Goal: Information Seeking & Learning: Learn about a topic

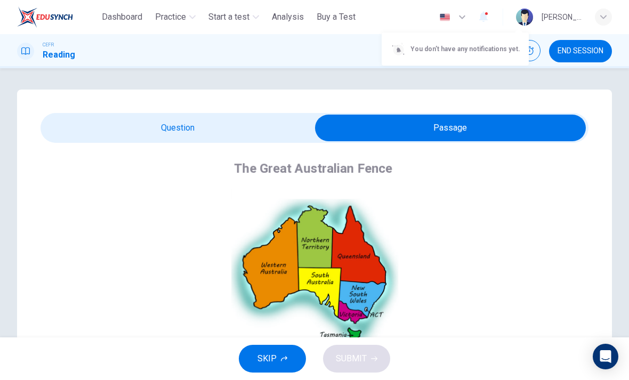
scroll to position [34, 0]
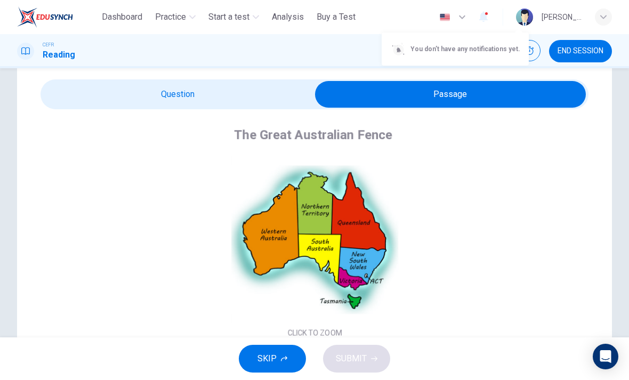
click at [86, 50] on div at bounding box center [314, 190] width 629 height 380
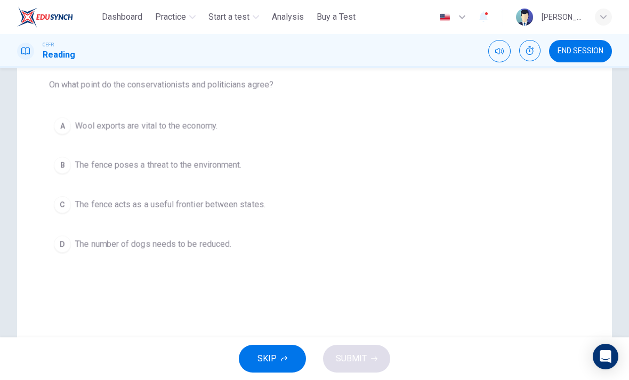
scroll to position [140, 0]
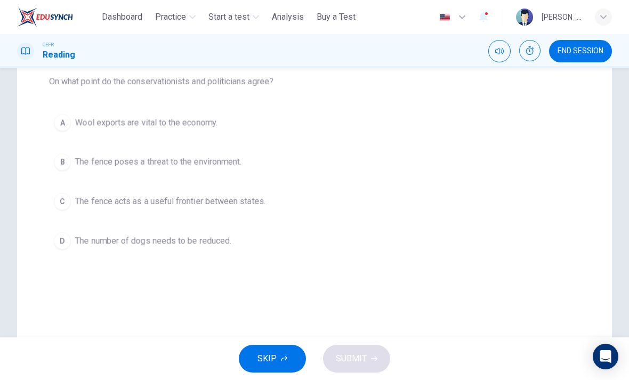
click at [66, 123] on div "A" at bounding box center [62, 122] width 17 height 17
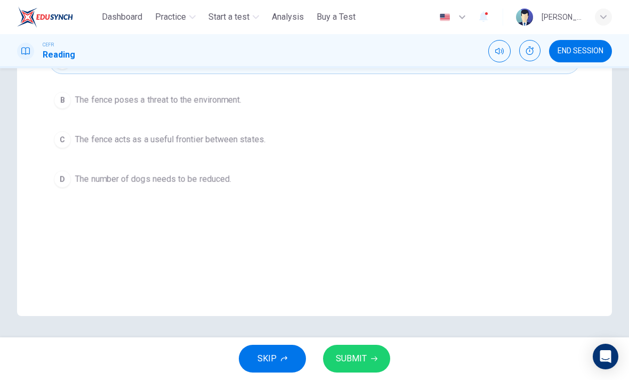
scroll to position [202, 0]
click at [465, 17] on icon "button" at bounding box center [462, 17] width 6 height 4
click at [495, 17] on div at bounding box center [314, 190] width 629 height 380
click at [494, 18] on button "button" at bounding box center [483, 17] width 21 height 22
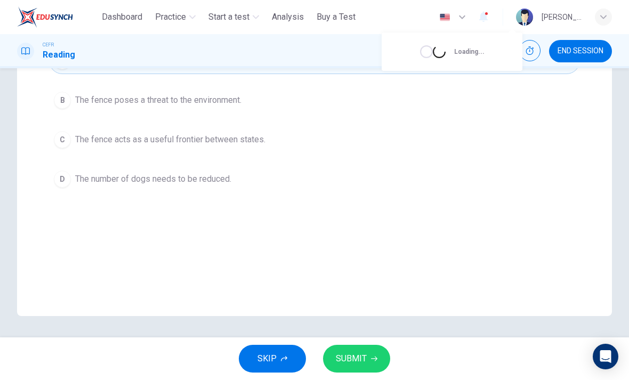
click at [520, 9] on div at bounding box center [314, 190] width 629 height 380
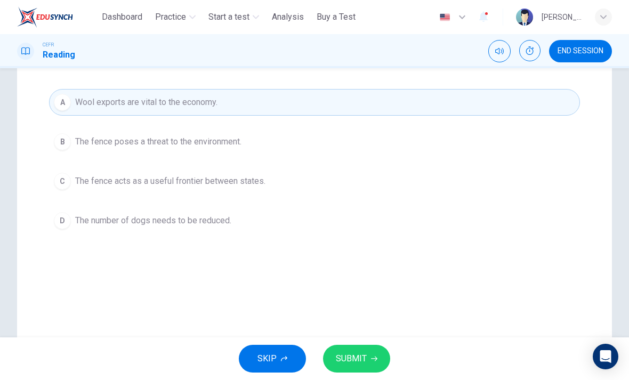
scroll to position [139, 0]
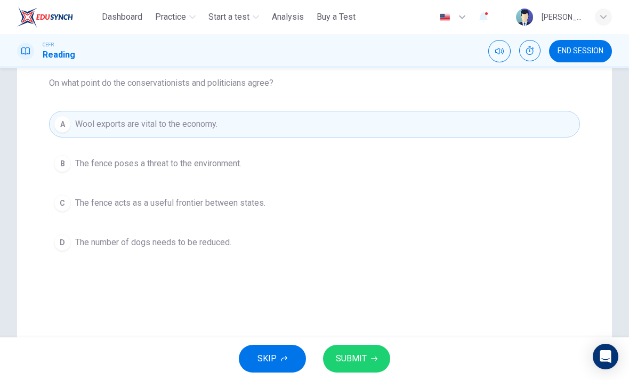
click at [532, 57] on button "Show" at bounding box center [529, 50] width 21 height 21
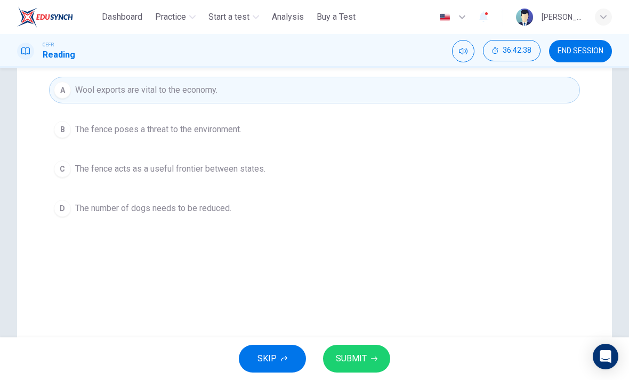
scroll to position [159, 0]
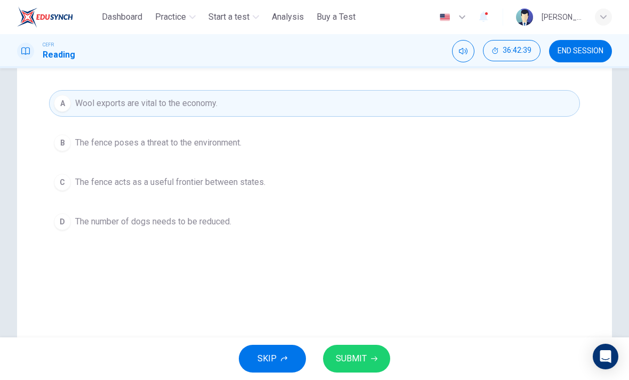
click at [64, 152] on button "B The fence poses a threat to the environment." at bounding box center [314, 143] width 531 height 27
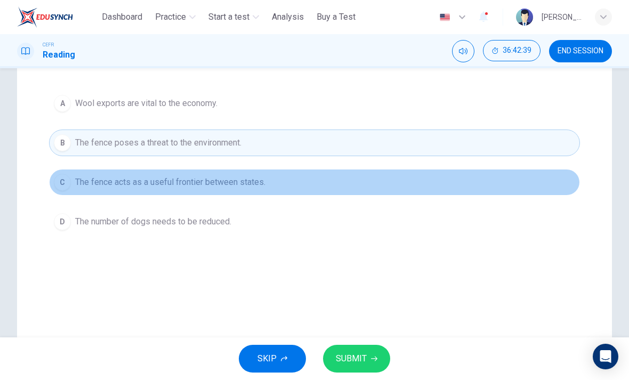
click at [69, 172] on button "C The fence acts as a useful frontier between states." at bounding box center [314, 182] width 531 height 27
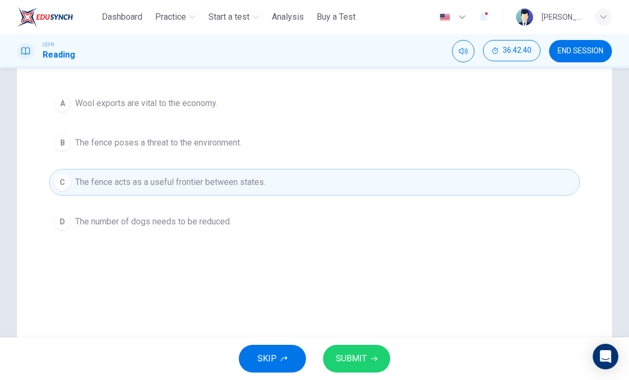
click at [74, 113] on button "A Wool exports are vital to the economy." at bounding box center [314, 103] width 531 height 27
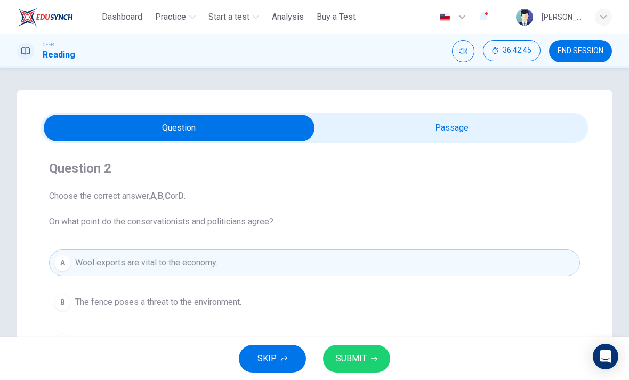
scroll to position [0, 0]
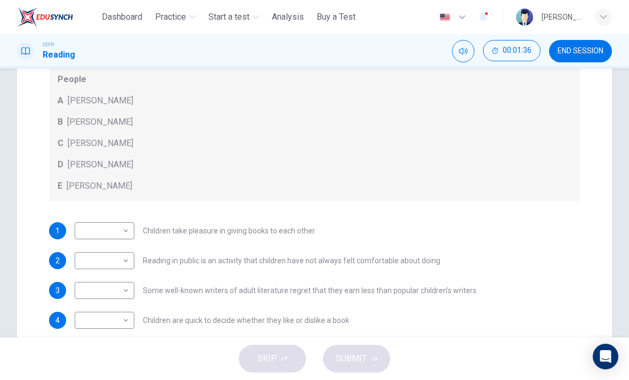
scroll to position [145, 0]
click at [67, 172] on div "People A Wendy Cooling B David Almond C Julia Eccleshare D Jacqueline Wilson E …" at bounding box center [314, 132] width 531 height 136
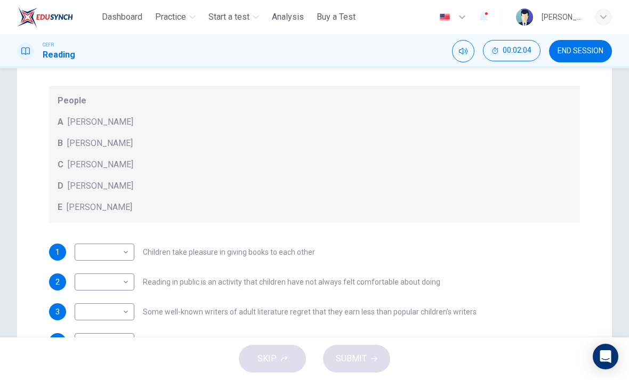
scroll to position [130, 0]
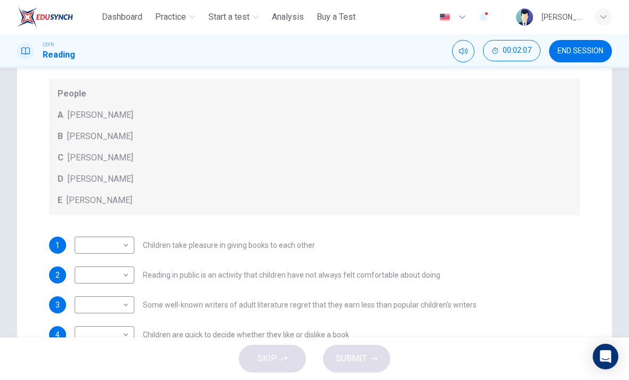
click at [89, 274] on body "This site uses cookies, as explained in our Privacy Policy . If you agree to th…" at bounding box center [314, 190] width 629 height 380
click at [83, 294] on li "A" at bounding box center [105, 292] width 60 height 17
type input "*"
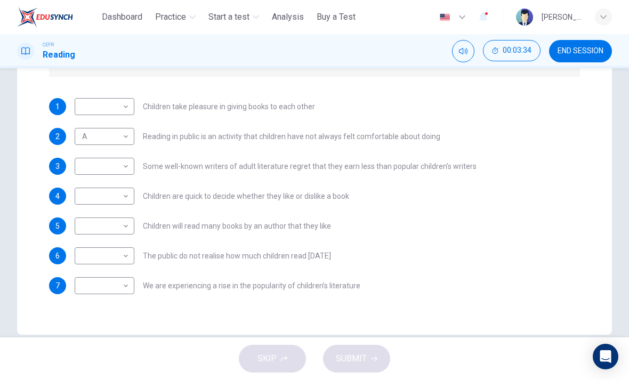
scroll to position [269, 0]
click at [81, 252] on body "This site uses cookies, as explained in our Privacy Policy . If you agree to th…" at bounding box center [314, 190] width 629 height 380
click at [83, 267] on li "A" at bounding box center [105, 272] width 60 height 17
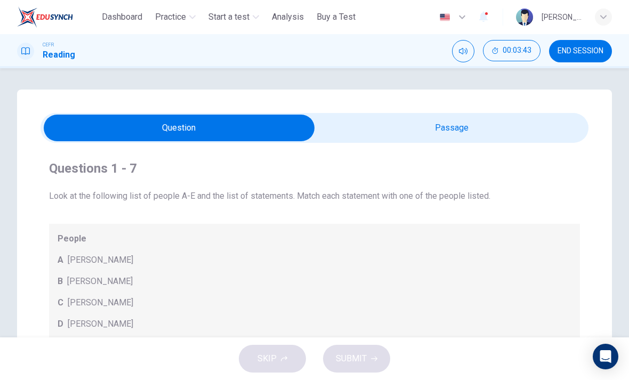
scroll to position [0, 0]
click at [344, 112] on div "Questions 1 - 7 Look at the following list of people A-E and the list of statem…" at bounding box center [314, 347] width 595 height 514
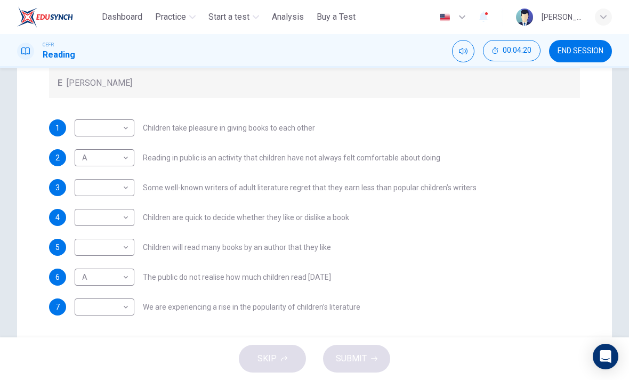
scroll to position [248, 0]
click at [50, 165] on div "2 A * ​ Reading in public is an activity that children have not always felt com…" at bounding box center [314, 157] width 531 height 17
click at [80, 273] on body "This site uses cookies, as explained in our Privacy Policy . If you agree to th…" at bounding box center [314, 190] width 629 height 380
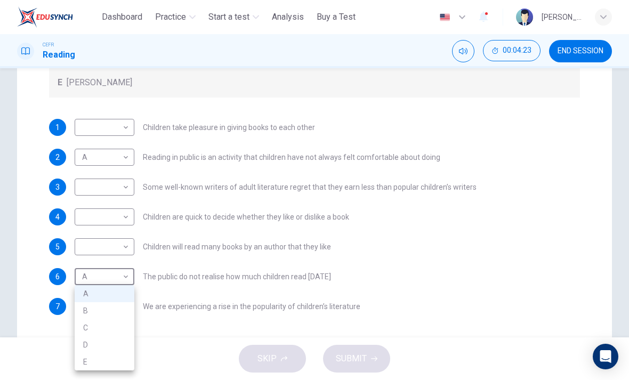
click at [79, 310] on li "B" at bounding box center [105, 310] width 60 height 17
type input "*"
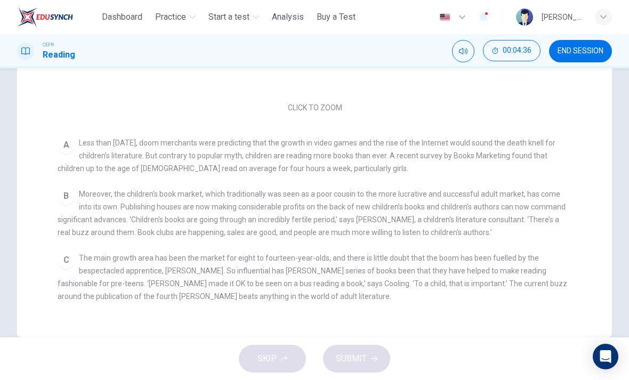
scroll to position [3, 0]
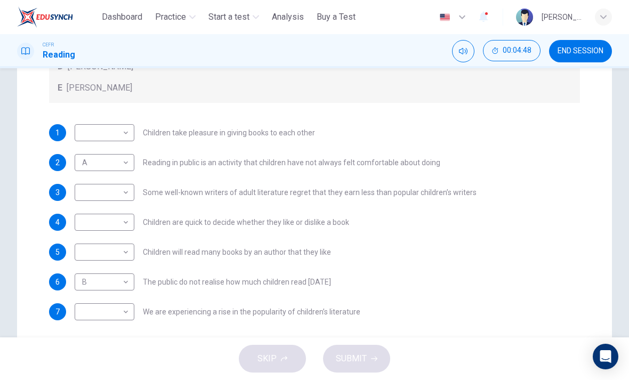
click at [91, 316] on body "This site uses cookies, as explained in our Privacy Policy . If you agree to th…" at bounding box center [314, 190] width 629 height 380
click at [84, 290] on li "A" at bounding box center [105, 294] width 60 height 17
type input "*"
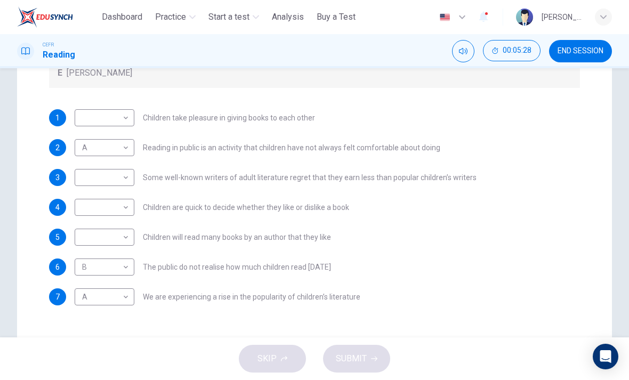
scroll to position [15, 0]
click at [86, 208] on body "This site uses cookies, as explained in our Privacy Policy . If you agree to th…" at bounding box center [314, 190] width 629 height 380
click at [86, 260] on li "C" at bounding box center [105, 258] width 60 height 17
type input "*"
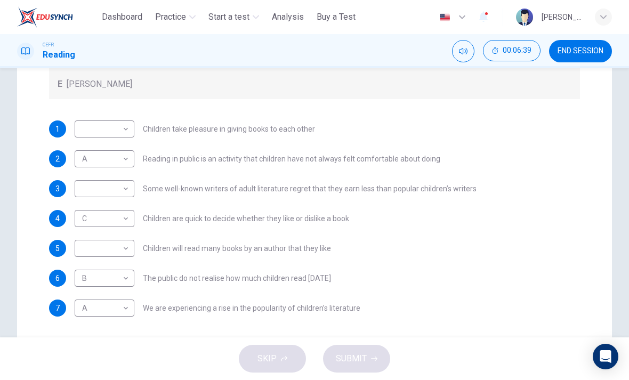
scroll to position [246, 0]
click at [85, 135] on body "This site uses cookies, as explained in our Privacy Policy . If you agree to th…" at bounding box center [314, 190] width 629 height 380
click at [81, 185] on li "C" at bounding box center [105, 180] width 60 height 17
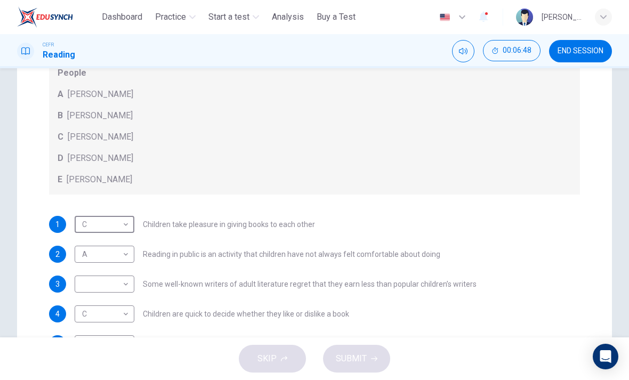
scroll to position [153, 0]
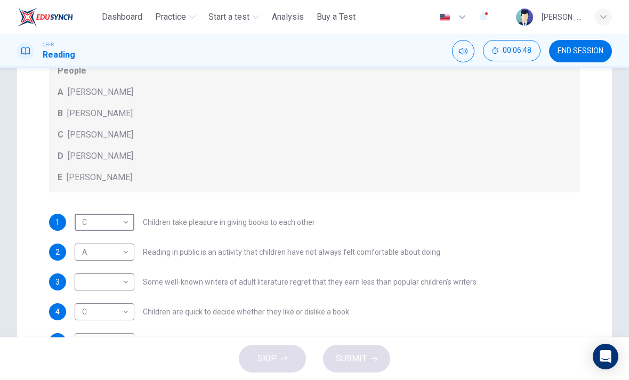
click at [80, 221] on body "This site uses cookies, as explained in our Privacy Policy . If you agree to th…" at bounding box center [314, 190] width 629 height 380
click at [82, 289] on li "D" at bounding box center [105, 290] width 60 height 17
type input "*"
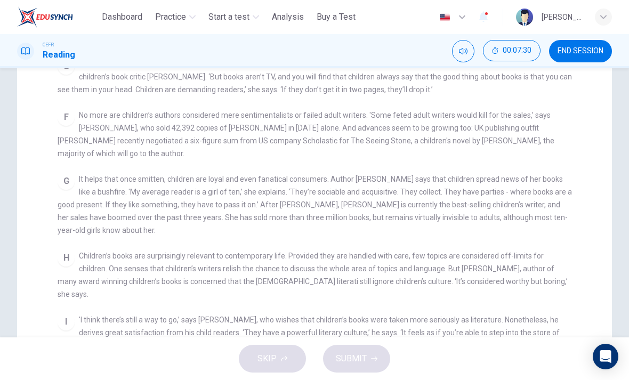
scroll to position [163, 0]
click at [66, 201] on span "It helps that once smitten, children are loyal and even fanatical consumers. Au…" at bounding box center [315, 204] width 514 height 60
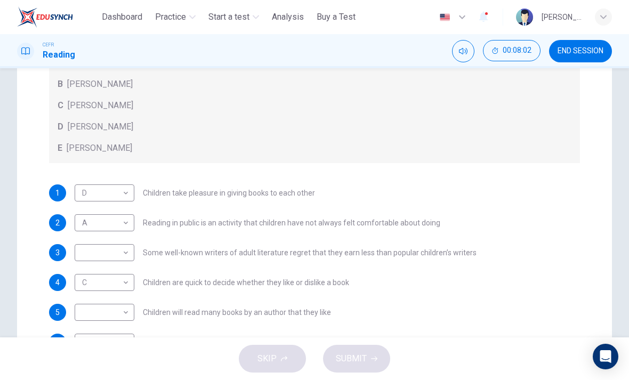
scroll to position [15, 0]
click at [90, 309] on body "This site uses cookies, as explained in our Privacy Policy . If you agree to th…" at bounding box center [314, 190] width 629 height 380
click at [83, 360] on li "E" at bounding box center [105, 363] width 60 height 17
type input "*"
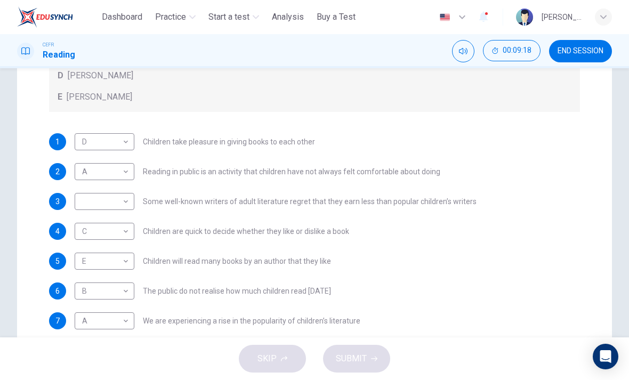
scroll to position [0, 0]
click at [83, 203] on body "This site uses cookies, as explained in our Privacy Policy . If you agree to th…" at bounding box center [314, 190] width 629 height 380
click at [82, 252] on li "C" at bounding box center [105, 252] width 60 height 17
type input "*"
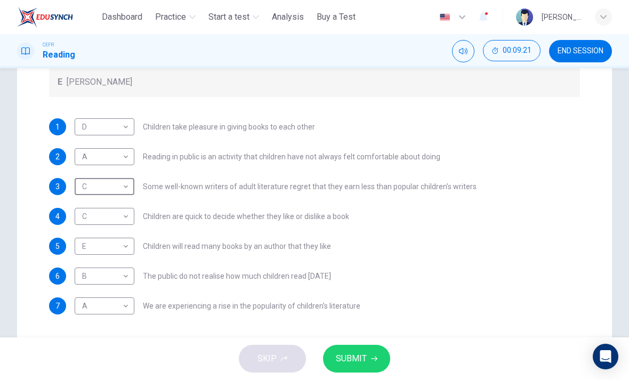
scroll to position [15, 0]
click at [356, 359] on span "SUBMIT" at bounding box center [351, 358] width 31 height 15
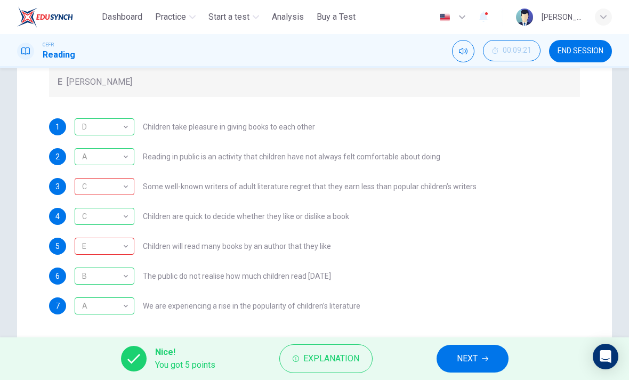
click at [298, 364] on button "Explanation" at bounding box center [325, 358] width 93 height 29
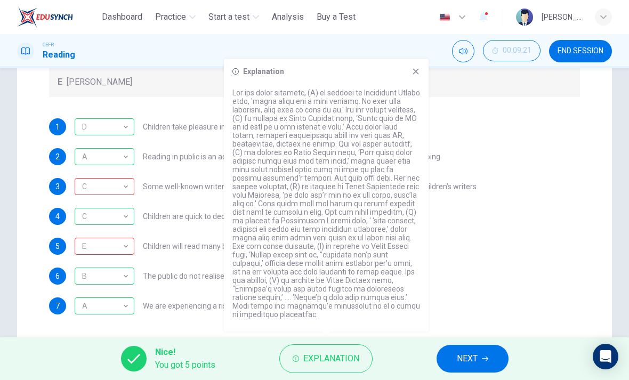
click at [454, 359] on button "NEXT" at bounding box center [473, 359] width 72 height 28
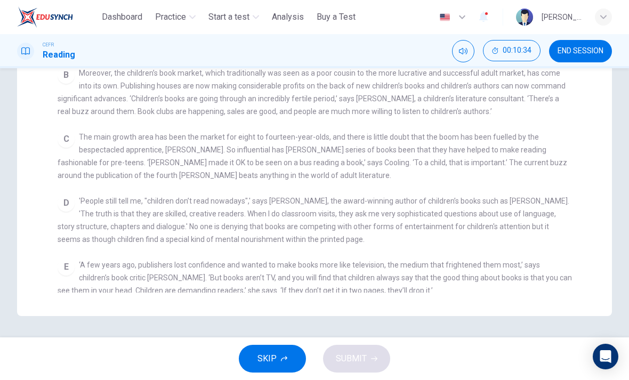
scroll to position [99, 0]
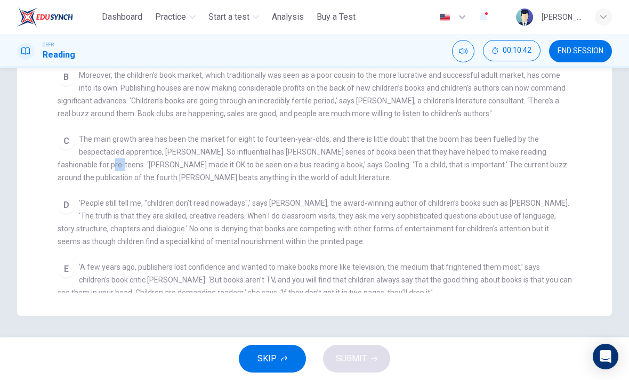
click at [74, 171] on span "The main growth area has been the market for eight to fourteen-year-olds, and t…" at bounding box center [313, 158] width 510 height 47
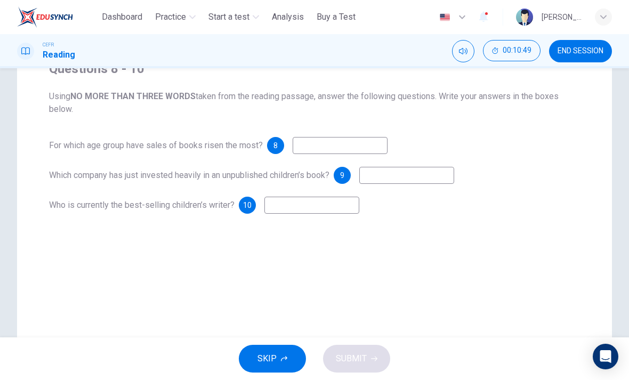
scroll to position [95, 0]
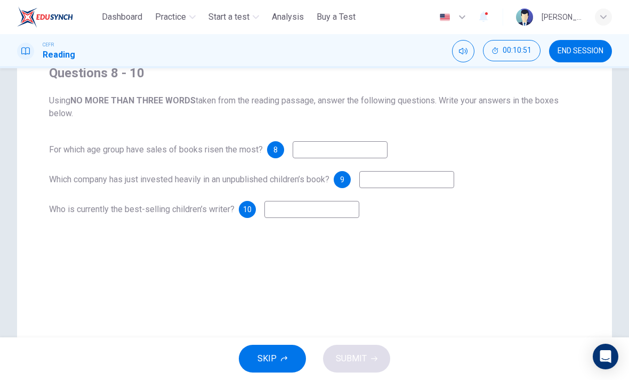
click at [304, 151] on input at bounding box center [340, 149] width 95 height 17
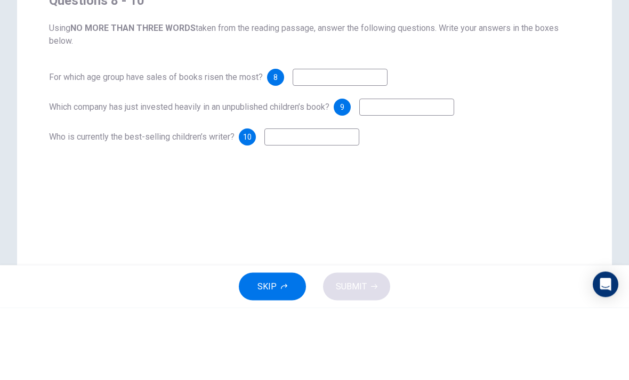
click at [313, 141] on input at bounding box center [340, 149] width 95 height 17
click at [311, 141] on input at bounding box center [340, 149] width 95 height 17
type input "*********"
click at [78, 59] on div "Questions 8 - 10 Using NO MORE THAN THREE WORDS taken from the reading passage,…" at bounding box center [315, 141] width 548 height 171
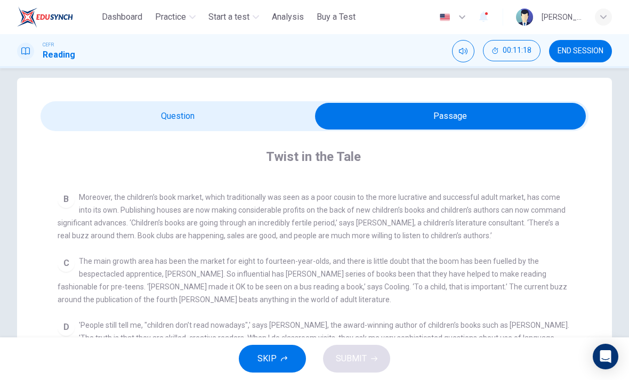
scroll to position [285, 0]
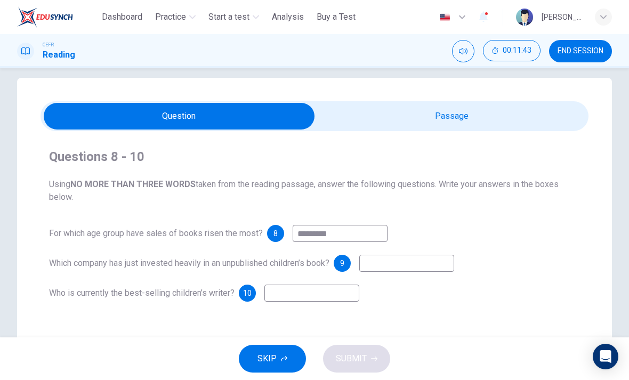
click at [321, 239] on input "*********" at bounding box center [340, 233] width 95 height 17
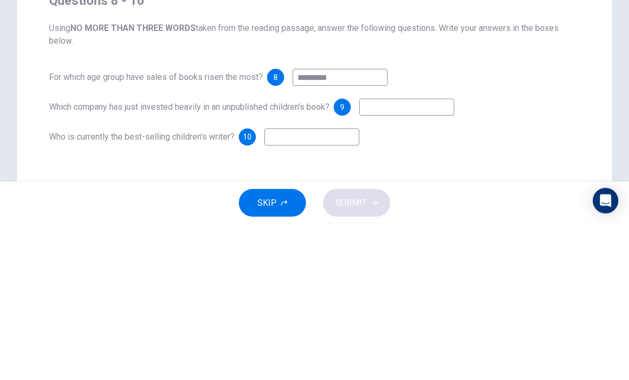
click at [309, 225] on input "*********" at bounding box center [340, 233] width 95 height 17
click at [316, 225] on input "*********" at bounding box center [340, 233] width 95 height 17
paste input
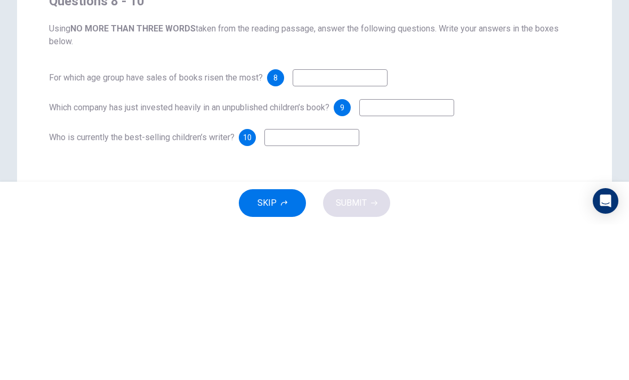
click at [308, 225] on input at bounding box center [340, 233] width 95 height 17
paste input "*"
type input "**********"
click at [124, 258] on span "Which company has just invested heavily in an unpublished children’s book?" at bounding box center [189, 263] width 280 height 10
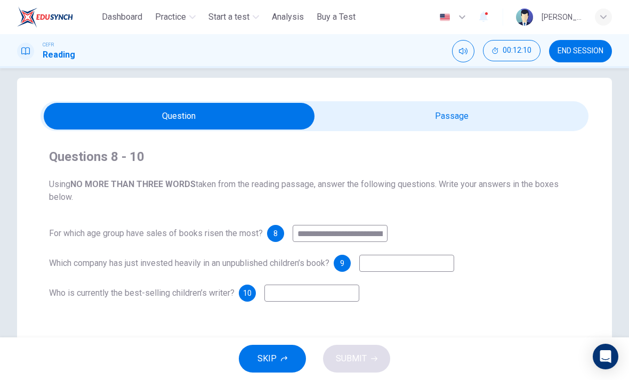
click at [378, 270] on input at bounding box center [406, 263] width 95 height 17
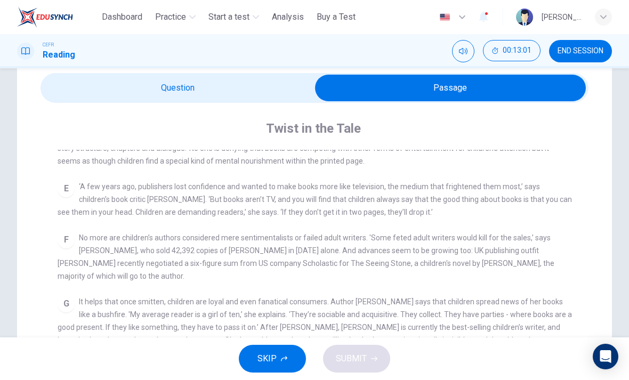
scroll to position [41, 0]
click at [75, 210] on div "E ‘A few years ago, publishers lost confidence and wanted to make books more li…" at bounding box center [315, 199] width 514 height 38
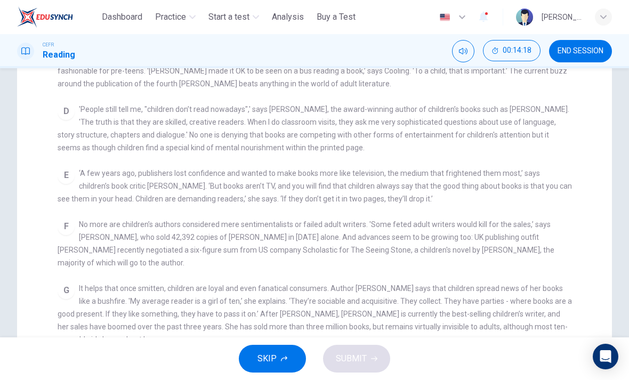
scroll to position [345, 0]
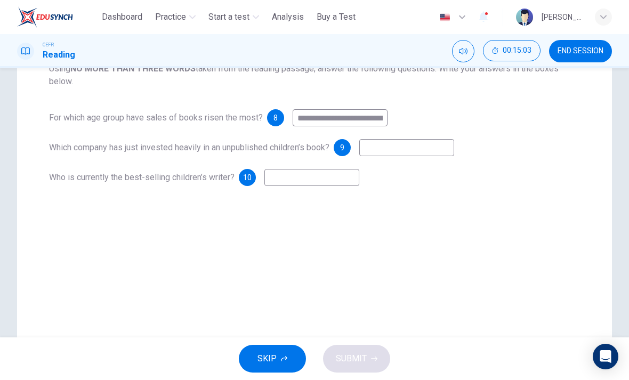
click at [385, 150] on input at bounding box center [406, 147] width 95 height 17
type input "*****"
click at [214, 97] on div "**********" at bounding box center [315, 109] width 548 height 171
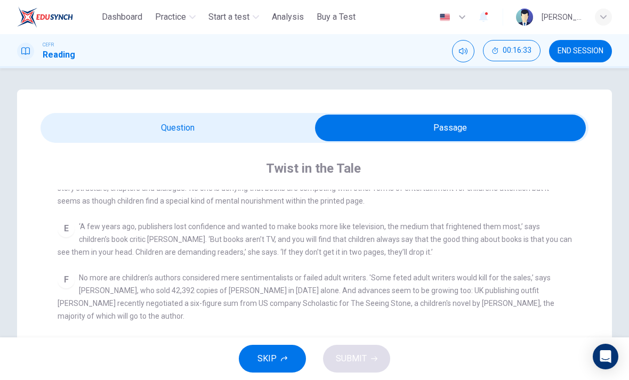
scroll to position [0, 0]
click at [120, 259] on div "E ‘A few years ago, publishers lost confidence and wanted to make books more li…" at bounding box center [315, 239] width 514 height 38
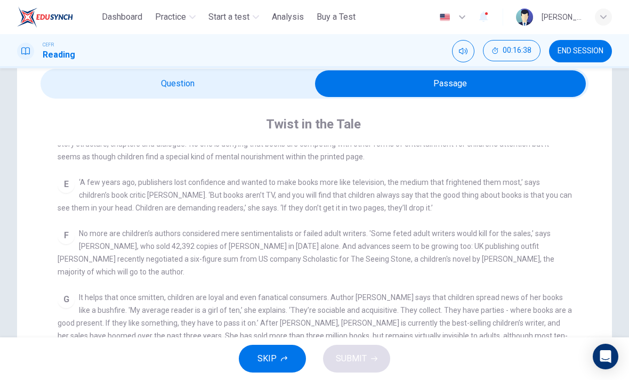
scroll to position [45, 0]
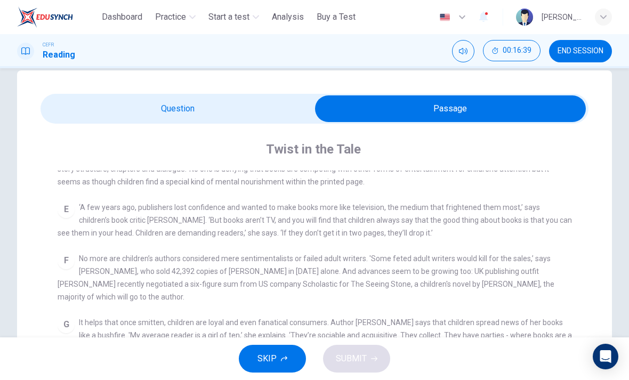
click at [140, 303] on div "F No more are children’s authors considered mere sentimentalists or failed adul…" at bounding box center [315, 277] width 514 height 51
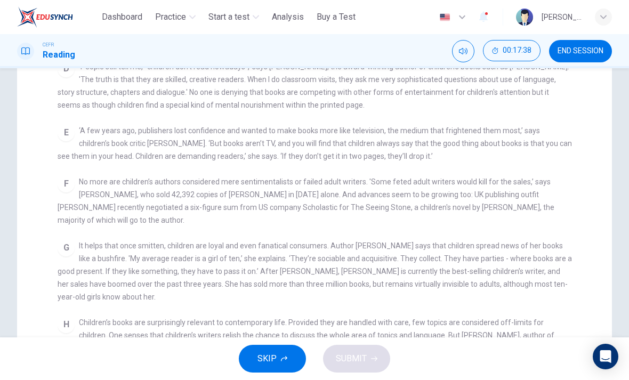
scroll to position [302, 0]
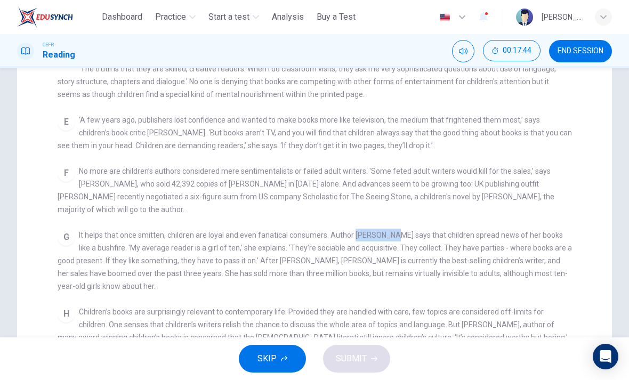
click at [282, 150] on span "‘A few years ago, publishers lost confidence and wanted to make books more like…" at bounding box center [315, 133] width 514 height 34
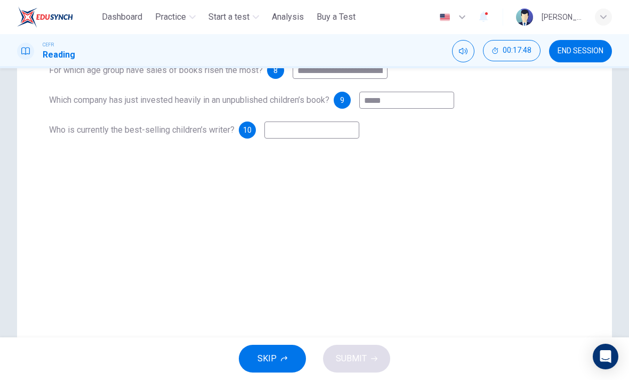
scroll to position [174, 0]
click at [287, 135] on input at bounding box center [311, 131] width 95 height 17
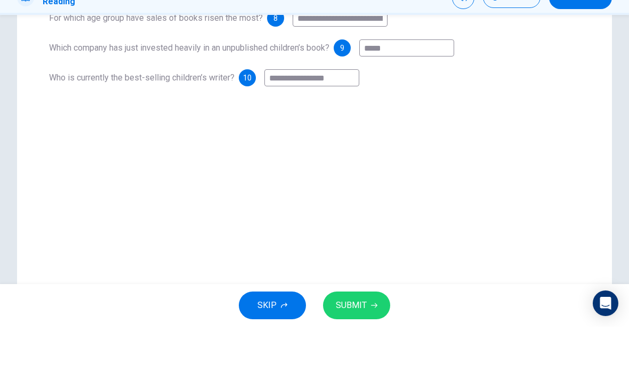
type input "**********"
click at [245, 110] on div "**********" at bounding box center [314, 130] width 595 height 429
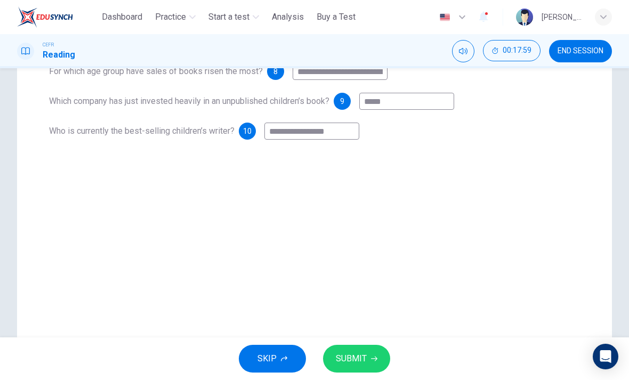
click at [353, 354] on span "SUBMIT" at bounding box center [351, 358] width 31 height 15
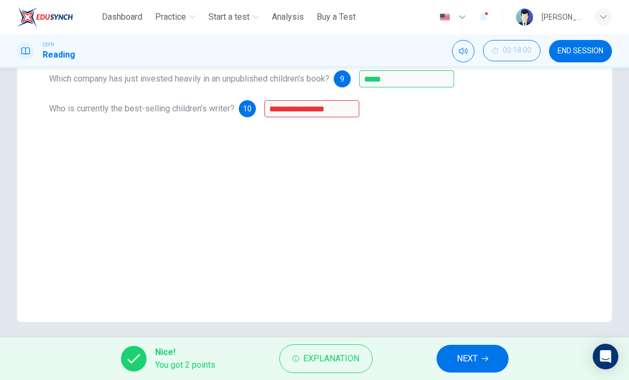
scroll to position [197, 0]
click at [299, 353] on button "Explanation" at bounding box center [325, 358] width 93 height 29
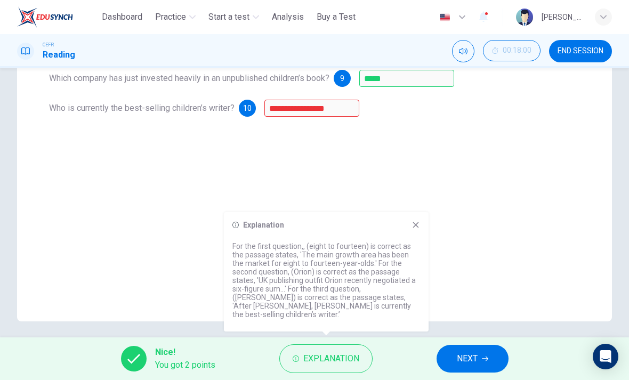
click at [456, 355] on button "NEXT" at bounding box center [473, 359] width 72 height 28
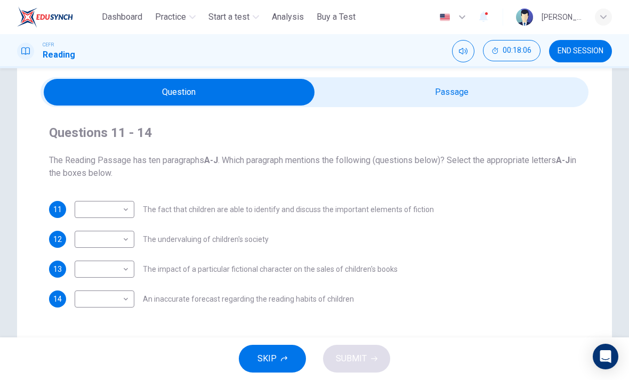
scroll to position [37, 0]
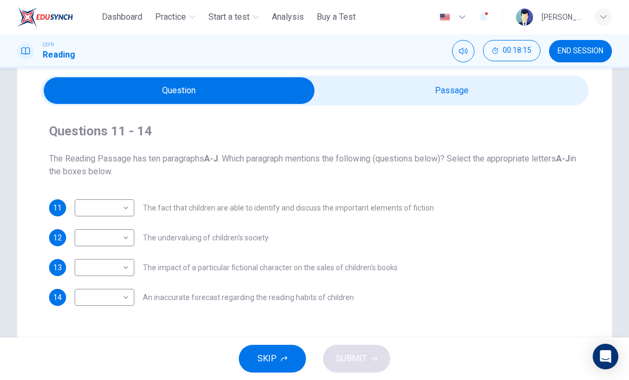
click at [91, 211] on body "This site uses cookies, as explained in our Privacy Policy . If you agree to th…" at bounding box center [314, 190] width 629 height 380
click at [76, 180] on div at bounding box center [314, 190] width 629 height 380
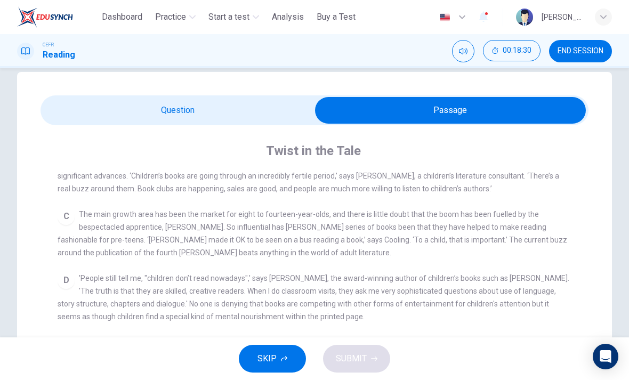
scroll to position [285, 0]
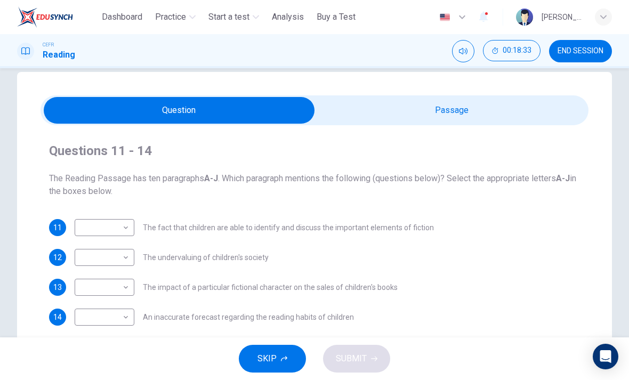
click at [92, 315] on body "This site uses cookies, as explained in our Privacy Policy . If you agree to th…" at bounding box center [314, 190] width 629 height 380
click at [82, 258] on li "D" at bounding box center [105, 260] width 60 height 17
type input "*"
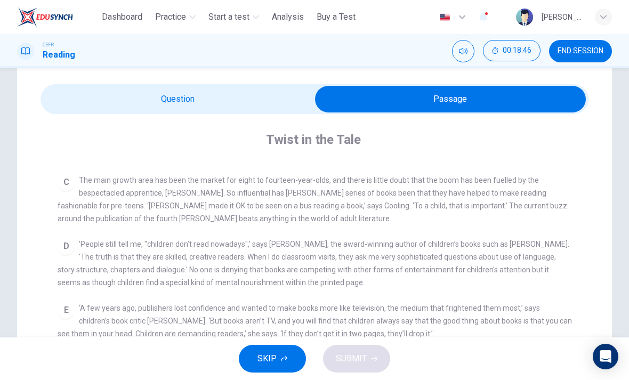
scroll to position [308, 0]
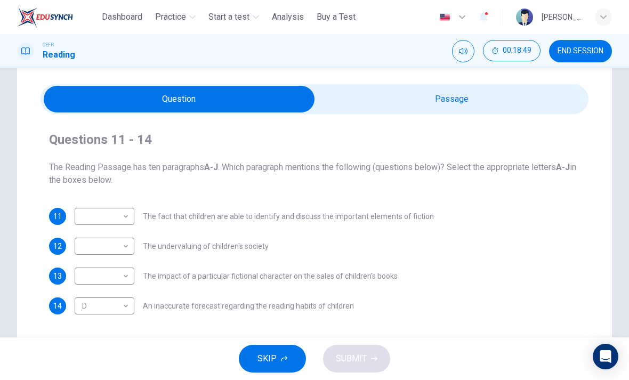
click at [90, 213] on body "This site uses cookies, as explained in our Privacy Policy . If you agree to th…" at bounding box center [314, 190] width 629 height 380
click at [83, 255] on li "D" at bounding box center [105, 260] width 60 height 17
type input "*"
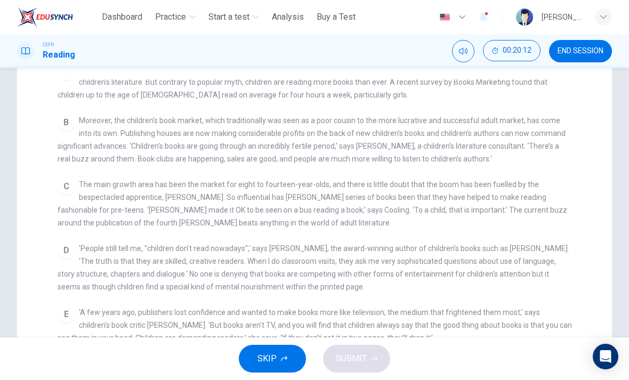
scroll to position [222, 0]
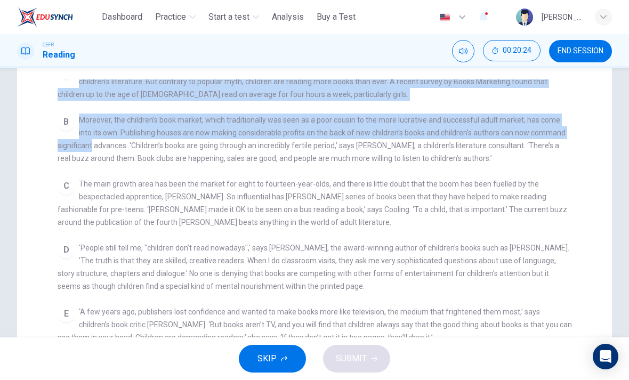
click at [120, 227] on span "The main growth area has been the market for eight to fourteen-year-olds, and t…" at bounding box center [313, 203] width 510 height 47
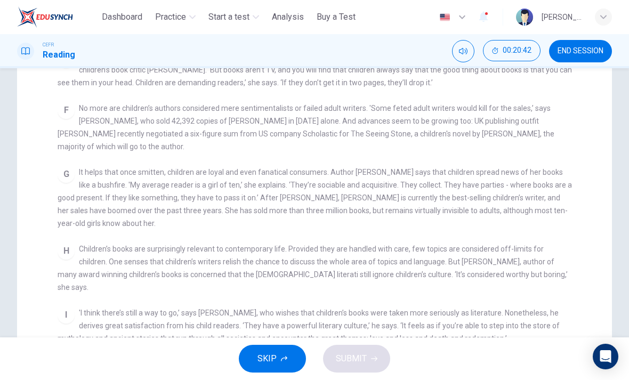
scroll to position [170, 0]
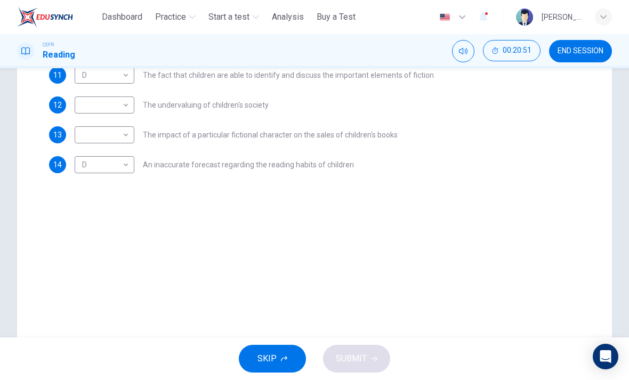
click at [82, 107] on body "This site uses cookies, as explained in our Privacy Policy . If you agree to th…" at bounding box center [314, 190] width 629 height 380
click at [81, 239] on li "H" at bounding box center [105, 241] width 60 height 17
type input "*"
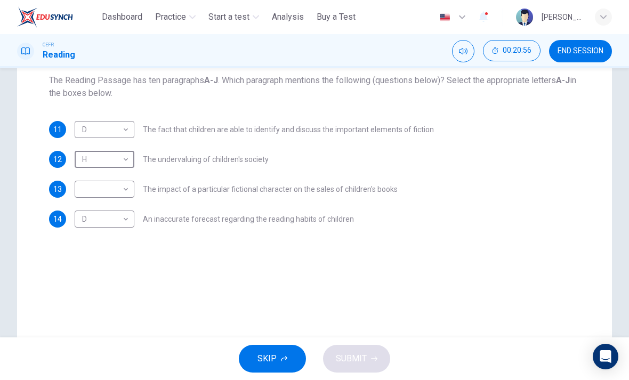
scroll to position [115, 0]
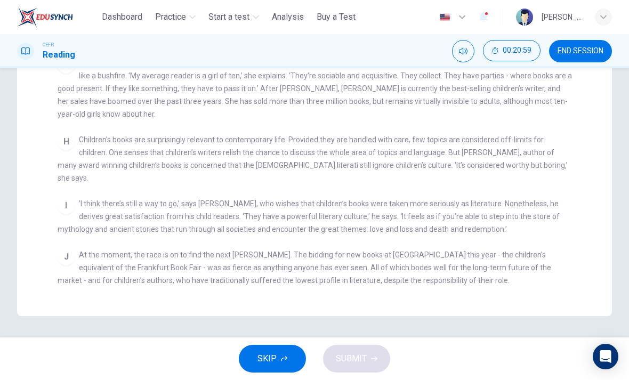
click at [78, 166] on span "Children’s books are surprisingly relevant to contemporary life. Provided they …" at bounding box center [313, 158] width 510 height 47
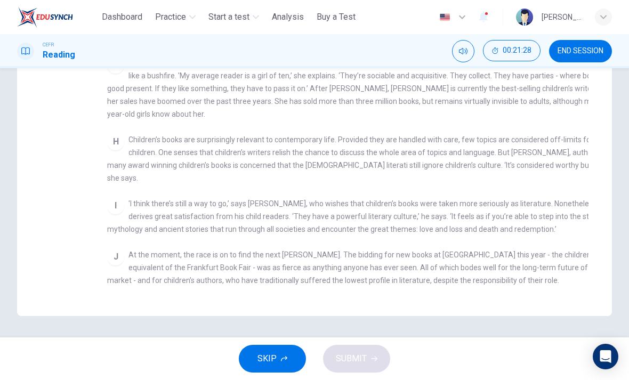
scroll to position [202, 0]
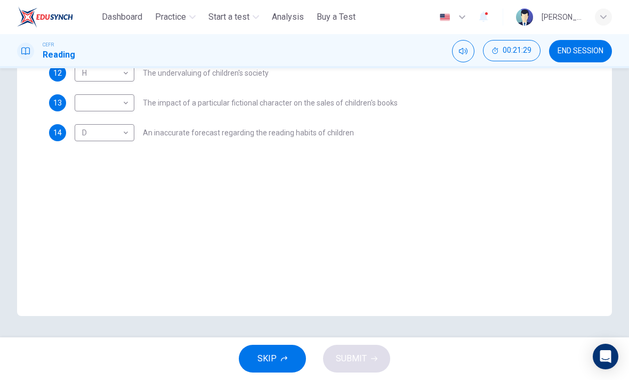
click at [86, 103] on body "This site uses cookies, as explained in our Privacy Policy . If you agree to th…" at bounding box center [314, 190] width 629 height 380
click at [82, 274] on li "J" at bounding box center [105, 273] width 60 height 17
type input "*"
click at [347, 360] on span "SUBMIT" at bounding box center [351, 358] width 31 height 15
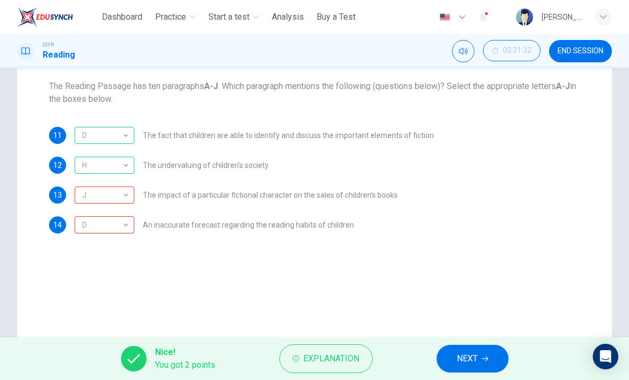
scroll to position [104, 0]
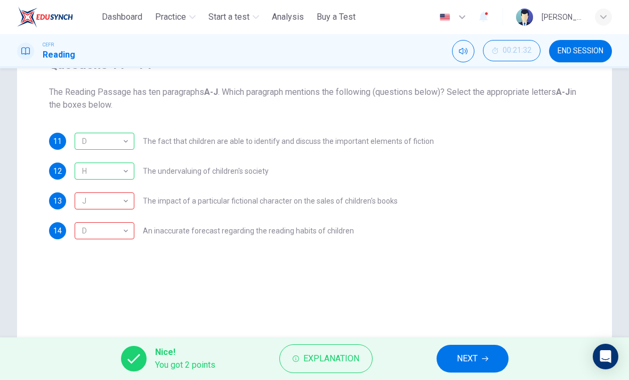
click at [318, 357] on span "Explanation" at bounding box center [331, 358] width 56 height 15
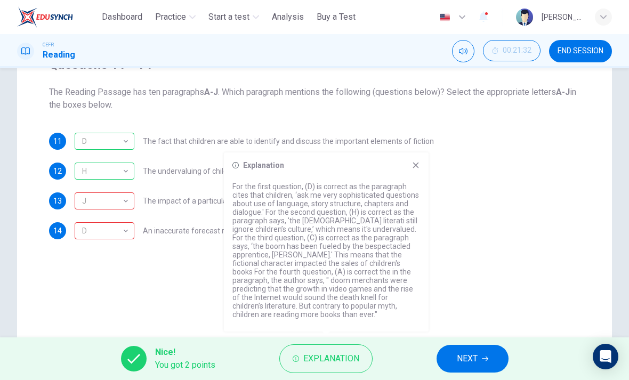
click at [419, 167] on icon at bounding box center [416, 165] width 9 height 9
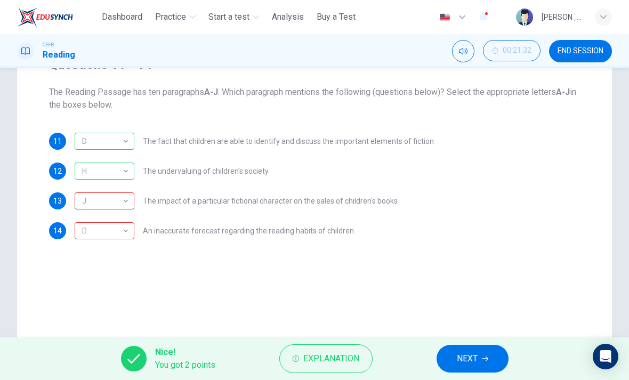
click at [468, 355] on span "NEXT" at bounding box center [467, 358] width 21 height 15
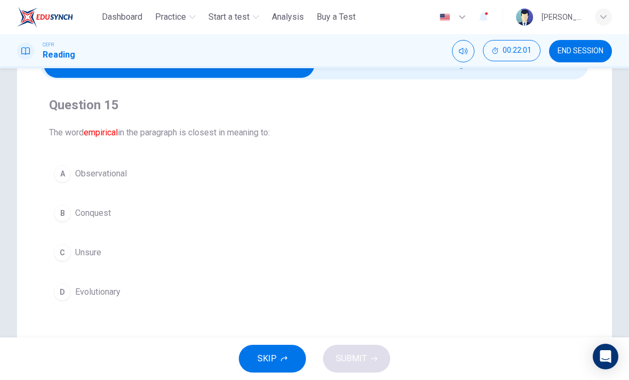
scroll to position [64, 0]
click at [61, 177] on div "A" at bounding box center [62, 173] width 17 height 17
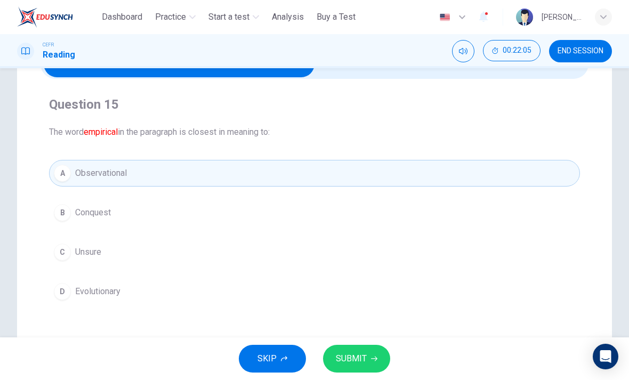
click at [353, 364] on span "SUBMIT" at bounding box center [351, 358] width 31 height 15
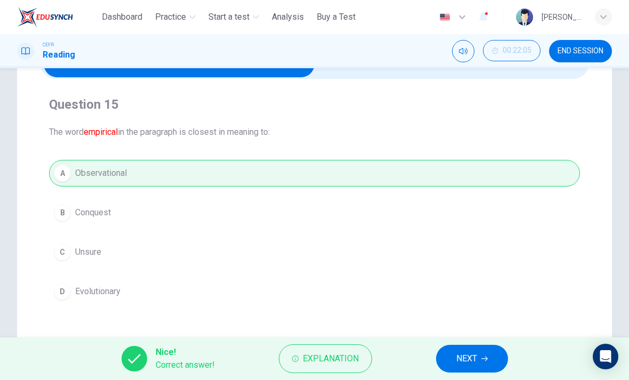
click at [325, 364] on span "Explanation" at bounding box center [331, 358] width 56 height 15
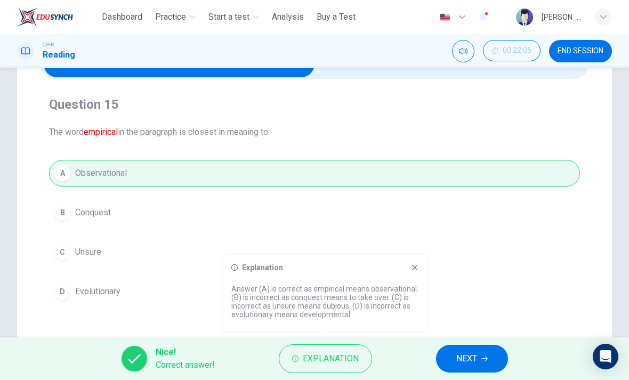
click at [465, 365] on span "NEXT" at bounding box center [466, 358] width 21 height 15
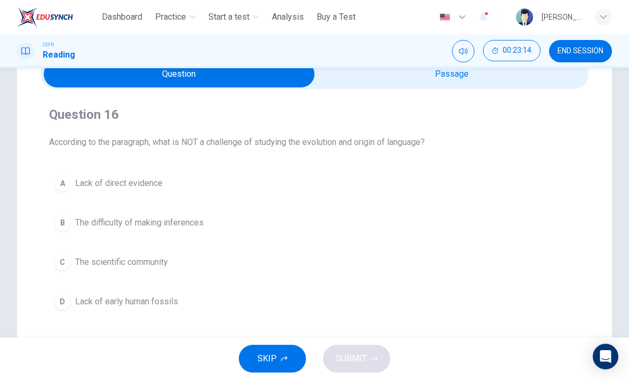
scroll to position [54, 0]
click at [60, 296] on div "D" at bounding box center [62, 301] width 17 height 17
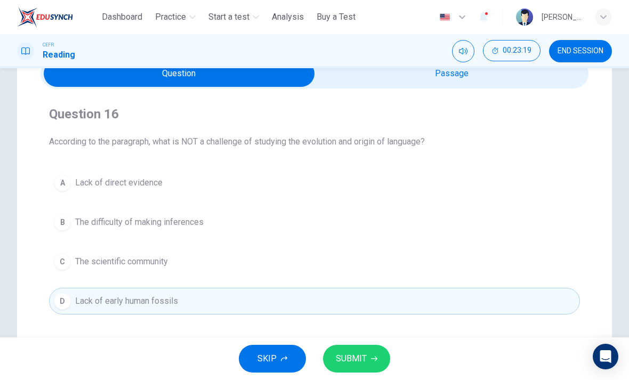
click at [67, 265] on div "C" at bounding box center [62, 261] width 17 height 17
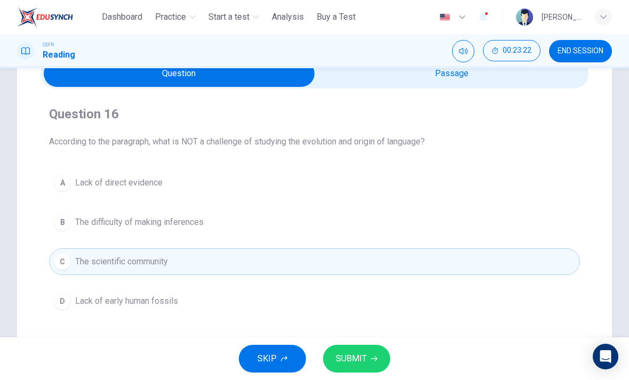
click at [54, 303] on div "D" at bounding box center [62, 301] width 17 height 17
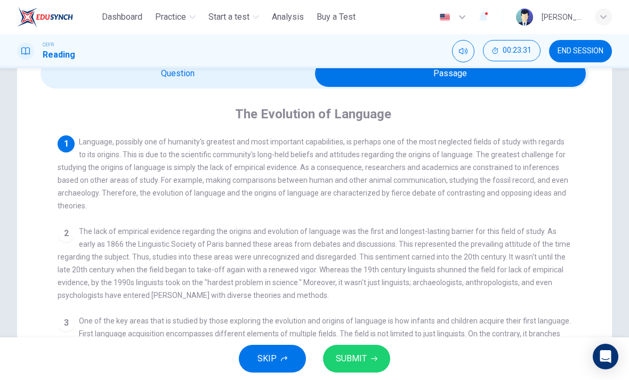
scroll to position [0, 0]
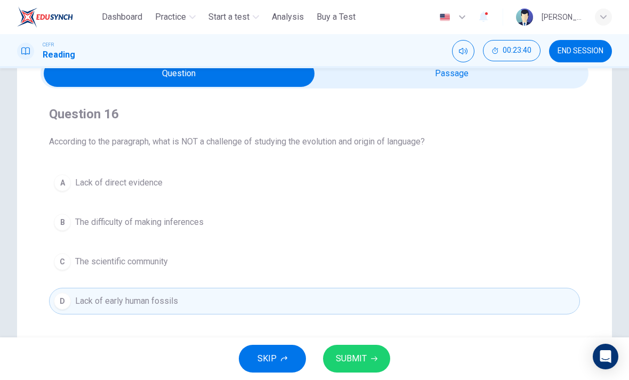
click at [85, 261] on span "The scientific community" at bounding box center [121, 261] width 93 height 13
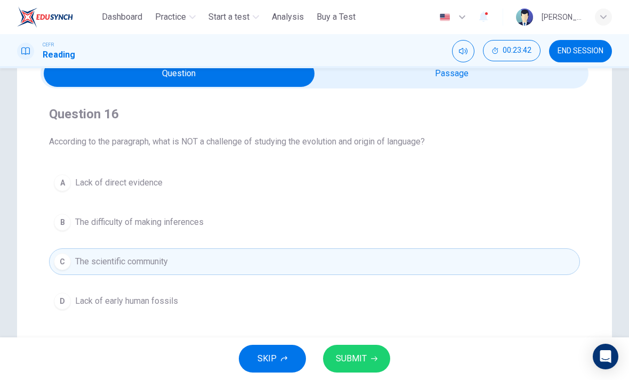
click at [356, 365] on span "SUBMIT" at bounding box center [351, 358] width 31 height 15
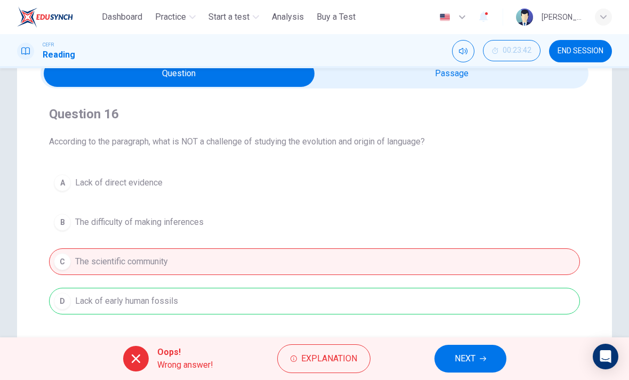
click at [302, 358] on span "Explanation" at bounding box center [329, 358] width 56 height 15
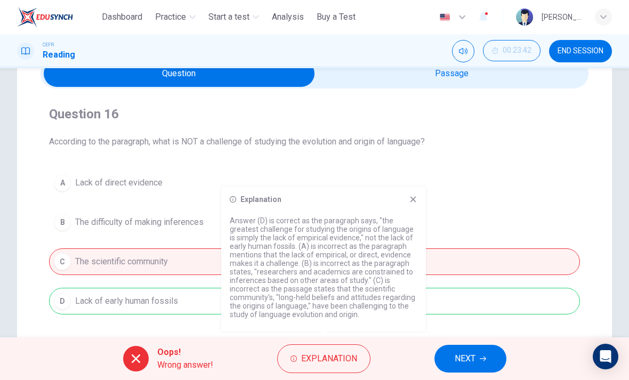
click at [409, 197] on icon at bounding box center [413, 199] width 9 height 9
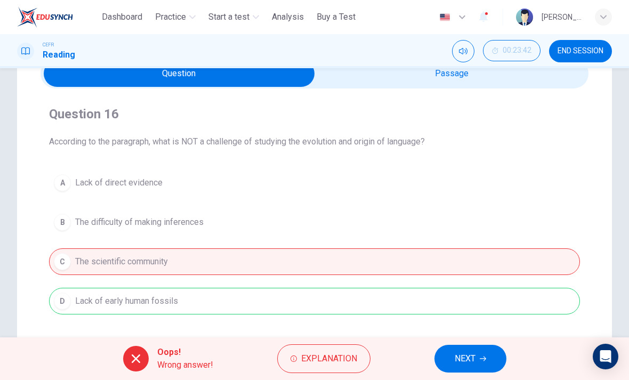
click at [456, 349] on button "NEXT" at bounding box center [471, 359] width 72 height 28
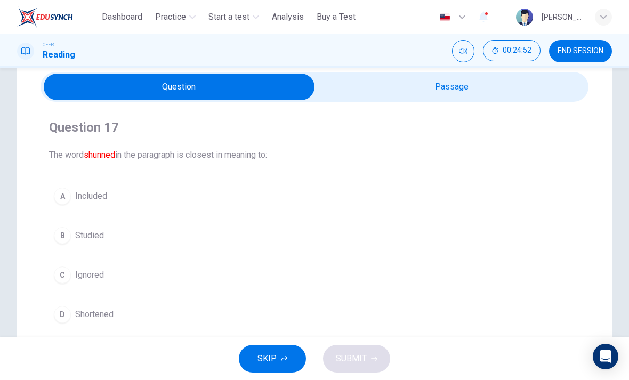
scroll to position [45, 0]
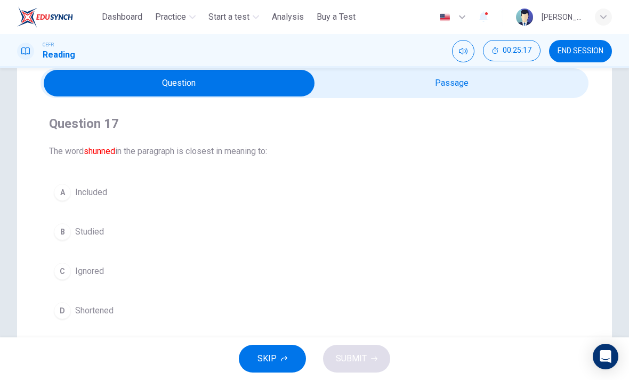
click at [61, 275] on div "C" at bounding box center [62, 271] width 17 height 17
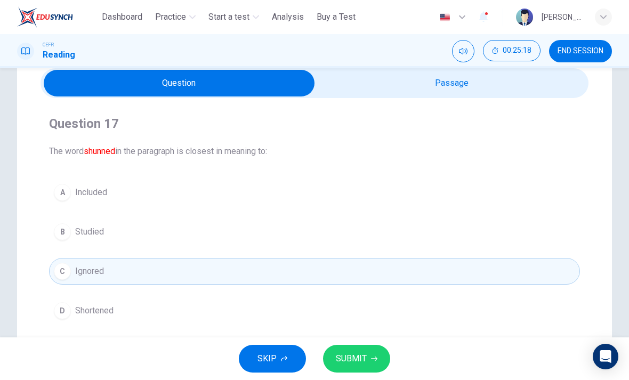
click at [352, 350] on button "SUBMIT" at bounding box center [356, 359] width 67 height 28
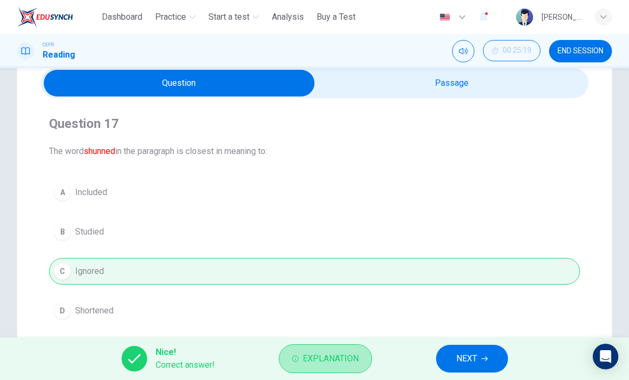
click at [303, 366] on span "Explanation" at bounding box center [331, 358] width 56 height 15
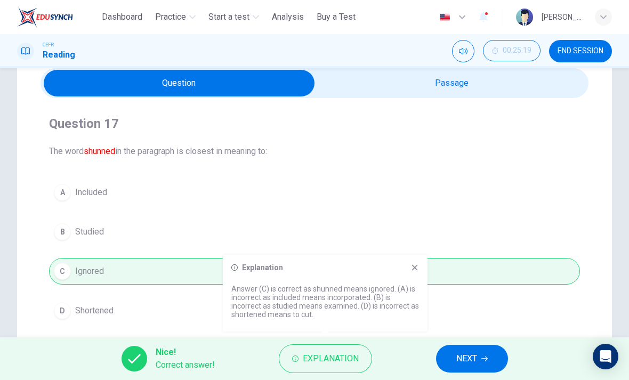
click at [463, 352] on span "NEXT" at bounding box center [466, 358] width 21 height 15
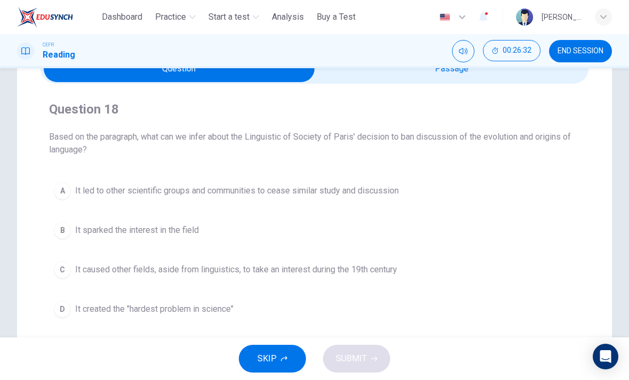
scroll to position [60, 0]
click at [73, 309] on button "D It created the "hardest problem in science"" at bounding box center [314, 308] width 531 height 27
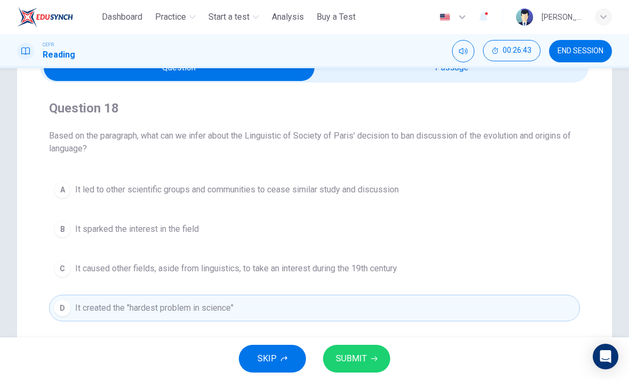
click at [353, 360] on span "SUBMIT" at bounding box center [351, 358] width 31 height 15
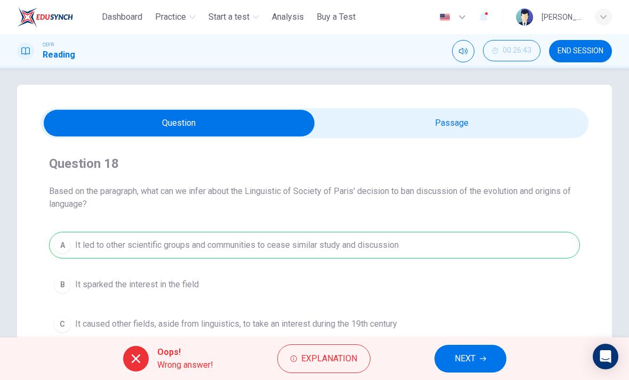
scroll to position [34, 0]
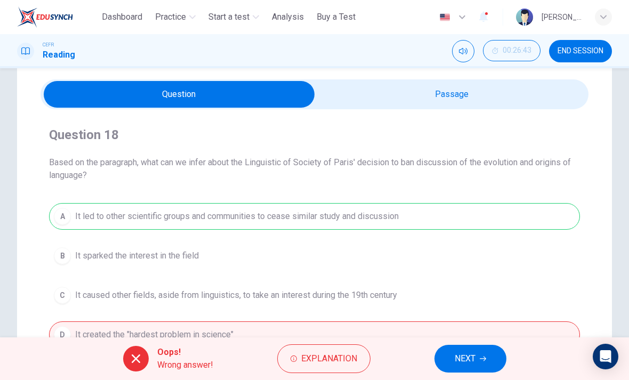
click at [300, 357] on button "Explanation" at bounding box center [323, 358] width 93 height 29
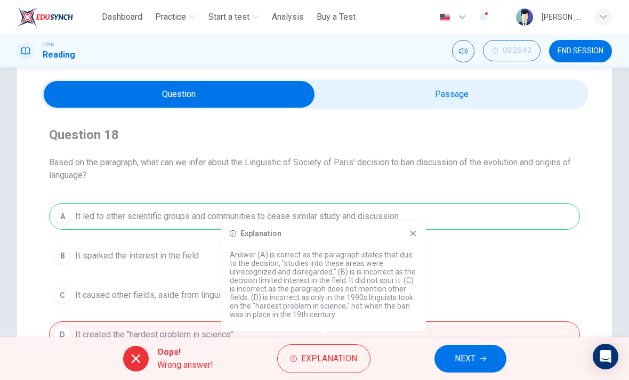
click at [463, 358] on span "NEXT" at bounding box center [465, 358] width 21 height 15
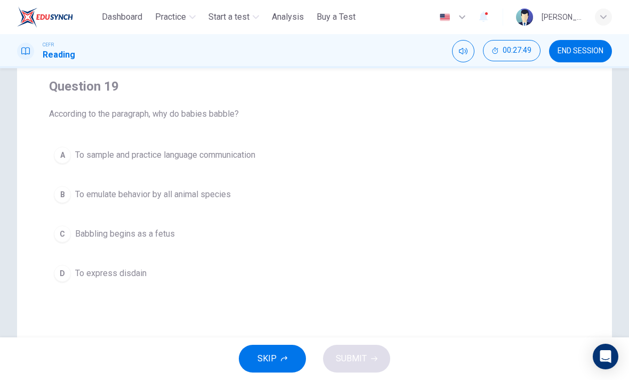
scroll to position [86, 0]
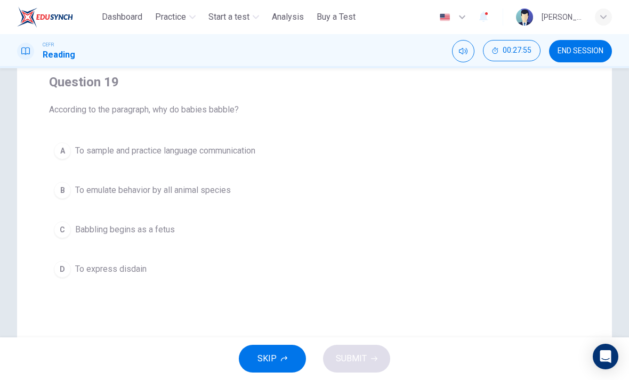
click at [57, 149] on div "A" at bounding box center [62, 150] width 17 height 17
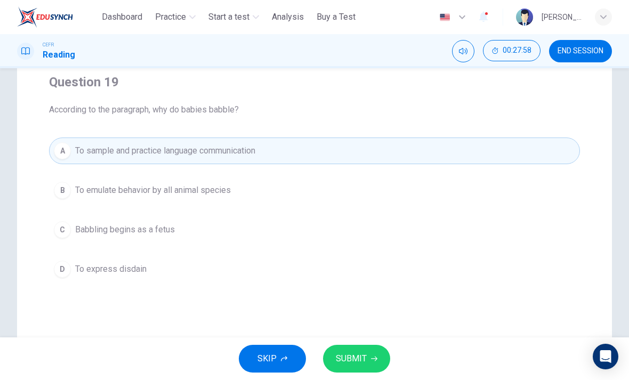
click at [352, 359] on span "SUBMIT" at bounding box center [351, 358] width 31 height 15
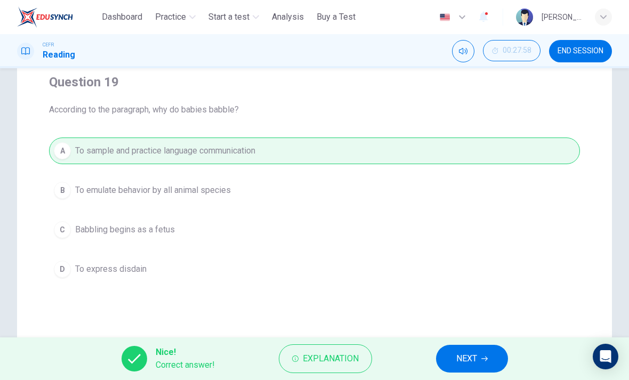
click at [465, 366] on span "NEXT" at bounding box center [466, 358] width 21 height 15
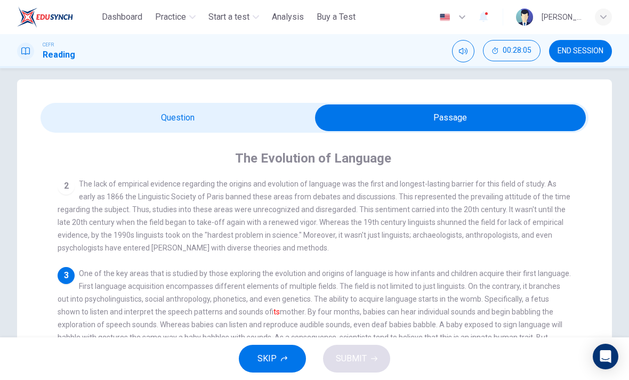
scroll to position [11, 0]
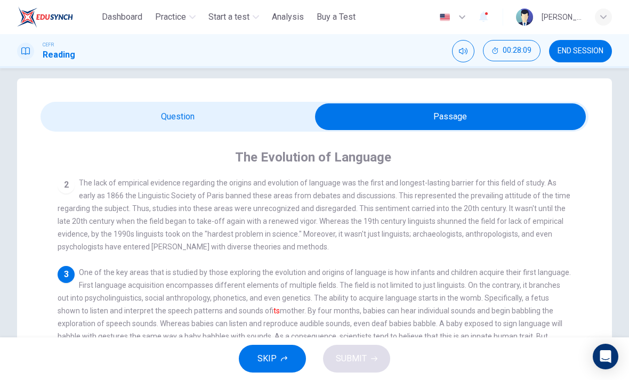
click at [81, 205] on span "The lack of empirical evidence regarding the origins and evolution of language …" at bounding box center [314, 215] width 513 height 73
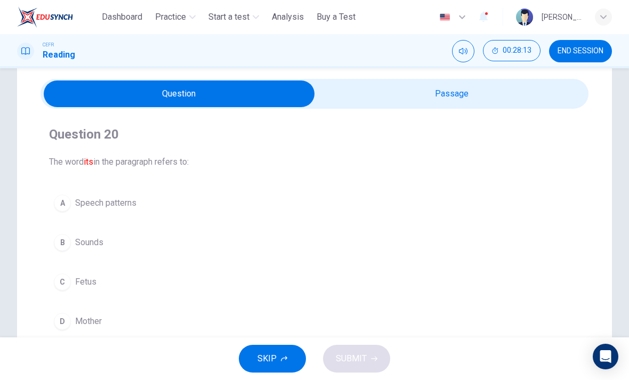
scroll to position [38, 0]
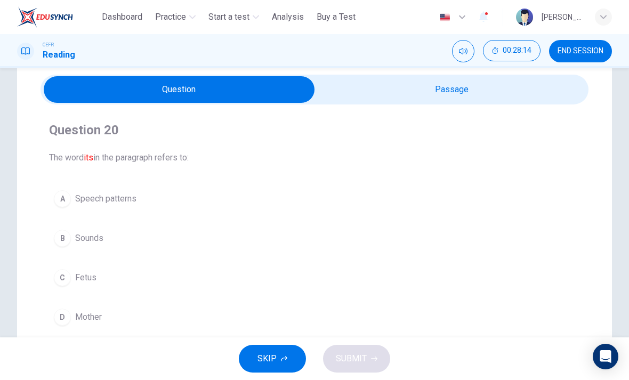
click at [59, 282] on div "C" at bounding box center [62, 277] width 17 height 17
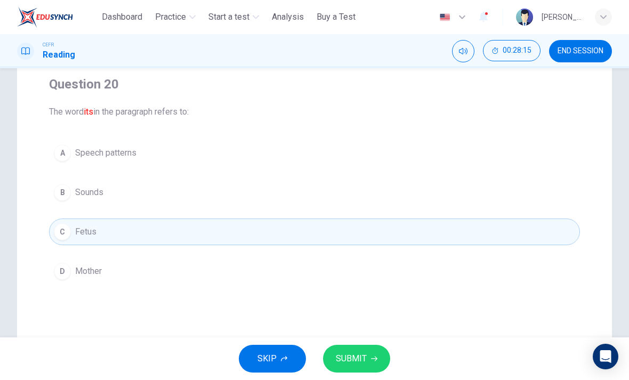
scroll to position [85, 0]
click at [363, 364] on span "SUBMIT" at bounding box center [351, 358] width 31 height 15
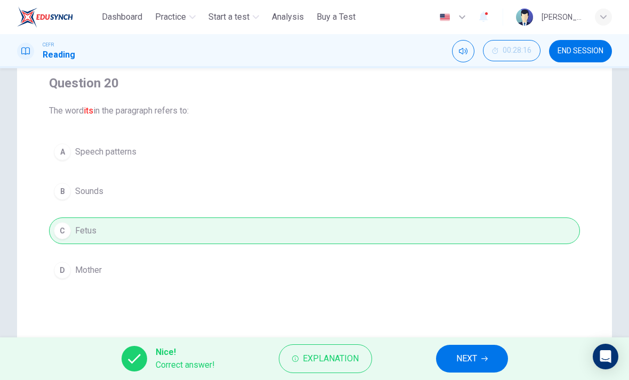
click at [472, 359] on span "NEXT" at bounding box center [466, 358] width 21 height 15
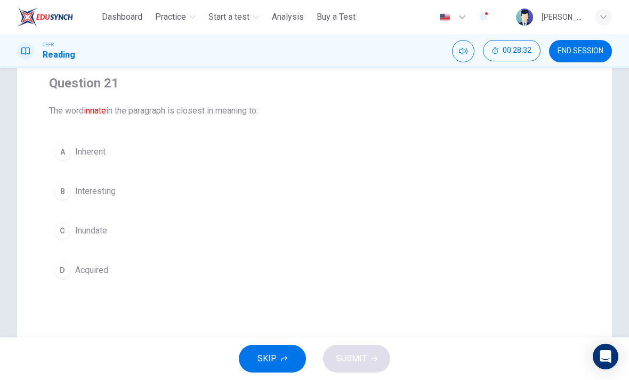
click at [71, 162] on button "A Inherent" at bounding box center [314, 152] width 531 height 27
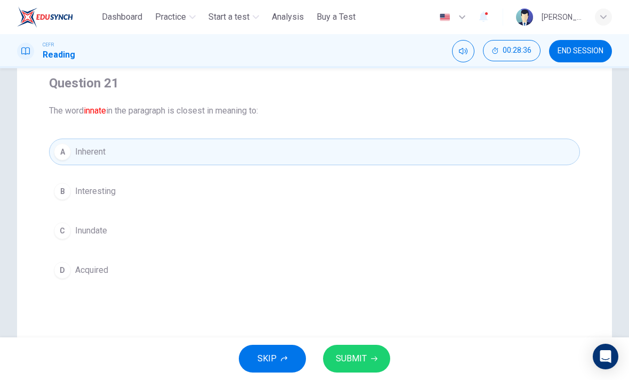
click at [351, 353] on span "SUBMIT" at bounding box center [351, 358] width 31 height 15
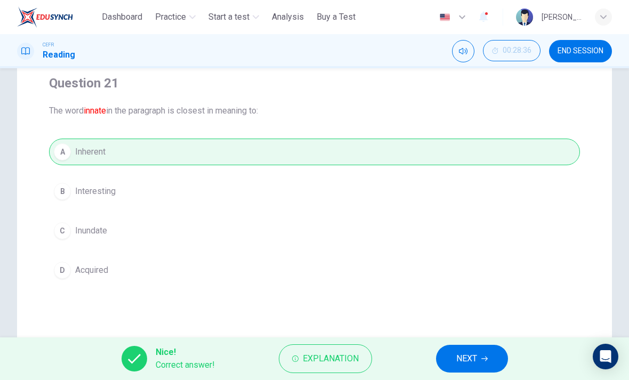
click at [302, 351] on button "Explanation" at bounding box center [325, 358] width 93 height 29
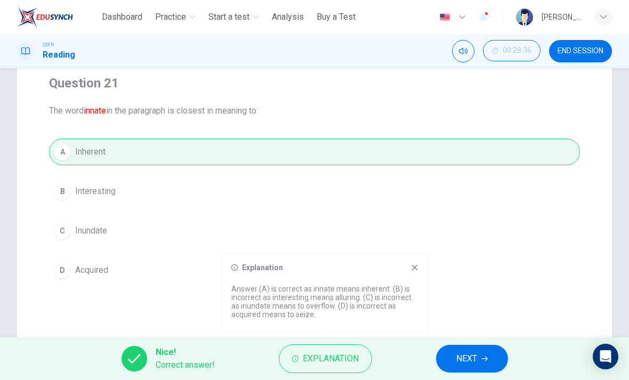
click at [422, 267] on div "Explanation Answer (A) is correct as innate means inherent. (B) is incorrect as…" at bounding box center [325, 293] width 205 height 77
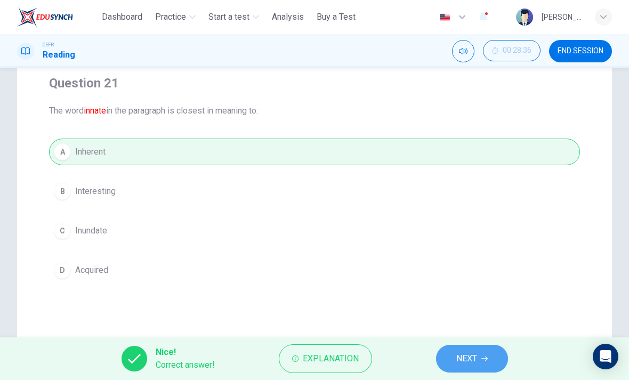
click at [456, 361] on span "NEXT" at bounding box center [466, 358] width 21 height 15
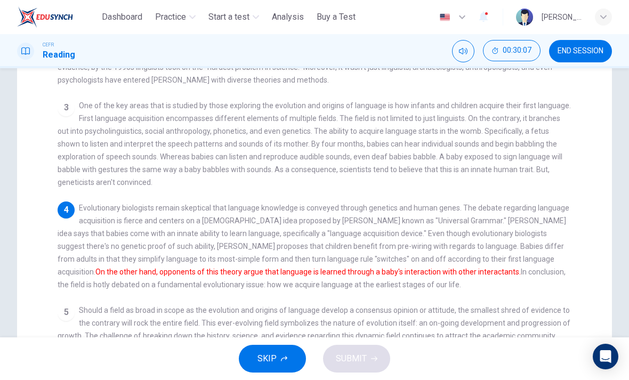
scroll to position [181, 0]
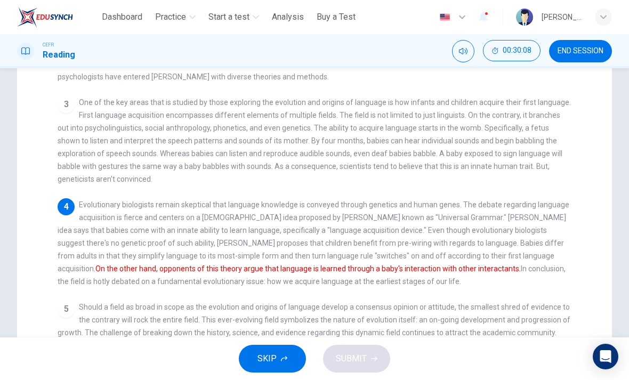
click at [133, 163] on div "3 One of the key areas that is studied by those exploring the evolution and ori…" at bounding box center [315, 141] width 514 height 90
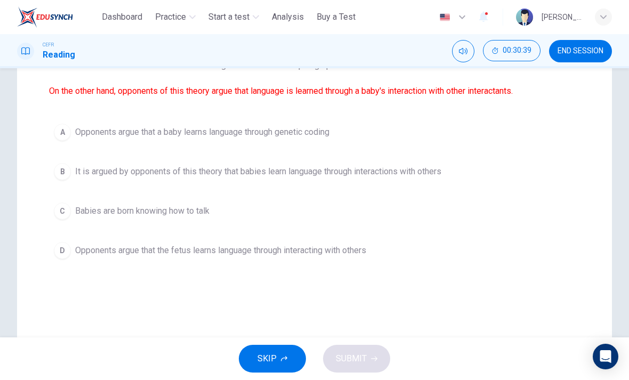
scroll to position [134, 0]
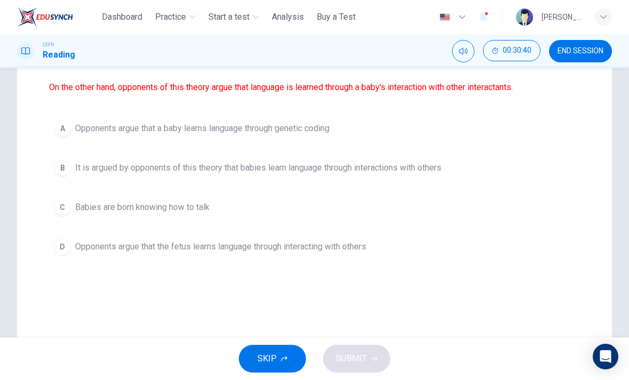
click at [58, 239] on div "D" at bounding box center [62, 246] width 17 height 17
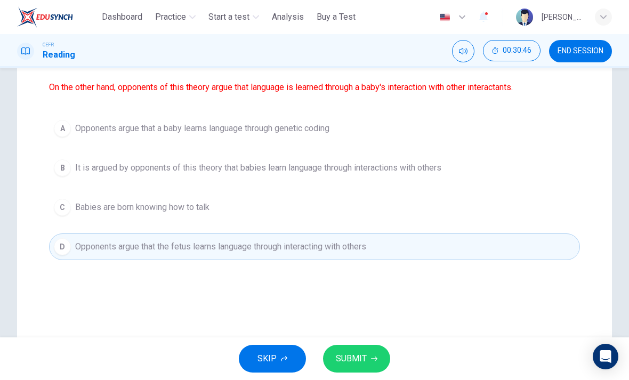
click at [58, 163] on div "B" at bounding box center [62, 167] width 17 height 17
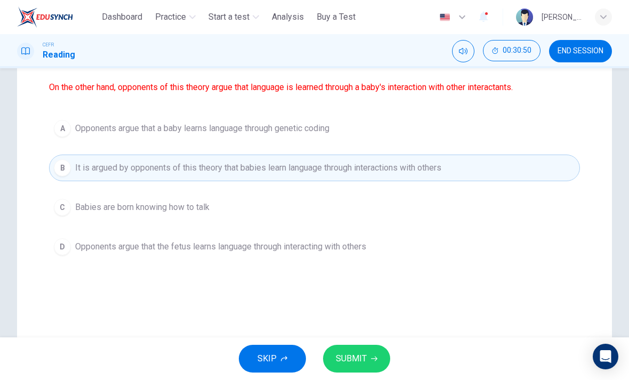
click at [348, 353] on span "SUBMIT" at bounding box center [351, 358] width 31 height 15
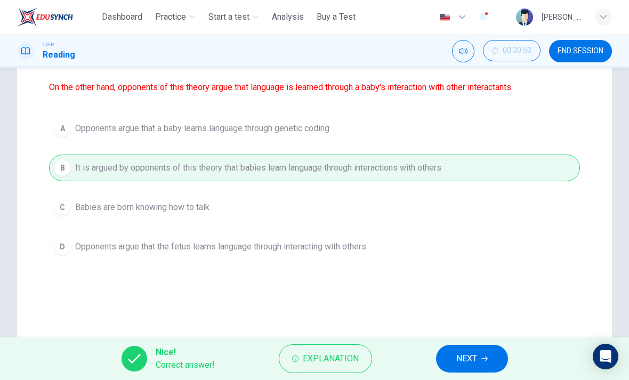
click at [455, 355] on button "NEXT" at bounding box center [472, 359] width 72 height 28
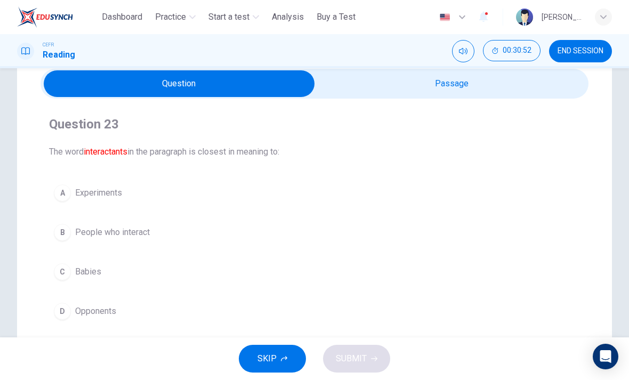
scroll to position [43, 0]
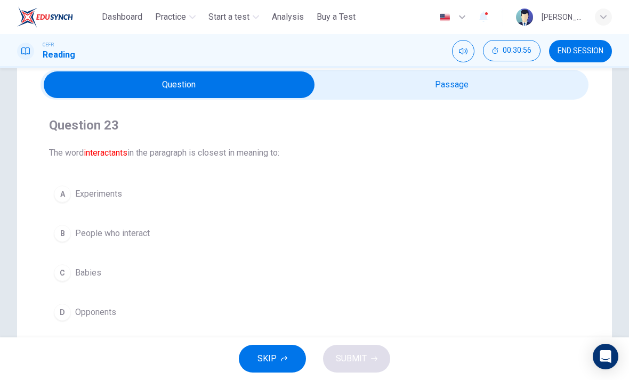
click at [63, 235] on div "B" at bounding box center [62, 233] width 17 height 17
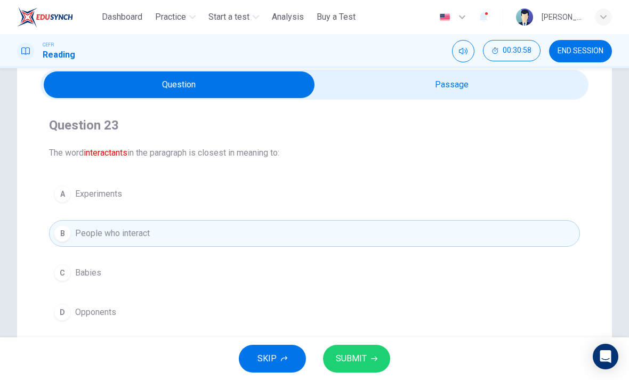
click at [358, 363] on span "SUBMIT" at bounding box center [351, 358] width 31 height 15
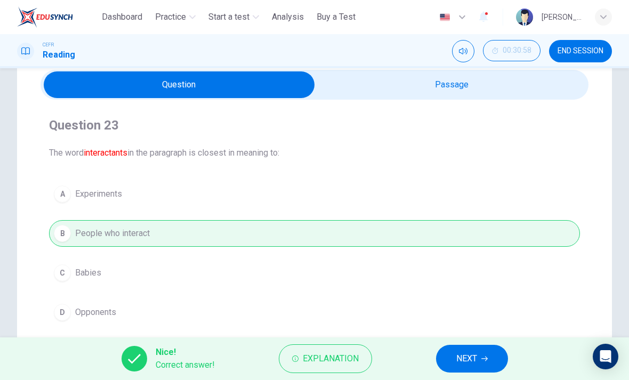
click at [461, 349] on button "NEXT" at bounding box center [472, 359] width 72 height 28
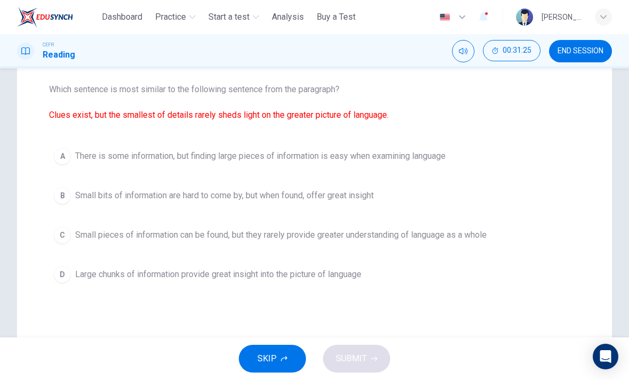
scroll to position [104, 0]
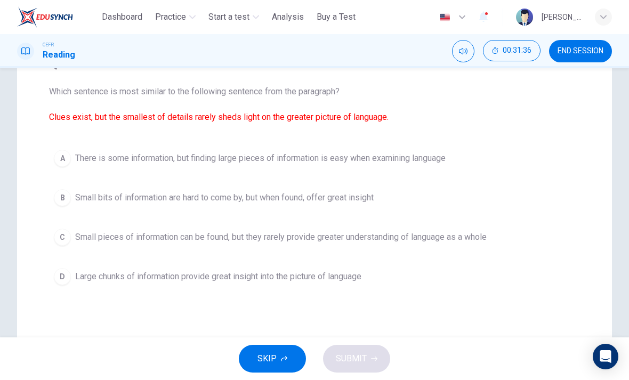
click at [59, 199] on div "B" at bounding box center [62, 197] width 17 height 17
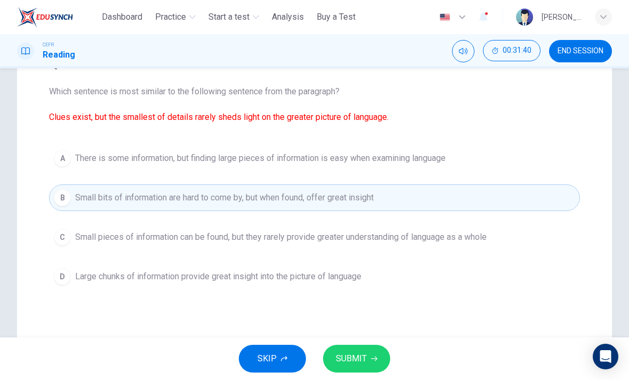
click at [60, 231] on div "C" at bounding box center [62, 237] width 17 height 17
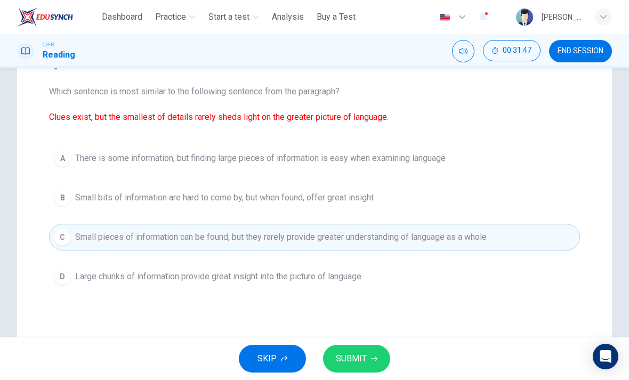
click at [364, 372] on button "SUBMIT" at bounding box center [356, 359] width 67 height 28
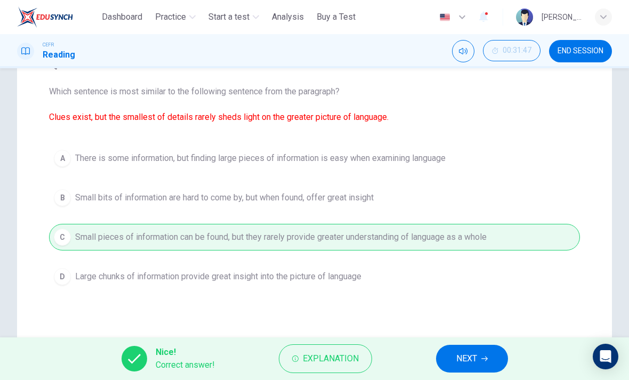
click at [361, 361] on button "Explanation" at bounding box center [325, 358] width 93 height 29
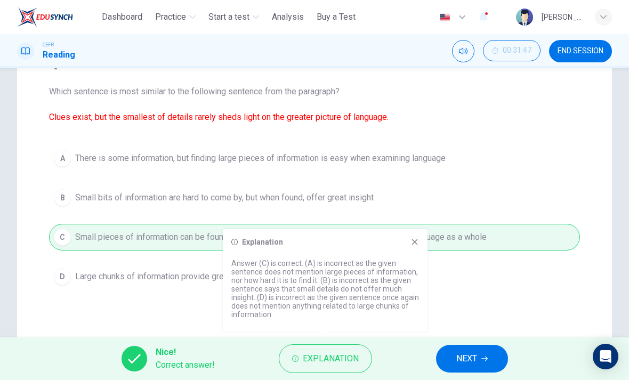
click at [415, 251] on div "Explanation Answer (C) is correct. (A) is incorrect as the given sentence does …" at bounding box center [325, 280] width 205 height 102
click at [456, 361] on span "NEXT" at bounding box center [466, 358] width 21 height 15
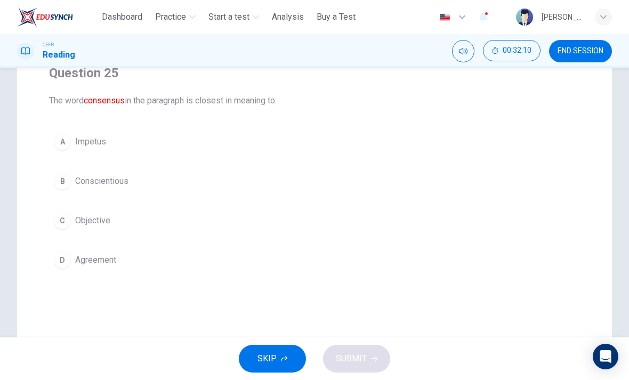
scroll to position [81, 0]
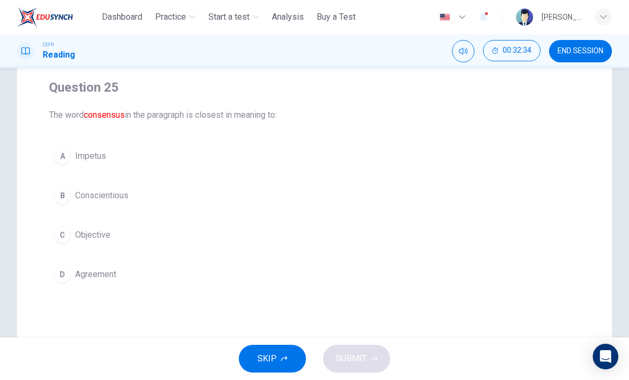
click at [66, 271] on div "D" at bounding box center [62, 274] width 17 height 17
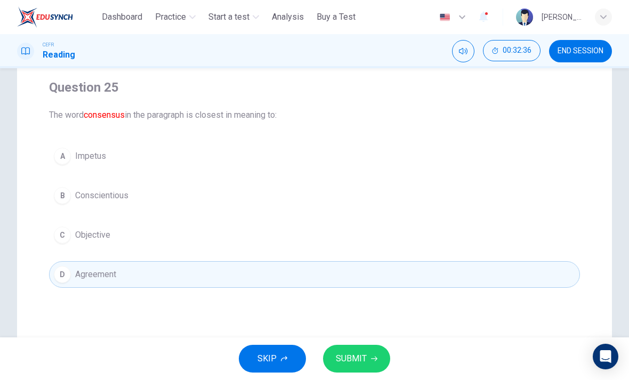
click at [362, 361] on span "SUBMIT" at bounding box center [351, 358] width 31 height 15
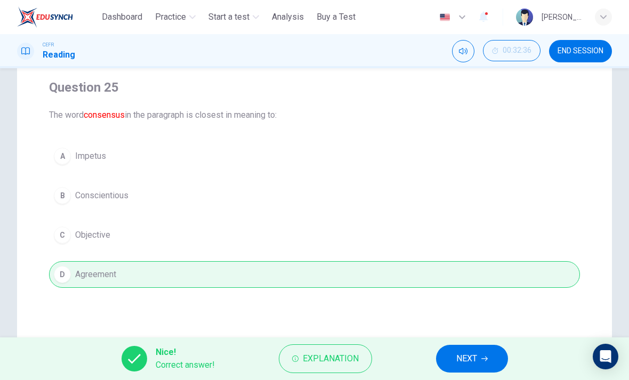
click at [463, 362] on span "NEXT" at bounding box center [466, 358] width 21 height 15
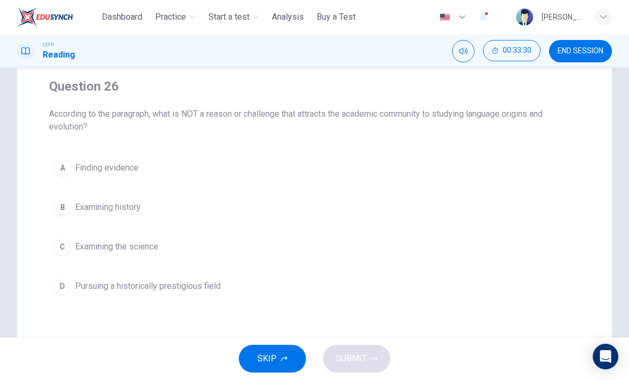
scroll to position [83, 0]
click at [62, 289] on div "D" at bounding box center [62, 285] width 17 height 17
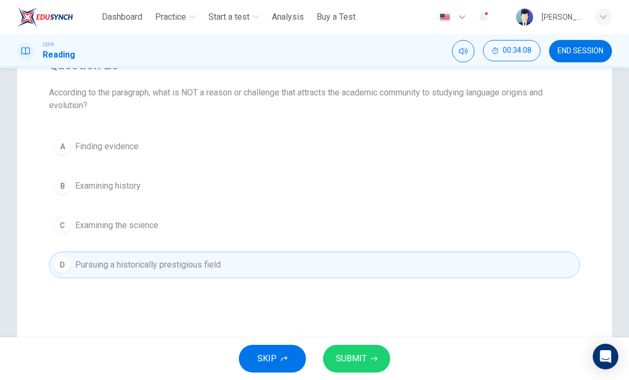
scroll to position [104, 0]
click at [72, 235] on button "C Examining the science" at bounding box center [314, 225] width 531 height 27
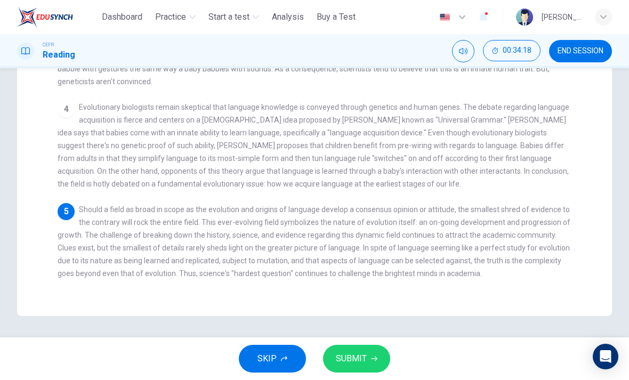
click at [65, 163] on span "Evolutionary biologists remain skeptical that language knowledge is conveyed th…" at bounding box center [314, 145] width 512 height 85
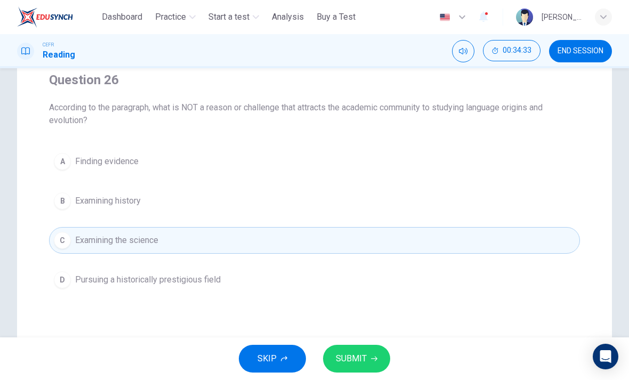
scroll to position [92, 0]
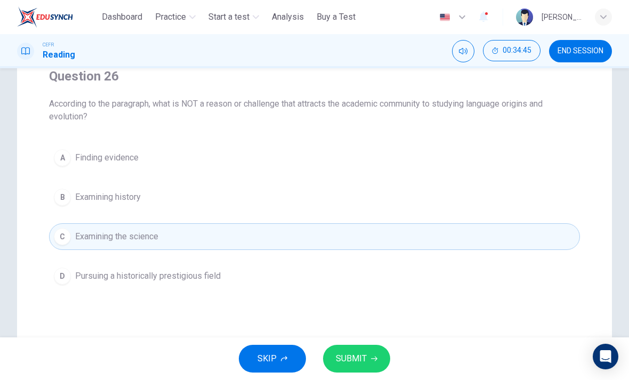
click at [70, 280] on button "D Pursuing a historically prestigious field" at bounding box center [314, 276] width 531 height 27
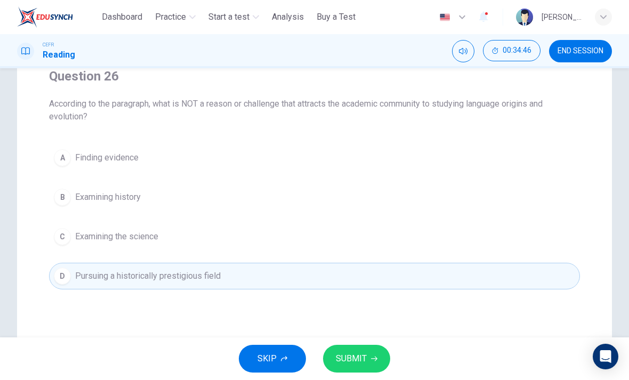
click at [351, 364] on span "SUBMIT" at bounding box center [351, 358] width 31 height 15
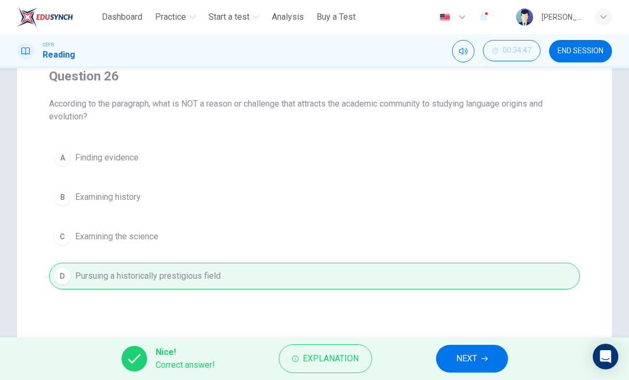
click at [456, 360] on span "NEXT" at bounding box center [466, 358] width 21 height 15
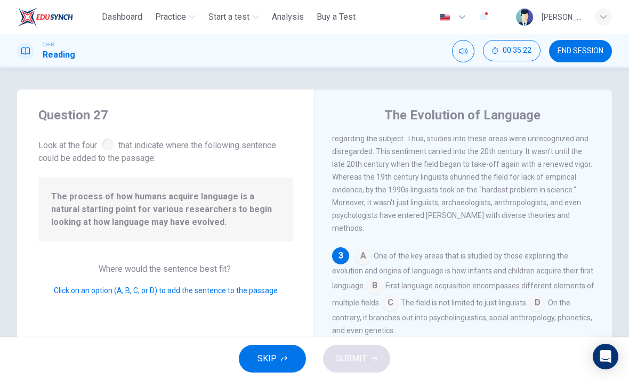
scroll to position [206, 0]
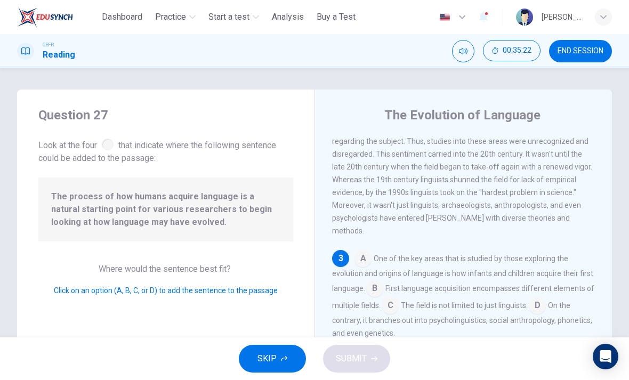
click at [359, 251] on input at bounding box center [363, 259] width 17 height 17
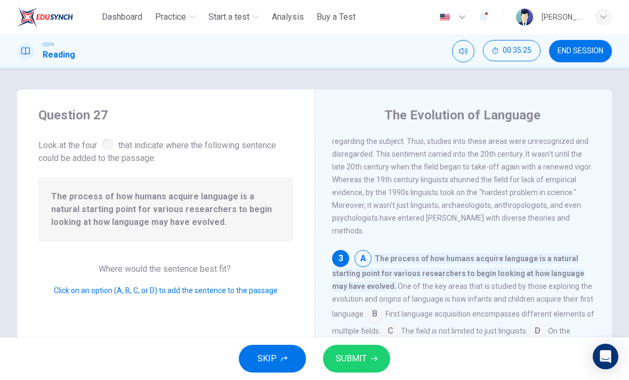
click at [359, 251] on input at bounding box center [363, 259] width 17 height 17
click at [364, 251] on input at bounding box center [363, 259] width 17 height 17
click at [376, 307] on input at bounding box center [374, 315] width 17 height 17
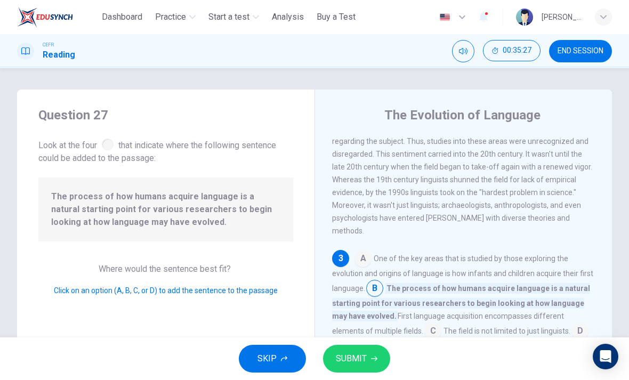
click at [358, 251] on input at bounding box center [363, 259] width 17 height 17
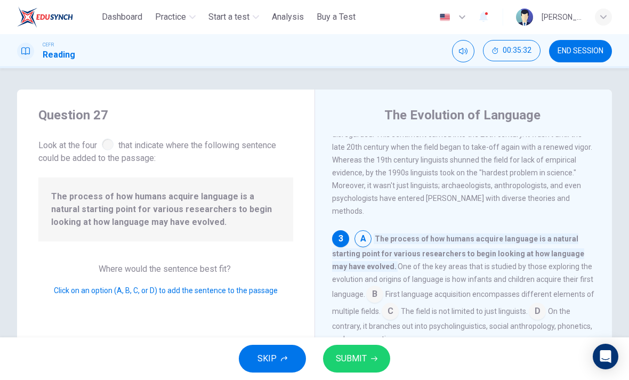
scroll to position [227, 0]
click at [375, 286] on input at bounding box center [374, 294] width 17 height 17
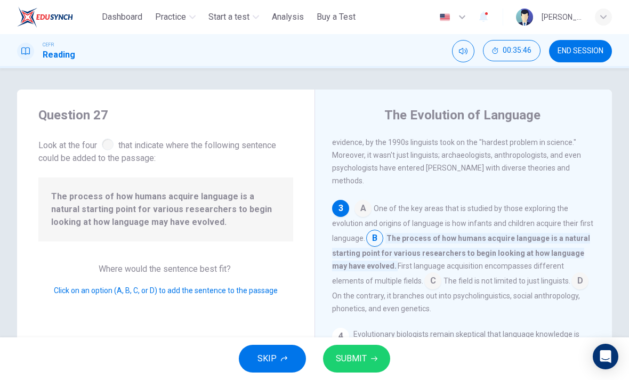
scroll to position [257, 0]
click at [351, 357] on span "SUBMIT" at bounding box center [351, 358] width 31 height 15
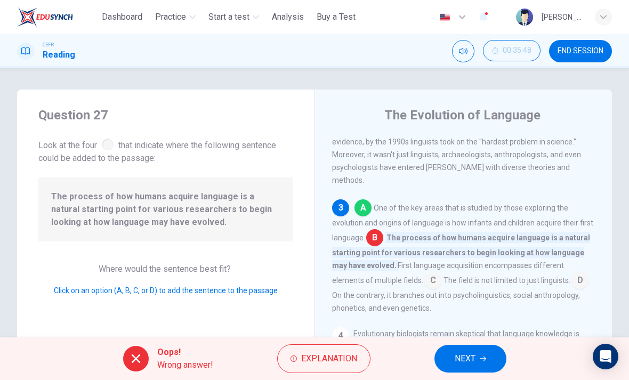
click at [293, 356] on icon "button" at bounding box center [294, 359] width 6 height 6
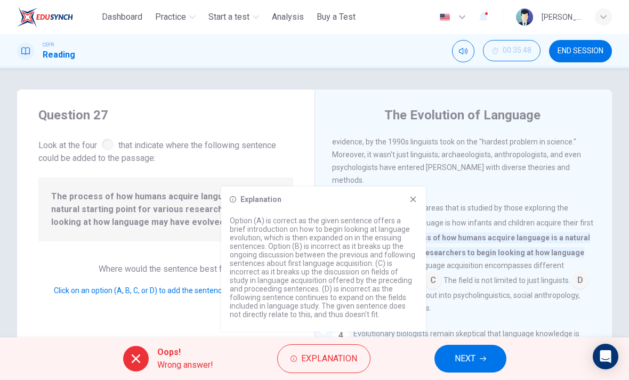
click at [405, 199] on div "A One of the key areas that is studied by those exploring the evolution and ori…" at bounding box center [463, 256] width 263 height 115
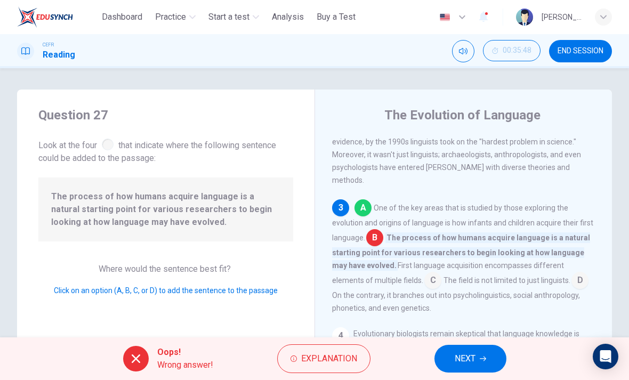
click at [461, 363] on span "NEXT" at bounding box center [465, 358] width 21 height 15
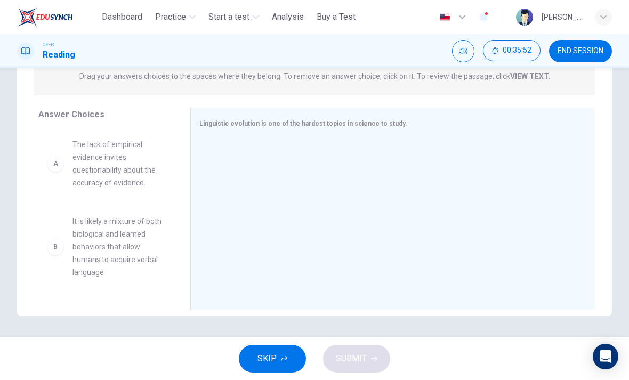
scroll to position [152, 0]
click at [51, 156] on div "A The lack of empirical evidence invites questionability about the accuracy of …" at bounding box center [105, 164] width 135 height 68
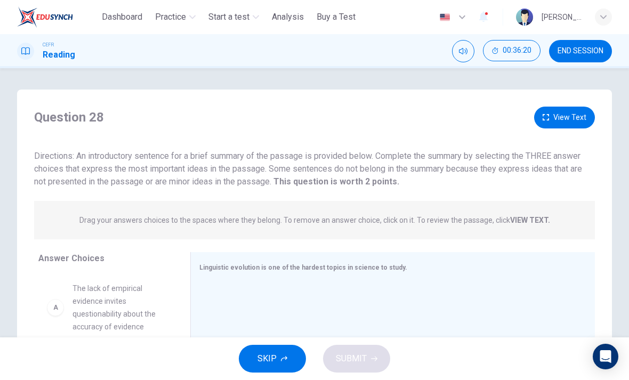
scroll to position [0, 0]
click at [561, 127] on button "View Text" at bounding box center [564, 118] width 61 height 22
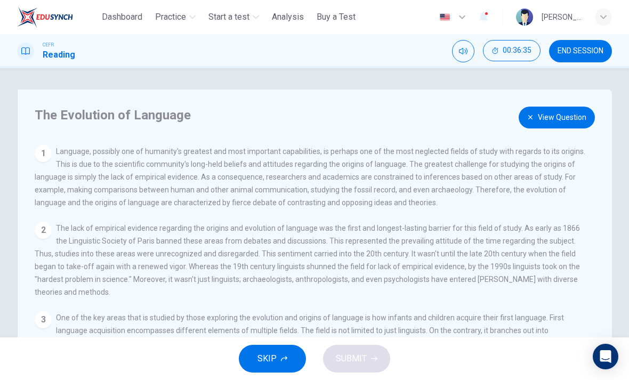
click at [537, 122] on button "View Question" at bounding box center [557, 118] width 76 height 22
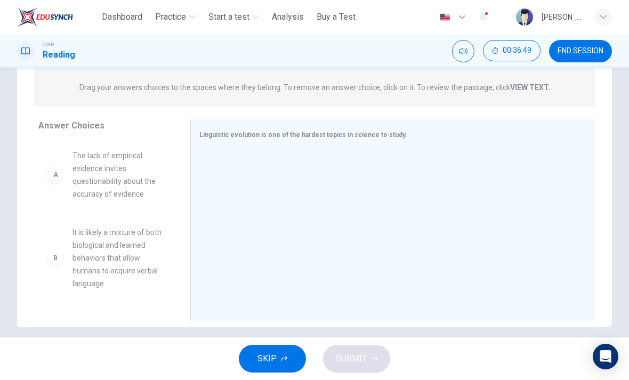
scroll to position [133, 0]
click at [51, 148] on div "A The lack of empirical evidence invites questionability about the accuracy of …" at bounding box center [105, 174] width 135 height 68
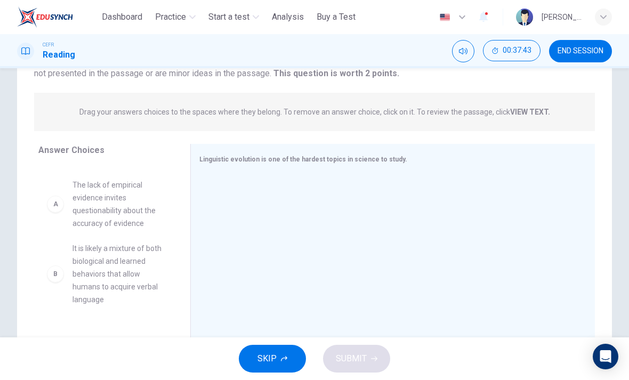
scroll to position [0, 0]
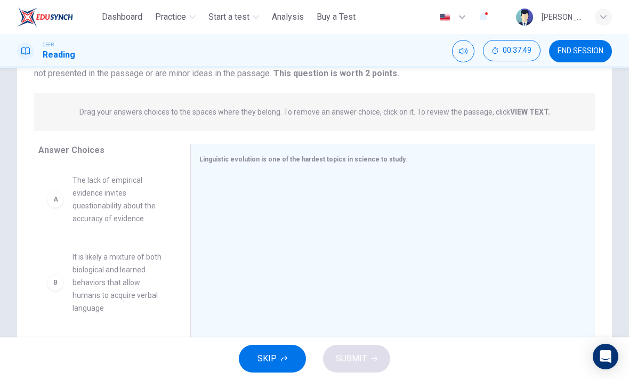
click at [88, 197] on span "The lack of empirical evidence invites questionability about the accuracy of ev…" at bounding box center [119, 199] width 92 height 51
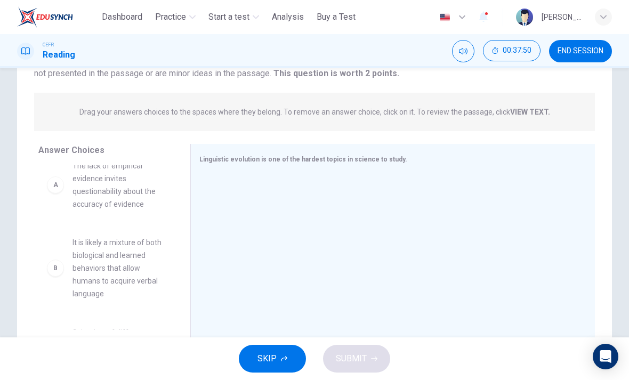
scroll to position [15, 0]
click at [94, 196] on span "The lack of empirical evidence invites questionability about the accuracy of ev…" at bounding box center [119, 184] width 92 height 51
click at [80, 185] on span "The lack of empirical evidence invites questionability about the accuracy of ev…" at bounding box center [119, 184] width 92 height 51
click at [47, 185] on div "A" at bounding box center [55, 184] width 17 height 17
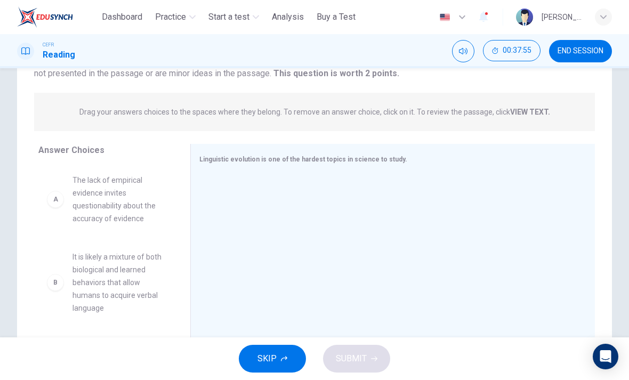
scroll to position [0, 0]
click at [107, 213] on span "The lack of empirical evidence invites questionability about the accuracy of ev…" at bounding box center [119, 199] width 92 height 51
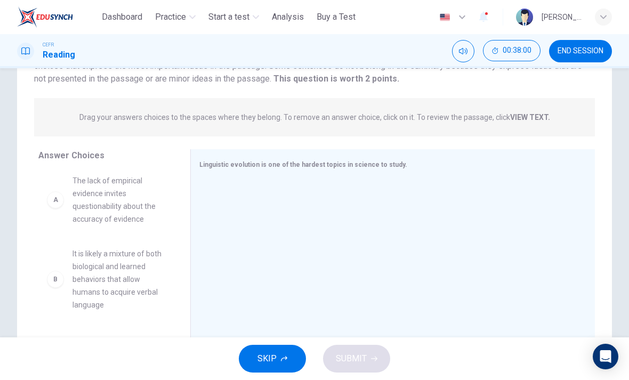
scroll to position [104, 0]
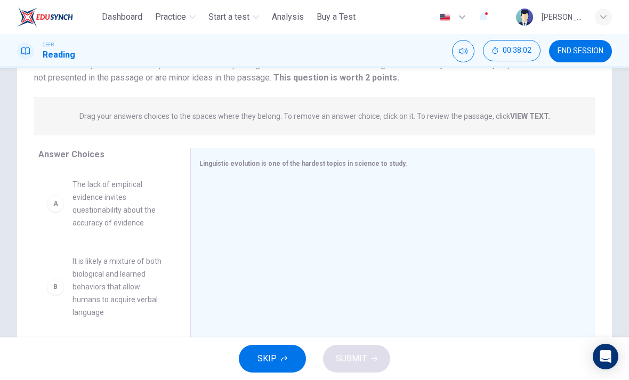
click at [124, 203] on span "The lack of empirical evidence invites questionability about the accuracy of ev…" at bounding box center [119, 203] width 92 height 51
click at [198, 253] on div at bounding box center [389, 250] width 396 height 143
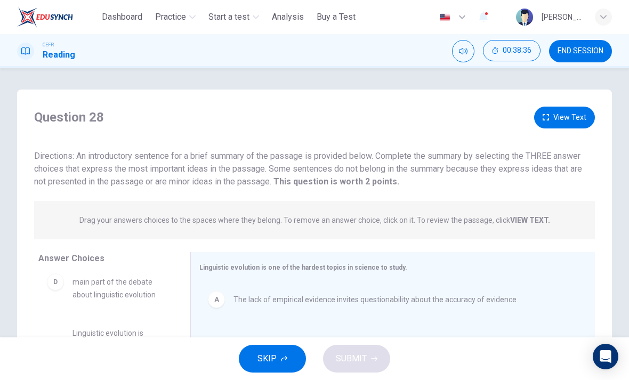
scroll to position [-1, 0]
click at [559, 120] on button "View Text" at bounding box center [564, 118] width 61 height 22
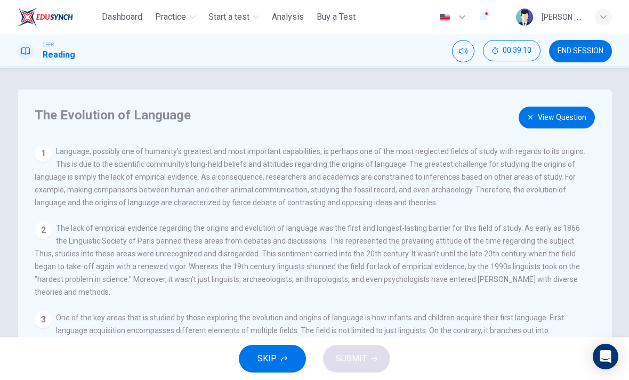
scroll to position [0, 0]
click at [567, 118] on button "View Question" at bounding box center [557, 118] width 76 height 22
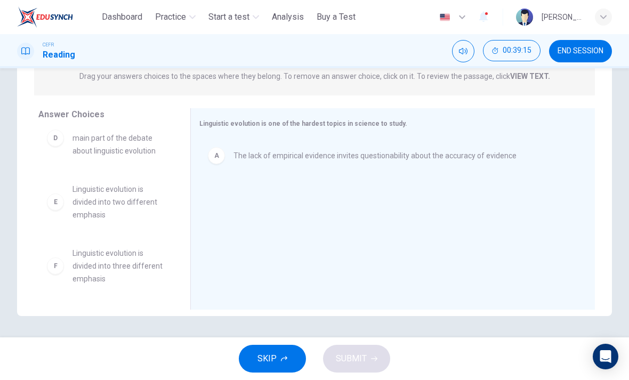
scroll to position [186, 0]
click at [53, 270] on div "F" at bounding box center [55, 266] width 17 height 17
click at [51, 264] on div "F" at bounding box center [55, 266] width 17 height 17
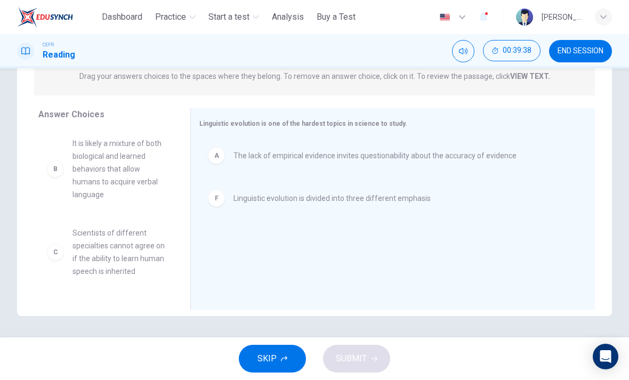
scroll to position [1, 0]
click at [52, 166] on div "B" at bounding box center [55, 169] width 17 height 17
click at [79, 173] on span "It is likely a mixture of both biological and learned behaviors that allow huma…" at bounding box center [119, 170] width 92 height 64
click at [91, 174] on span "It is likely a mixture of both biological and learned behaviors that allow huma…" at bounding box center [119, 170] width 92 height 64
click at [86, 246] on span "Scientists of different specialties cannot agree on if the ability to learn hum…" at bounding box center [119, 252] width 92 height 51
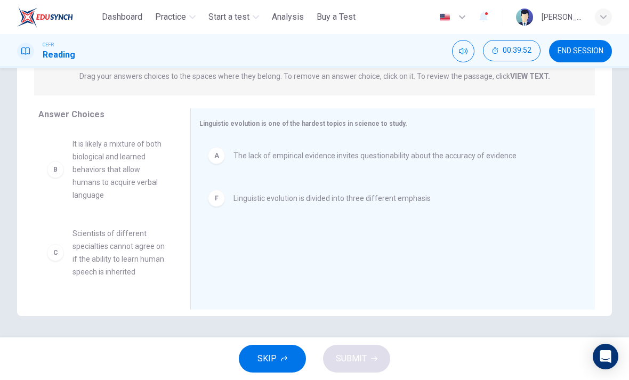
scroll to position [1, 0]
click at [54, 254] on div "C" at bounding box center [55, 252] width 17 height 17
click at [91, 254] on span "Scientists of different specialties cannot agree on if the ability to learn hum…" at bounding box center [119, 252] width 92 height 51
click at [59, 261] on div "C Scientists of different specialties cannot agree on if the ability to learn h…" at bounding box center [106, 252] width 118 height 51
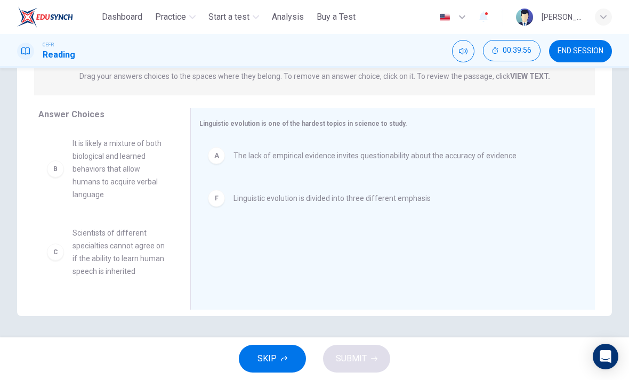
click at [59, 261] on div "C Scientists of different specialties cannot agree on if the ability to learn h…" at bounding box center [106, 252] width 118 height 51
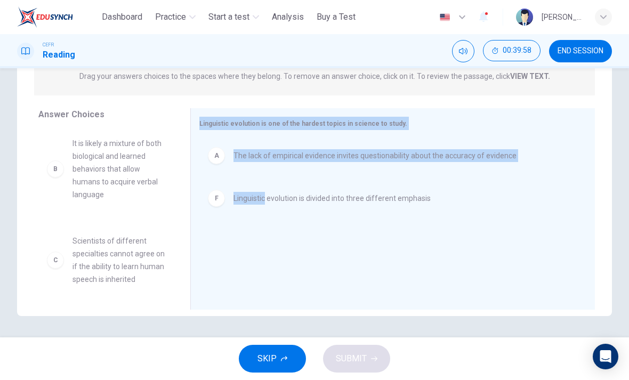
click at [79, 251] on div "B It is likely a mixture of both biological and learned behaviors that allow hu…" at bounding box center [105, 210] width 135 height 164
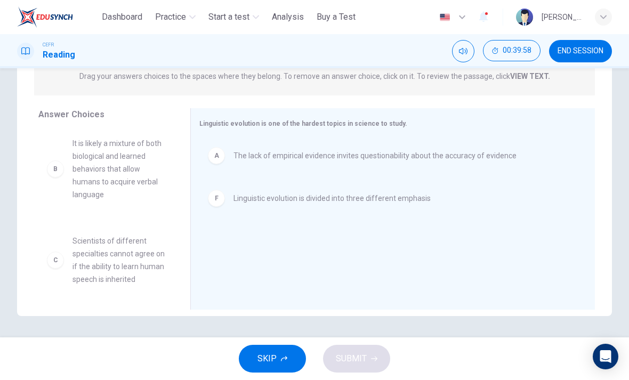
click at [72, 257] on div "B It is likely a mixture of both biological and learned behaviors that allow hu…" at bounding box center [105, 210] width 135 height 164
click at [52, 262] on div "B It is likely a mixture of both biological and learned behaviors that allow hu…" at bounding box center [105, 210] width 135 height 164
click at [95, 263] on div "B It is likely a mixture of both biological and learned behaviors that allow hu…" at bounding box center [105, 210] width 135 height 164
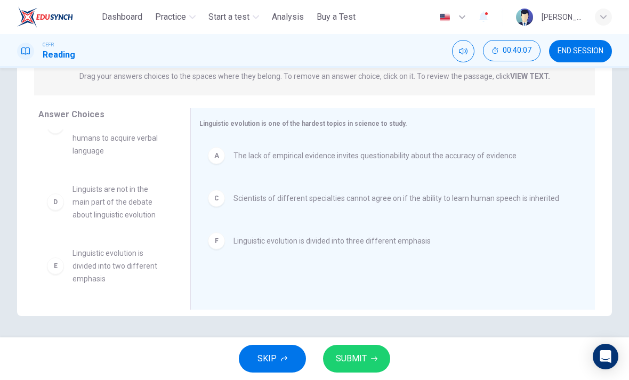
scroll to position [45, 0]
click at [347, 359] on span "SUBMIT" at bounding box center [351, 358] width 31 height 15
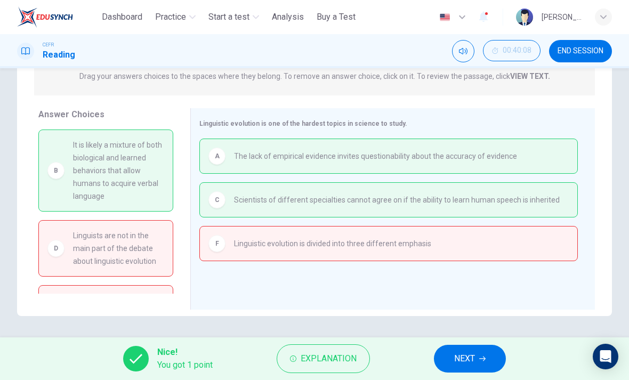
scroll to position [0, 0]
click at [464, 356] on span "NEXT" at bounding box center [464, 358] width 21 height 15
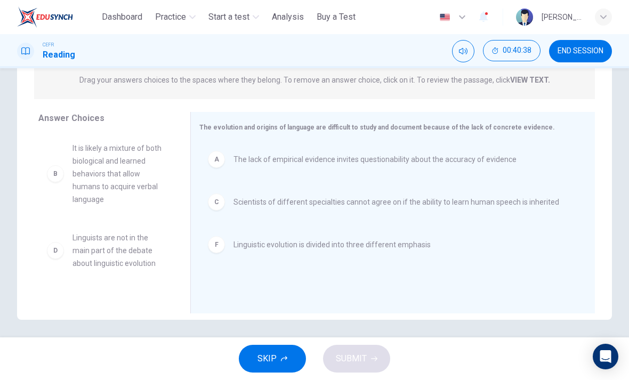
scroll to position [142, 0]
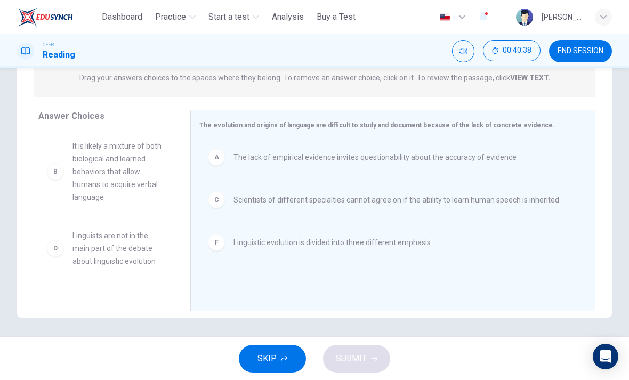
click at [64, 145] on div "B It is likely a mixture of both biological and learned behaviors that allow hu…" at bounding box center [106, 172] width 118 height 64
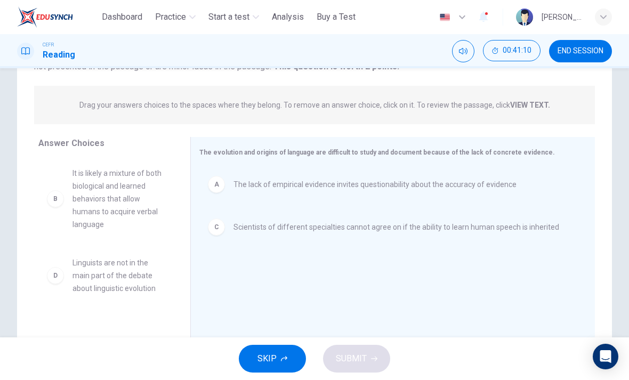
scroll to position [0, 0]
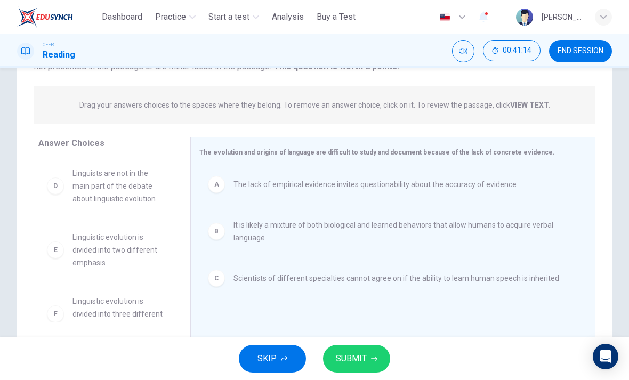
click at [348, 359] on span "SUBMIT" at bounding box center [351, 358] width 31 height 15
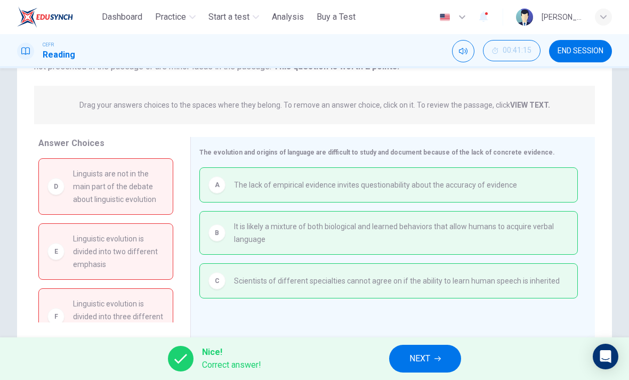
click at [408, 359] on button "NEXT" at bounding box center [425, 359] width 72 height 28
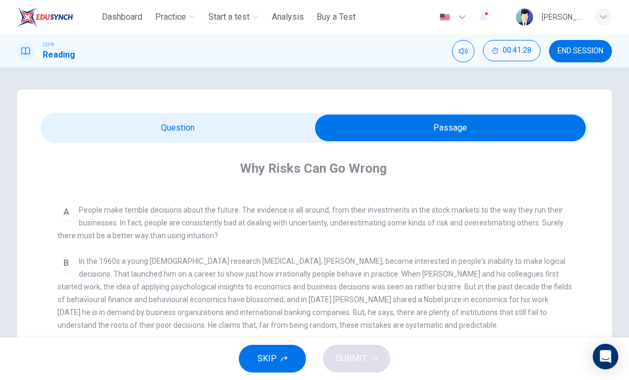
scroll to position [188, 0]
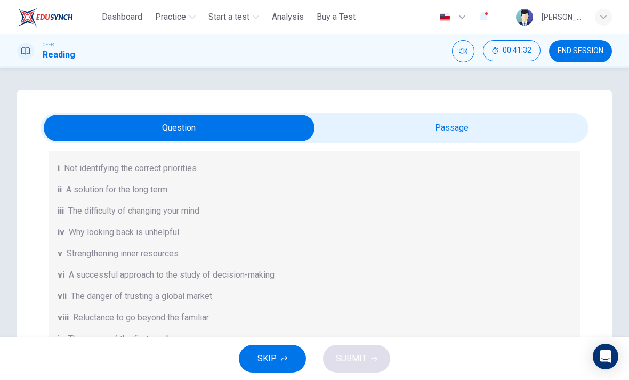
click at [467, 59] on button "Mute" at bounding box center [463, 51] width 22 height 22
click at [462, 51] on icon "Unmute" at bounding box center [463, 51] width 9 height 9
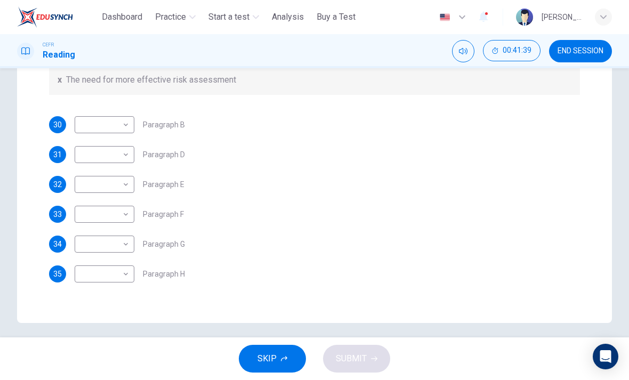
click at [500, 52] on button "00:41:39" at bounding box center [512, 50] width 58 height 21
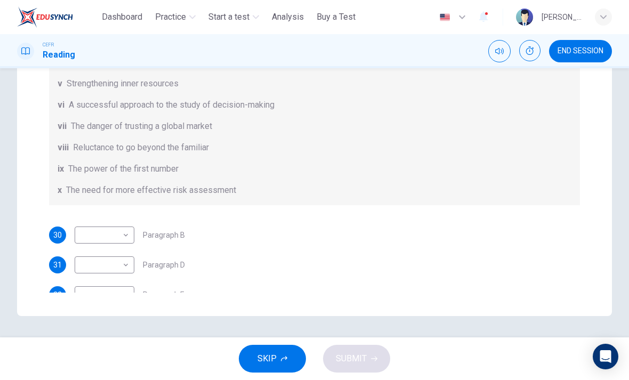
scroll to position [0, 0]
click at [526, 64] on div "CEFR Reading END SESSION" at bounding box center [314, 51] width 629 height 34
click at [526, 53] on icon "Show" at bounding box center [530, 50] width 9 height 9
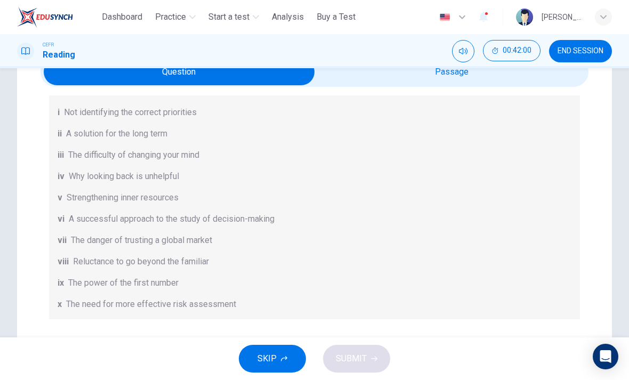
scroll to position [117, 0]
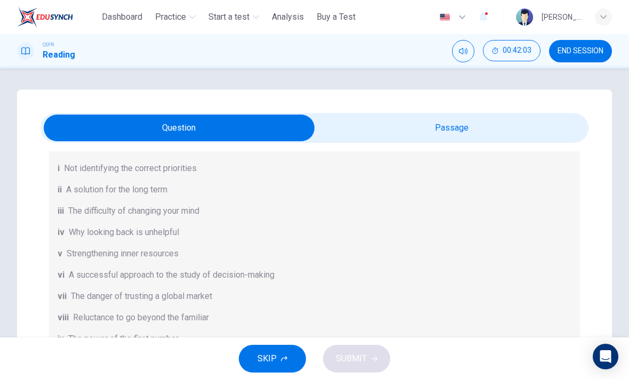
click at [49, 181] on div "Questions 30 - 35 Reading Passage 1 has nine paragraphs A-I Choose the correct …" at bounding box center [315, 302] width 548 height 537
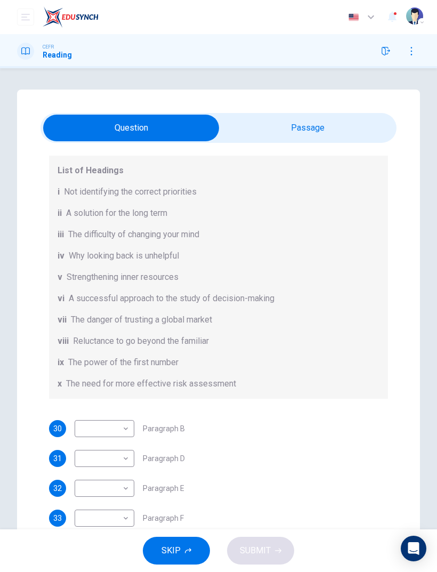
scroll to position [107, 0]
click at [94, 380] on body "This site uses cookies, as explained in our Privacy Policy . If you agree to th…" at bounding box center [218, 286] width 437 height 572
click at [42, 380] on div at bounding box center [218, 286] width 437 height 572
click at [82, 380] on body "This site uses cookies, as explained in our Privacy Policy . If you agree to th…" at bounding box center [218, 286] width 437 height 572
click at [79, 380] on li "i" at bounding box center [105, 401] width 60 height 17
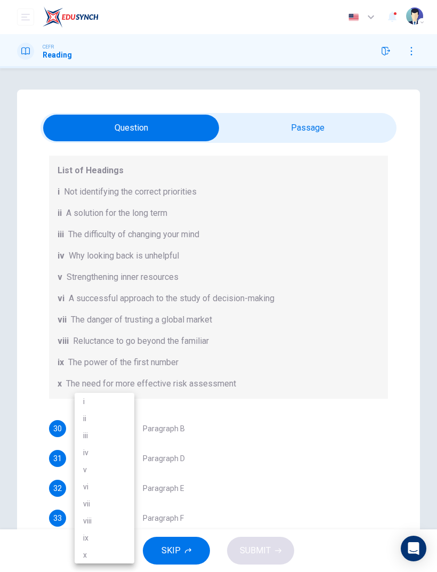
type input "*"
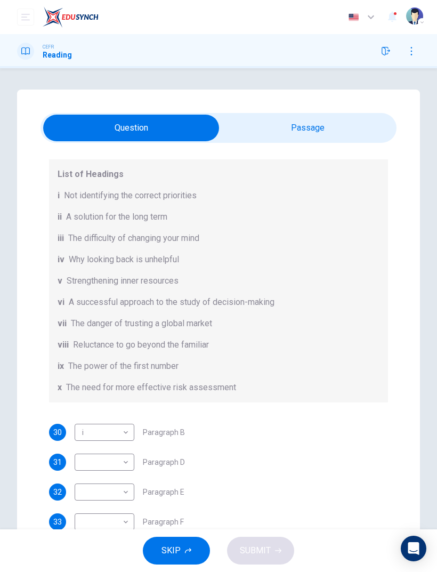
scroll to position [6, 0]
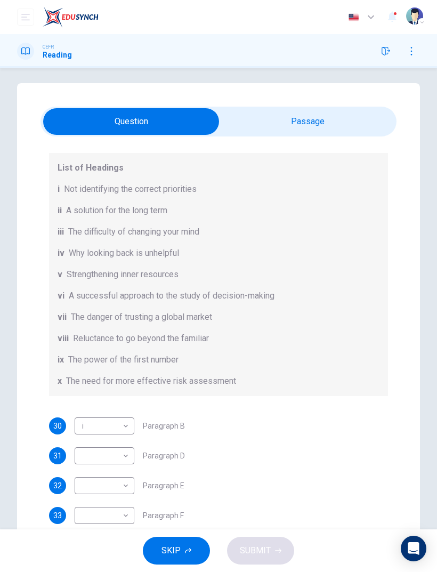
click at [85, 380] on body "This site uses cookies, as explained in our Privacy Policy . If you agree to th…" at bounding box center [218, 286] width 437 height 572
click at [82, 380] on li "iii" at bounding box center [105, 435] width 60 height 17
type input "***"
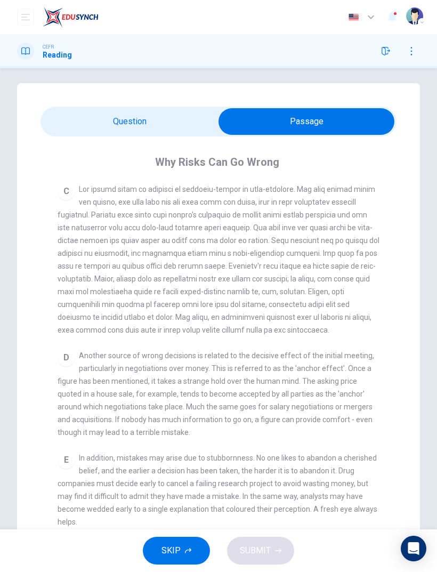
scroll to position [412, 0]
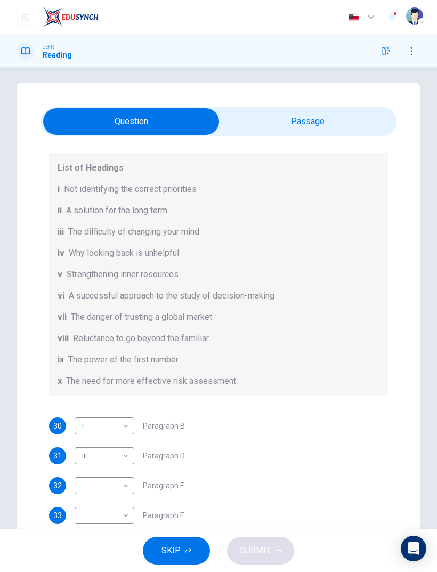
click at [82, 380] on body "This site uses cookies, as explained in our Privacy Policy . If you agree to th…" at bounding box center [218, 286] width 437 height 572
click at [75, 380] on li "iii" at bounding box center [105, 435] width 60 height 17
click at [87, 380] on body "This site uses cookies, as explained in our Privacy Policy . If you agree to th…" at bounding box center [218, 286] width 437 height 572
click at [75, 380] on li "vii" at bounding box center [105, 503] width 60 height 17
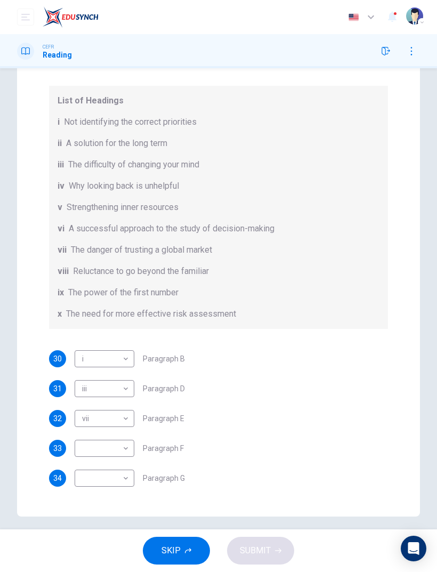
scroll to position [89, 0]
click at [84, 380] on body "This site uses cookies, as explained in our Privacy Policy . If you agree to th…" at bounding box center [218, 286] width 437 height 572
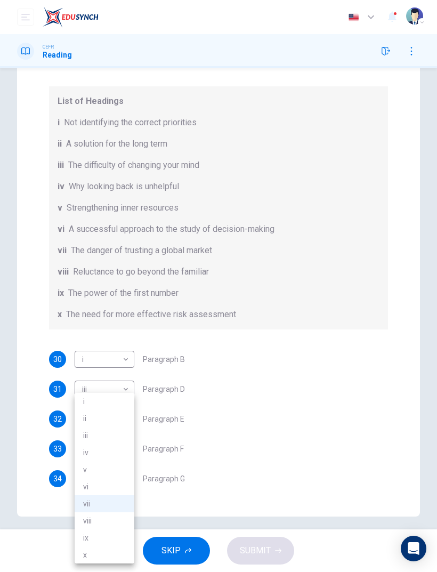
click at [80, 380] on li "vi" at bounding box center [105, 486] width 60 height 17
type input "**"
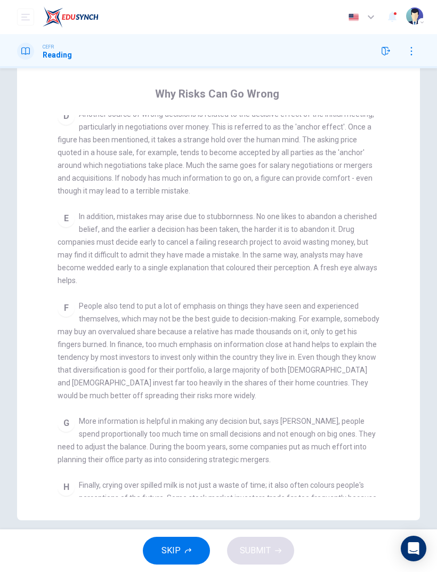
scroll to position [0, 0]
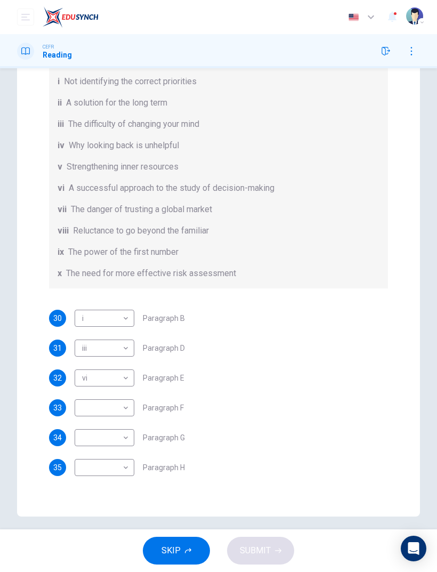
click at [86, 380] on body "This site uses cookies, as explained in our Privacy Policy . If you agree to th…" at bounding box center [218, 286] width 437 height 572
click at [78, 380] on li "vi" at bounding box center [105, 486] width 60 height 17
type input "**"
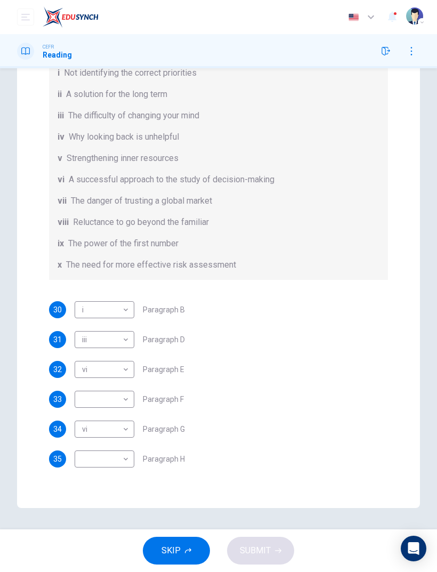
click at [93, 380] on body "This site uses cookies, as explained in our Privacy Policy . If you agree to th…" at bounding box center [218, 286] width 437 height 572
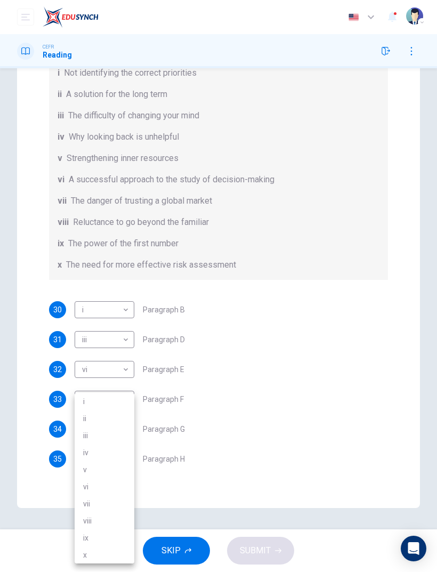
click at [76, 380] on li "iv" at bounding box center [105, 452] width 60 height 17
type input "**"
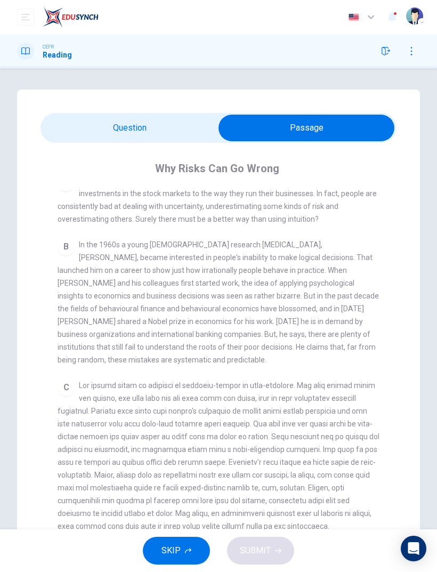
scroll to position [223, 0]
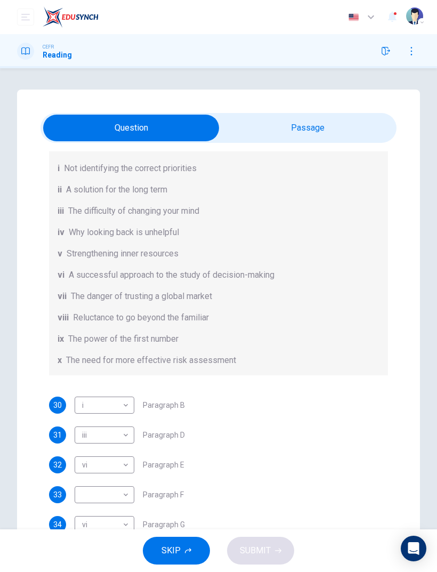
click at [82, 380] on body "This site uses cookies, as explained in our Privacy Policy . If you agree to th…" at bounding box center [218, 286] width 437 height 572
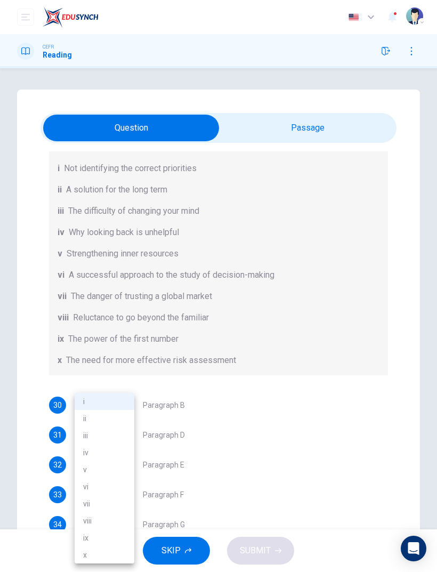
click at [80, 380] on li "viii" at bounding box center [105, 520] width 60 height 17
type input "****"
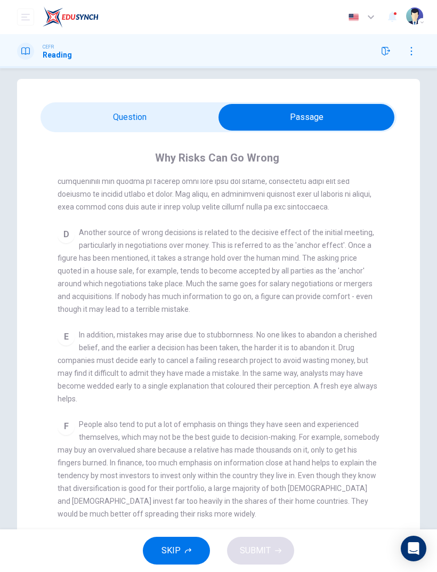
scroll to position [533, 0]
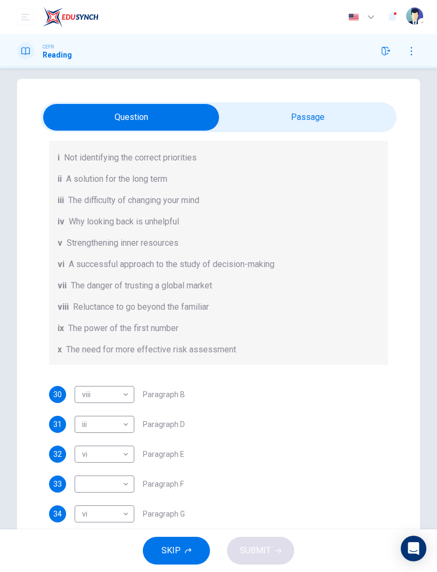
click at [83, 380] on body "This site uses cookies, as explained in our Privacy Policy . If you agree to th…" at bounding box center [218, 286] width 437 height 572
click at [79, 380] on li "ix" at bounding box center [105, 537] width 60 height 17
type input "**"
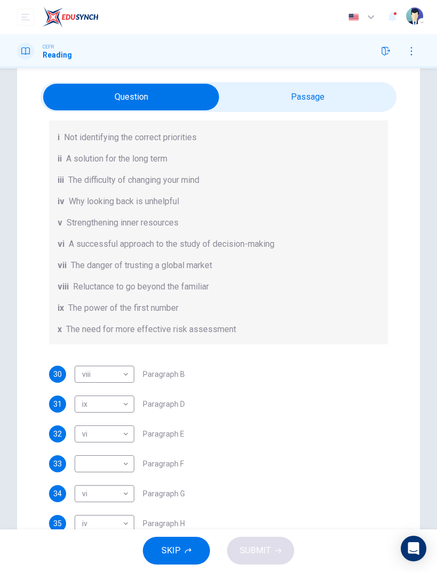
scroll to position [30, 0]
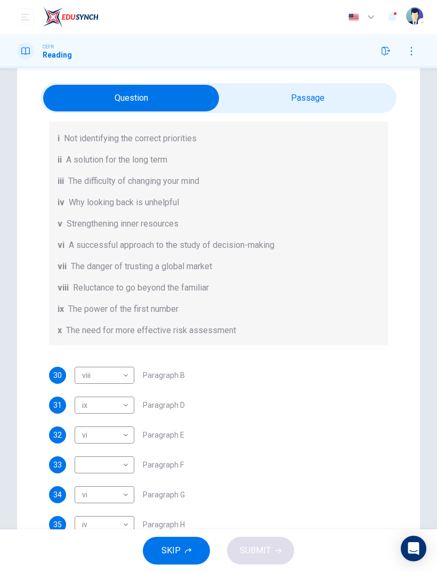
click at [82, 380] on body "This site uses cookies, as explained in our Privacy Policy . If you agree to th…" at bounding box center [218, 286] width 437 height 572
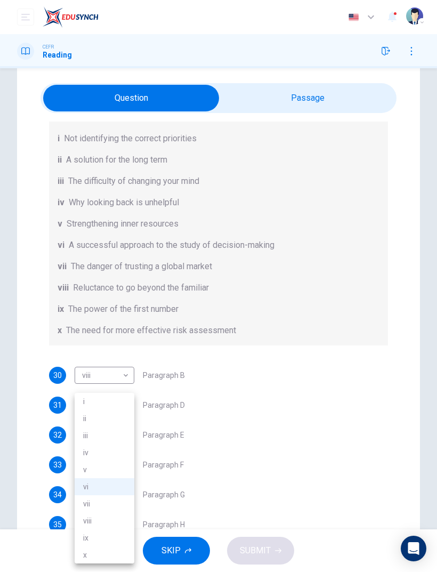
click at [84, 380] on li "x" at bounding box center [105, 554] width 60 height 17
type input "*"
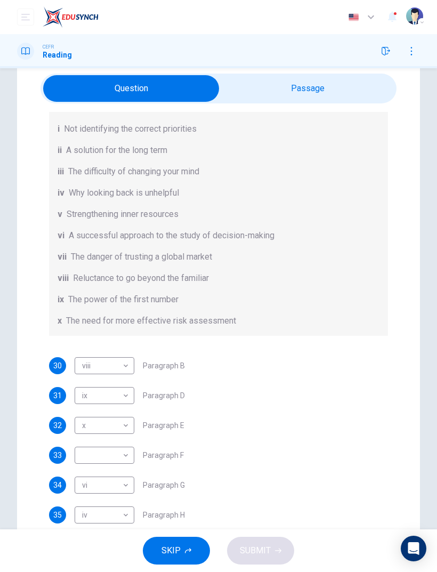
scroll to position [39, 0]
click at [77, 380] on body "This site uses cookies, as explained in our Privacy Policy . If you agree to th…" at bounding box center [218, 286] width 437 height 572
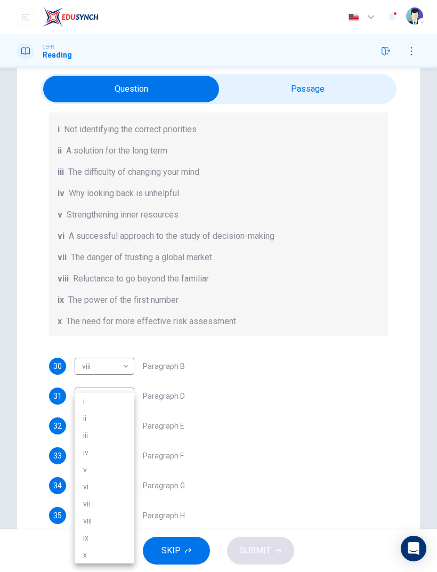
click at [81, 380] on li "iii" at bounding box center [105, 435] width 60 height 17
type input "***"
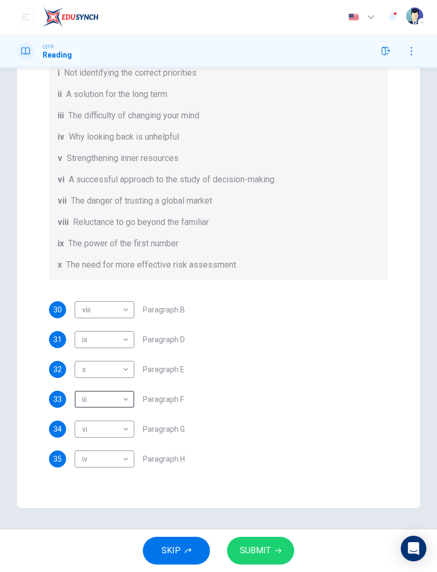
scroll to position [95, 0]
click at [251, 380] on button "SUBMIT" at bounding box center [260, 551] width 67 height 28
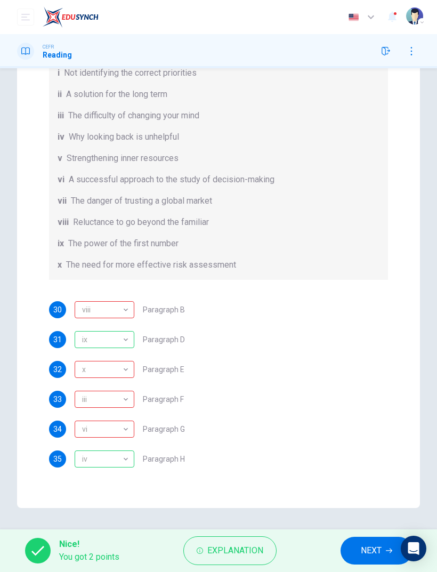
click at [203, 380] on button "Explanation" at bounding box center [229, 550] width 93 height 29
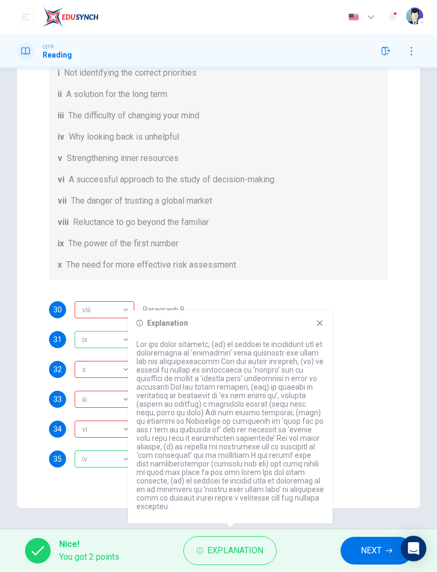
click at [311, 327] on div "Explanation" at bounding box center [230, 323] width 188 height 9
click at [364, 380] on span "NEXT" at bounding box center [371, 550] width 21 height 15
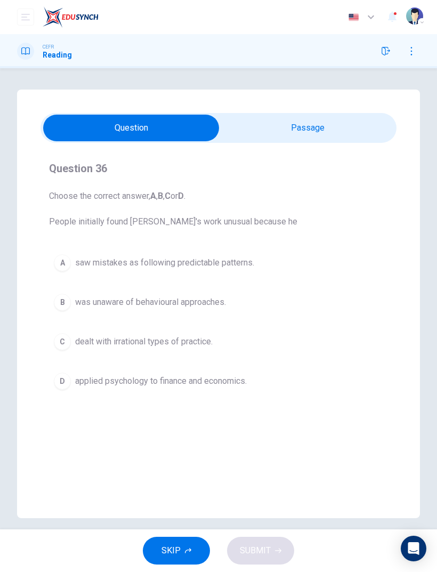
scroll to position [0, 0]
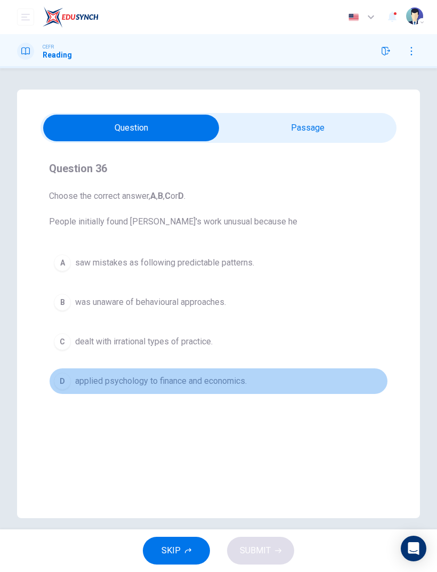
click at [60, 379] on div "D" at bounding box center [62, 381] width 17 height 17
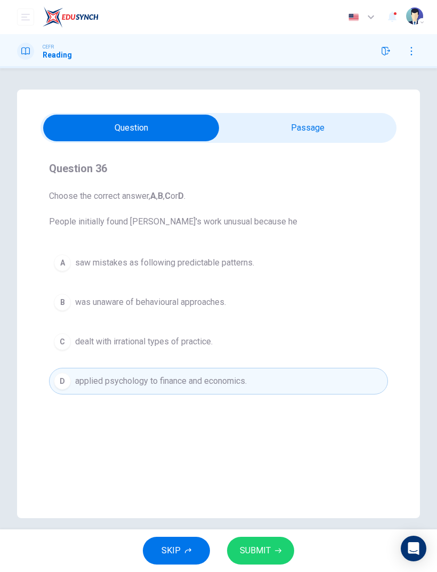
click at [276, 380] on icon "button" at bounding box center [278, 551] width 6 height 6
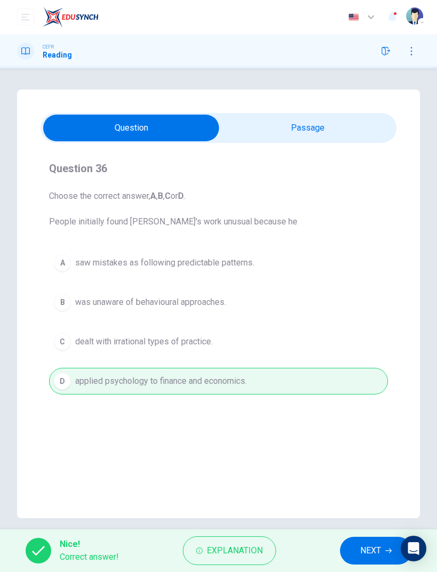
click at [365, 380] on span "NEXT" at bounding box center [370, 550] width 21 height 15
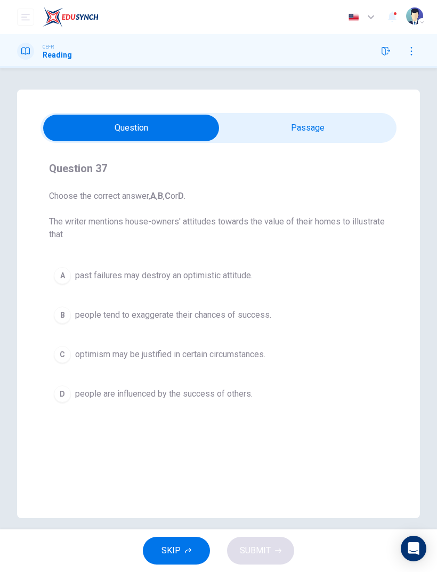
click at [75, 380] on button "D people are influenced by the success of others." at bounding box center [218, 394] width 339 height 27
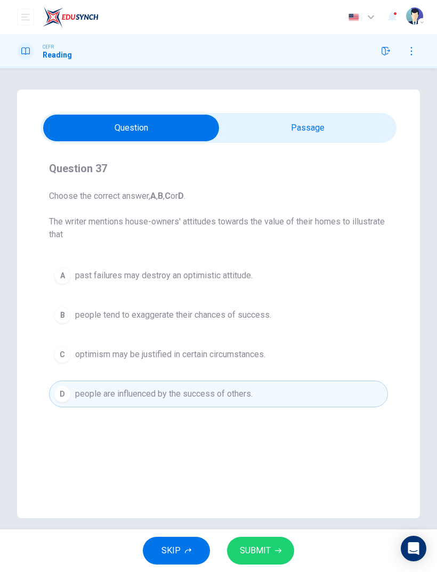
click at [271, 380] on button "SUBMIT" at bounding box center [260, 551] width 67 height 28
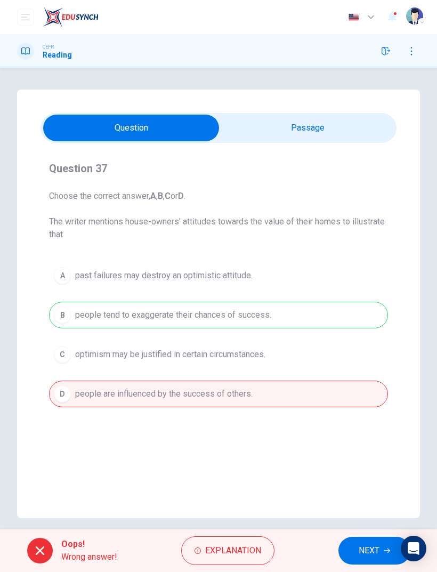
click at [363, 380] on button "NEXT" at bounding box center [375, 551] width 72 height 28
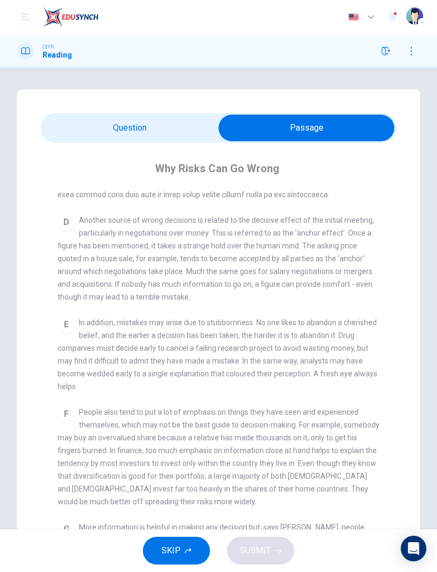
scroll to position [552, 0]
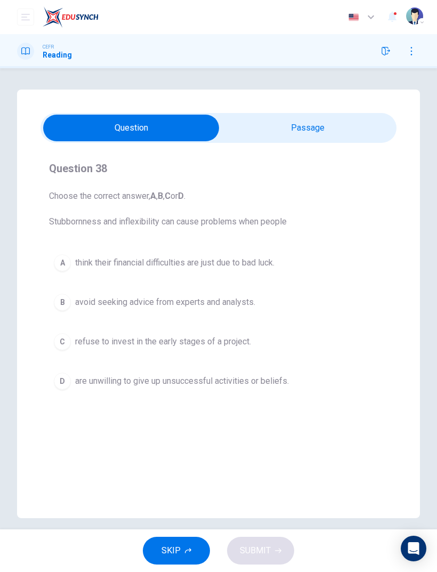
click at [67, 378] on div "D" at bounding box center [62, 381] width 17 height 17
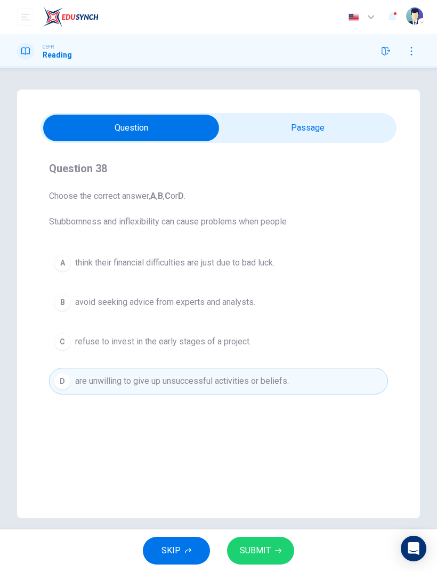
click at [261, 380] on span "SUBMIT" at bounding box center [255, 550] width 31 height 15
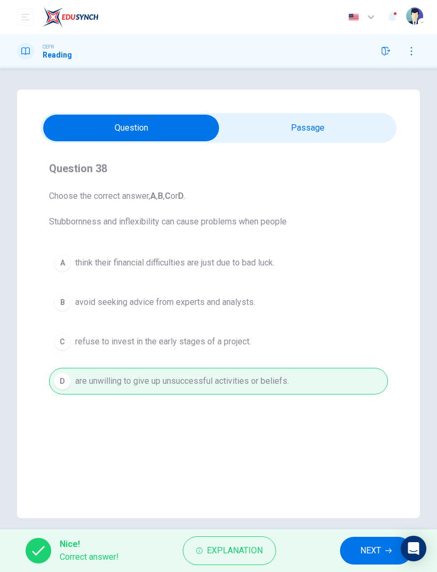
click at [365, 380] on span "NEXT" at bounding box center [370, 550] width 21 height 15
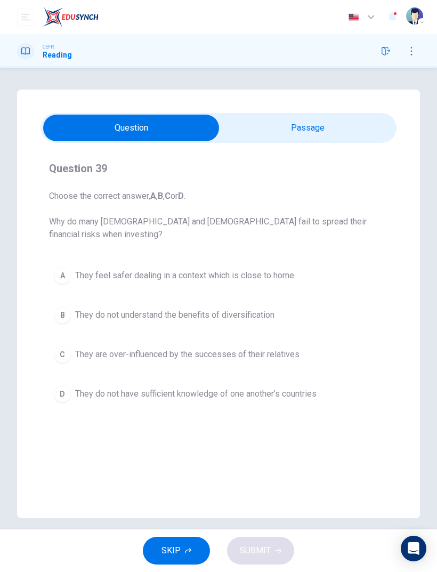
click at [74, 282] on button "A They feel safer dealing in a context which is close to home" at bounding box center [218, 275] width 339 height 27
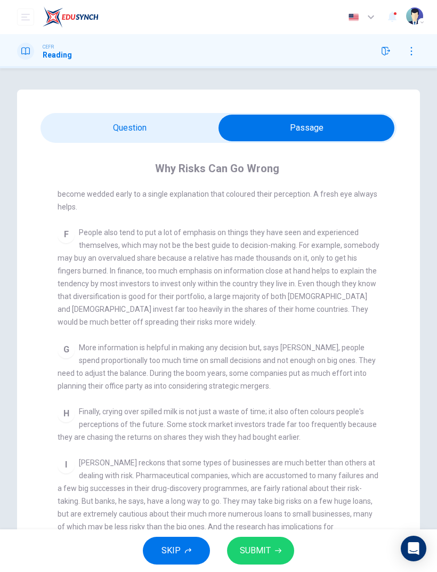
scroll to position [0, 0]
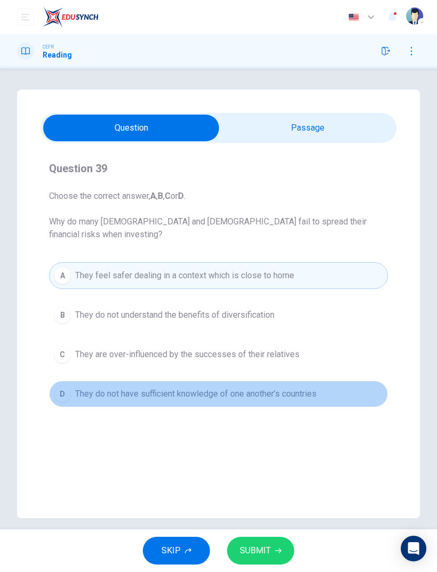
click at [53, 380] on button "D They do not have sufficient knowledge of one another’s countries" at bounding box center [218, 394] width 339 height 27
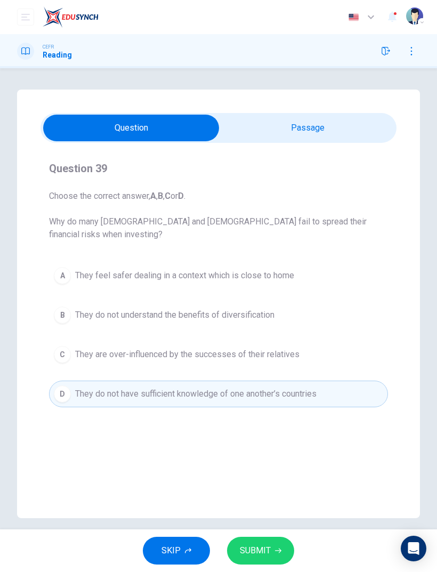
click at [275, 380] on icon "button" at bounding box center [278, 551] width 6 height 6
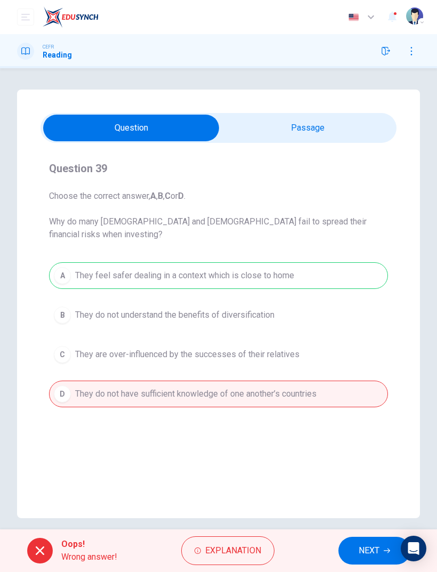
click at [377, 380] on button "NEXT" at bounding box center [375, 551] width 72 height 28
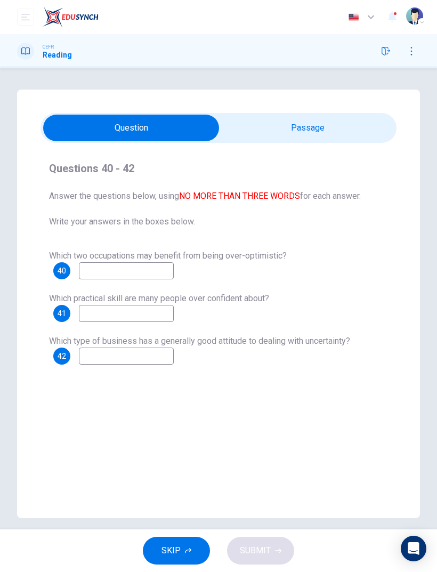
click at [107, 269] on input at bounding box center [126, 270] width 95 height 17
type input "**********"
click at [97, 321] on input at bounding box center [126, 313] width 95 height 17
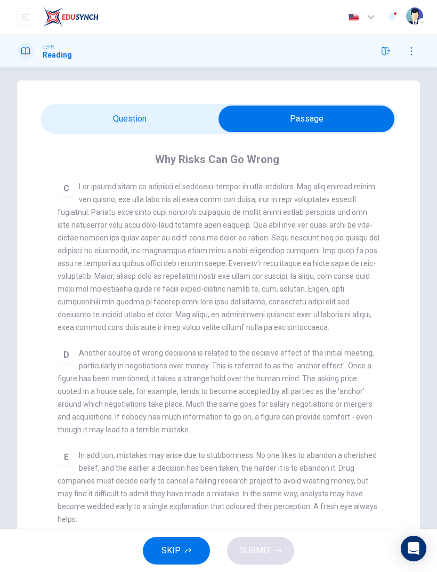
scroll to position [416, 0]
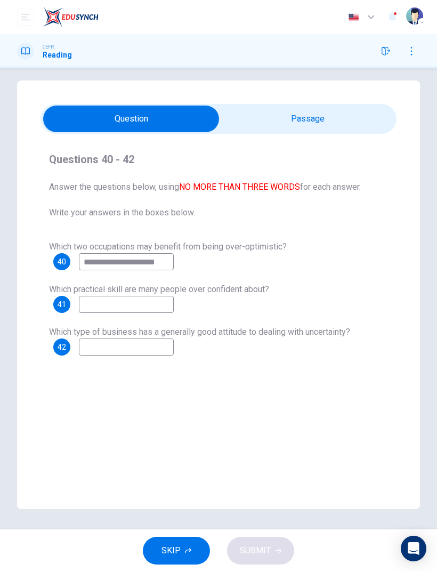
click at [101, 300] on input at bounding box center [126, 304] width 95 height 17
type input "*******"
click at [113, 355] on input at bounding box center [126, 347] width 95 height 17
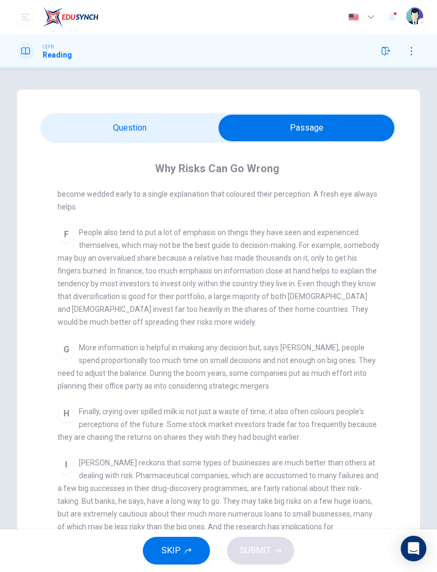
scroll to position [0, 0]
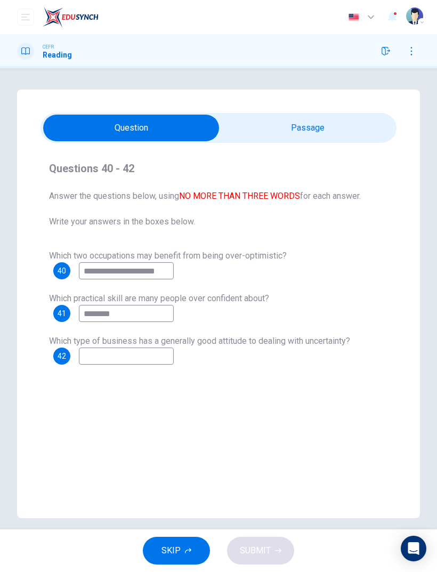
click at [90, 356] on input at bounding box center [126, 356] width 95 height 17
type input "**********"
click at [208, 224] on span "Answer the questions below, using NO MORE THAN THREE WORDS for each answer. Wri…" at bounding box center [218, 209] width 339 height 38
click at [262, 380] on span "SUBMIT" at bounding box center [255, 550] width 31 height 15
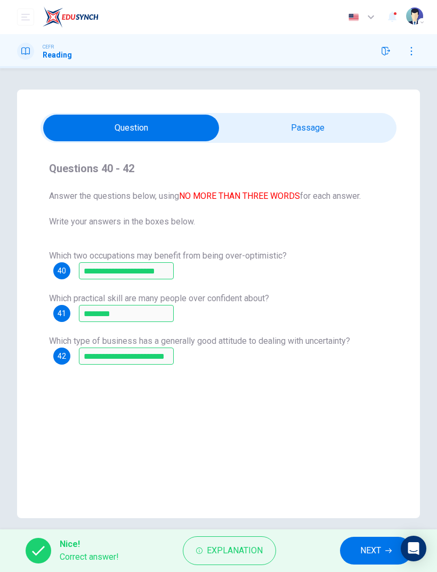
click at [370, 380] on span "NEXT" at bounding box center [370, 550] width 21 height 15
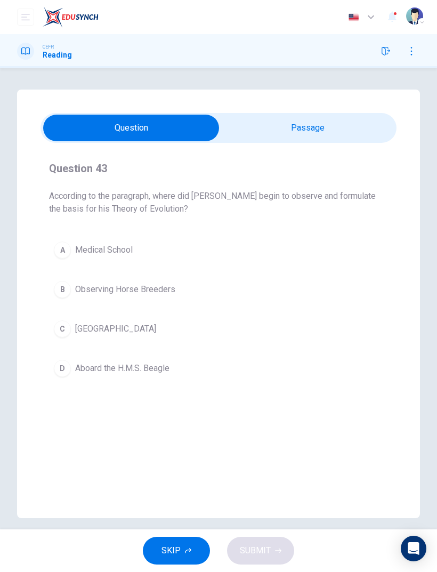
click at [416, 54] on button "button" at bounding box center [411, 51] width 17 height 17
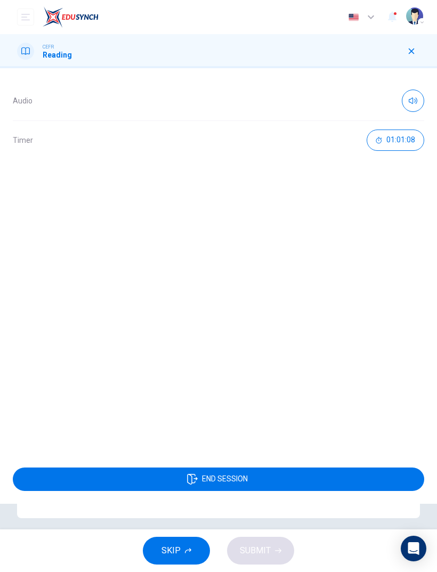
click at [409, 51] on icon "button" at bounding box center [411, 51] width 9 height 9
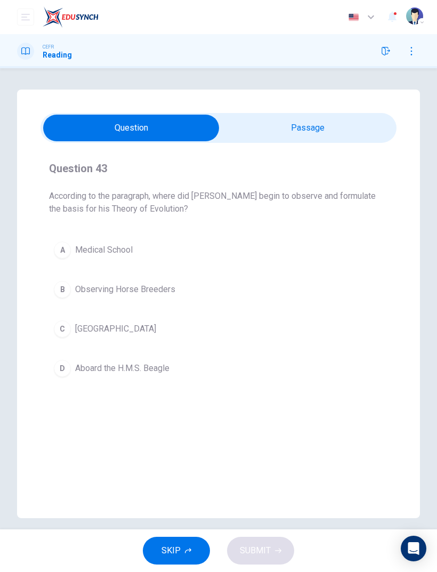
click at [54, 372] on div "D" at bounding box center [62, 368] width 17 height 17
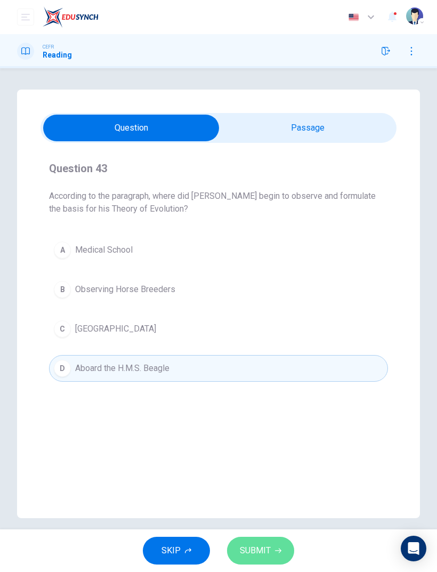
click at [269, 380] on span "SUBMIT" at bounding box center [255, 550] width 31 height 15
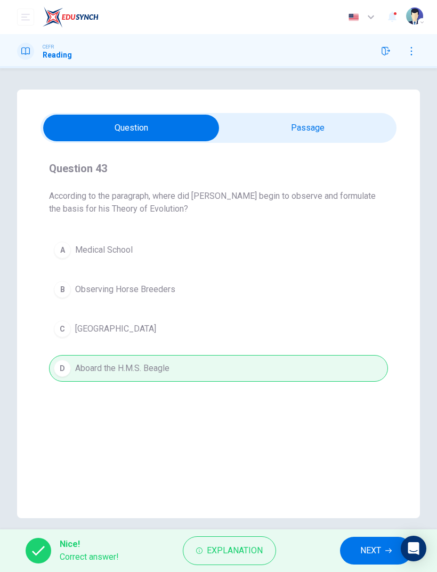
click at [359, 380] on button "NEXT" at bounding box center [376, 551] width 72 height 28
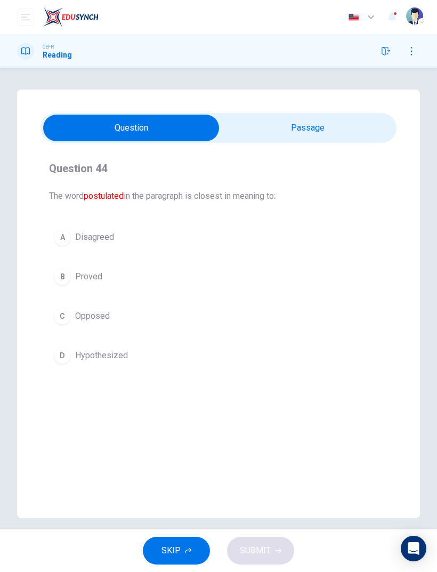
click at [55, 353] on div "D" at bounding box center [62, 355] width 17 height 17
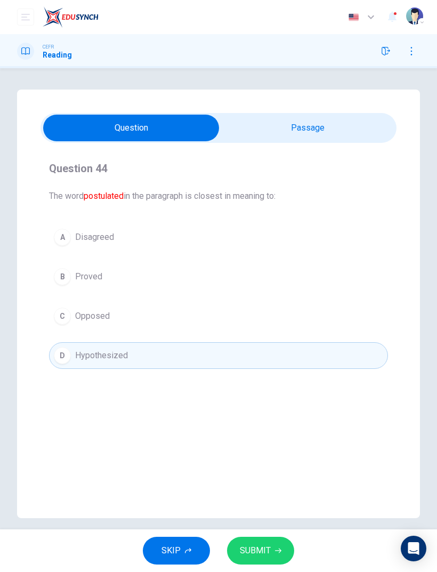
click at [250, 380] on span "SUBMIT" at bounding box center [255, 550] width 31 height 15
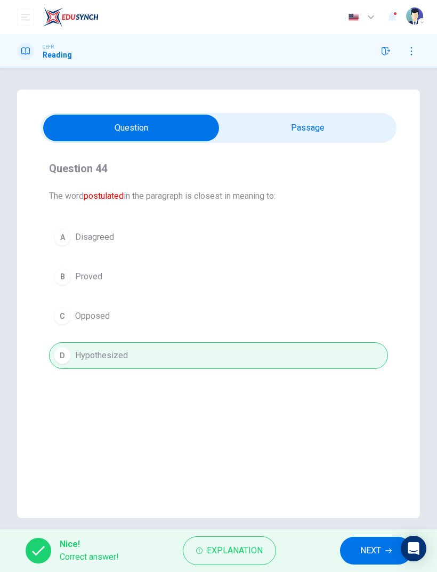
click at [366, 380] on span "NEXT" at bounding box center [370, 550] width 21 height 15
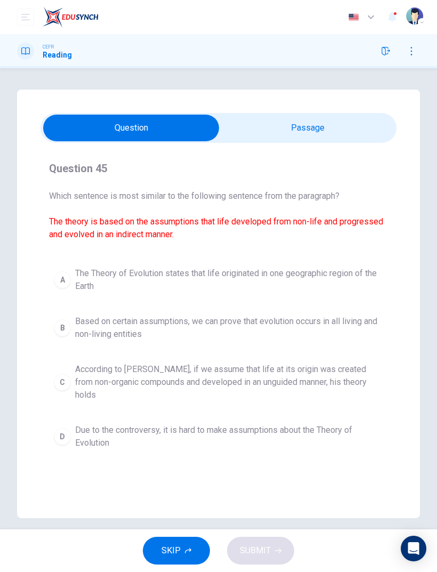
click at [57, 329] on div "B" at bounding box center [62, 327] width 17 height 17
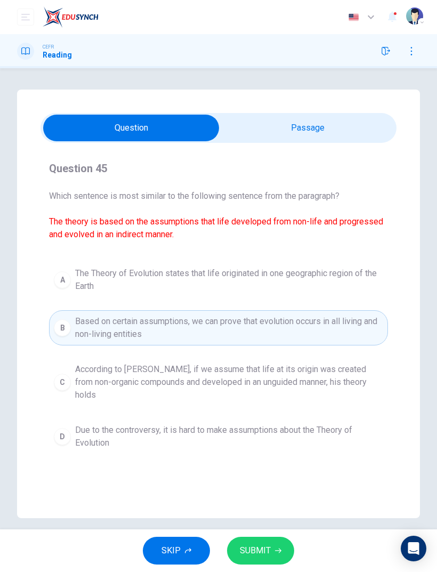
click at [44, 375] on div "Question 45 Which sentence is most similar to the following sentence from the p…" at bounding box center [219, 306] width 356 height 311
click at [65, 376] on div "C" at bounding box center [62, 382] width 17 height 17
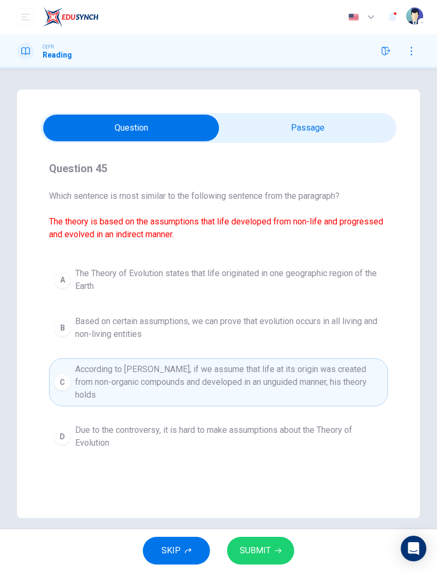
click at [267, 380] on span "SUBMIT" at bounding box center [255, 550] width 31 height 15
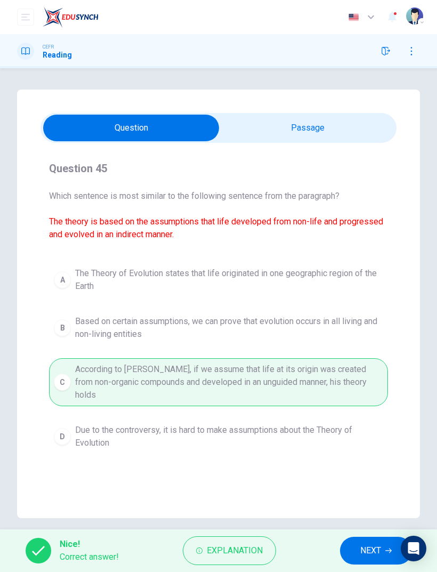
click at [368, 380] on span "NEXT" at bounding box center [370, 550] width 21 height 15
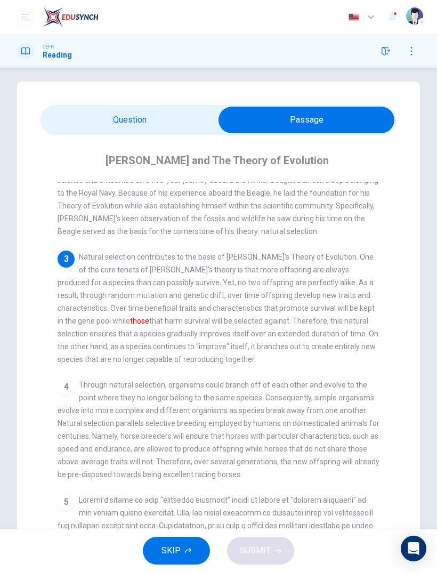
scroll to position [162, 0]
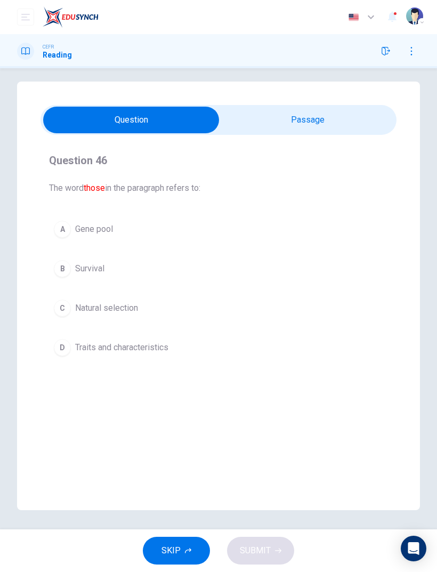
click at [65, 219] on button "A Gene pool" at bounding box center [218, 229] width 339 height 27
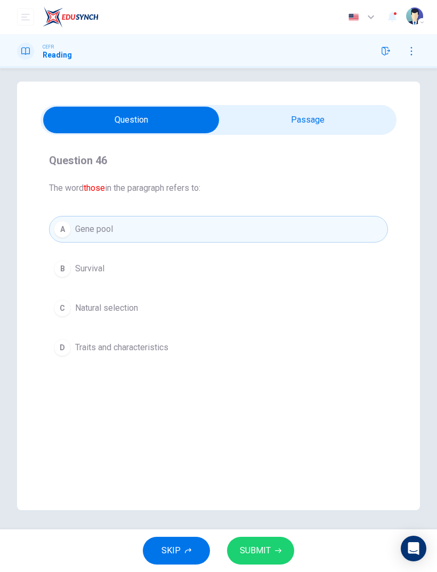
click at [65, 341] on div "D" at bounding box center [62, 347] width 17 height 17
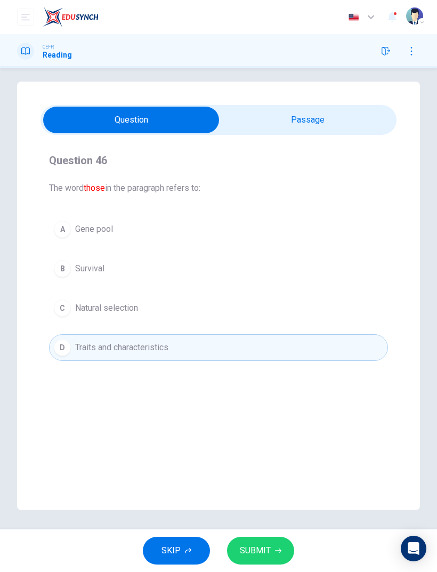
click at [260, 380] on button "SUBMIT" at bounding box center [260, 551] width 67 height 28
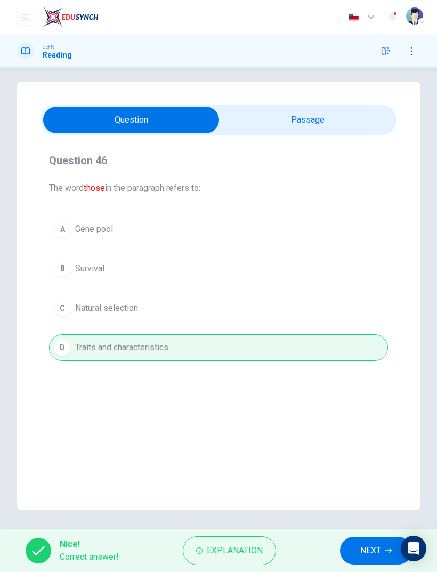
click at [375, 380] on span "NEXT" at bounding box center [370, 550] width 21 height 15
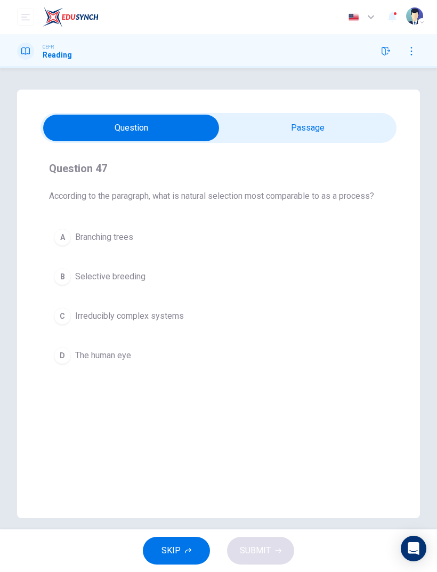
scroll to position [0, 0]
click at [66, 278] on div "B" at bounding box center [62, 276] width 17 height 17
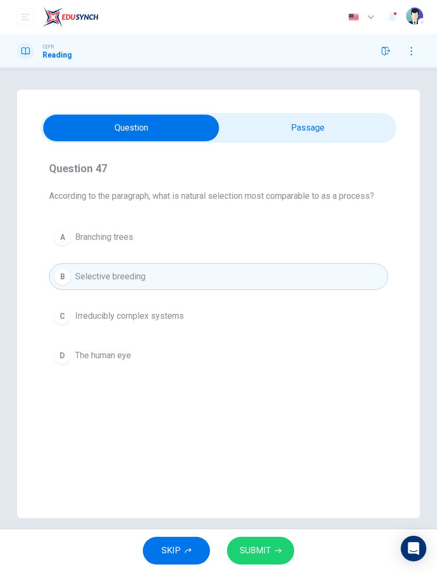
click at [261, 380] on span "SUBMIT" at bounding box center [255, 550] width 31 height 15
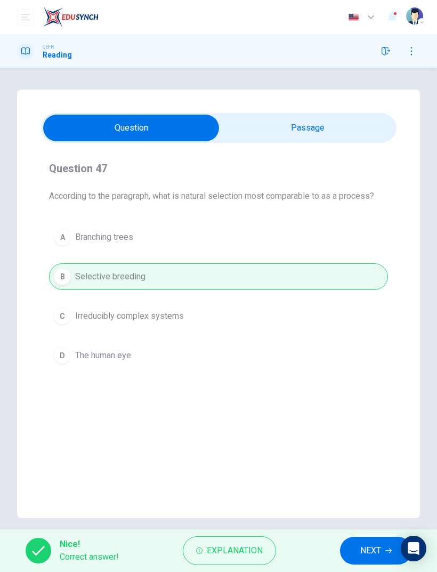
click at [359, 380] on button "NEXT" at bounding box center [376, 551] width 72 height 28
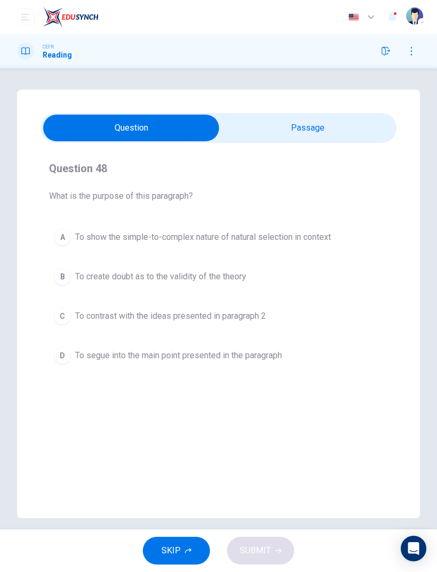
click at [58, 234] on div "A" at bounding box center [62, 237] width 17 height 17
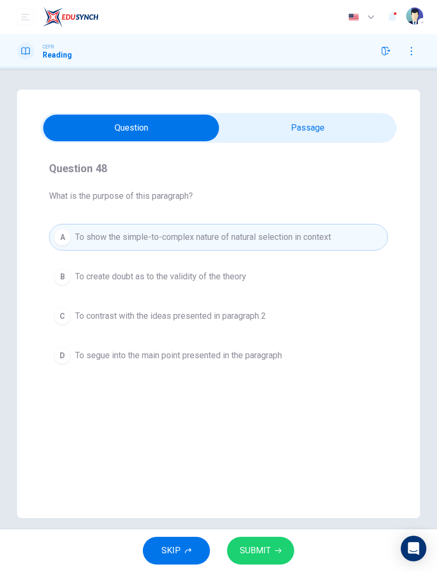
click at [252, 380] on span "SUBMIT" at bounding box center [255, 550] width 31 height 15
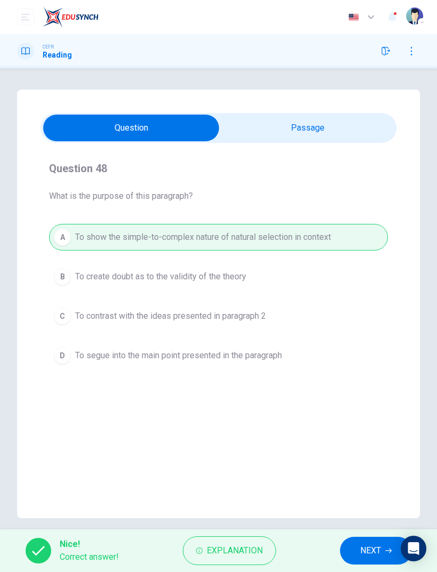
click at [357, 380] on button "NEXT" at bounding box center [376, 551] width 72 height 28
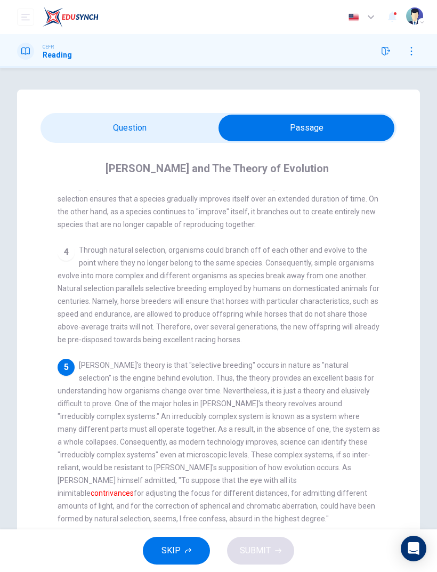
scroll to position [304, 0]
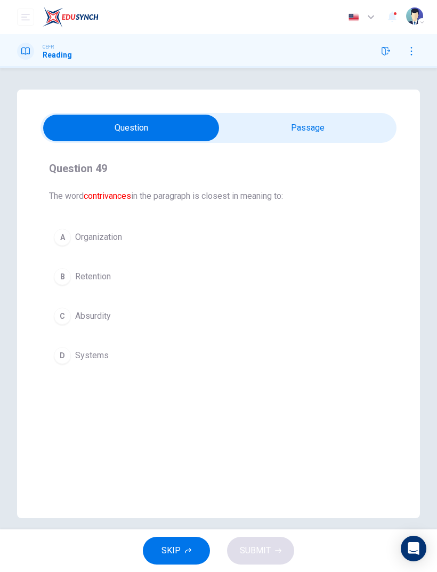
click at [81, 367] on button "D Systems" at bounding box center [218, 355] width 339 height 27
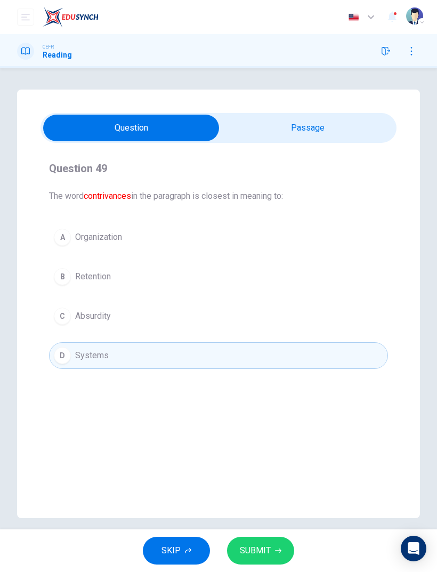
click at [267, 380] on button "SUBMIT" at bounding box center [260, 551] width 67 height 28
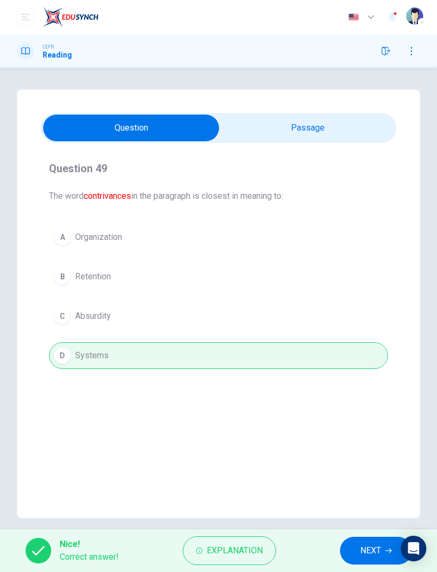
click at [370, 380] on span "NEXT" at bounding box center [370, 550] width 21 height 15
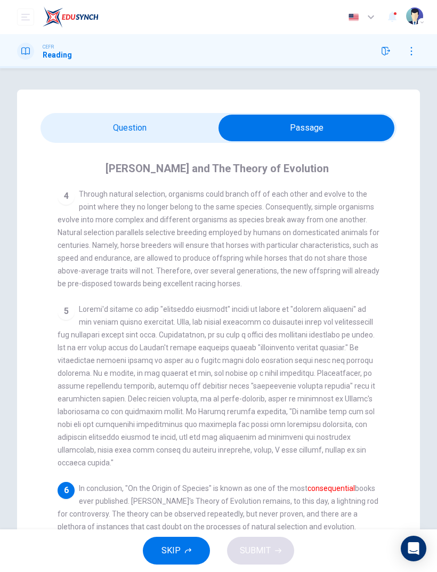
scroll to position [0, 0]
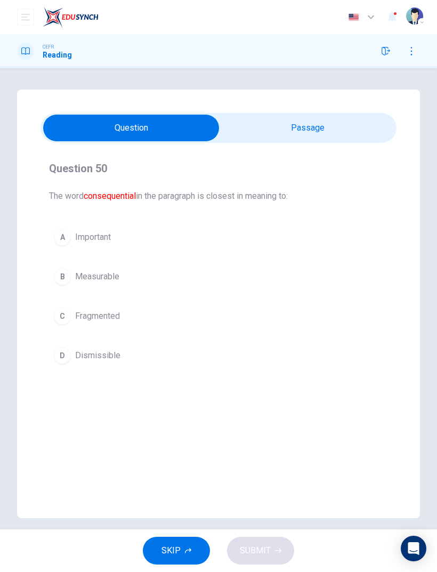
click at [119, 236] on button "A Important" at bounding box center [218, 237] width 339 height 27
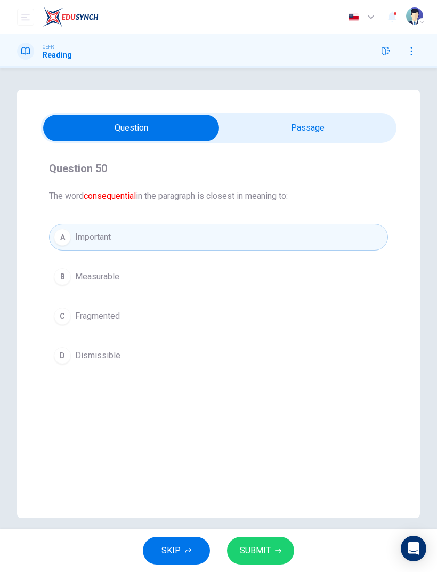
click at [264, 380] on span "SUBMIT" at bounding box center [255, 550] width 31 height 15
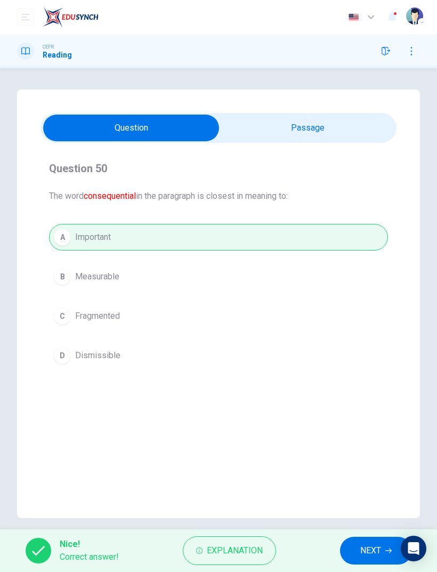
click at [352, 380] on button "NEXT" at bounding box center [376, 551] width 72 height 28
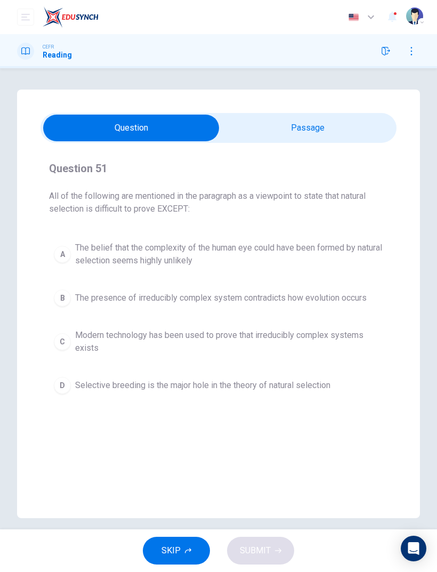
click at [75, 268] on button "A The belief that the complexity of the human eye could have been formed by nat…" at bounding box center [218, 254] width 339 height 35
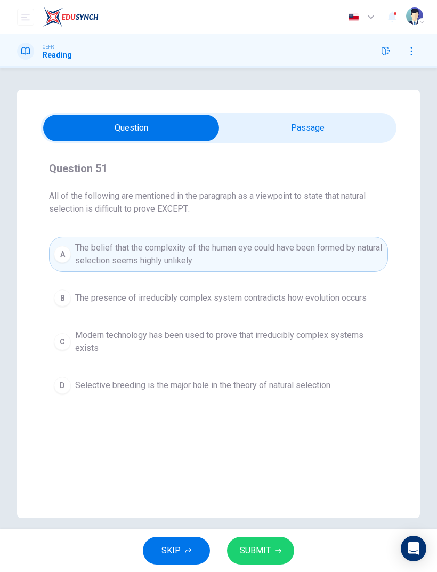
click at [268, 380] on button "SUBMIT" at bounding box center [260, 551] width 67 height 28
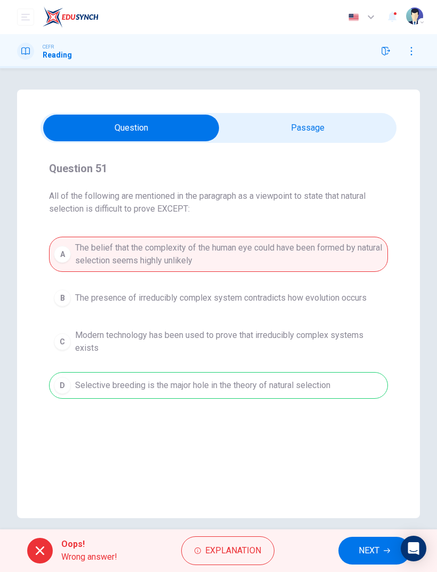
click at [384, 380] on button "NEXT" at bounding box center [375, 551] width 72 height 28
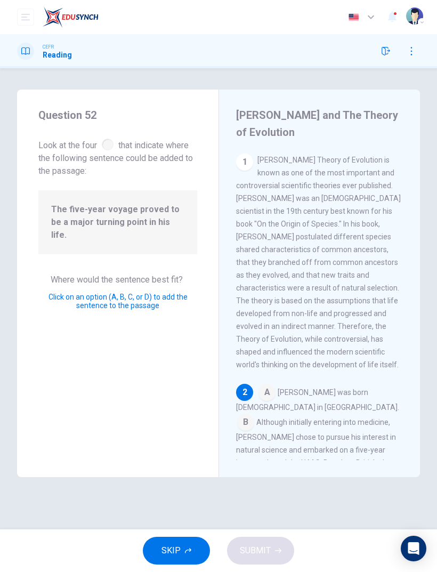
scroll to position [201, 0]
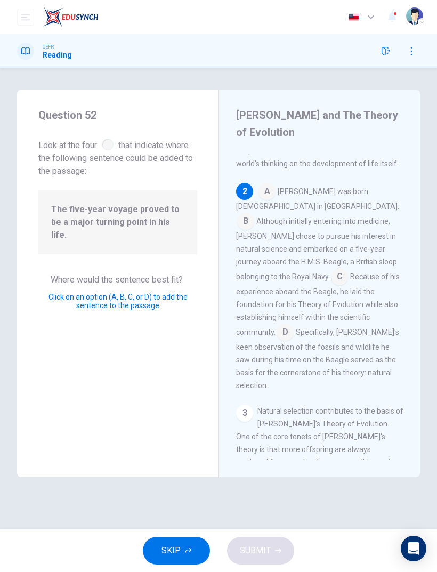
click at [254, 214] on input at bounding box center [245, 222] width 17 height 17
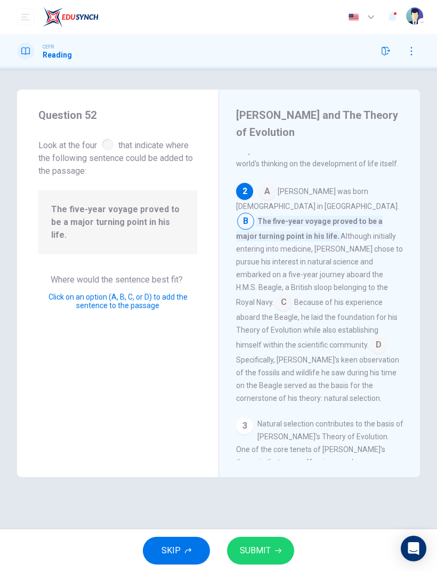
click at [274, 380] on button "SUBMIT" at bounding box center [260, 551] width 67 height 28
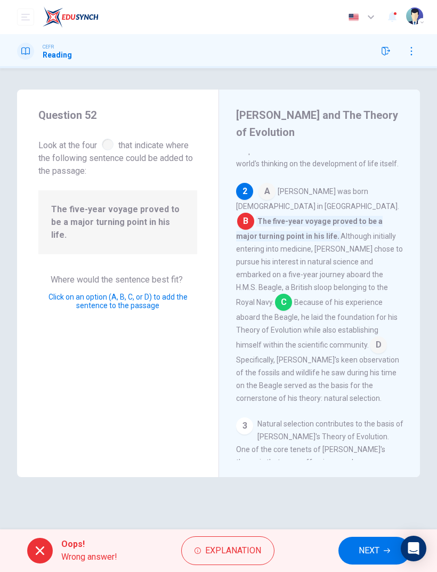
click at [380, 380] on span "NEXT" at bounding box center [369, 550] width 21 height 15
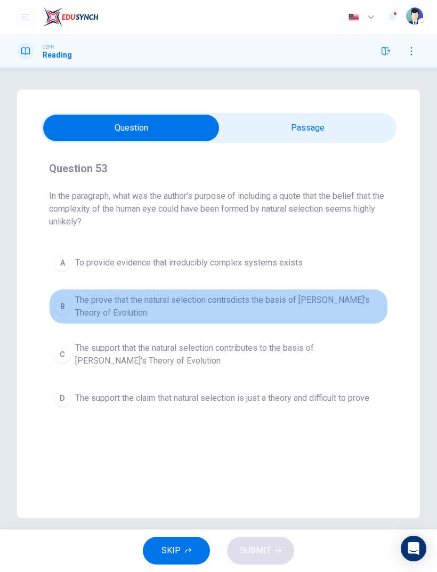
click at [73, 312] on button "B The prove that the natural selection contradicts the basis of Darwin's Theory…" at bounding box center [218, 306] width 339 height 35
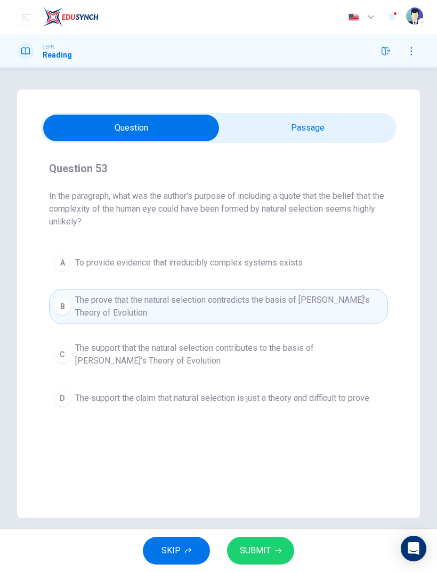
click at [348, 380] on div "SKIP SUBMIT" at bounding box center [218, 550] width 437 height 43
click at [280, 380] on button "SUBMIT" at bounding box center [260, 551] width 67 height 28
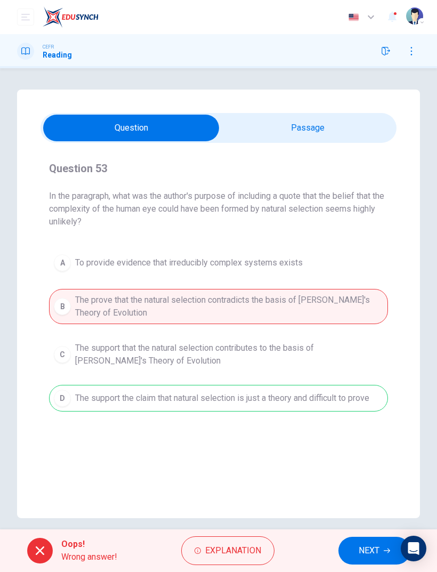
click at [387, 380] on button "NEXT" at bounding box center [375, 551] width 72 height 28
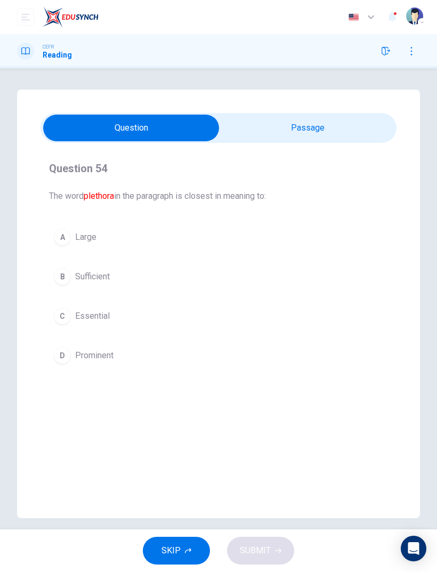
click at [69, 285] on button "B Sufficient" at bounding box center [218, 276] width 339 height 27
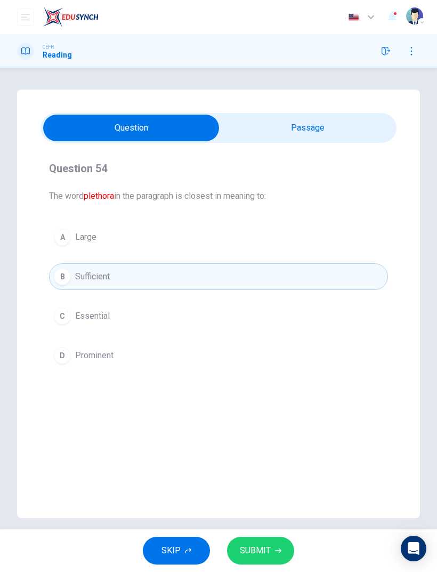
click at [267, 380] on span "SUBMIT" at bounding box center [255, 550] width 31 height 15
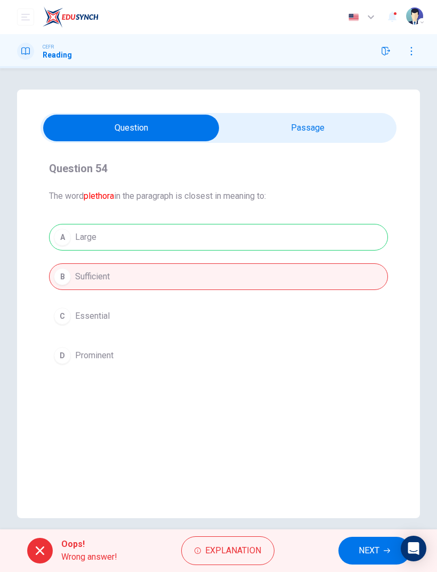
click at [374, 380] on span "NEXT" at bounding box center [369, 550] width 21 height 15
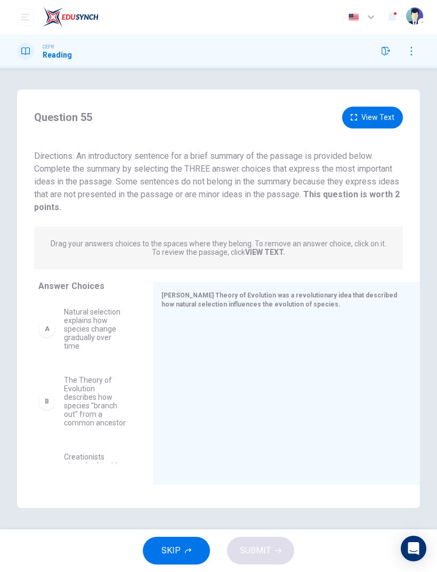
click at [55, 329] on div "A Natural selection explains how species change gradually over time" at bounding box center [82, 329] width 89 height 43
click at [51, 327] on div "A" at bounding box center [46, 328] width 17 height 17
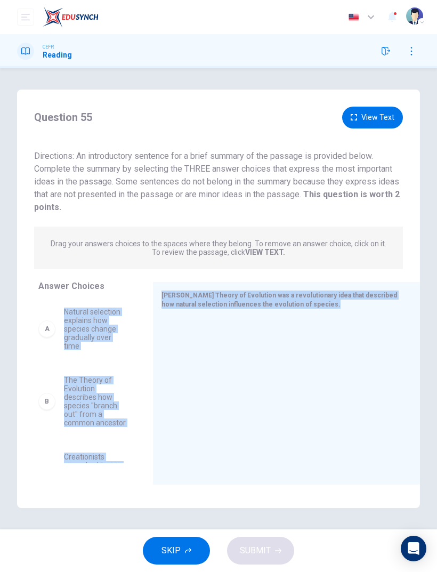
click at [46, 328] on div "A" at bounding box center [46, 328] width 17 height 17
click at [61, 332] on div "A Natural selection explains how species change gradually over time" at bounding box center [82, 329] width 89 height 43
click at [33, 376] on div "Answer Choices A Natural selection explains how species change gradually over t…" at bounding box center [85, 383] width 136 height 203
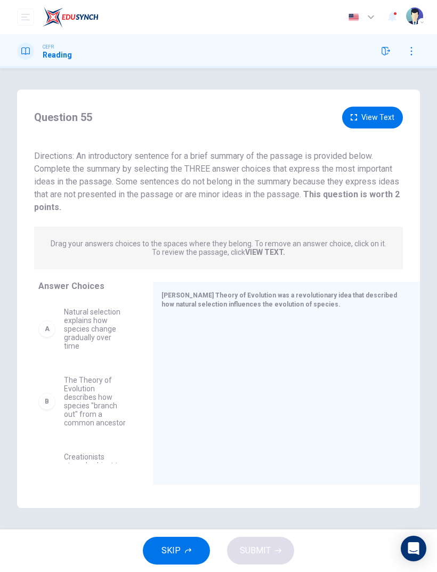
click at [47, 329] on div "A" at bounding box center [46, 328] width 17 height 17
click at [94, 323] on span "Natural selection explains how species change gradually over time" at bounding box center [95, 329] width 63 height 43
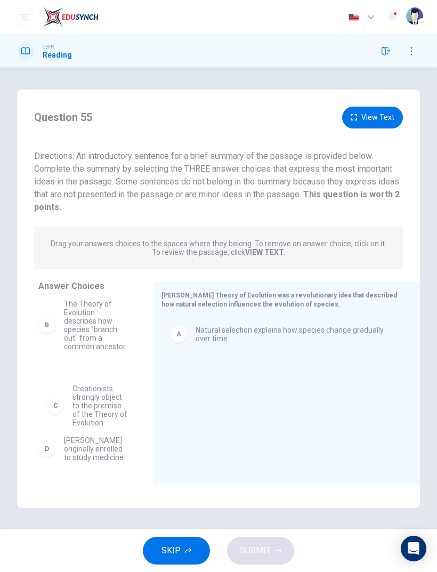
scroll to position [11, 0]
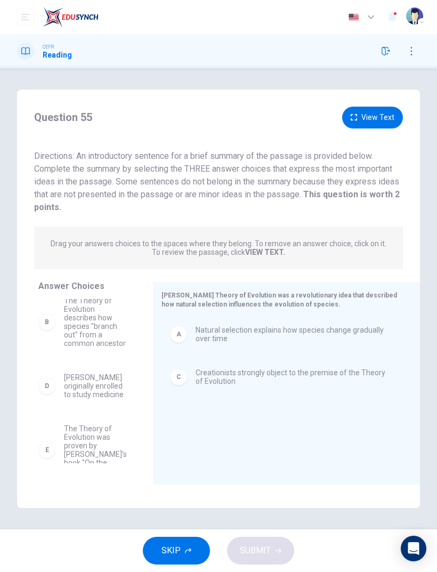
click at [72, 380] on span "The Theory of Evolution was proven by Darwin's book "On the Origin of Species"" at bounding box center [95, 449] width 63 height 51
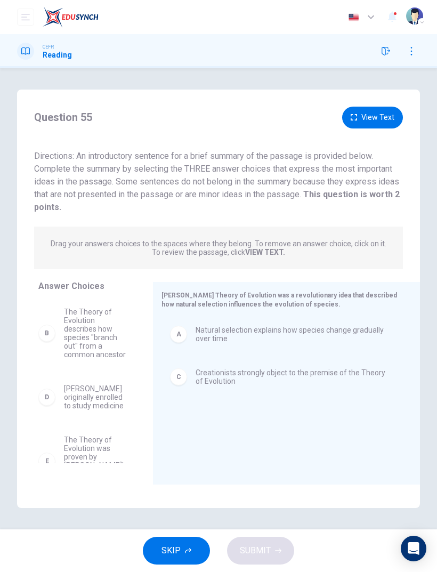
scroll to position [0, 0]
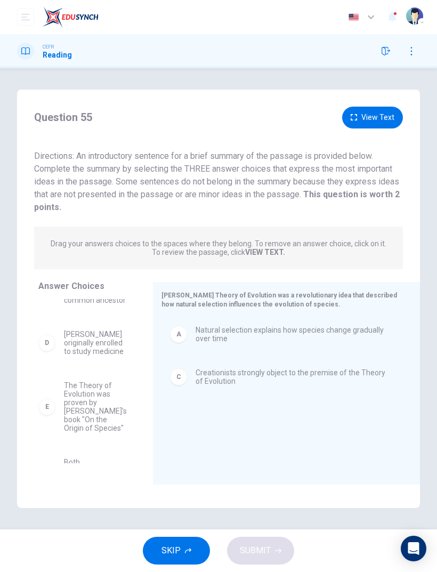
click at [84, 380] on span "The Theory of Evolution was proven by Darwin's book "On the Origin of Species"" at bounding box center [95, 406] width 63 height 51
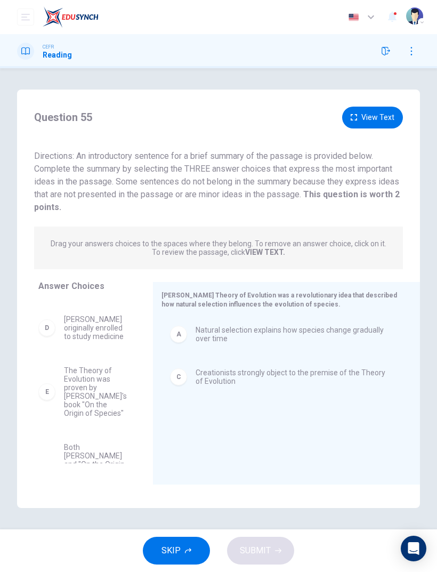
scroll to position [65, 0]
click at [89, 380] on span "The Theory of Evolution was proven by Darwin's book "On the Origin of Species"" at bounding box center [95, 396] width 63 height 51
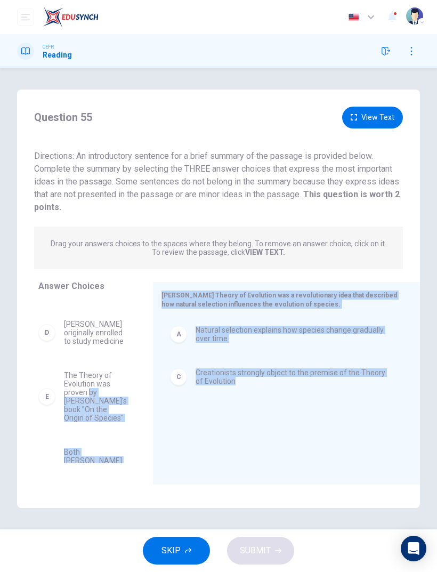
click at [69, 340] on span "Charles Darwin originally enrolled to study medicine" at bounding box center [95, 333] width 63 height 26
click at [52, 336] on div "D" at bounding box center [46, 332] width 17 height 17
click at [51, 336] on div "D" at bounding box center [46, 332] width 17 height 17
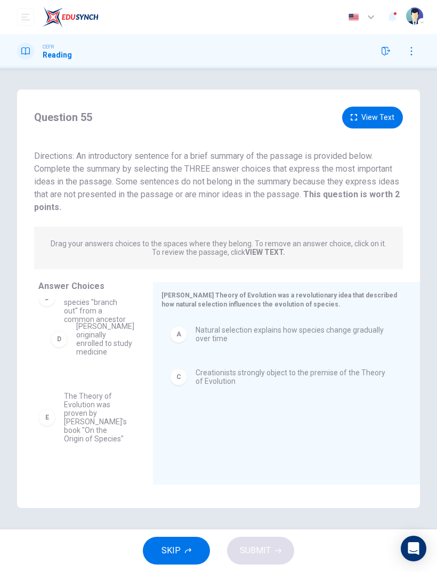
scroll to position [34, 0]
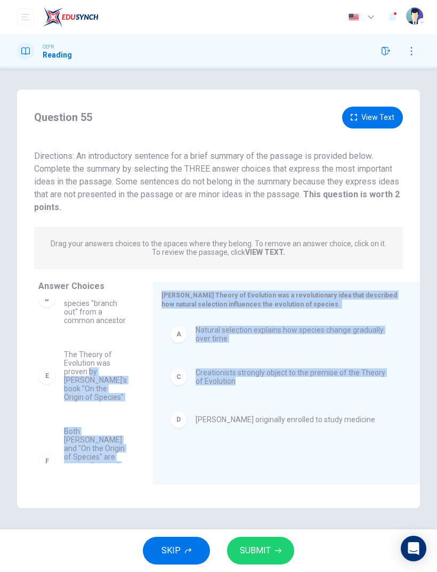
click at [272, 380] on button "SUBMIT" at bounding box center [260, 551] width 67 height 28
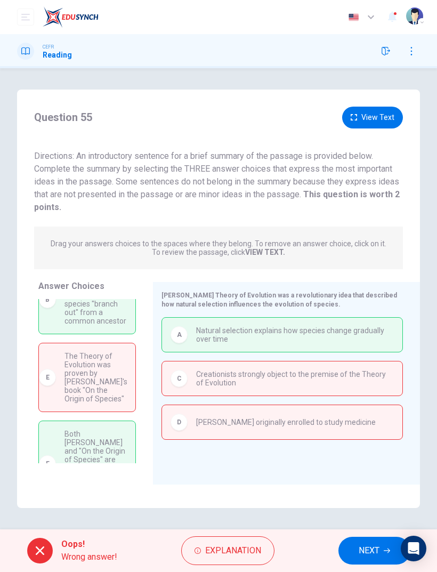
click at [368, 380] on span "NEXT" at bounding box center [369, 550] width 21 height 15
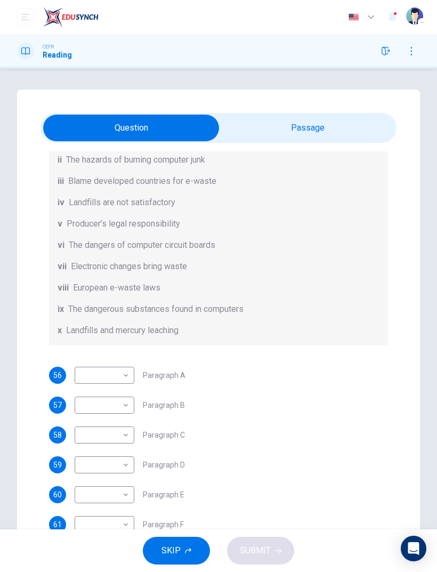
scroll to position [173, 0]
click at [103, 379] on body "This site uses cookies, as explained in our Privacy Policy . If you agree to th…" at bounding box center [218, 286] width 437 height 572
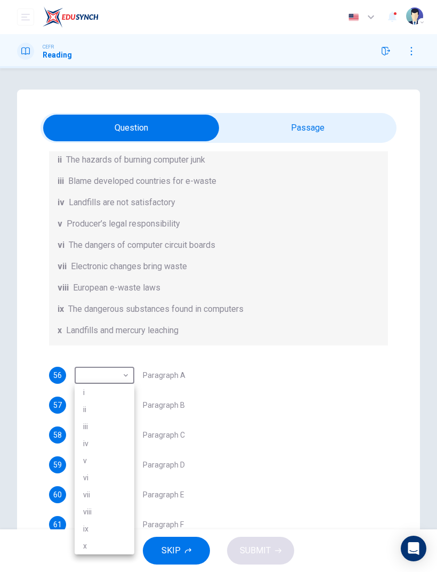
click at [97, 380] on li "viii" at bounding box center [105, 511] width 60 height 17
type input "****"
click at [95, 380] on body "This site uses cookies, as explained in our Privacy Policy . If you agree to th…" at bounding box center [218, 286] width 437 height 572
click at [84, 380] on li "ii" at bounding box center [105, 418] width 60 height 17
type input "**"
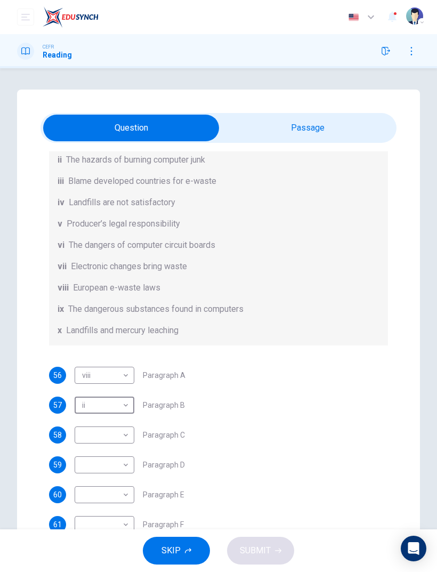
click at [92, 380] on body "This site uses cookies, as explained in our Privacy Policy . If you agree to th…" at bounding box center [218, 286] width 437 height 572
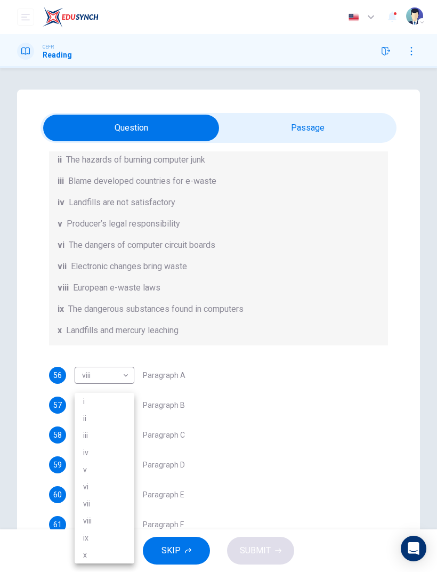
click at [110, 380] on li "vi" at bounding box center [105, 486] width 60 height 17
type input "**"
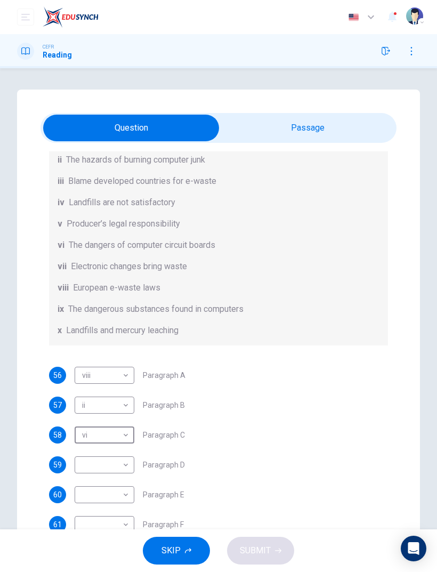
click at [97, 380] on body "This site uses cookies, as explained in our Privacy Policy . If you agree to th…" at bounding box center [218, 286] width 437 height 572
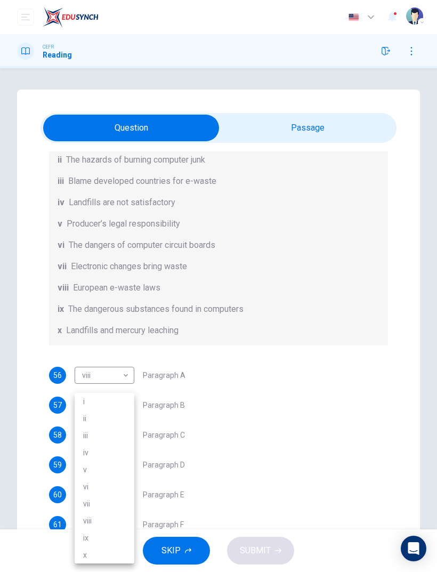
click at [117, 380] on li "vi" at bounding box center [105, 486] width 60 height 17
type input "**"
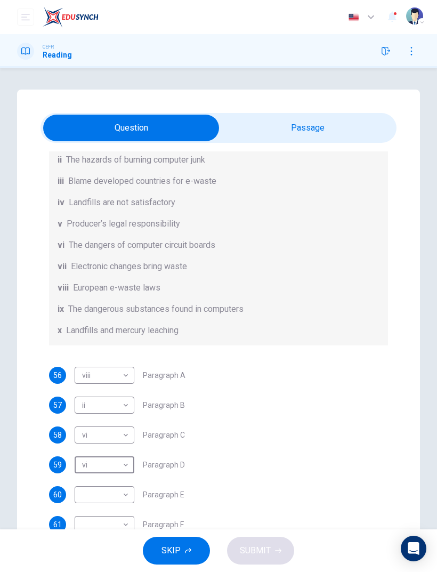
click at [102, 380] on body "This site uses cookies, as explained in our Privacy Policy . If you agree to th…" at bounding box center [218, 286] width 437 height 572
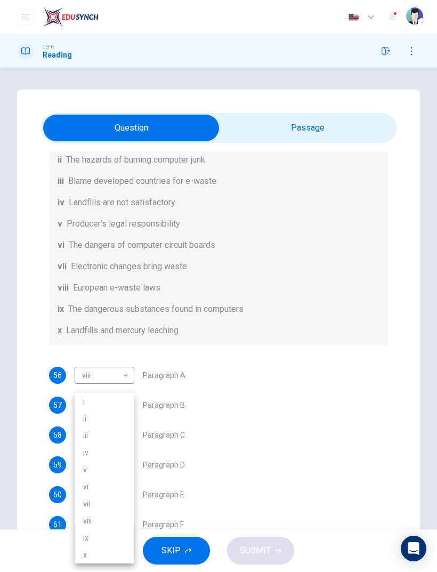
click at [91, 380] on li "i" at bounding box center [105, 401] width 60 height 17
type input "*"
click at [90, 380] on body "This site uses cookies, as explained in our Privacy Policy . If you agree to th…" at bounding box center [218, 286] width 437 height 572
click at [88, 380] on li "ix" at bounding box center [105, 537] width 60 height 17
type input "**"
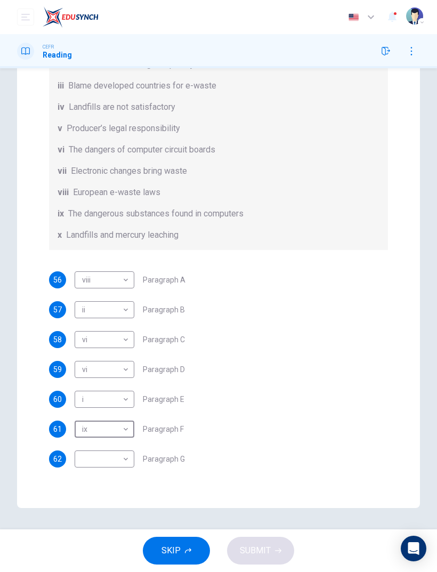
click at [101, 380] on body "This site uses cookies, as explained in our Privacy Policy . If you agree to th…" at bounding box center [218, 286] width 437 height 572
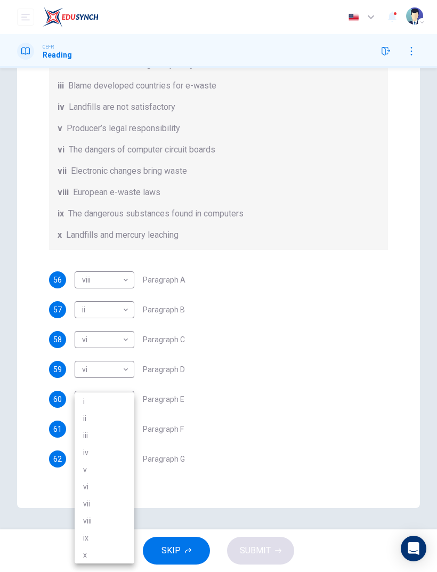
scroll to position [95, 0]
click at [90, 380] on li "iv" at bounding box center [105, 452] width 60 height 17
type input "**"
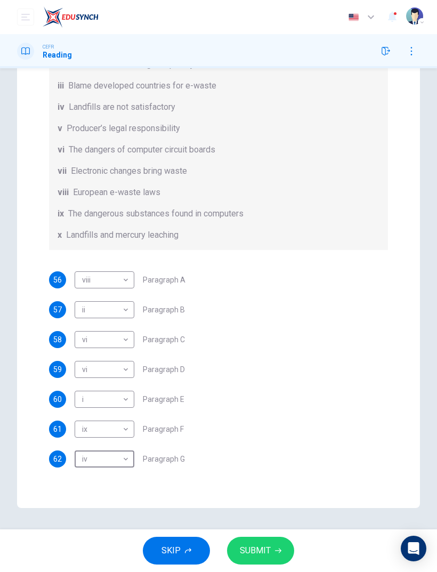
click at [260, 380] on span "SUBMIT" at bounding box center [255, 550] width 31 height 15
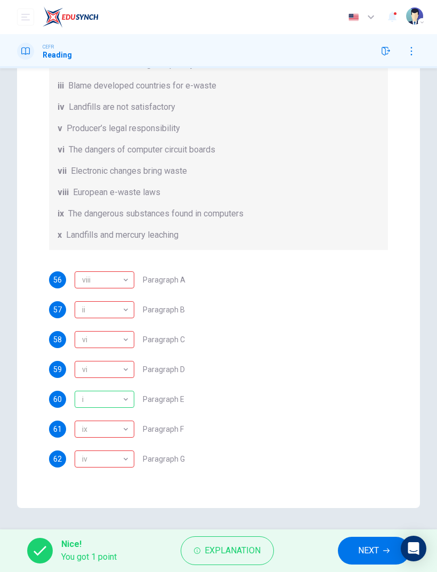
click at [361, 380] on span "NEXT" at bounding box center [368, 550] width 21 height 15
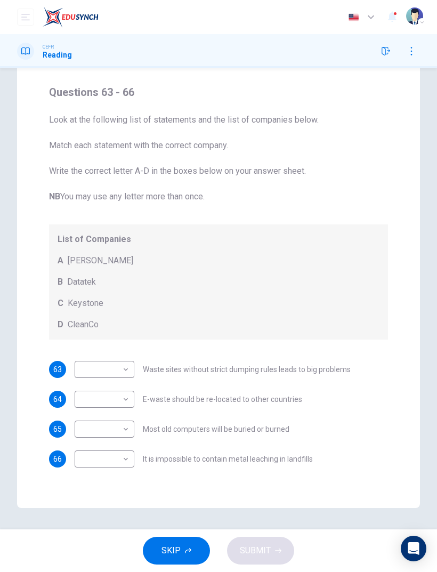
scroll to position [0, 0]
click at [89, 365] on body "This site uses cookies, as explained in our Privacy Policy . If you agree to th…" at bounding box center [218, 286] width 437 height 572
click at [79, 380] on li "C" at bounding box center [105, 420] width 60 height 17
type input "*"
click at [90, 380] on body "This site uses cookies, as explained in our Privacy Policy . If you agree to th…" at bounding box center [218, 286] width 437 height 572
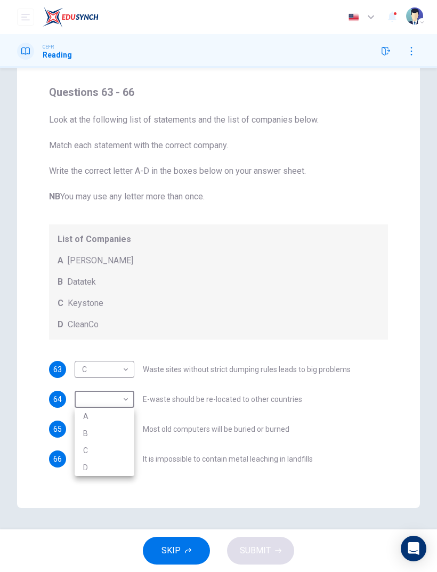
click at [83, 380] on li "A" at bounding box center [105, 416] width 60 height 17
type input "*"
click at [83, 380] on body "This site uses cookies, as explained in our Privacy Policy . If you agree to th…" at bounding box center [218, 286] width 437 height 572
click at [84, 380] on li "B" at bounding box center [105, 463] width 60 height 17
type input "*"
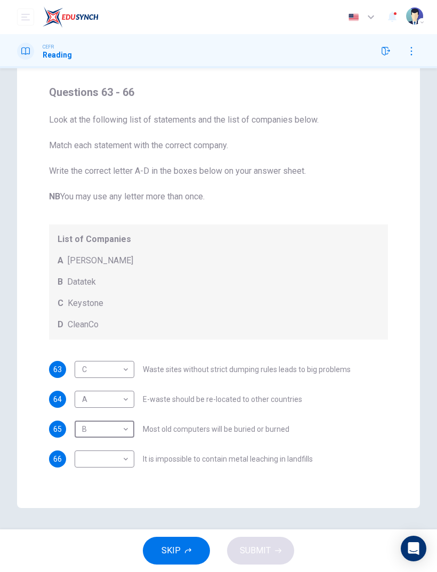
click at [81, 380] on body "This site uses cookies, as explained in our Privacy Policy . If you agree to th…" at bounding box center [218, 286] width 437 height 572
click at [86, 380] on li "B" at bounding box center [105, 493] width 60 height 17
type input "*"
click at [250, 380] on span "SUBMIT" at bounding box center [255, 550] width 31 height 15
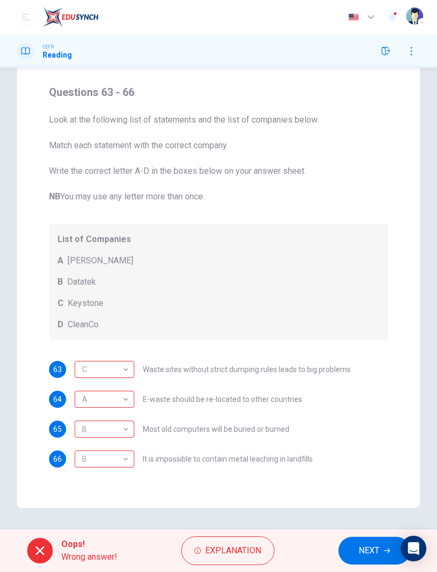
click at [361, 380] on span "NEXT" at bounding box center [369, 550] width 21 height 15
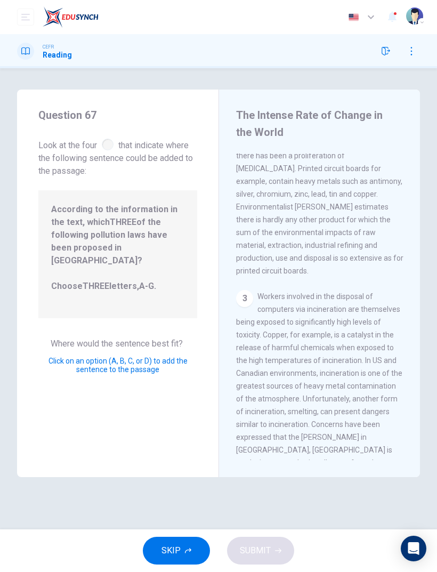
click at [243, 290] on div "3" at bounding box center [244, 298] width 17 height 17
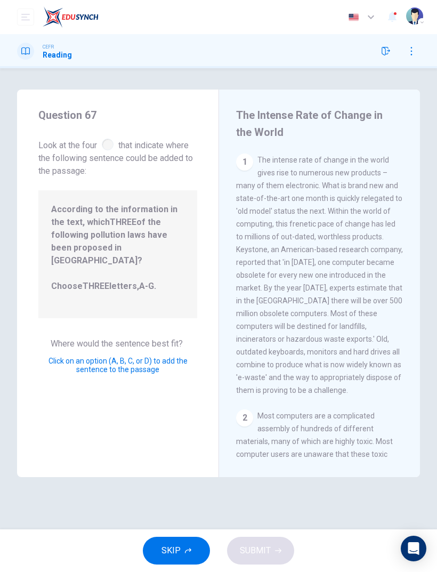
scroll to position [-1, 0]
click at [235, 173] on div "The Intense Rate of Change in the World 1 The intense rate of change in the wor…" at bounding box center [320, 284] width 202 height 388
click at [234, 172] on div "The Intense Rate of Change in the World 1 The intense rate of change in the wor…" at bounding box center [320, 284] width 202 height 388
click at [109, 147] on div at bounding box center [108, 145] width 12 height 12
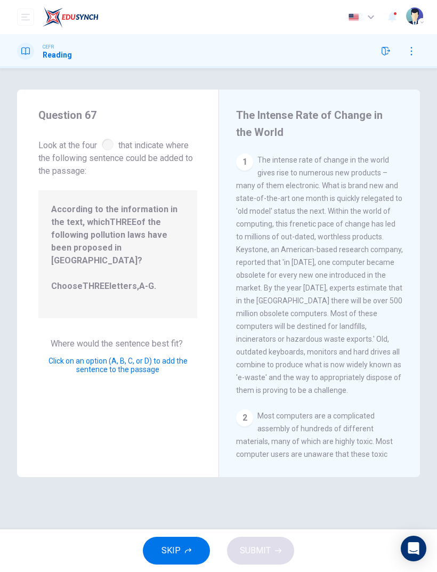
click at [242, 380] on div "2" at bounding box center [244, 417] width 17 height 17
click at [251, 380] on div "2" at bounding box center [244, 417] width 17 height 17
click at [252, 380] on div "2" at bounding box center [244, 417] width 17 height 17
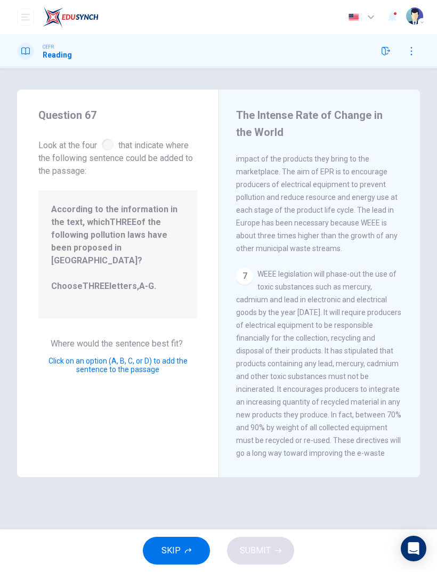
scroll to position [1434, 0]
click at [243, 268] on div "7" at bounding box center [244, 276] width 17 height 17
click at [239, 268] on div "7" at bounding box center [244, 276] width 17 height 17
click at [240, 268] on div "7" at bounding box center [244, 276] width 17 height 17
click at [81, 226] on span "According to the information in the text, which THREE of the following pollutio…" at bounding box center [117, 254] width 133 height 102
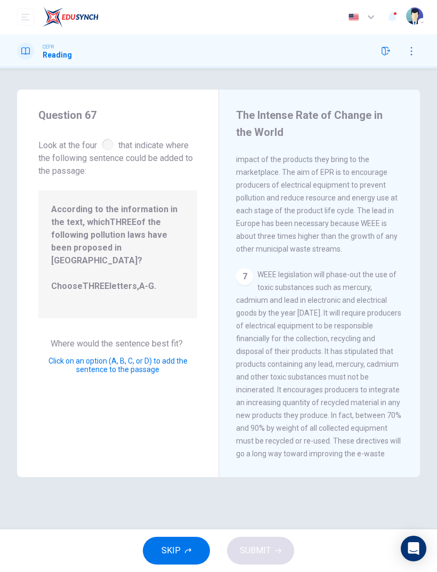
click at [244, 268] on div "7" at bounding box center [244, 276] width 17 height 17
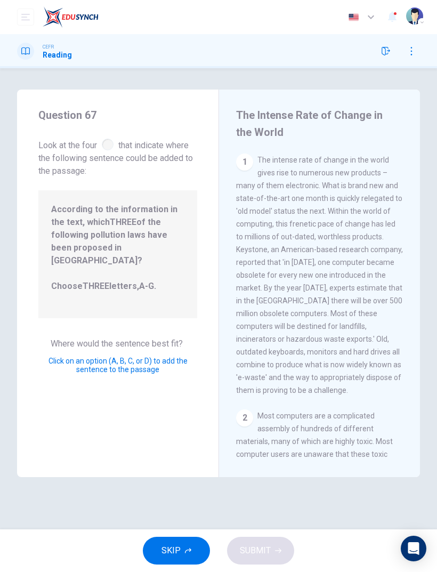
scroll to position [0, 0]
click at [79, 235] on span "According to the information in the text, which THREE of the following pollutio…" at bounding box center [117, 254] width 133 height 102
click at [135, 271] on span "According to the information in the text, which THREE of the following pollutio…" at bounding box center [117, 254] width 133 height 102
click at [109, 357] on span "Click on an option (A, B, C, or D) to add the sentence to the passage" at bounding box center [118, 365] width 139 height 17
click at [77, 357] on span "Click on an option (A, B, C, or D) to add the sentence to the passage" at bounding box center [118, 365] width 139 height 17
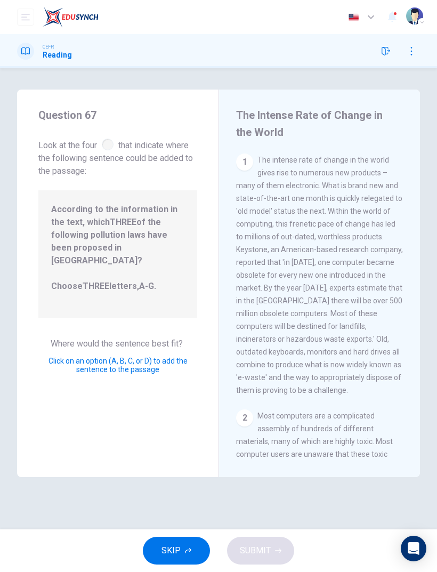
click at [97, 357] on span "Click on an option (A, B, C, or D) to add the sentence to the passage" at bounding box center [118, 365] width 139 height 17
click at [134, 357] on span "Click on an option (A, B, C, or D) to add the sentence to the passage" at bounding box center [118, 365] width 139 height 17
click at [112, 357] on span "Click on an option (A, B, C, or D) to add the sentence to the passage" at bounding box center [118, 365] width 139 height 17
click at [243, 171] on div "1 The intense rate of change in the world gives rise to numerous new products –…" at bounding box center [319, 275] width 167 height 243
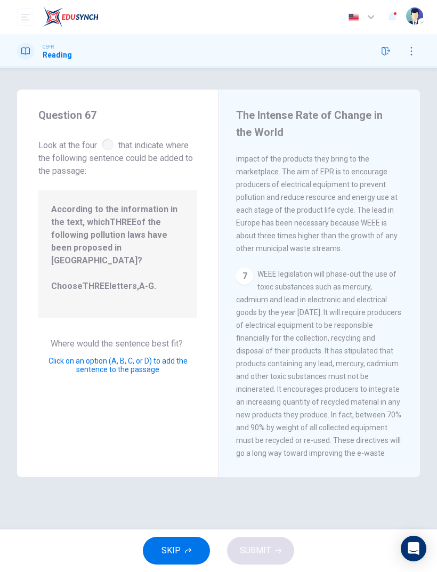
scroll to position [1434, 0]
click at [416, 380] on icon "Open Intercom Messenger" at bounding box center [413, 548] width 11 height 13
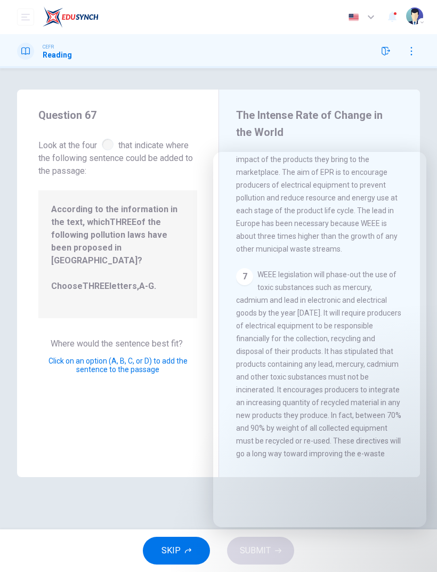
click at [160, 380] on div "Question 67 Look at the four that indicate where the following sentence could b…" at bounding box center [118, 284] width 202 height 388
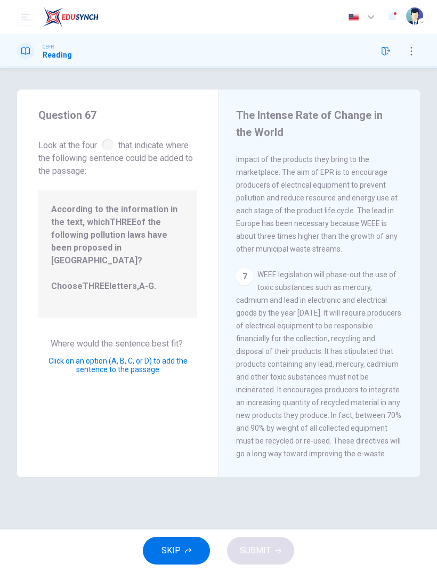
click at [65, 242] on span "According to the information in the text, which THREE of the following pollutio…" at bounding box center [117, 254] width 133 height 102
click at [247, 268] on div "7 WEEE legislation will phase-out the use of toxic substances such as mercury, …" at bounding box center [319, 383] width 167 height 230
click at [244, 268] on div "7 WEEE legislation will phase-out the use of toxic substances such as mercury, …" at bounding box center [319, 383] width 167 height 230
click at [75, 357] on span "Click on an option (A, B, C, or D) to add the sentence to the passage" at bounding box center [118, 365] width 139 height 17
click at [160, 375] on div "Question 67 Look at the four that indicate where the following sentence could b…" at bounding box center [118, 284] width 202 height 388
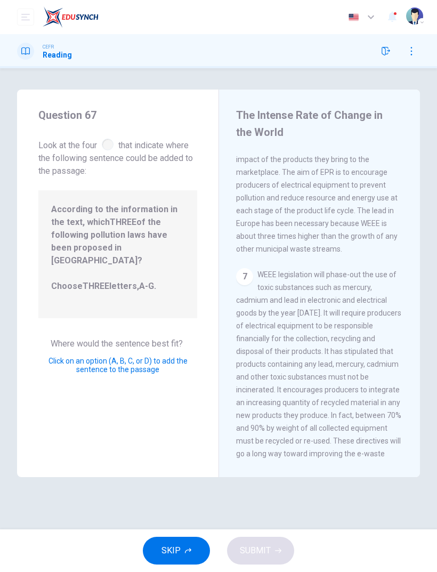
click at [118, 357] on span "Click on an option (A, B, C, or D) to add the sentence to the passage" at bounding box center [118, 365] width 139 height 17
click at [119, 357] on span "Click on an option (A, B, C, or D) to add the sentence to the passage" at bounding box center [118, 365] width 139 height 17
click at [135, 357] on span "Click on an option (A, B, C, or D) to add the sentence to the passage" at bounding box center [118, 365] width 139 height 17
click at [67, 228] on span "According to the information in the text, which THREE of the following pollutio…" at bounding box center [117, 254] width 133 height 102
click at [409, 57] on button "button" at bounding box center [411, 51] width 17 height 17
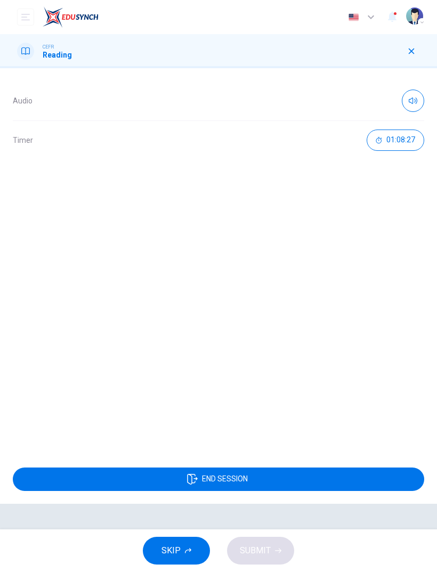
click at [388, 145] on button "01:08:27" at bounding box center [396, 140] width 58 height 21
click at [414, 144] on icon "button" at bounding box center [414, 140] width 8 height 9
click at [390, 142] on span "01:08:27" at bounding box center [401, 140] width 29 height 9
click at [412, 58] on button "button" at bounding box center [411, 51] width 17 height 17
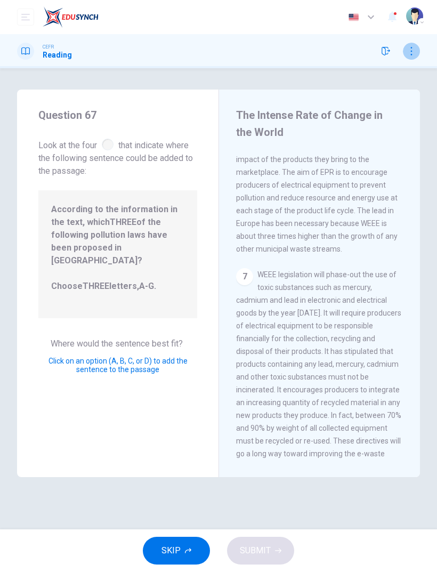
click at [413, 52] on icon "button" at bounding box center [411, 51] width 9 height 9
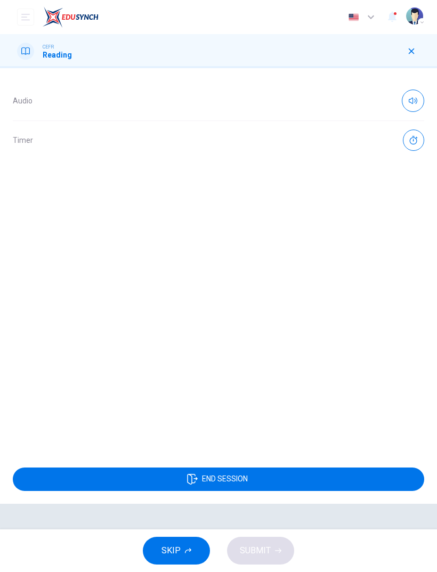
click at [420, 142] on button "button" at bounding box center [413, 140] width 21 height 21
click at [375, 142] on button "01:08:27" at bounding box center [396, 140] width 58 height 21
click at [408, 143] on button "button" at bounding box center [413, 140] width 21 height 21
click at [416, 49] on button "button" at bounding box center [411, 51] width 17 height 17
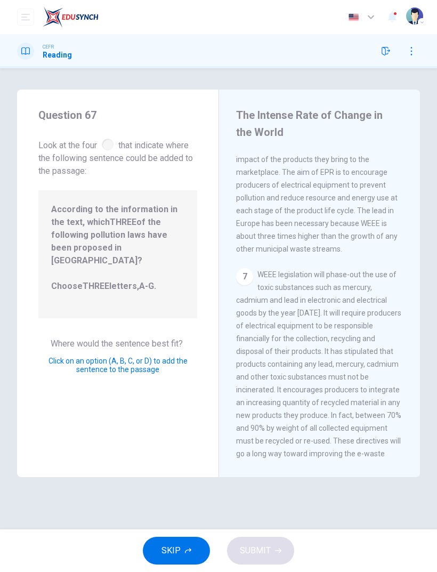
click at [77, 253] on div "Audio Timer 01:08:27 END SESSION" at bounding box center [218, 320] width 437 height 504
click at [145, 319] on div "Audio Timer 01:08:27 END SESSION" at bounding box center [218, 320] width 437 height 504
click at [104, 150] on div "Audio Timer 01:08:27 END SESSION" at bounding box center [218, 320] width 437 height 504
click at [114, 152] on div "Audio Timer 01:08:27 END SESSION" at bounding box center [218, 320] width 437 height 504
click at [247, 164] on div "Audio Timer 01:08:27 END SESSION" at bounding box center [218, 320] width 437 height 504
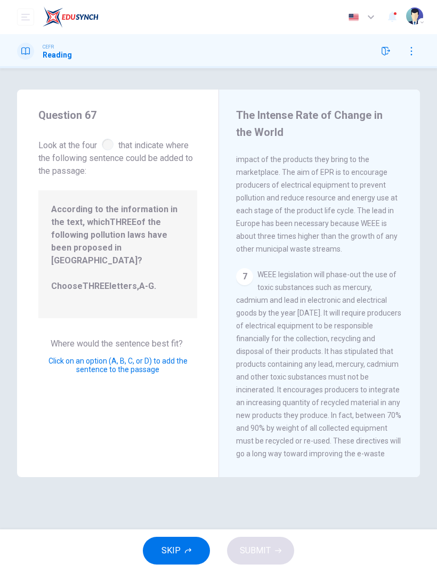
click at [183, 380] on div "Audio Timer 01:08:27 END SESSION" at bounding box center [218, 320] width 437 height 504
click at [167, 380] on div "Audio Timer 01:08:27 END SESSION" at bounding box center [218, 320] width 437 height 504
click at [154, 380] on div "Audio Timer 01:08:27 END SESSION" at bounding box center [218, 320] width 437 height 504
click at [159, 380] on div "Audio Timer 01:08:27 END SESSION" at bounding box center [218, 320] width 437 height 504
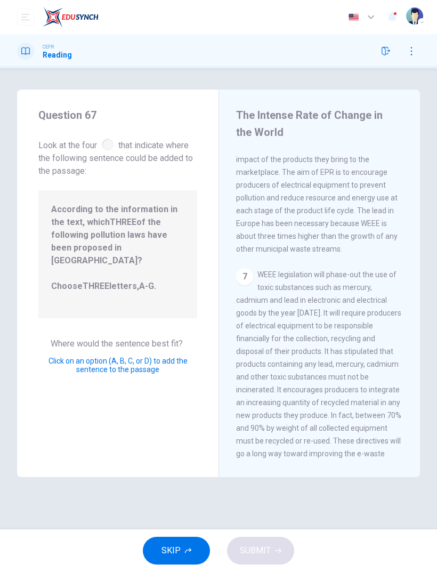
click at [159, 380] on div "Audio Timer 01:08:27 END SESSION" at bounding box center [218, 320] width 437 height 504
click at [416, 56] on button "button" at bounding box center [411, 51] width 17 height 17
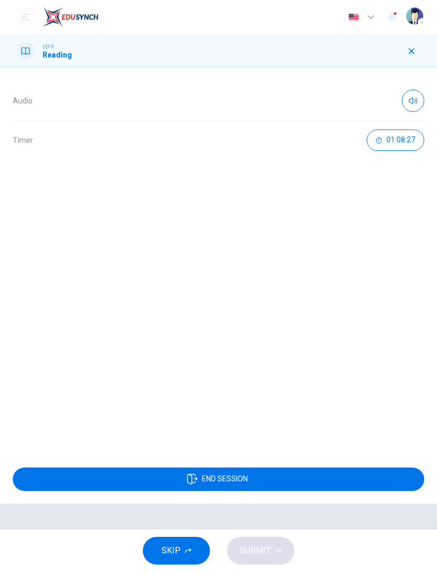
click at [392, 144] on span "01:08:27" at bounding box center [401, 140] width 29 height 9
click at [417, 57] on button "button" at bounding box center [411, 51] width 17 height 17
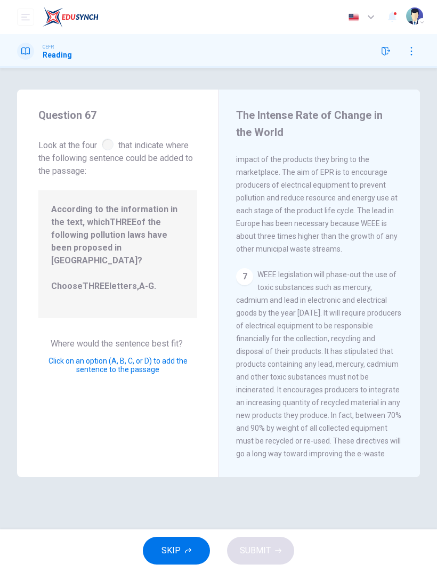
click at [166, 380] on div "Audio Timer END SESSION" at bounding box center [218, 320] width 437 height 504
click at [165, 380] on div "Audio Timer END SESSION" at bounding box center [218, 320] width 437 height 504
click at [164, 380] on div "Audio Timer END SESSION" at bounding box center [218, 320] width 437 height 504
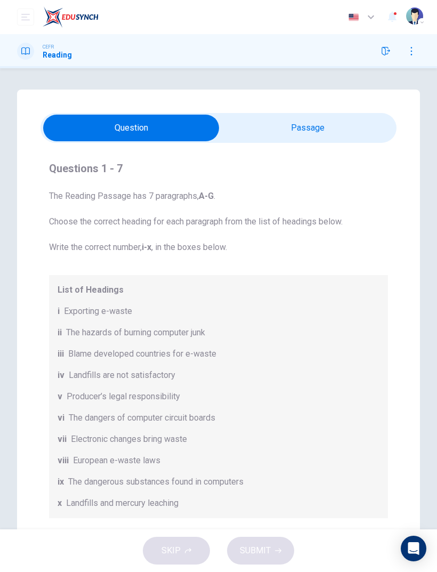
scroll to position [-1, 0]
click at [393, 55] on button "button" at bounding box center [385, 51] width 17 height 17
click at [382, 46] on button "button" at bounding box center [385, 51] width 17 height 17
click at [383, 63] on div "CEFR Reading" at bounding box center [218, 51] width 437 height 34
click at [386, 54] on icon "button" at bounding box center [386, 51] width 9 height 9
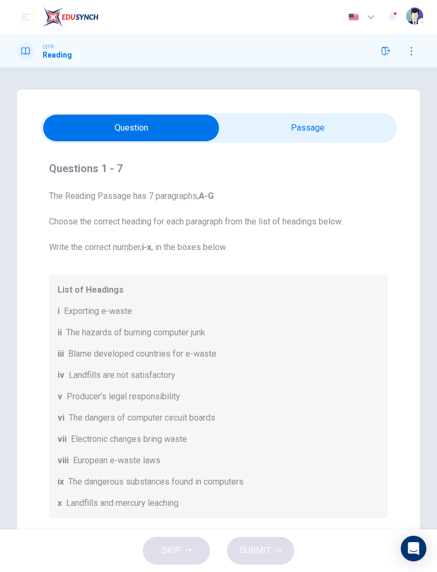
click at [385, 53] on icon "button" at bounding box center [386, 51] width 9 height 9
click at [391, 55] on button "button" at bounding box center [385, 51] width 17 height 17
click at [396, 60] on div "CEFR Reading" at bounding box center [218, 51] width 437 height 34
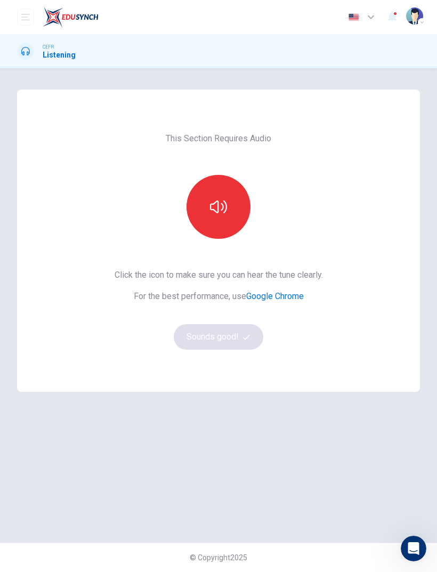
click at [201, 206] on button "button" at bounding box center [219, 207] width 64 height 64
click at [205, 338] on button "Sounds good!" at bounding box center [219, 337] width 90 height 26
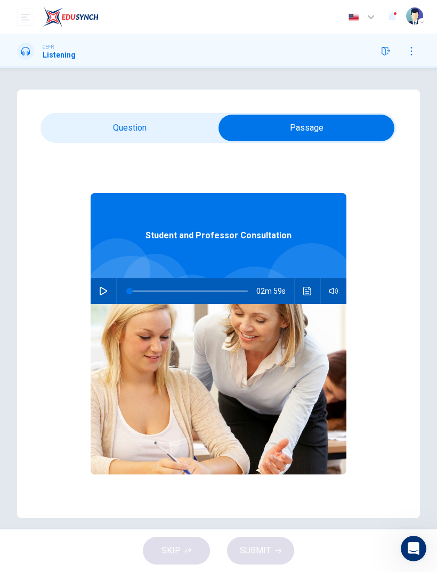
click at [104, 293] on icon "button" at bounding box center [103, 291] width 7 height 9
click at [104, 292] on icon "button" at bounding box center [103, 291] width 6 height 6
click at [102, 298] on button "button" at bounding box center [103, 291] width 17 height 26
click at [305, 295] on button "Click to see the audio transcription" at bounding box center [307, 291] width 17 height 26
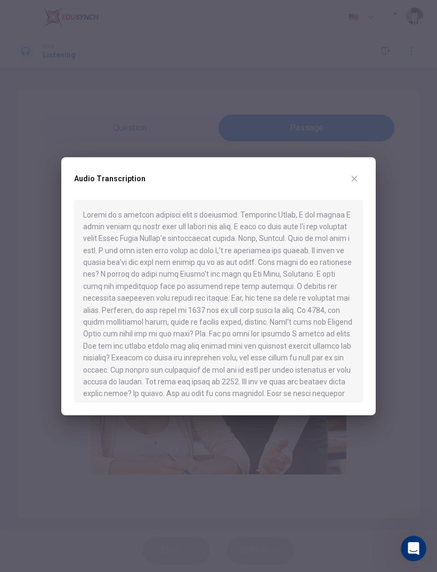
click at [351, 178] on icon "button" at bounding box center [354, 178] width 9 height 9
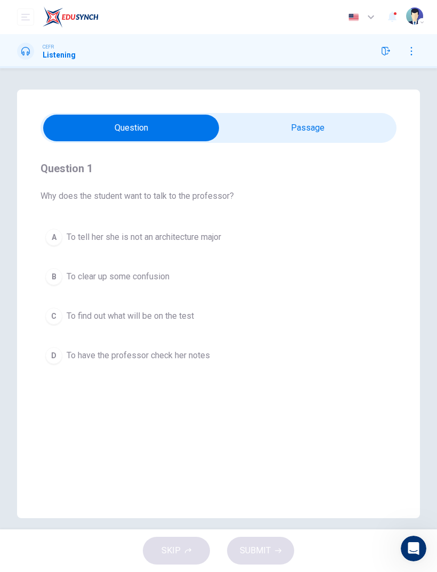
click at [66, 282] on button "B To clear up some confusion" at bounding box center [219, 276] width 356 height 27
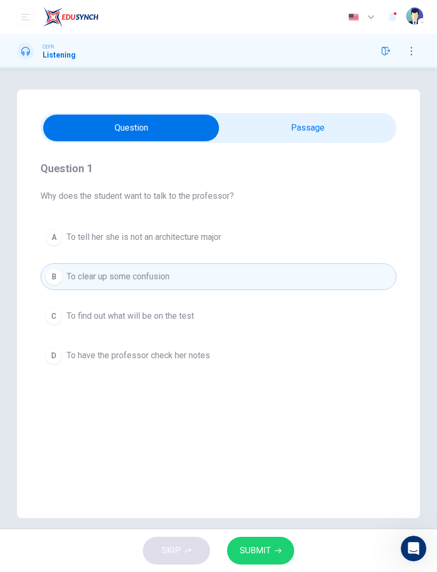
click at [278, 557] on button "SUBMIT" at bounding box center [260, 551] width 67 height 28
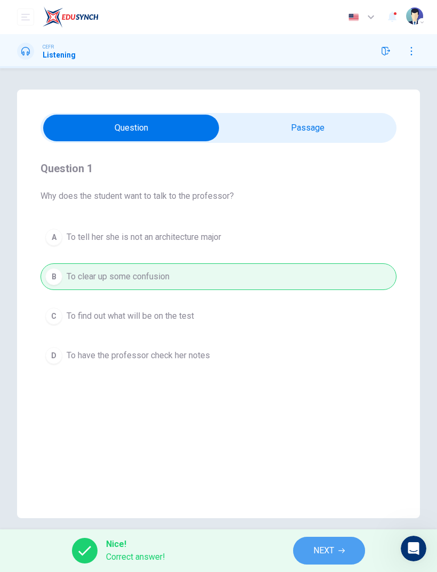
click at [336, 554] on button "NEXT" at bounding box center [329, 551] width 72 height 28
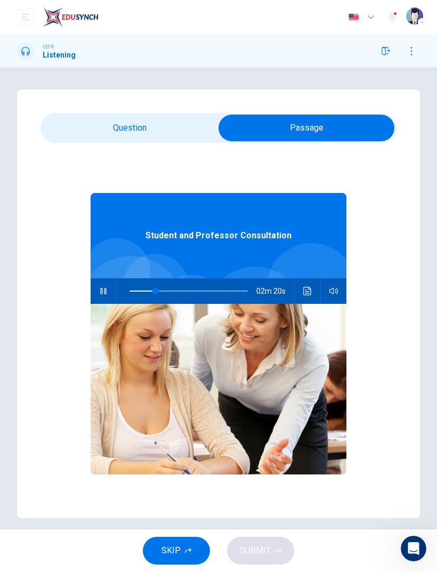
click at [304, 296] on button "Click to see the audio transcription" at bounding box center [307, 291] width 17 height 26
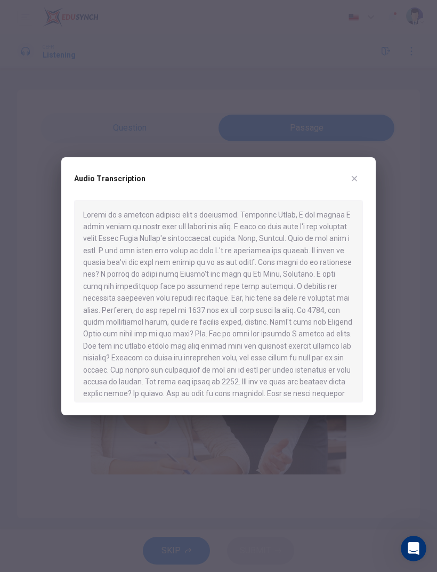
click at [10, 306] on div at bounding box center [218, 286] width 437 height 572
type input "**"
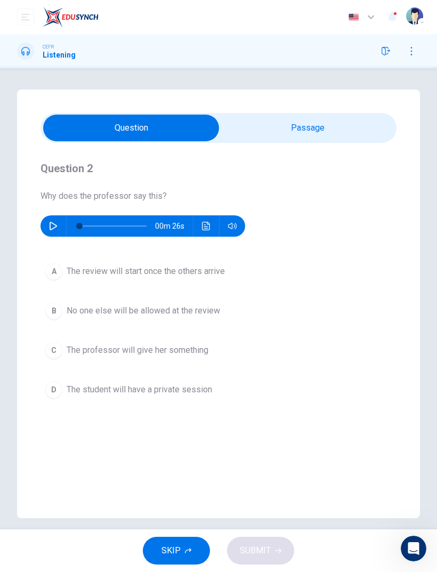
click at [43, 382] on button "D The student will have a private session" at bounding box center [219, 389] width 356 height 27
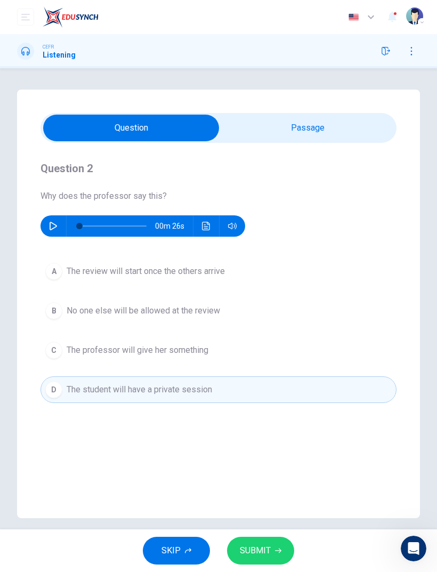
click at [280, 564] on button "SUBMIT" at bounding box center [260, 551] width 67 height 28
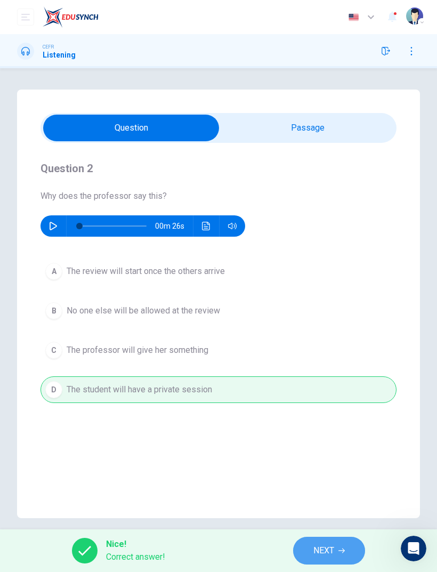
click at [339, 556] on button "NEXT" at bounding box center [329, 551] width 72 height 28
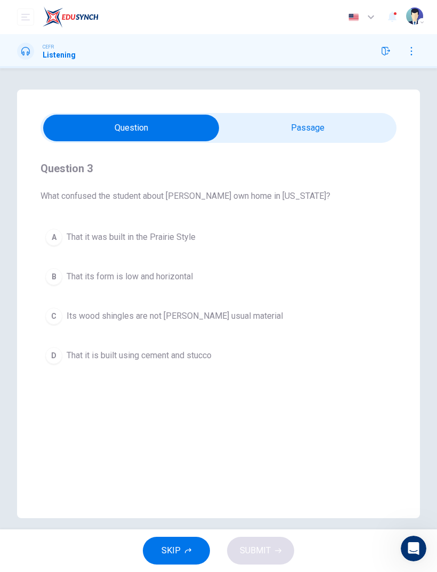
click at [59, 238] on div "A" at bounding box center [53, 237] width 17 height 17
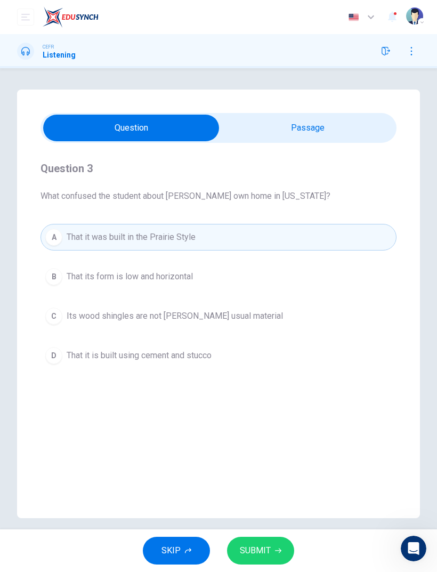
click at [252, 549] on span "SUBMIT" at bounding box center [255, 550] width 31 height 15
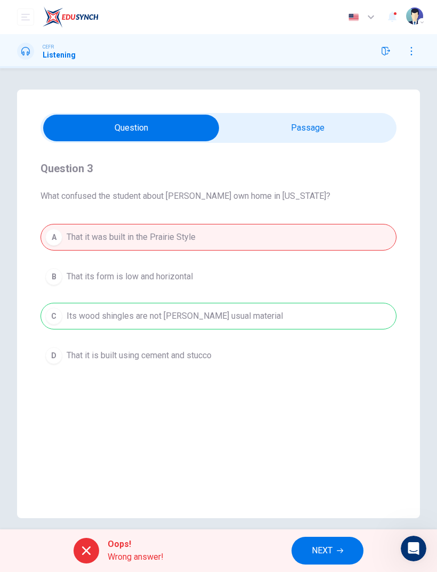
click at [335, 554] on button "NEXT" at bounding box center [328, 551] width 72 height 28
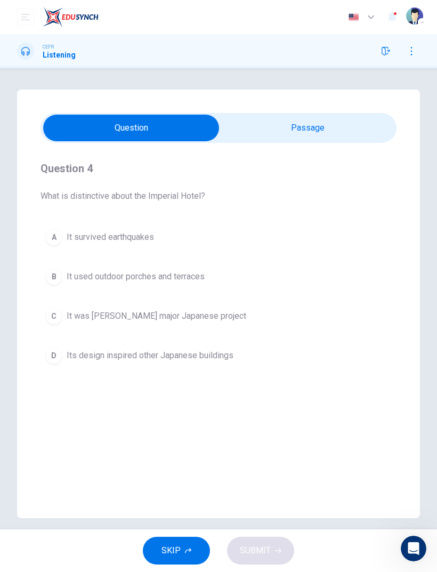
click at [64, 316] on button "C It was Wright's major Japanese project" at bounding box center [219, 316] width 356 height 27
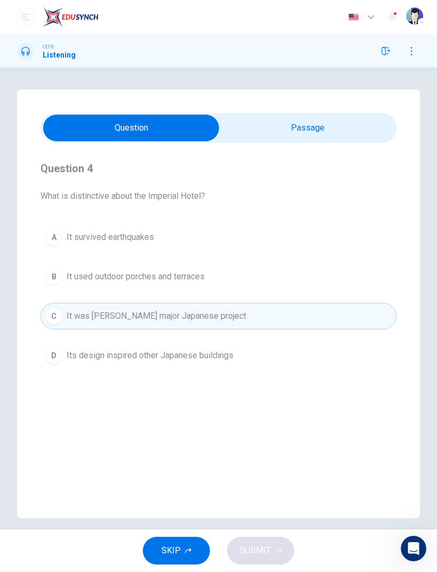
click at [64, 352] on button "D Its design inspired other Japanese buildings" at bounding box center [219, 355] width 356 height 27
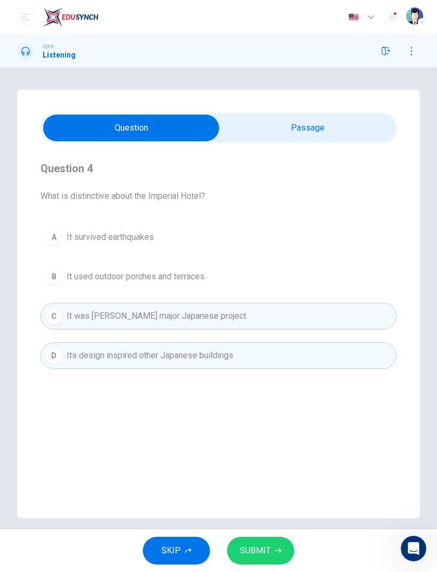
click at [262, 546] on span "SUBMIT" at bounding box center [255, 550] width 31 height 15
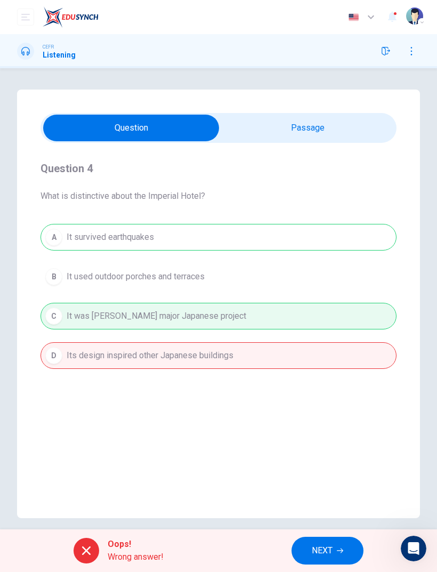
click at [319, 551] on span "NEXT" at bounding box center [322, 550] width 21 height 15
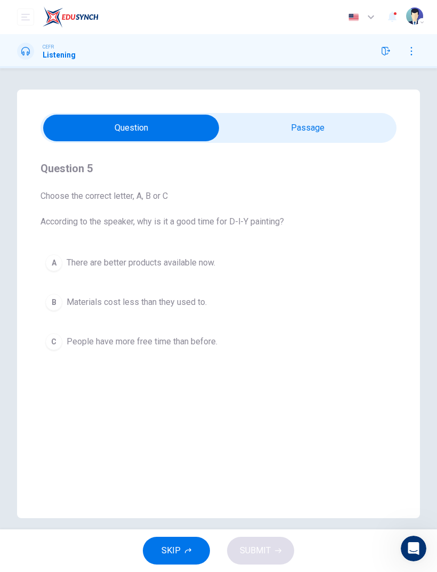
click at [57, 266] on div "A" at bounding box center [53, 262] width 17 height 17
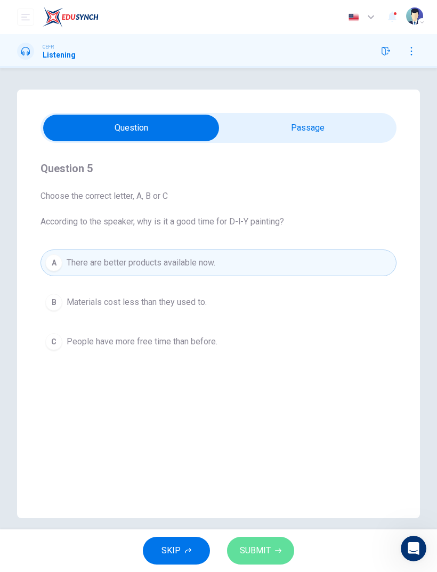
click at [262, 546] on span "SUBMIT" at bounding box center [255, 550] width 31 height 15
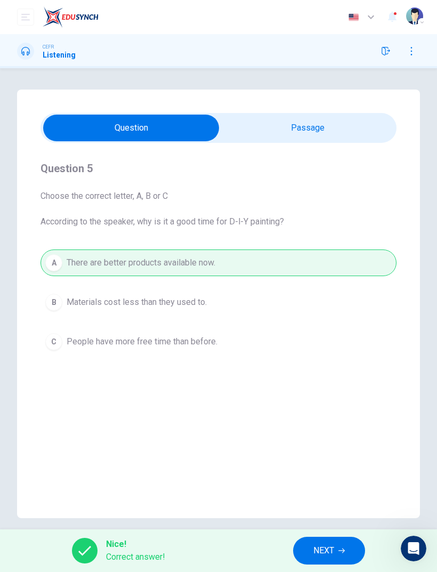
click at [320, 553] on span "NEXT" at bounding box center [323, 550] width 21 height 15
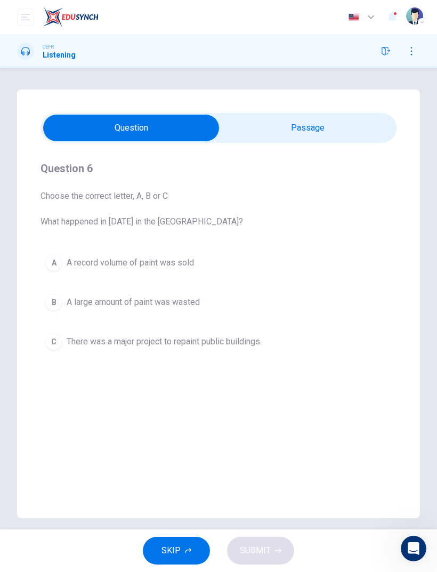
click at [60, 305] on div "B" at bounding box center [53, 302] width 17 height 17
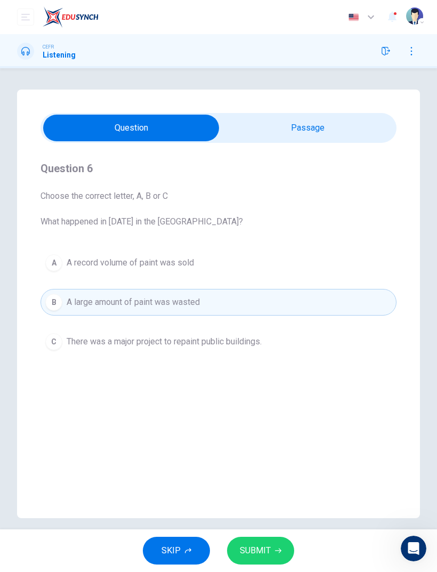
click at [262, 539] on button "SUBMIT" at bounding box center [260, 551] width 67 height 28
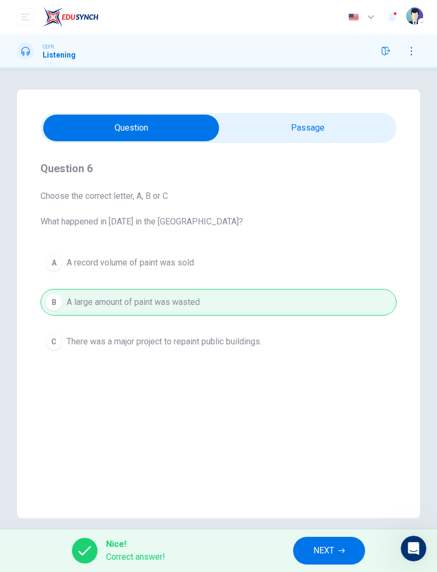
click at [327, 549] on span "NEXT" at bounding box center [323, 550] width 21 height 15
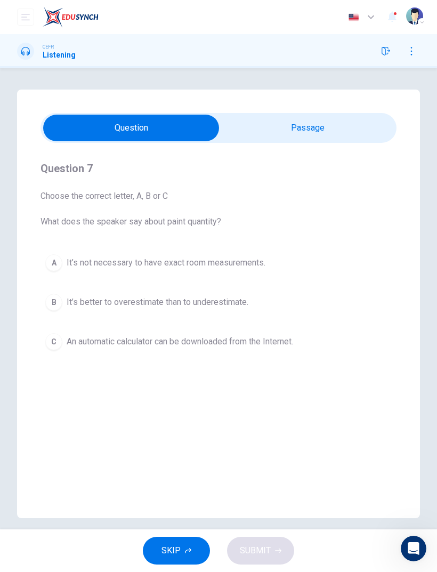
click at [62, 314] on button "B It’s better to overestimate than to underestimate." at bounding box center [219, 302] width 356 height 27
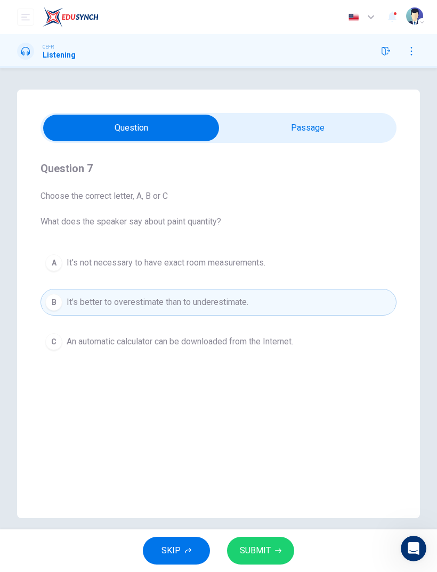
click at [262, 538] on button "SUBMIT" at bounding box center [260, 551] width 67 height 28
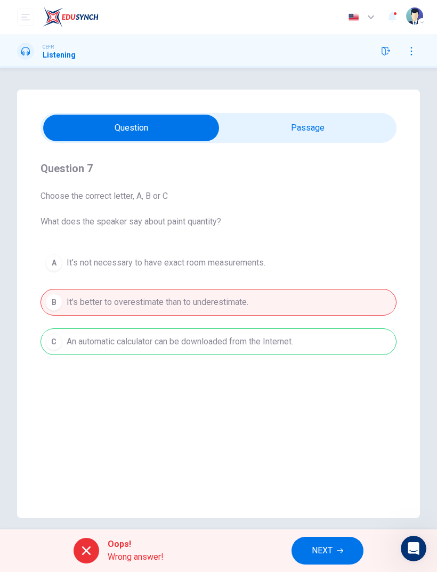
click at [316, 541] on button "NEXT" at bounding box center [328, 551] width 72 height 28
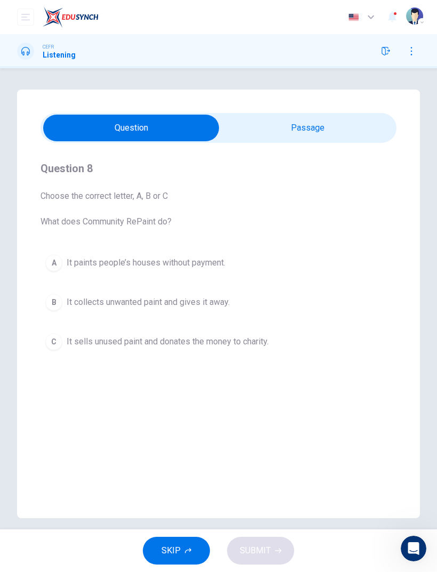
click at [56, 255] on div "A" at bounding box center [53, 262] width 17 height 17
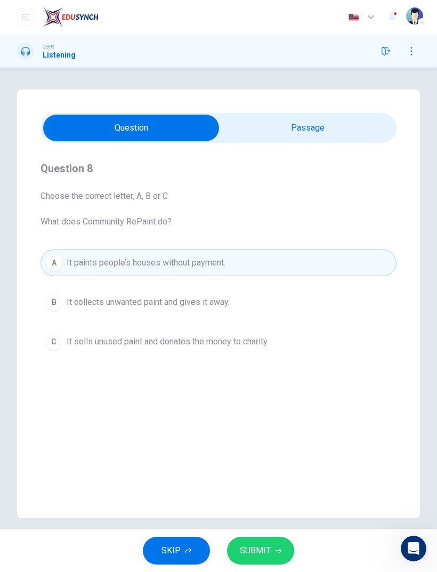
click at [278, 562] on button "SUBMIT" at bounding box center [260, 551] width 67 height 28
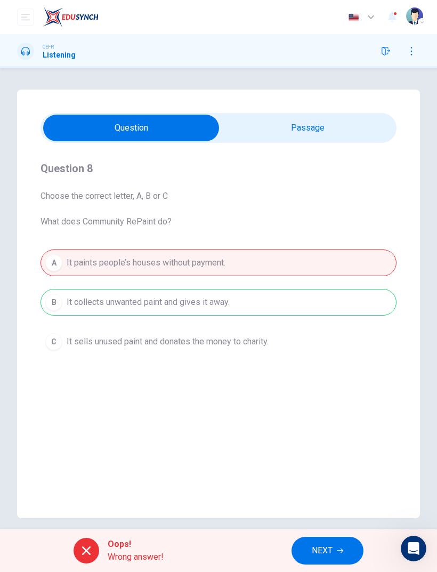
click at [309, 556] on button "NEXT" at bounding box center [328, 551] width 72 height 28
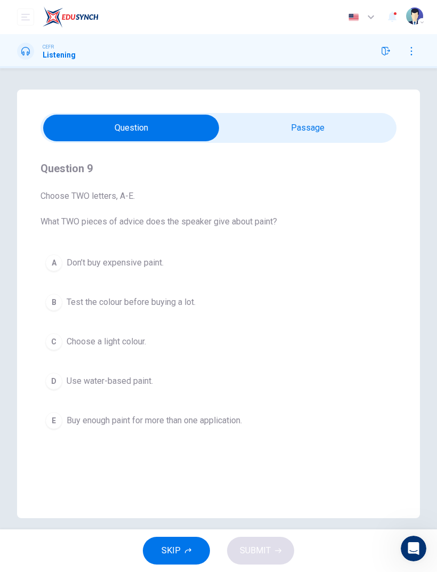
click at [62, 304] on button "B Test the colour before buying a lot." at bounding box center [219, 302] width 356 height 27
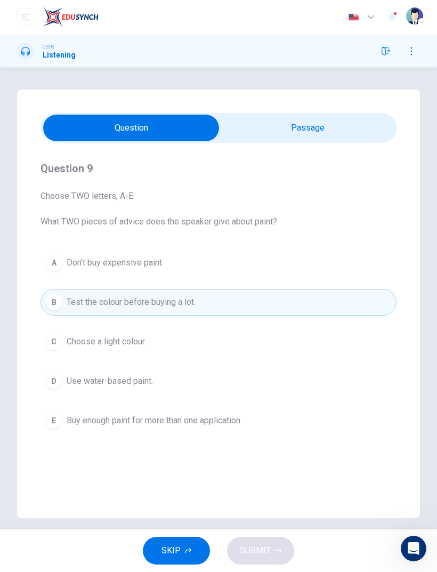
click at [297, 549] on div "SKIP SUBMIT" at bounding box center [218, 550] width 437 height 43
click at [61, 342] on div "C" at bounding box center [53, 341] width 17 height 17
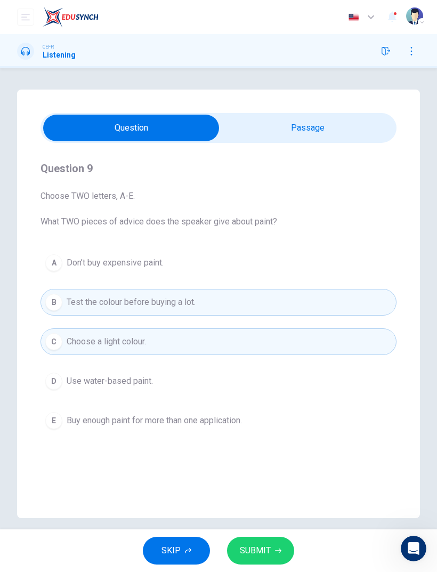
click at [263, 557] on span "SUBMIT" at bounding box center [255, 550] width 31 height 15
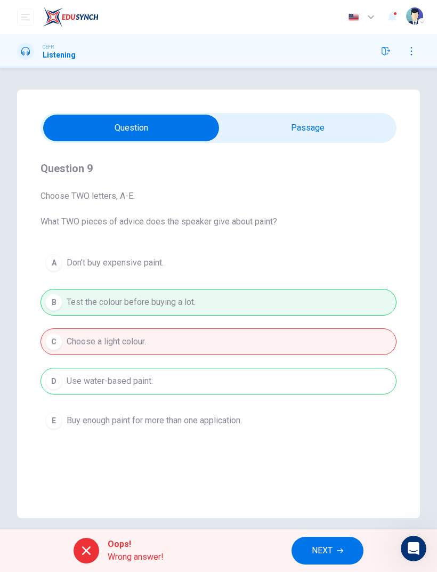
click at [316, 554] on span "NEXT" at bounding box center [322, 550] width 21 height 15
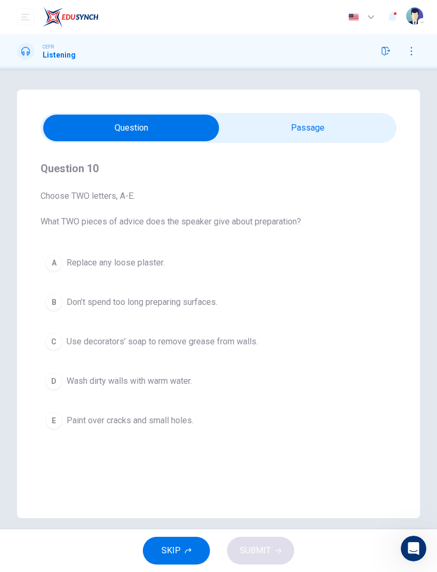
click at [61, 260] on div "A" at bounding box center [53, 262] width 17 height 17
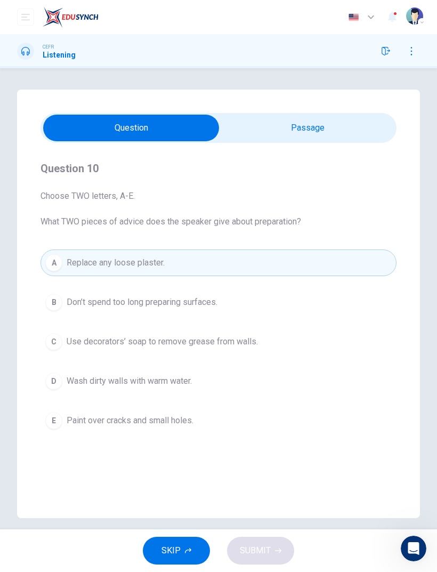
click at [58, 407] on button "E Paint over cracks and small holes." at bounding box center [219, 420] width 356 height 27
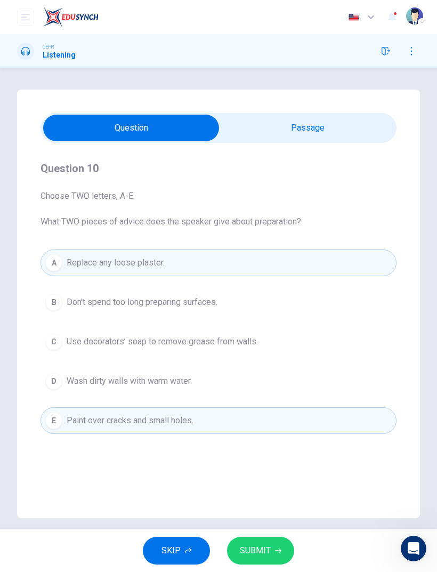
click at [266, 555] on span "SUBMIT" at bounding box center [255, 550] width 31 height 15
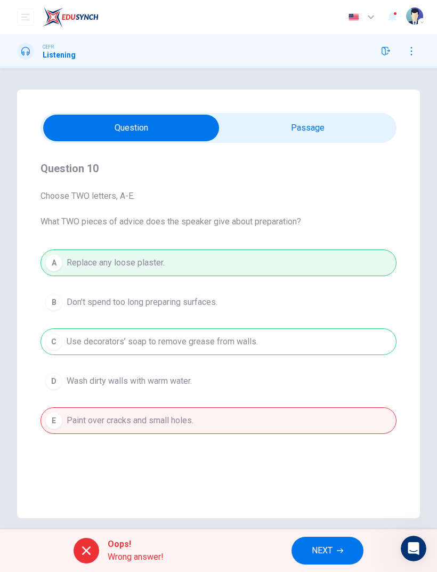
click at [306, 548] on button "NEXT" at bounding box center [328, 551] width 72 height 28
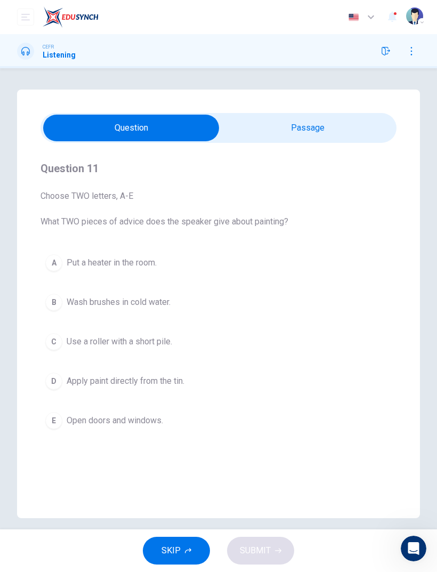
click at [63, 263] on button "A Put a heater in the room." at bounding box center [219, 263] width 356 height 27
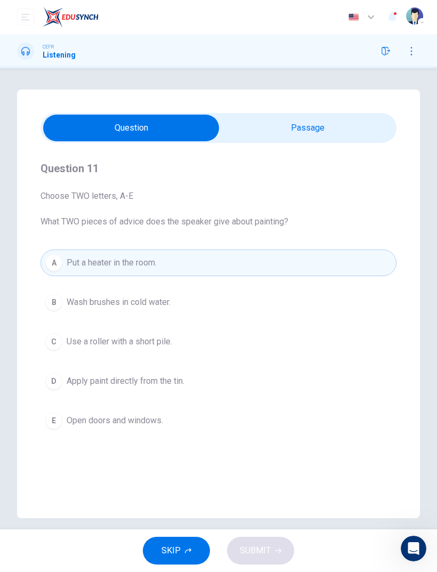
click at [55, 311] on button "B Wash brushes in cold water." at bounding box center [219, 302] width 356 height 27
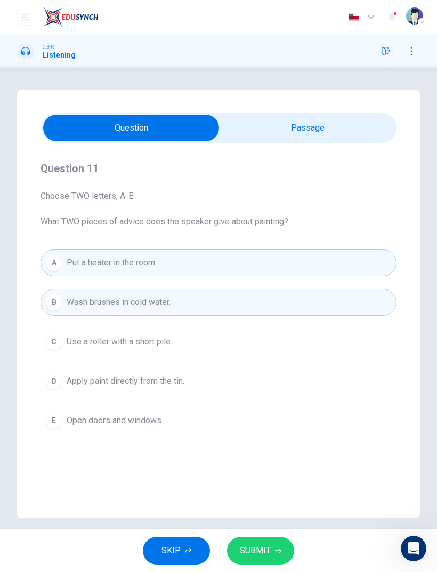
click at [270, 546] on button "SUBMIT" at bounding box center [260, 551] width 67 height 28
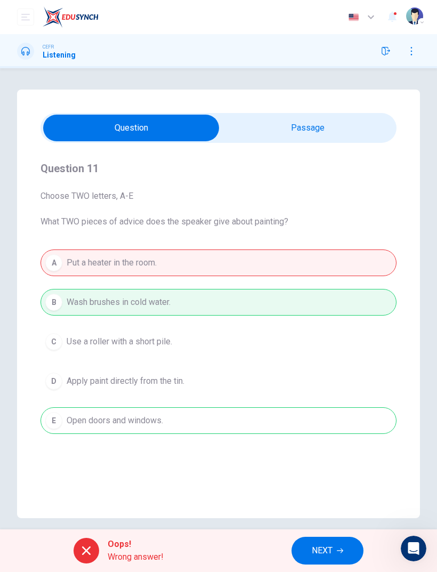
click at [325, 547] on span "NEXT" at bounding box center [322, 550] width 21 height 15
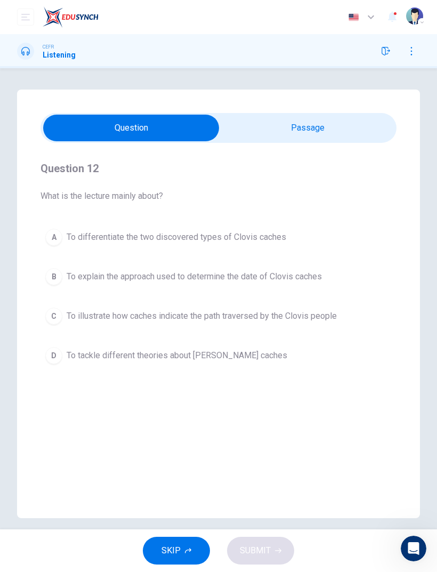
click at [63, 244] on button "A To differentiate the two discovered types of Clovis caches" at bounding box center [219, 237] width 356 height 27
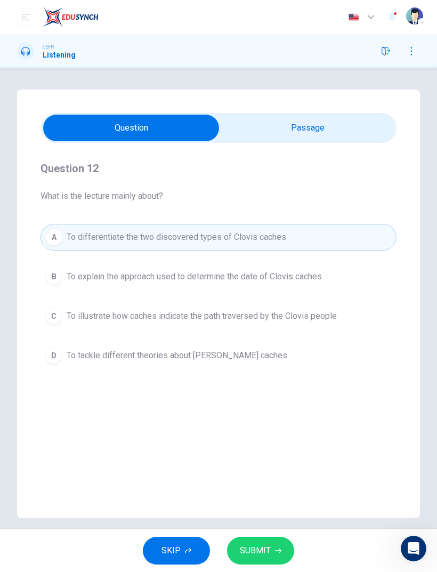
click at [50, 284] on div "B" at bounding box center [53, 276] width 17 height 17
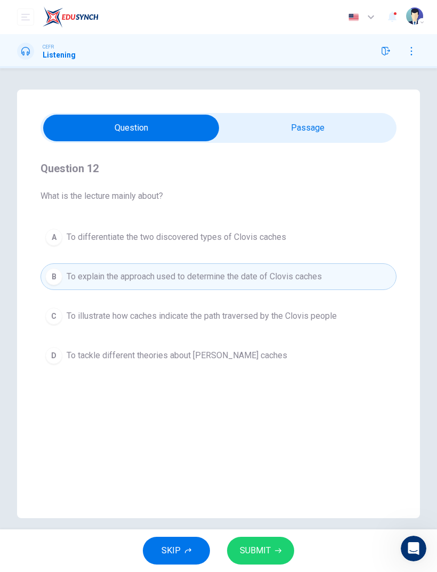
click at [267, 541] on button "SUBMIT" at bounding box center [260, 551] width 67 height 28
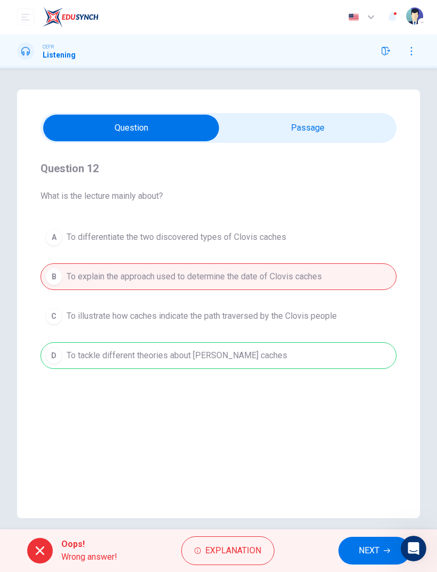
click at [364, 549] on span "NEXT" at bounding box center [369, 550] width 21 height 15
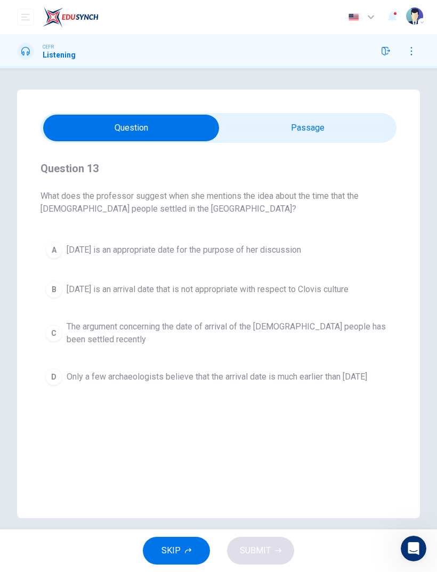
click at [60, 250] on div "A" at bounding box center [53, 250] width 17 height 17
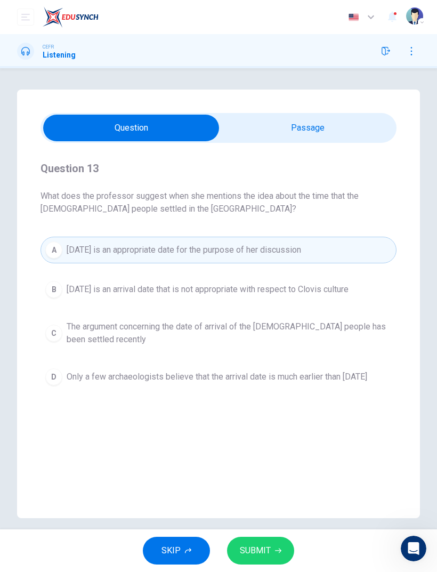
click at [52, 298] on div "B" at bounding box center [53, 289] width 17 height 17
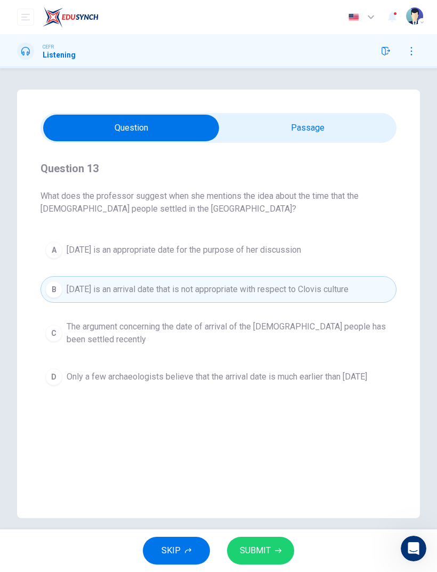
click at [273, 548] on button "SUBMIT" at bounding box center [260, 551] width 67 height 28
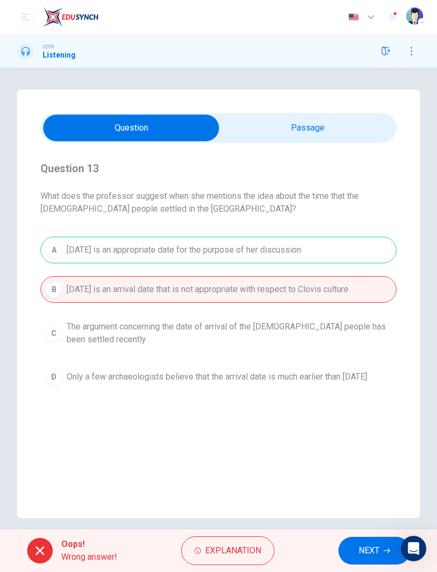
click at [357, 545] on button "NEXT" at bounding box center [375, 551] width 72 height 28
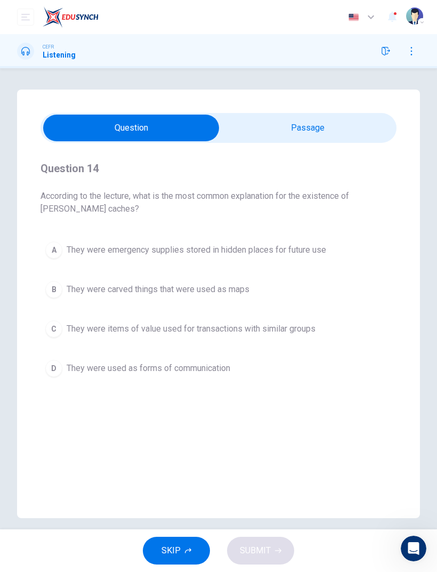
click at [52, 240] on button "A They were emergency supplies stored in hidden places for future use" at bounding box center [219, 250] width 356 height 27
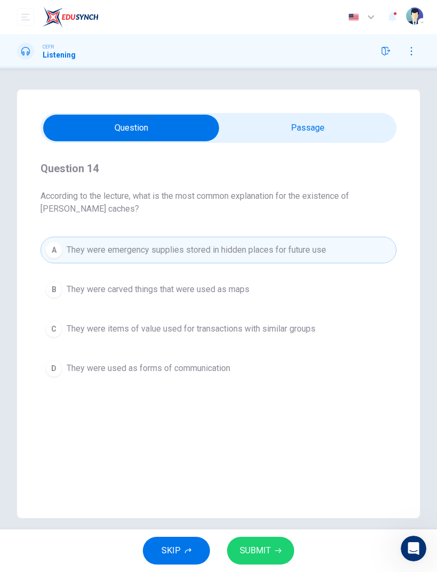
click at [52, 289] on div "B" at bounding box center [53, 289] width 17 height 17
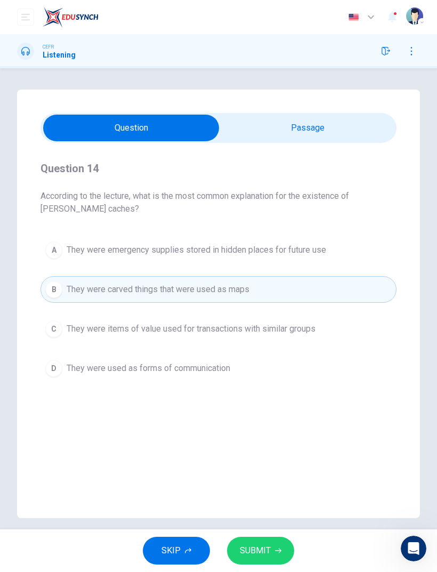
click at [68, 340] on button "C They were items of value used for transactions with similar groups" at bounding box center [219, 329] width 356 height 27
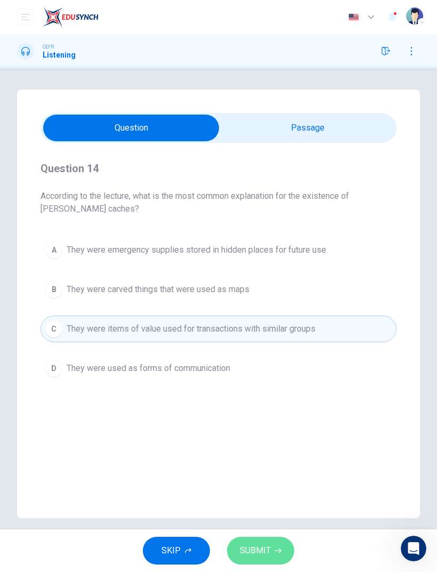
click at [263, 551] on span "SUBMIT" at bounding box center [255, 550] width 31 height 15
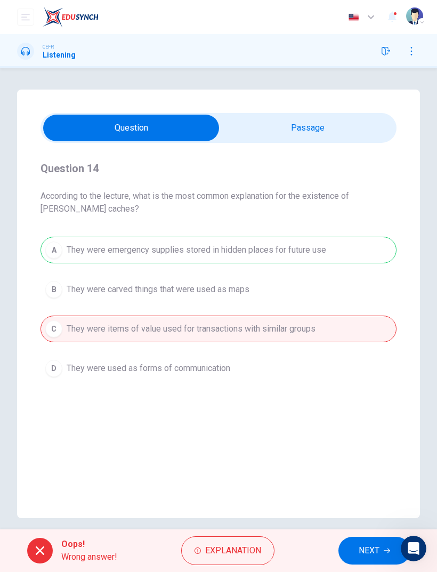
click at [364, 539] on button "NEXT" at bounding box center [375, 551] width 72 height 28
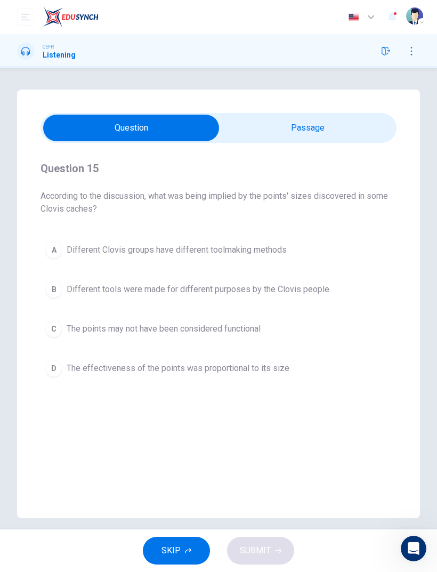
click at [60, 246] on div "A" at bounding box center [53, 250] width 17 height 17
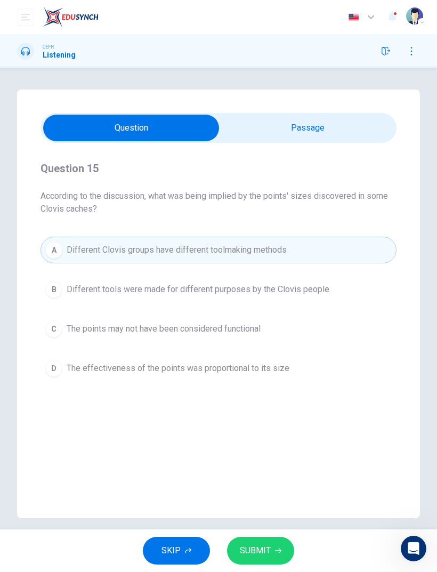
click at [268, 554] on span "SUBMIT" at bounding box center [255, 550] width 31 height 15
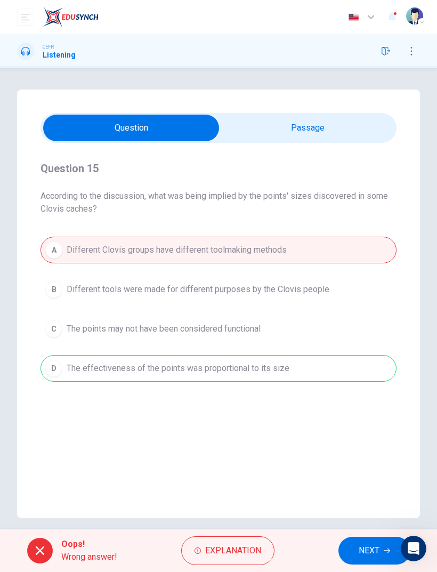
click at [352, 544] on button "NEXT" at bounding box center [375, 551] width 72 height 28
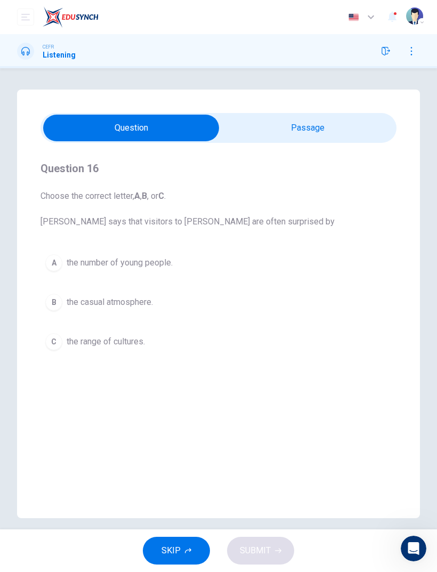
click at [55, 343] on div "C" at bounding box center [53, 341] width 17 height 17
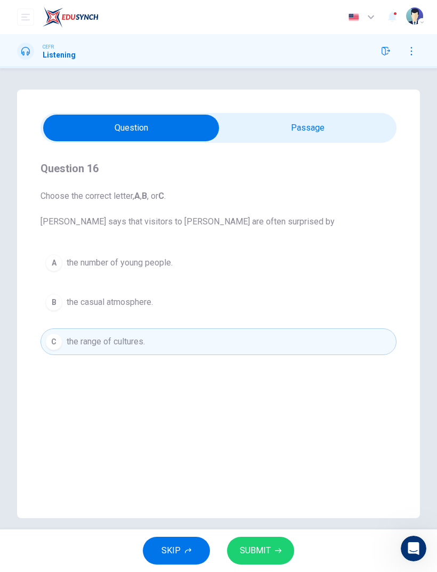
click at [274, 555] on button "SUBMIT" at bounding box center [260, 551] width 67 height 28
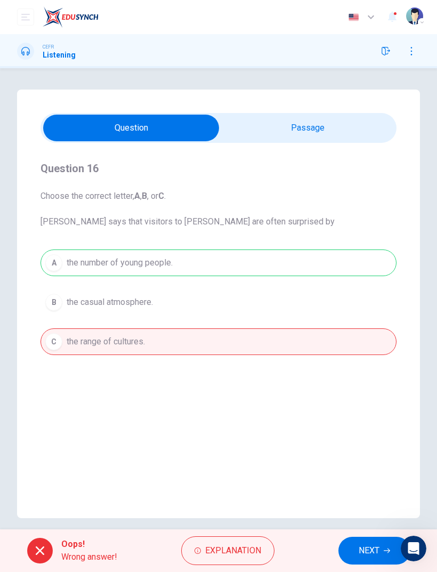
click at [367, 550] on span "NEXT" at bounding box center [369, 550] width 21 height 15
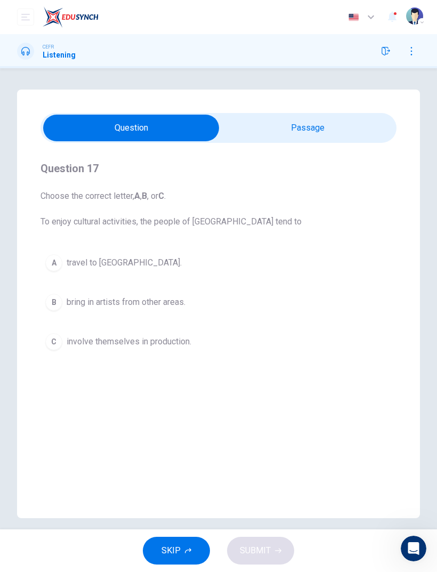
click at [50, 292] on button "B bring in artists from other areas." at bounding box center [219, 302] width 356 height 27
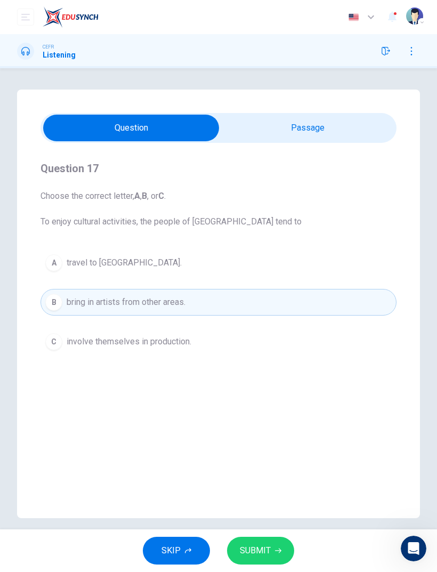
click at [306, 555] on div "SKIP SUBMIT" at bounding box center [218, 550] width 437 height 43
click at [267, 551] on span "SUBMIT" at bounding box center [255, 550] width 31 height 15
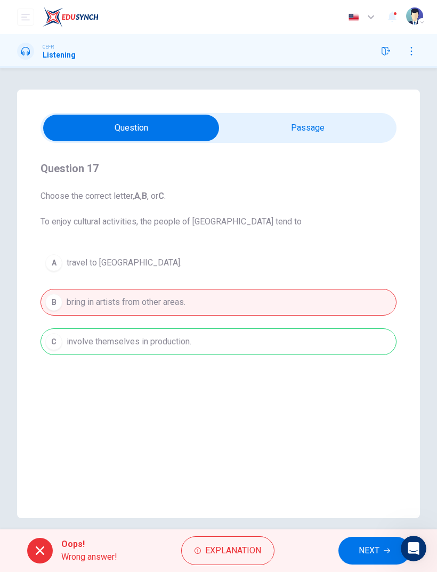
click at [352, 553] on button "NEXT" at bounding box center [375, 551] width 72 height 28
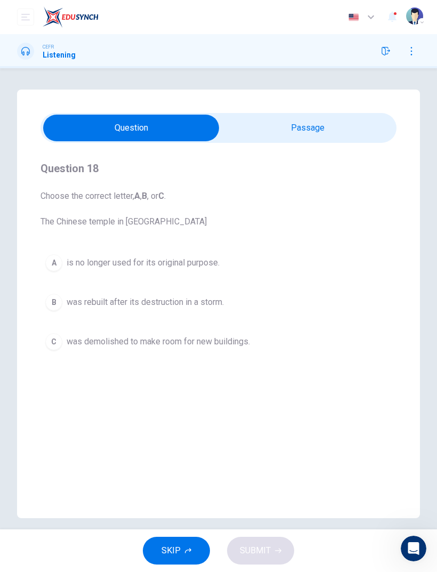
click at [55, 269] on div "A" at bounding box center [53, 262] width 17 height 17
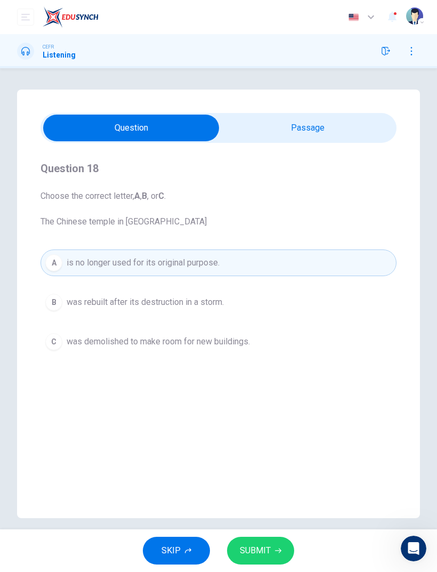
click at [284, 554] on button "SUBMIT" at bounding box center [260, 551] width 67 height 28
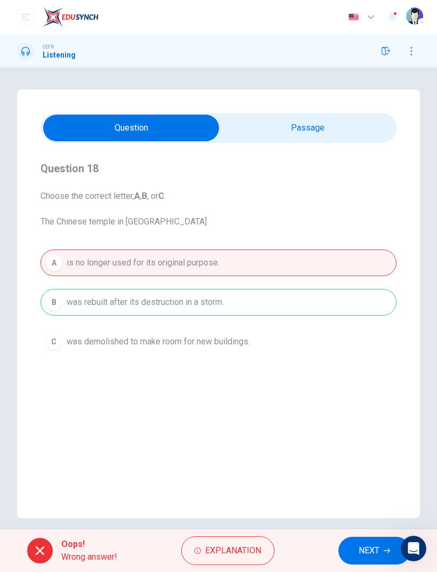
click at [353, 549] on button "NEXT" at bounding box center [375, 551] width 72 height 28
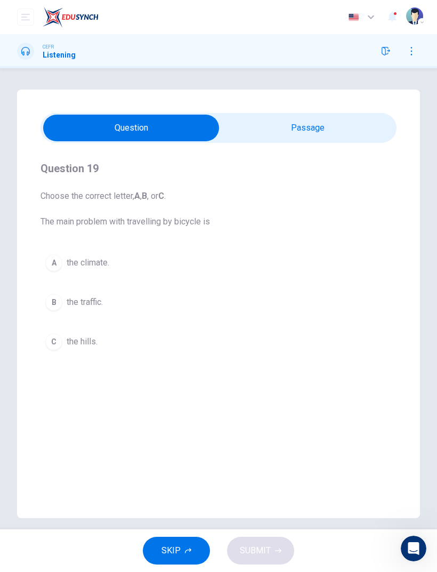
click at [61, 300] on div "B" at bounding box center [53, 302] width 17 height 17
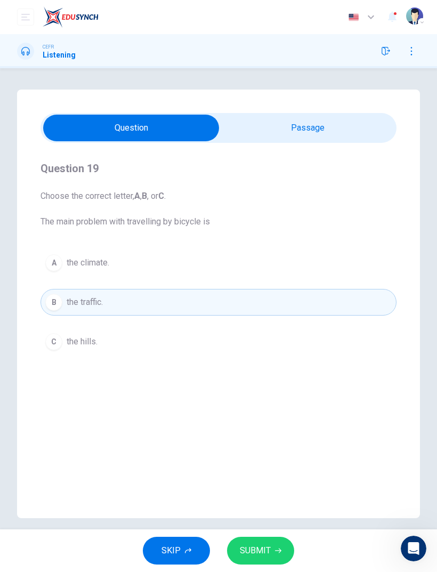
click at [288, 552] on button "SUBMIT" at bounding box center [260, 551] width 67 height 28
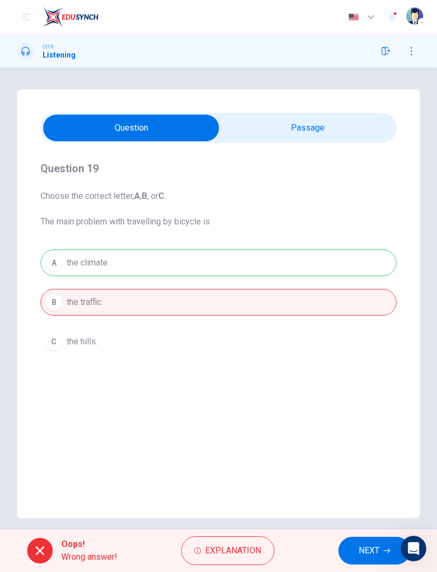
click at [349, 560] on button "NEXT" at bounding box center [375, 551] width 72 height 28
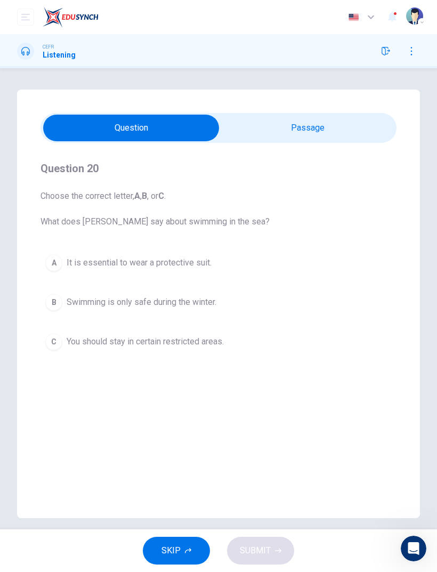
click at [51, 258] on div "A" at bounding box center [53, 262] width 17 height 17
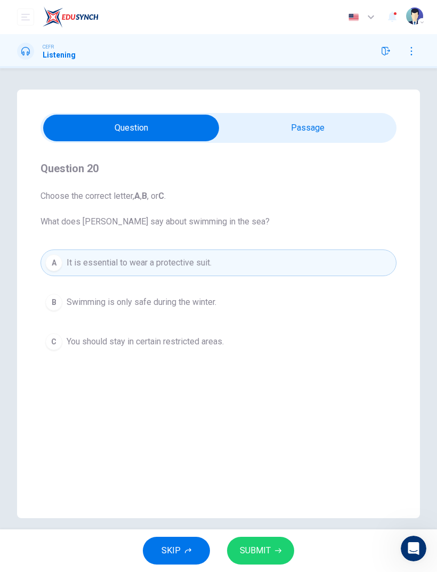
click at [280, 563] on button "SUBMIT" at bounding box center [260, 551] width 67 height 28
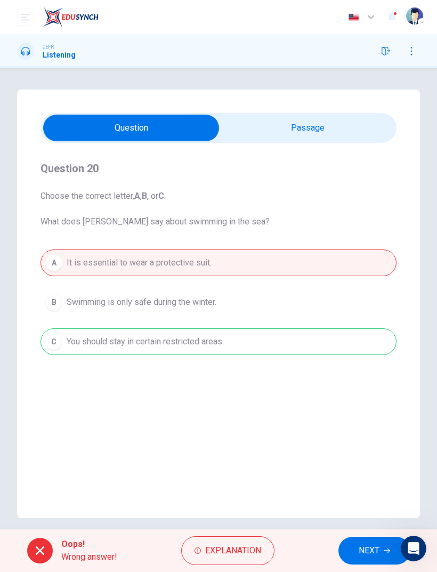
click at [359, 553] on span "NEXT" at bounding box center [369, 550] width 21 height 15
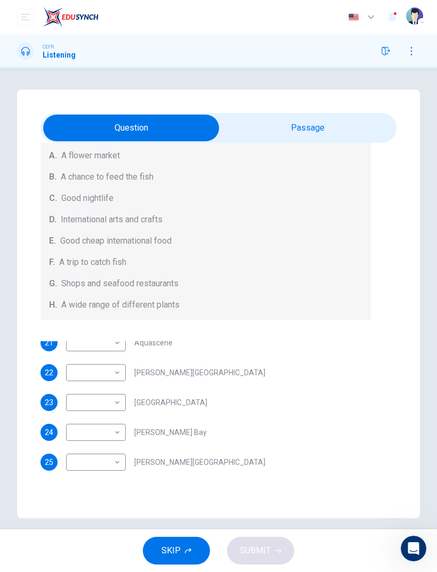
scroll to position [7, 0]
click at [82, 352] on body "This site uses cookies, as explained in our Privacy Policy . If you agree to th…" at bounding box center [218, 286] width 437 height 572
click at [100, 463] on li "G" at bounding box center [96, 462] width 60 height 17
type input "*"
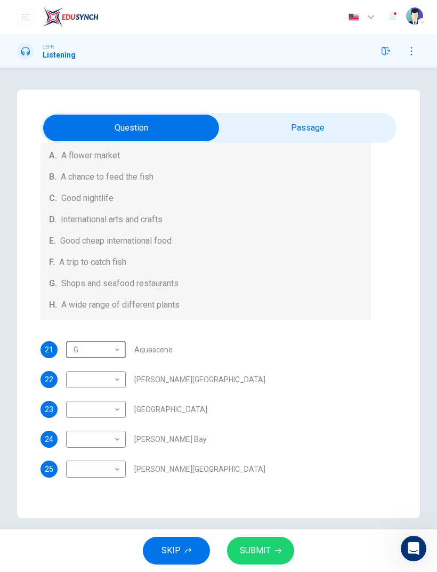
click at [88, 387] on body "This site uses cookies, as explained in our Privacy Policy . If you agree to th…" at bounding box center [218, 286] width 437 height 572
click at [78, 397] on li "A" at bounding box center [96, 396] width 60 height 17
type input "*"
click at [90, 416] on body "This site uses cookies, as explained in our Privacy Policy . If you agree to th…" at bounding box center [218, 286] width 437 height 572
click at [94, 463] on li "C" at bounding box center [96, 460] width 60 height 17
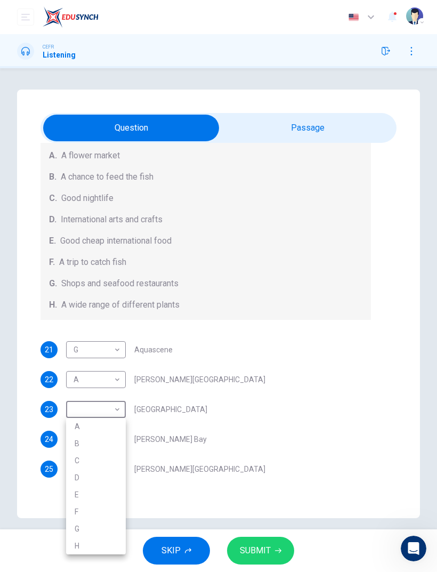
type input "*"
click at [93, 452] on body "This site uses cookies, as explained in our Privacy Policy . If you agree to th…" at bounding box center [218, 286] width 437 height 572
click at [74, 430] on li "A" at bounding box center [96, 435] width 60 height 17
type input "*"
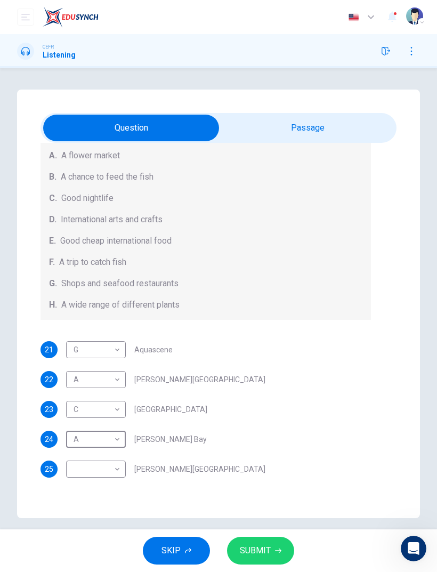
click at [82, 470] on body "This site uses cookies, as explained in our Privacy Policy . If you agree to th…" at bounding box center [218, 286] width 437 height 572
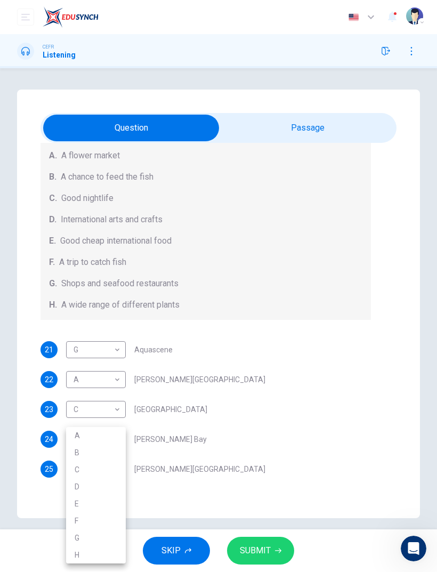
click at [74, 516] on li "F" at bounding box center [96, 520] width 60 height 17
type input "*"
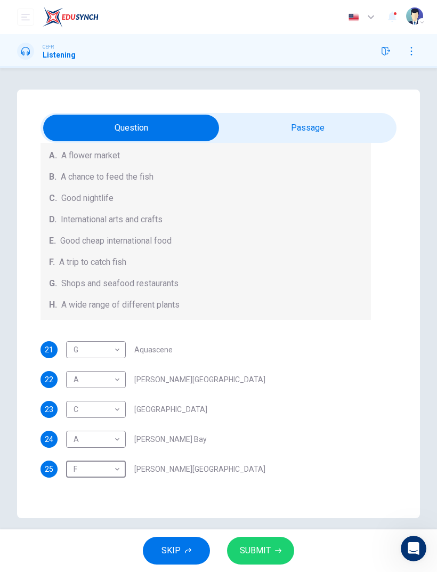
scroll to position [7, 0]
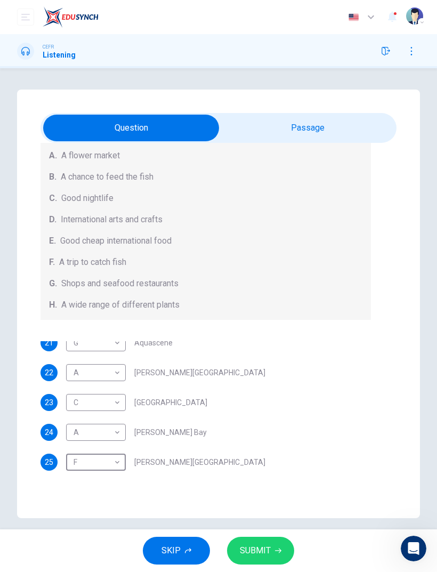
click at [262, 556] on span "SUBMIT" at bounding box center [255, 550] width 31 height 15
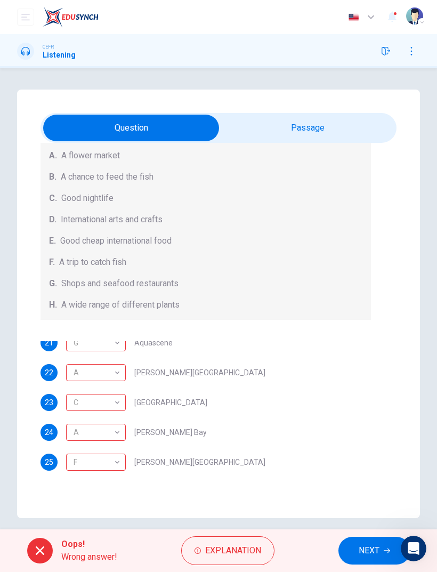
click at [354, 545] on button "NEXT" at bounding box center [375, 551] width 72 height 28
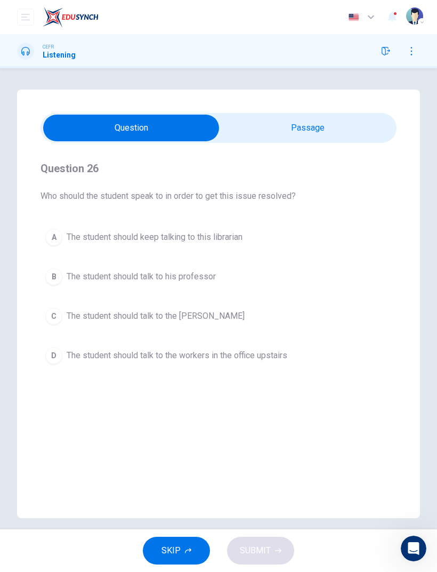
click at [58, 295] on div "A The student should keep talking to this librarian B The student should talk t…" at bounding box center [219, 296] width 356 height 145
click at [58, 356] on div "D" at bounding box center [53, 355] width 17 height 17
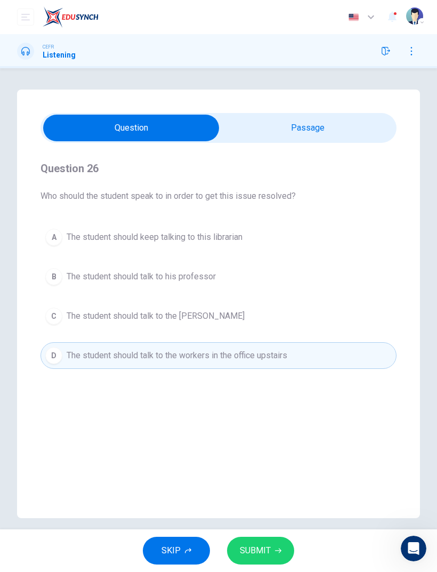
click at [253, 545] on span "SUBMIT" at bounding box center [255, 550] width 31 height 15
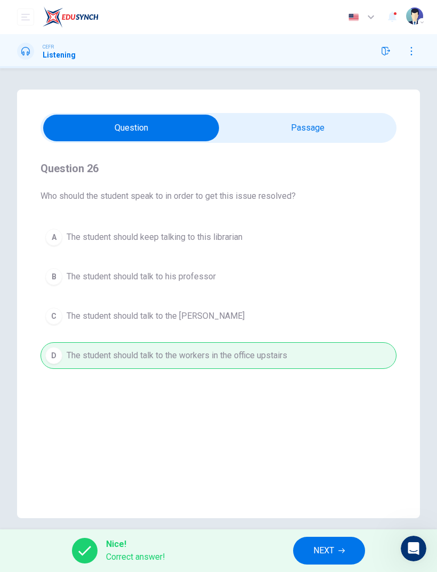
click at [325, 553] on span "NEXT" at bounding box center [323, 550] width 21 height 15
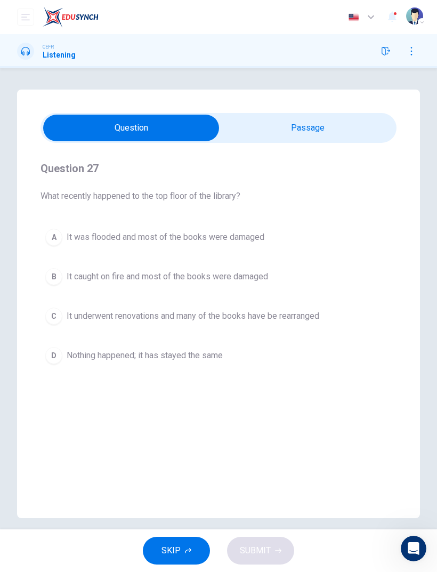
click at [63, 328] on button "C It underwent renovations and many of the books have be rearranged" at bounding box center [219, 316] width 356 height 27
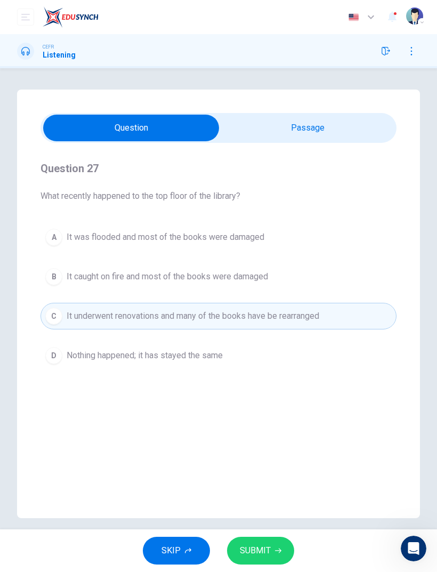
click at [285, 548] on button "SUBMIT" at bounding box center [260, 551] width 67 height 28
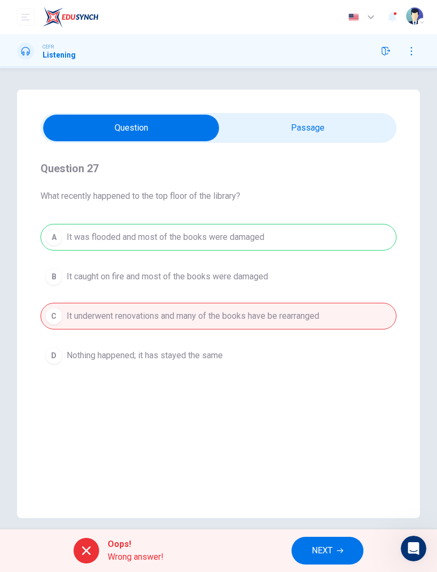
click at [327, 554] on span "NEXT" at bounding box center [322, 550] width 21 height 15
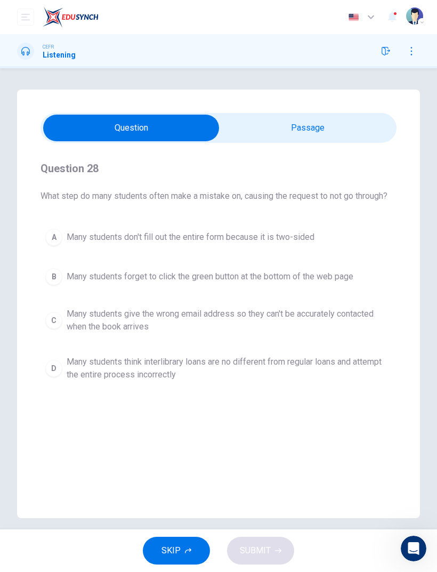
click at [50, 274] on div "B" at bounding box center [53, 276] width 17 height 17
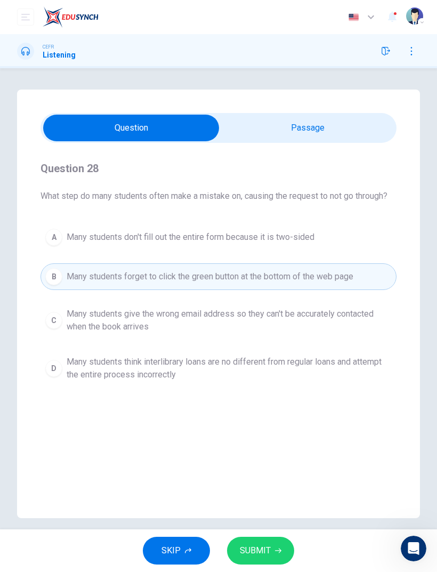
click at [282, 552] on button "SUBMIT" at bounding box center [260, 551] width 67 height 28
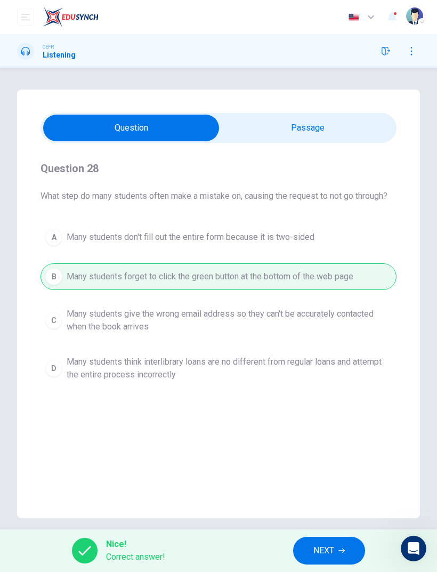
click at [327, 552] on span "NEXT" at bounding box center [323, 550] width 21 height 15
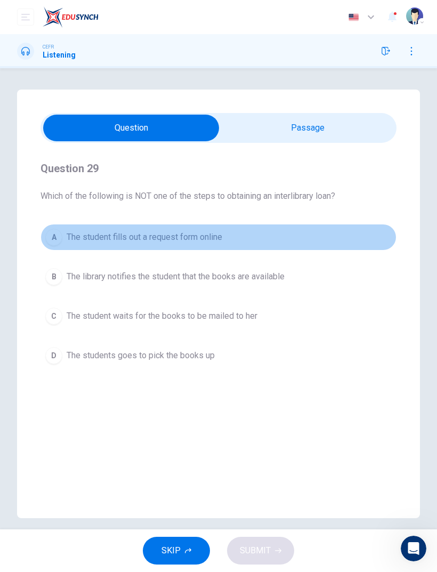
click at [53, 231] on div "A" at bounding box center [53, 237] width 17 height 17
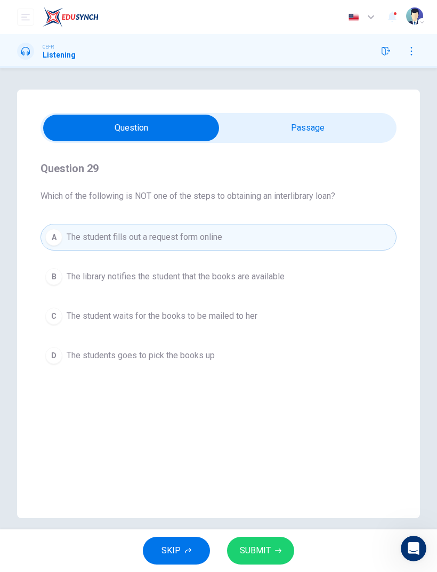
click at [277, 552] on icon "button" at bounding box center [278, 551] width 6 height 6
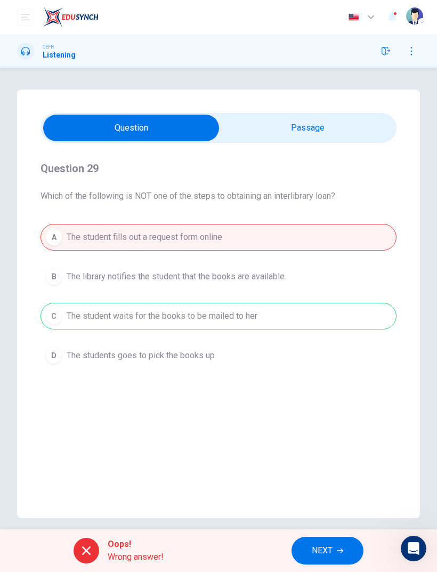
click at [316, 550] on span "NEXT" at bounding box center [322, 550] width 21 height 15
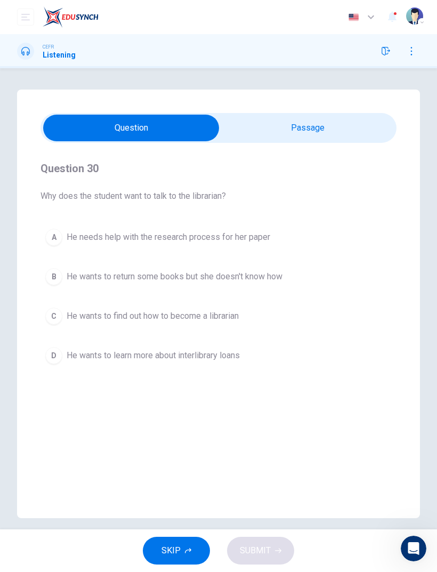
click at [62, 337] on div "A He needs help with the research process for her paper B He wants to return so…" at bounding box center [219, 296] width 356 height 145
click at [57, 359] on div "D" at bounding box center [53, 355] width 17 height 17
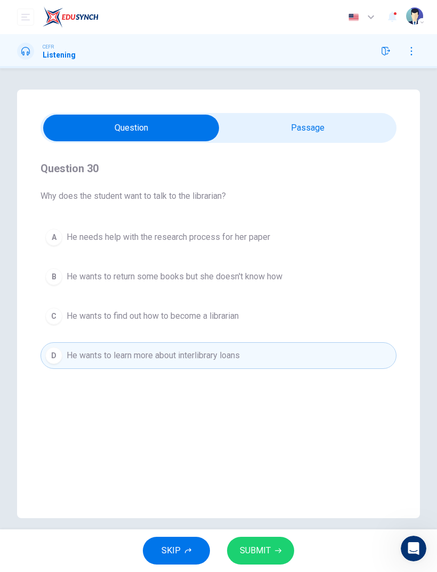
click at [277, 559] on button "SUBMIT" at bounding box center [260, 551] width 67 height 28
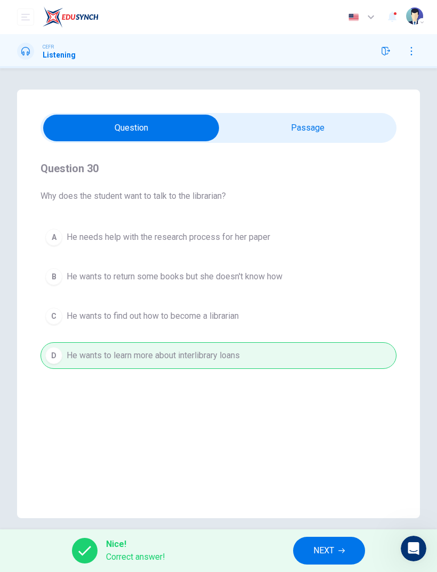
click at [324, 547] on span "NEXT" at bounding box center [323, 550] width 21 height 15
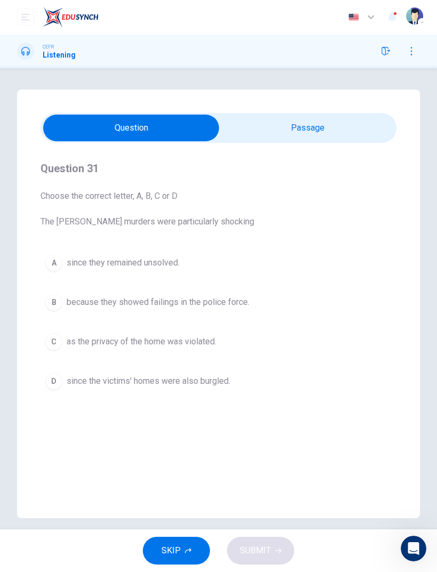
click at [50, 238] on div "Question 31 Choose the correct letter, A, B, C or D The Ratcliffe murders were …" at bounding box center [219, 277] width 356 height 269
click at [57, 264] on div "A" at bounding box center [53, 262] width 17 height 17
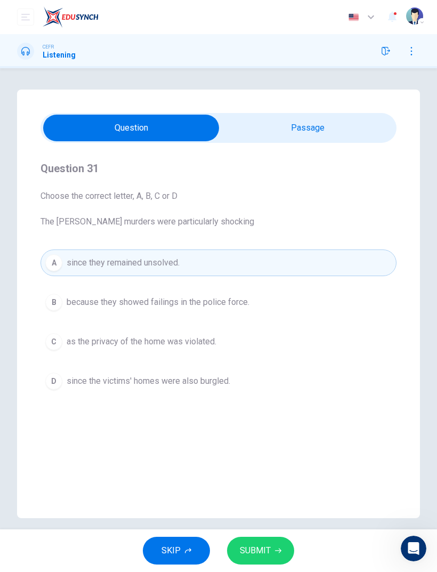
click at [248, 546] on span "SUBMIT" at bounding box center [255, 550] width 31 height 15
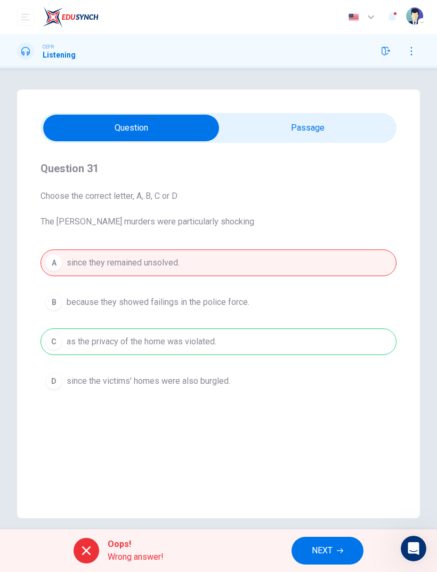
click at [316, 545] on span "NEXT" at bounding box center [322, 550] width 21 height 15
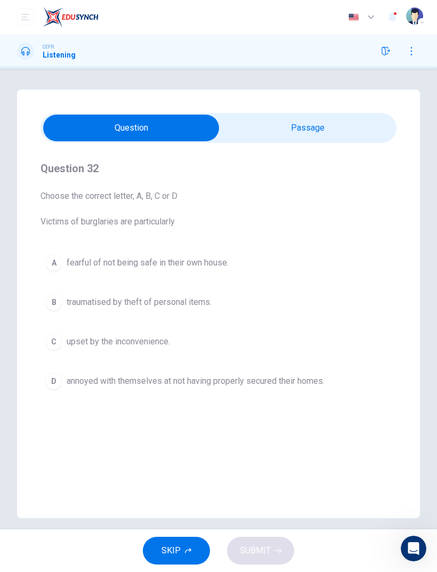
click at [57, 305] on div "B" at bounding box center [53, 302] width 17 height 17
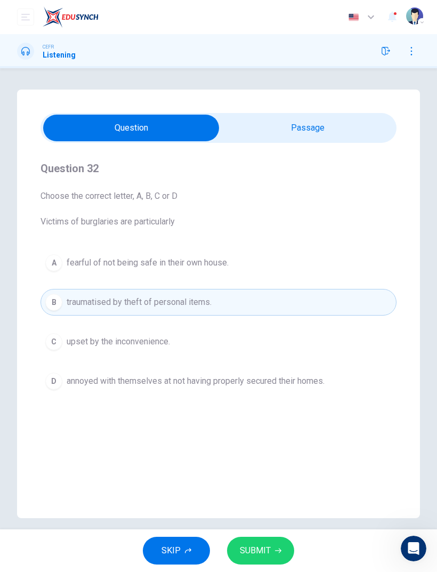
click at [266, 551] on span "SUBMIT" at bounding box center [255, 550] width 31 height 15
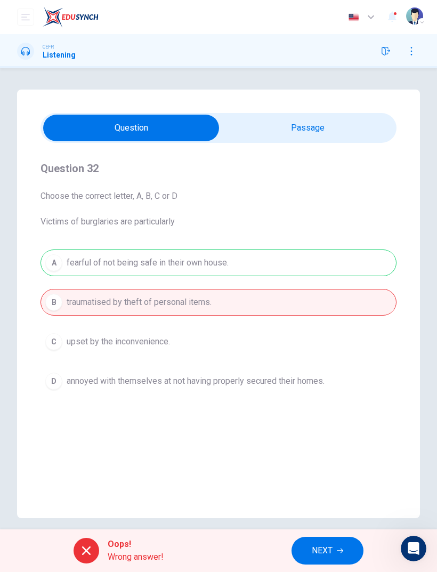
click at [318, 548] on span "NEXT" at bounding box center [322, 550] width 21 height 15
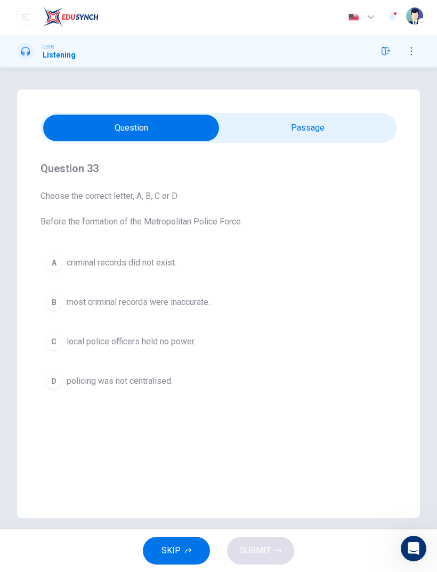
click at [54, 262] on div "A" at bounding box center [53, 262] width 17 height 17
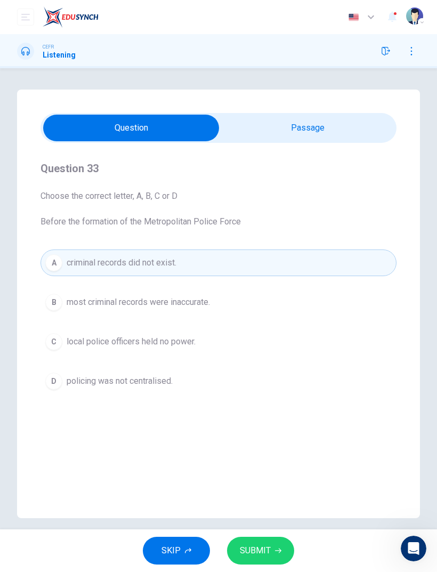
click at [261, 549] on span "SUBMIT" at bounding box center [255, 550] width 31 height 15
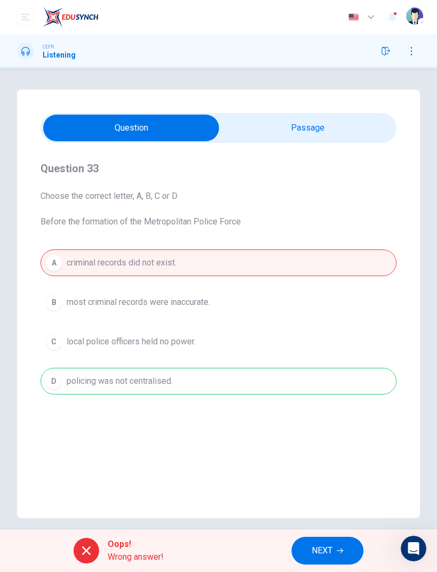
click at [313, 552] on span "NEXT" at bounding box center [322, 550] width 21 height 15
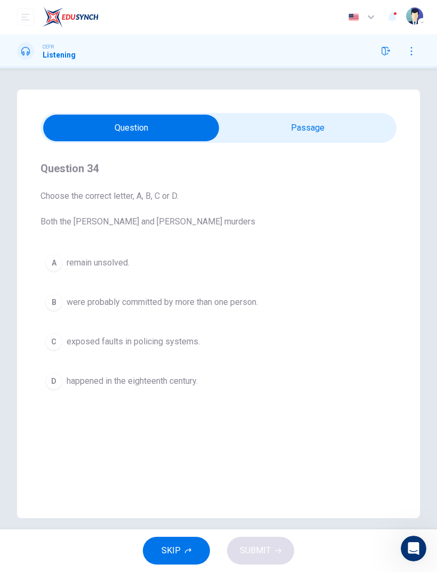
click at [57, 375] on div "D" at bounding box center [53, 381] width 17 height 17
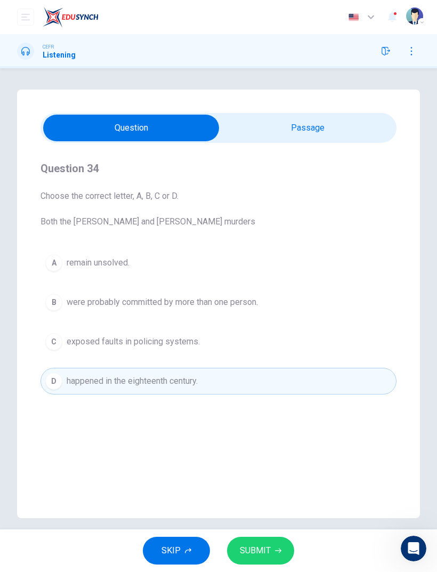
click at [280, 547] on button "SUBMIT" at bounding box center [260, 551] width 67 height 28
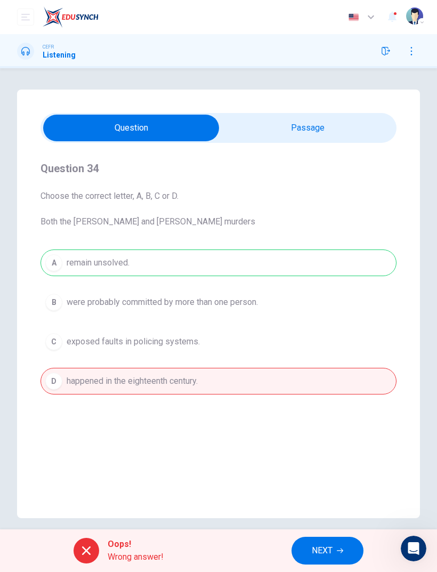
click at [315, 548] on span "NEXT" at bounding box center [322, 550] width 21 height 15
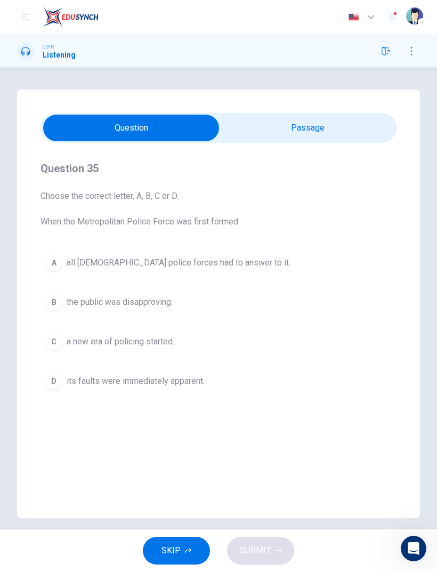
click at [57, 267] on div "A" at bounding box center [53, 262] width 17 height 17
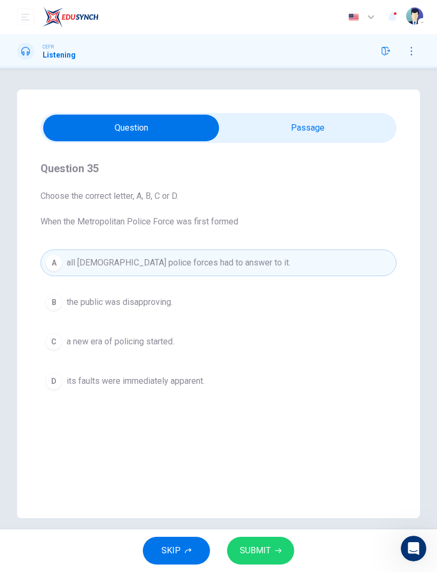
click at [264, 552] on span "SUBMIT" at bounding box center [255, 550] width 31 height 15
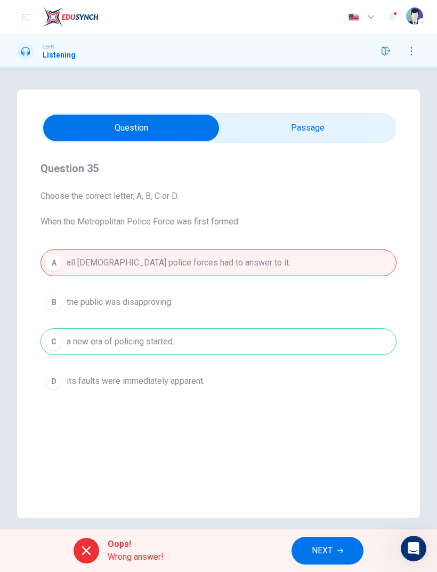
click at [320, 549] on span "NEXT" at bounding box center [322, 550] width 21 height 15
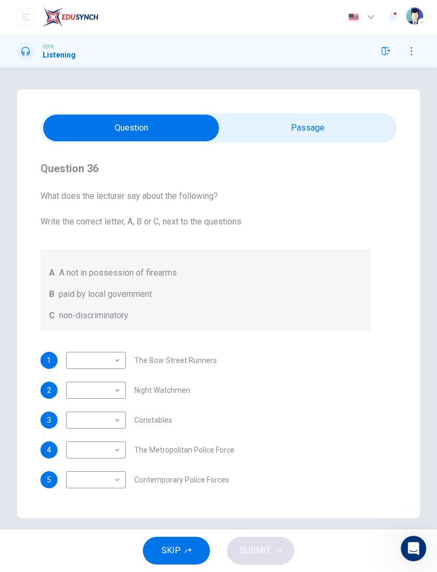
click at [85, 364] on body "This site uses cookies, as explained in our Privacy Policy . If you agree to th…" at bounding box center [218, 286] width 437 height 572
click at [74, 377] on li "A" at bounding box center [96, 377] width 60 height 17
type input "*"
click at [78, 396] on body "This site uses cookies, as explained in our Privacy Policy . If you agree to th…" at bounding box center [218, 286] width 437 height 572
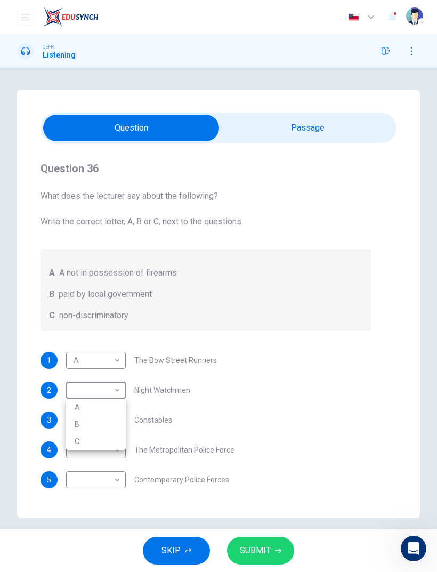
click at [79, 415] on li "A" at bounding box center [96, 407] width 60 height 17
type input "*"
click at [90, 424] on body "This site uses cookies, as explained in our Privacy Policy . If you agree to th…" at bounding box center [218, 286] width 437 height 572
click at [87, 456] on li "B" at bounding box center [96, 454] width 60 height 17
type input "*"
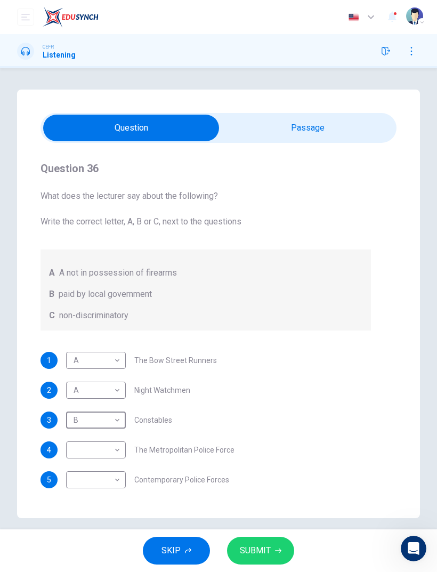
click at [89, 459] on body "This site uses cookies, as explained in our Privacy Policy . If you agree to th…" at bounding box center [218, 286] width 437 height 572
click at [87, 503] on li "C" at bounding box center [96, 501] width 60 height 17
type input "*"
click at [87, 486] on body "This site uses cookies, as explained in our Privacy Policy . If you agree to th…" at bounding box center [218, 286] width 437 height 572
click at [78, 501] on li "A" at bounding box center [96, 496] width 60 height 17
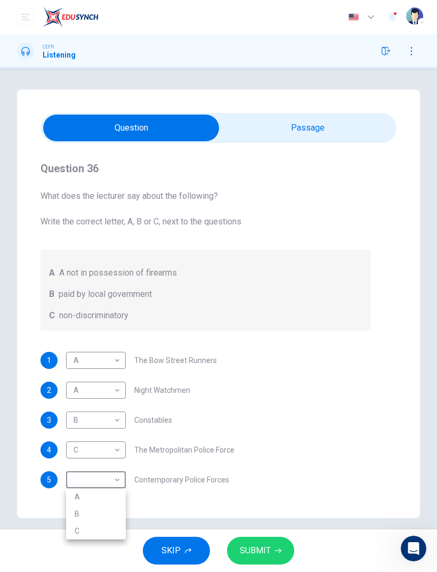
type input "*"
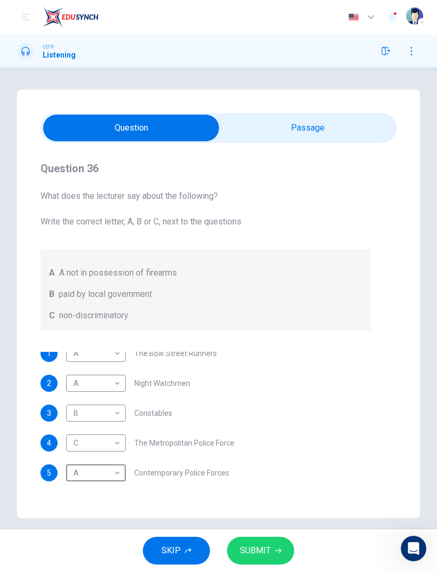
click at [248, 551] on span "SUBMIT" at bounding box center [255, 550] width 31 height 15
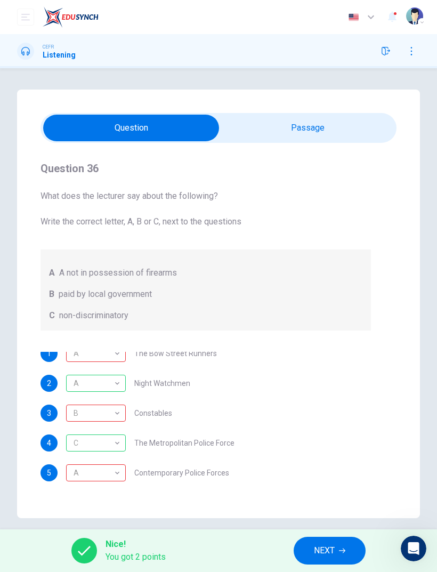
click at [337, 557] on button "NEXT" at bounding box center [330, 551] width 72 height 28
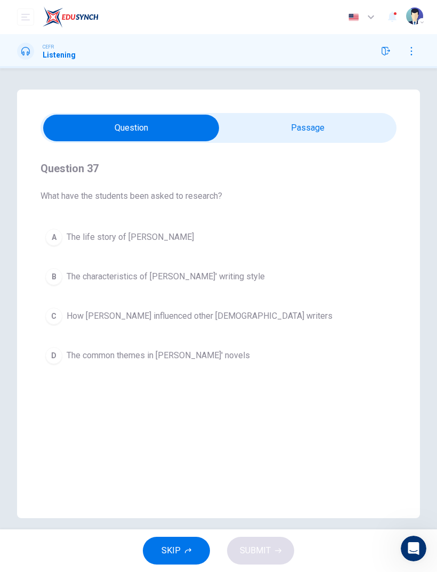
click at [60, 232] on div "A" at bounding box center [53, 237] width 17 height 17
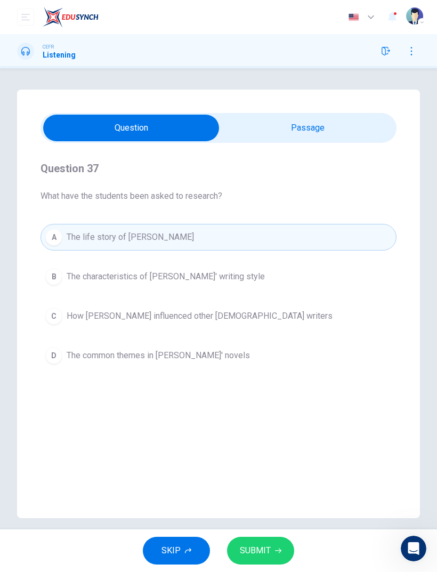
click at [261, 552] on span "SUBMIT" at bounding box center [255, 550] width 31 height 15
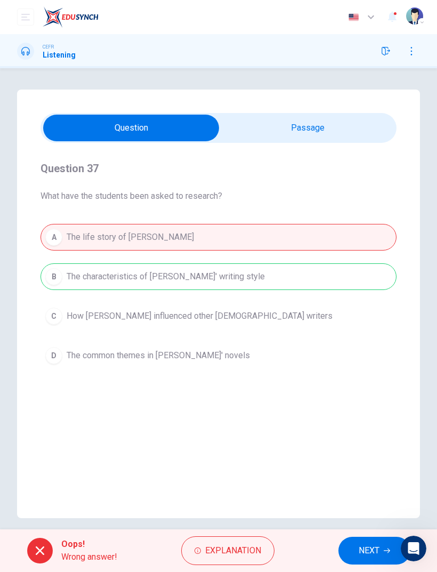
click at [357, 546] on button "NEXT" at bounding box center [375, 551] width 72 height 28
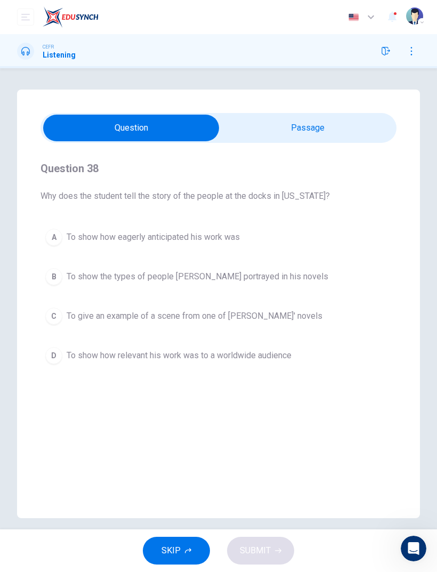
click at [46, 320] on div "C" at bounding box center [53, 316] width 17 height 17
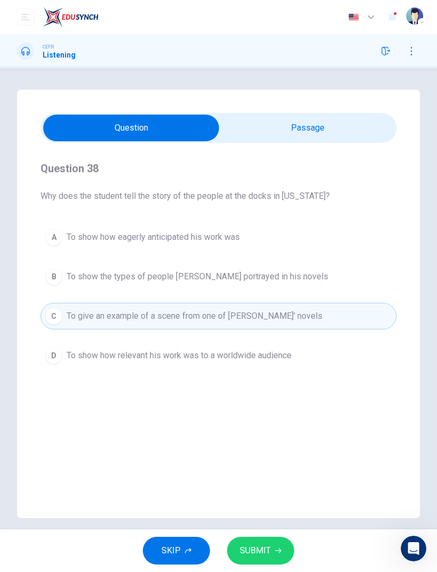
click at [265, 546] on span "SUBMIT" at bounding box center [255, 550] width 31 height 15
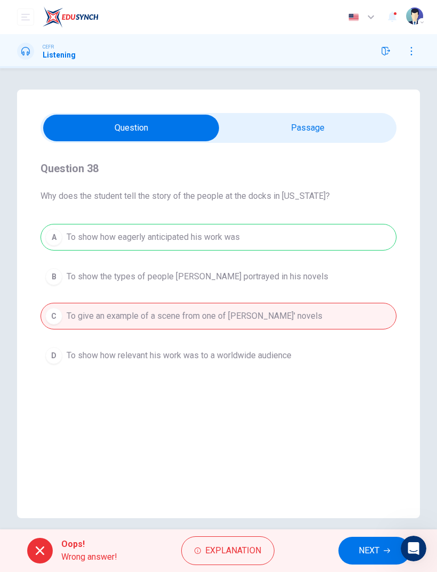
click at [359, 548] on span "NEXT" at bounding box center [369, 550] width 21 height 15
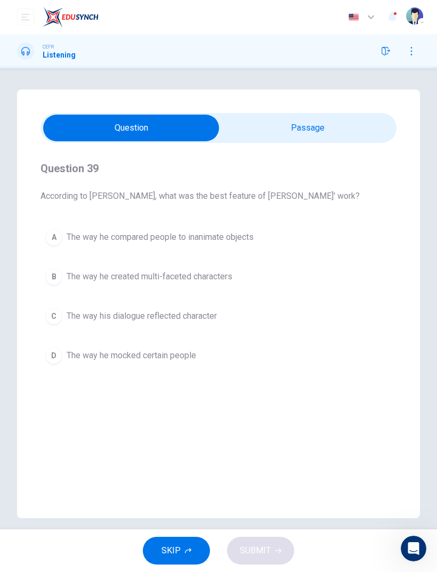
click at [83, 357] on span "The way he mocked certain people" at bounding box center [132, 355] width 130 height 13
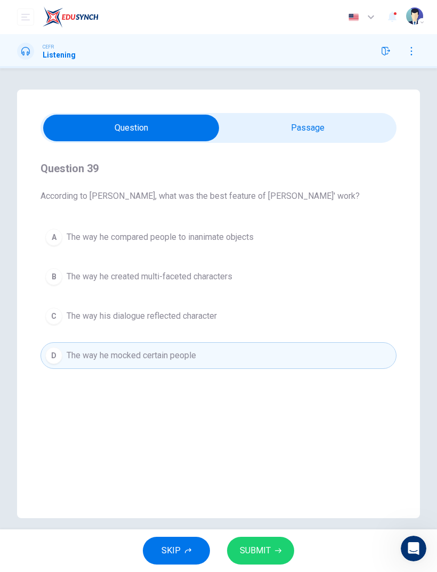
click at [258, 542] on button "SUBMIT" at bounding box center [260, 551] width 67 height 28
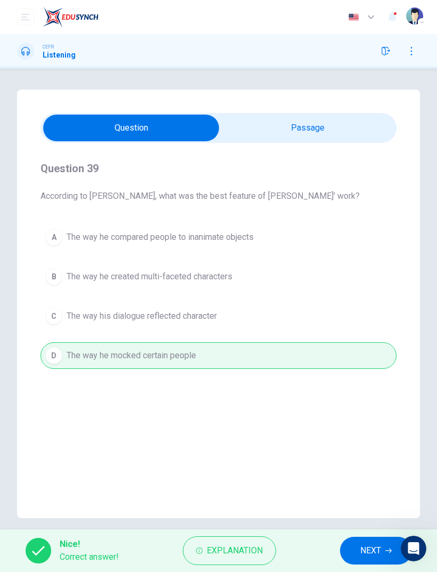
click at [357, 551] on button "NEXT" at bounding box center [376, 551] width 72 height 28
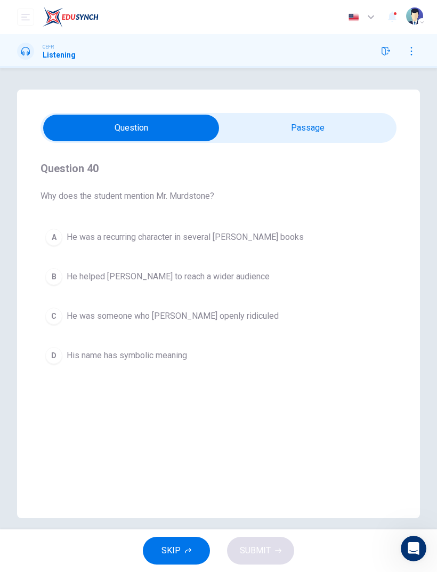
scroll to position [1, 0]
click at [54, 280] on div "B" at bounding box center [53, 275] width 17 height 17
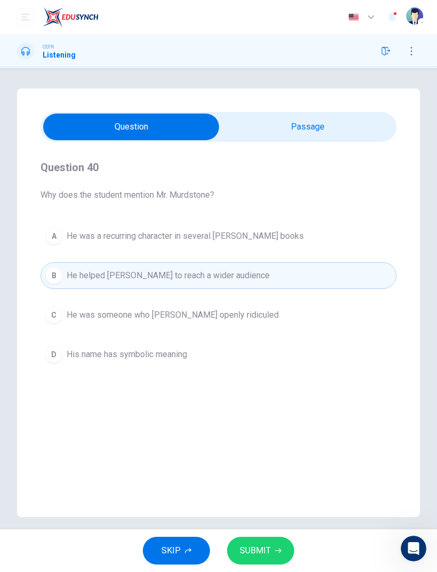
click at [255, 541] on button "SUBMIT" at bounding box center [260, 551] width 67 height 28
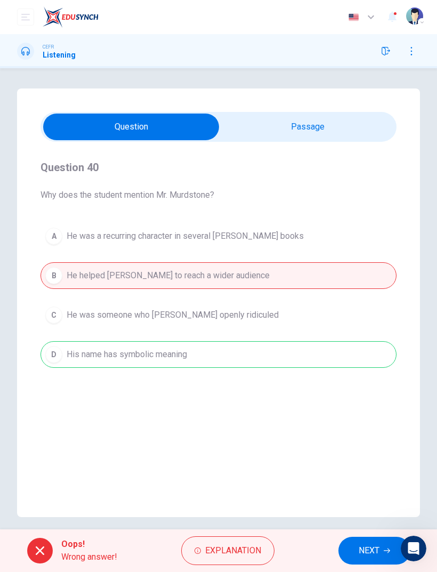
click at [364, 552] on span "NEXT" at bounding box center [369, 550] width 21 height 15
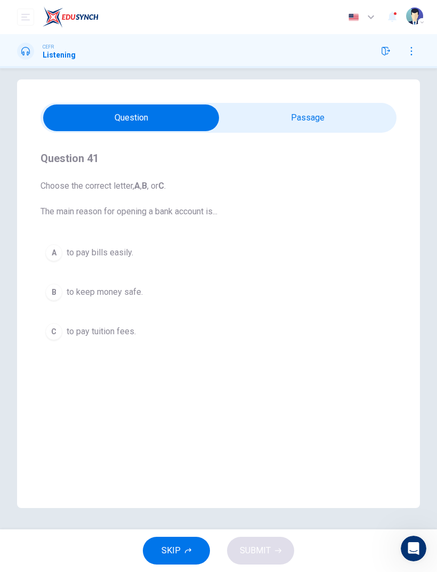
scroll to position [10, 0]
click at [58, 255] on div "A" at bounding box center [53, 252] width 17 height 17
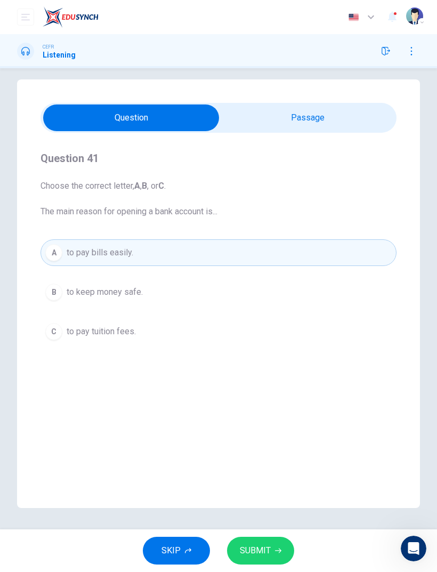
click at [252, 551] on span "SUBMIT" at bounding box center [255, 550] width 31 height 15
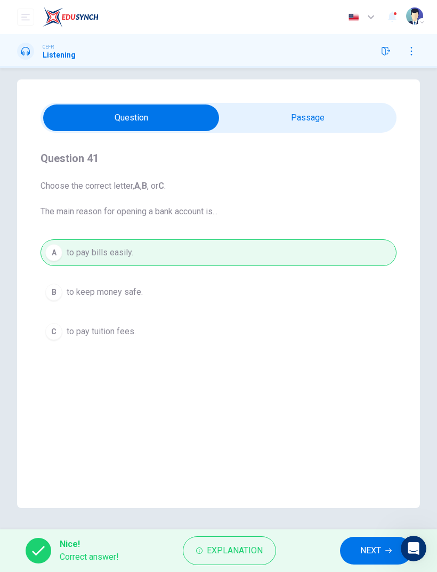
click at [358, 555] on button "NEXT" at bounding box center [376, 551] width 72 height 28
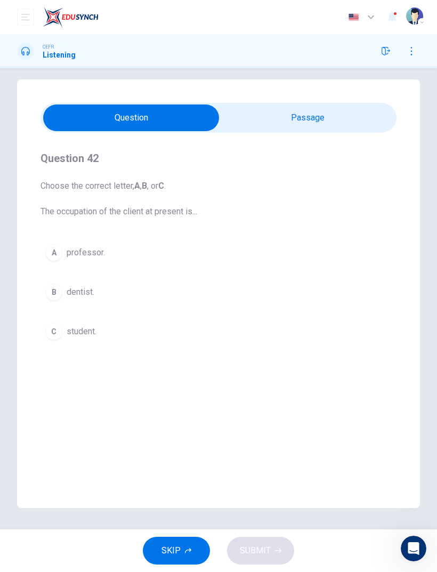
click at [57, 303] on button "B dentist." at bounding box center [219, 292] width 356 height 27
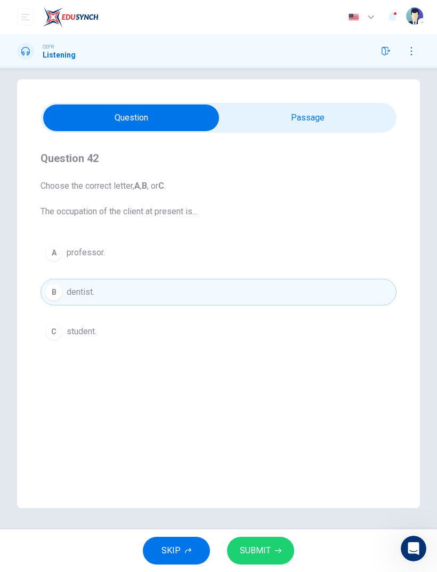
click at [273, 551] on button "SUBMIT" at bounding box center [260, 551] width 67 height 28
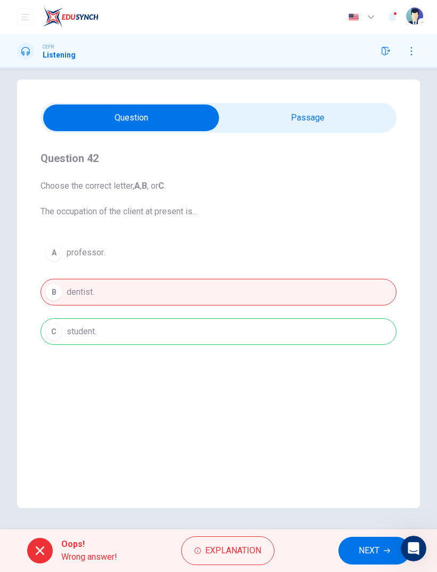
click at [361, 551] on span "NEXT" at bounding box center [369, 550] width 21 height 15
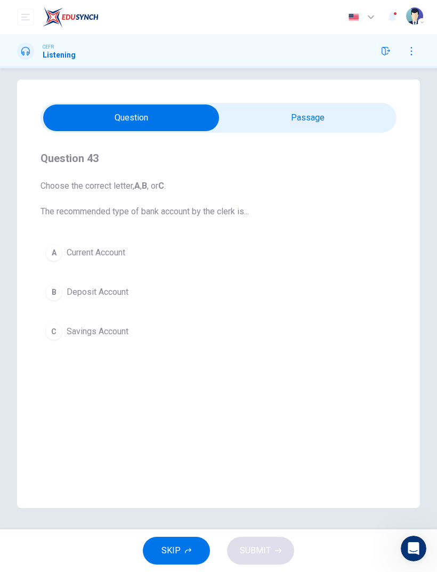
click at [67, 331] on span "Savings Account" at bounding box center [98, 331] width 62 height 13
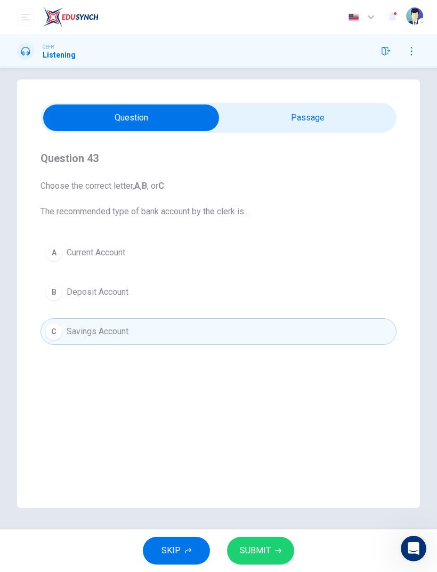
click at [258, 539] on button "SUBMIT" at bounding box center [260, 551] width 67 height 28
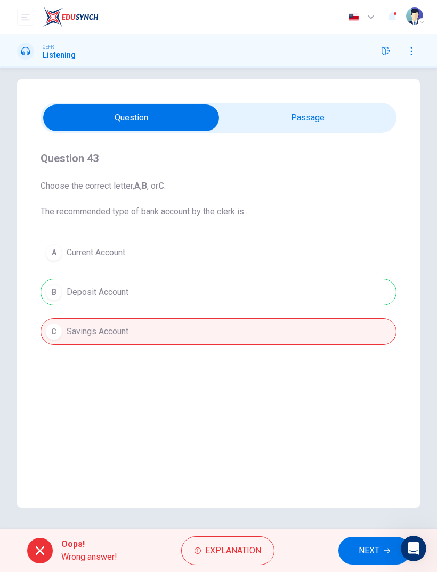
click at [367, 559] on button "NEXT" at bounding box center [375, 551] width 72 height 28
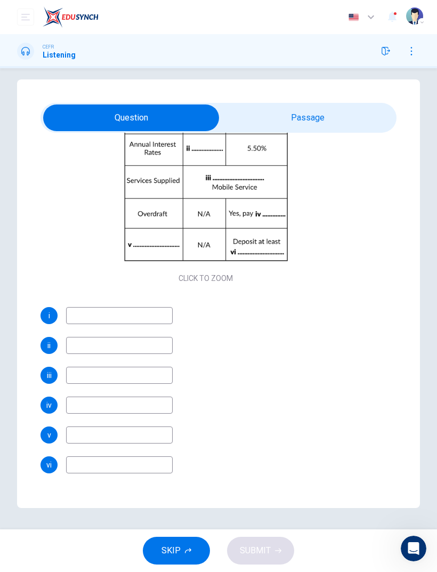
scroll to position [139, 0]
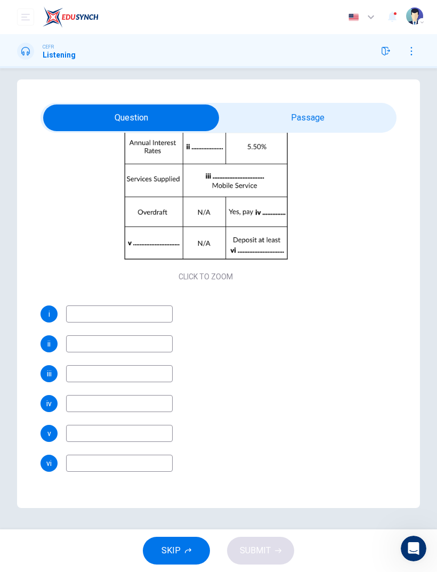
click at [82, 321] on input at bounding box center [119, 313] width 107 height 17
click at [99, 321] on input at bounding box center [119, 313] width 107 height 17
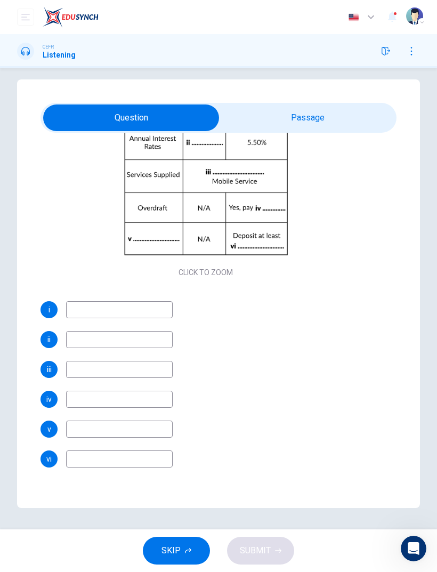
scroll to position [143, 0]
click at [81, 317] on input at bounding box center [119, 309] width 107 height 17
click at [109, 310] on input at bounding box center [119, 309] width 107 height 17
click at [94, 316] on input at bounding box center [119, 309] width 107 height 17
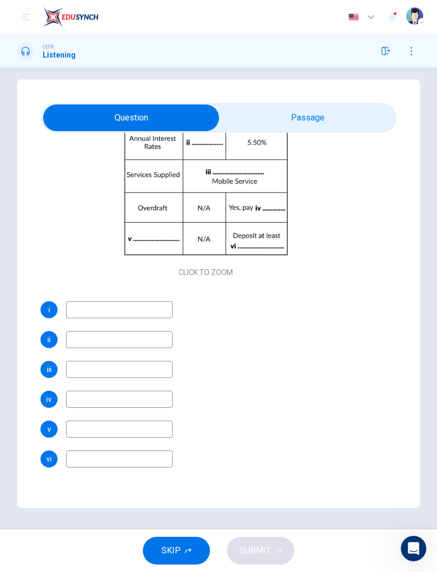
click at [95, 346] on input at bounding box center [119, 339] width 107 height 17
click at [50, 343] on span "ii" at bounding box center [48, 339] width 3 height 7
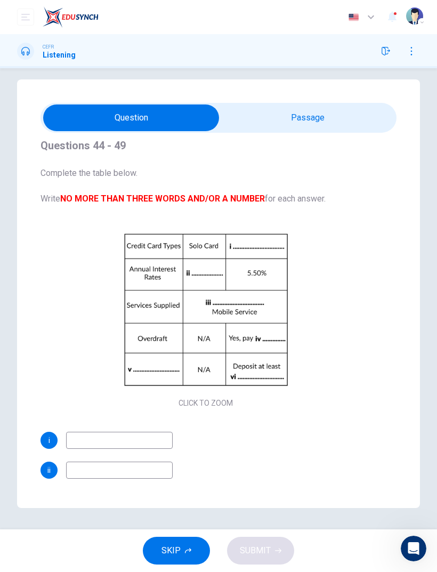
scroll to position [13, 0]
click at [98, 439] on input at bounding box center [119, 439] width 107 height 17
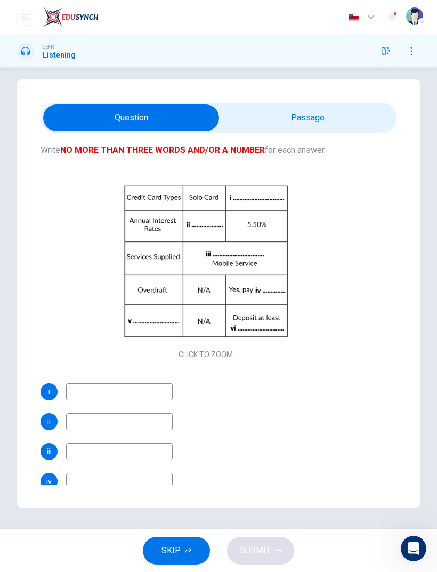
scroll to position [34, 0]
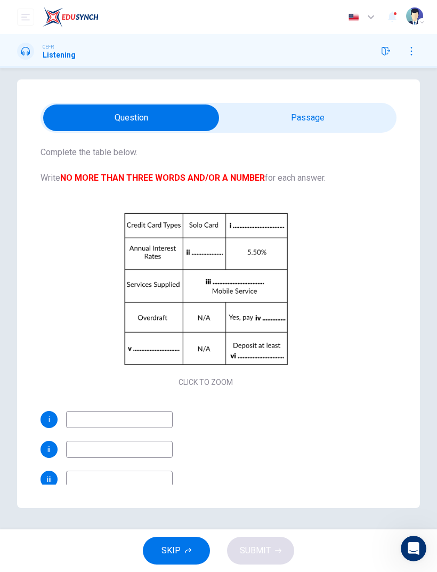
click at [94, 423] on input at bounding box center [119, 419] width 107 height 17
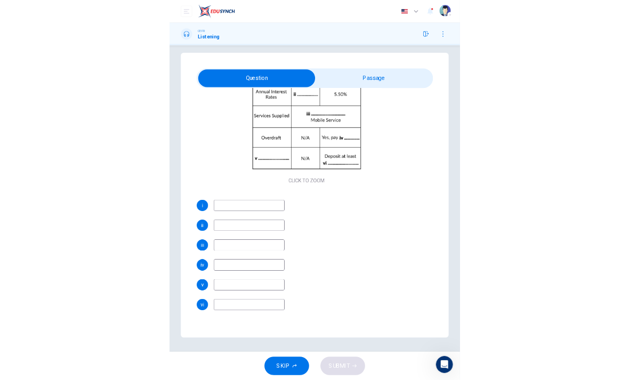
scroll to position [143, 0]
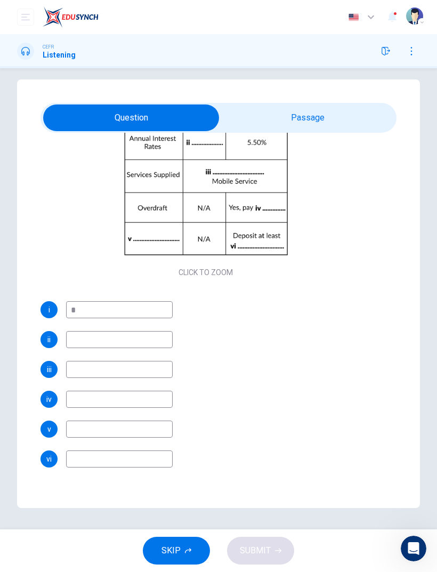
type input "*"
click at [89, 339] on input at bounding box center [119, 339] width 107 height 17
type input "*"
click at [87, 371] on input at bounding box center [119, 369] width 107 height 17
type input "****"
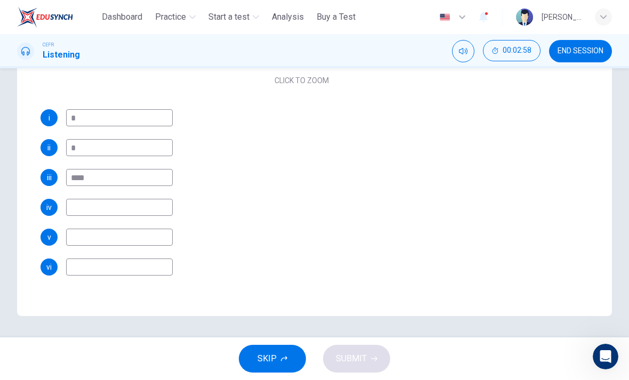
scroll to position [202, 0]
click at [77, 208] on input at bounding box center [119, 207] width 107 height 17
click at [85, 211] on input at bounding box center [119, 207] width 107 height 17
click at [101, 204] on input at bounding box center [119, 207] width 107 height 17
type input "******"
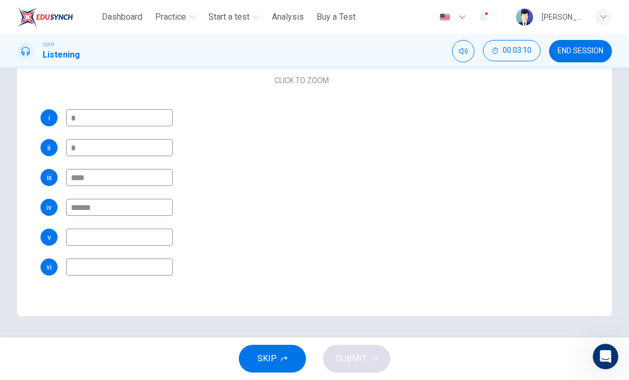
click at [104, 235] on input at bounding box center [119, 237] width 107 height 17
type input "*******"
click at [97, 271] on input at bounding box center [119, 267] width 107 height 17
type input "*******"
click at [350, 371] on button "SUBMIT" at bounding box center [356, 359] width 67 height 28
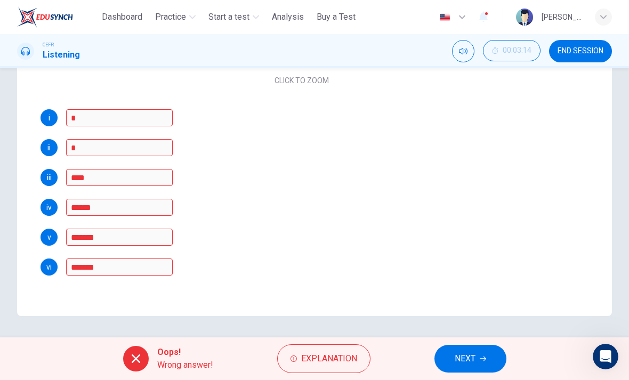
click at [437, 361] on icon "button" at bounding box center [483, 359] width 6 height 6
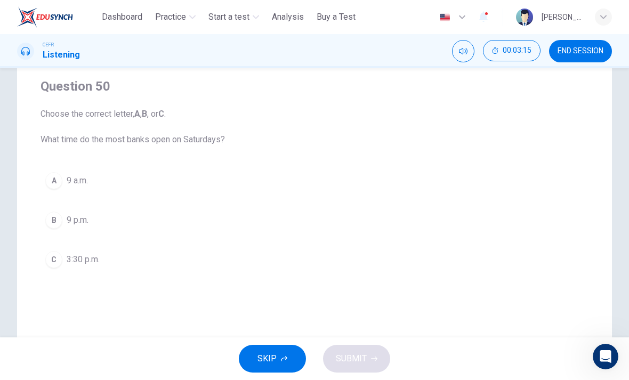
scroll to position [33, 0]
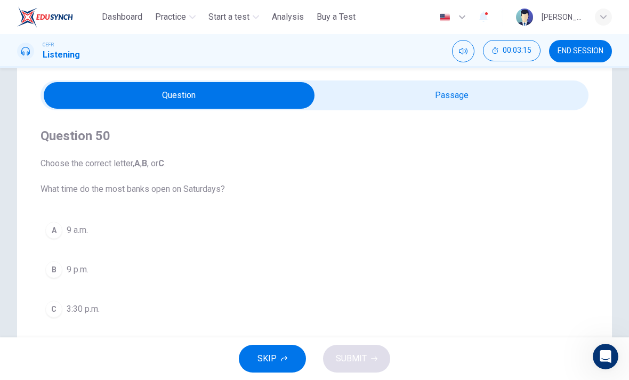
click at [57, 236] on div "A" at bounding box center [53, 230] width 17 height 17
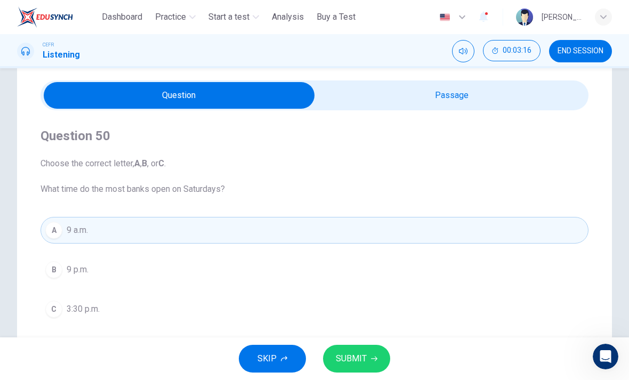
click at [362, 364] on span "SUBMIT" at bounding box center [351, 358] width 31 height 15
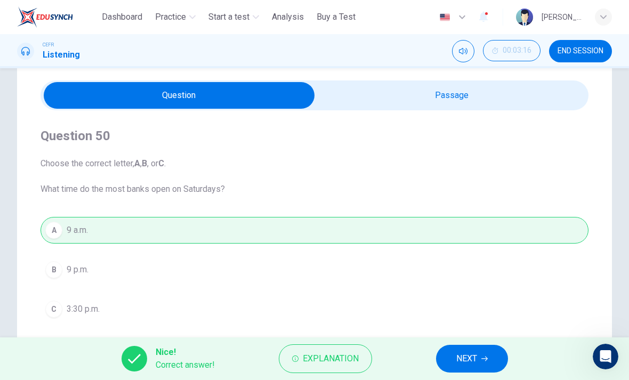
click at [437, 357] on span "NEXT" at bounding box center [466, 358] width 21 height 15
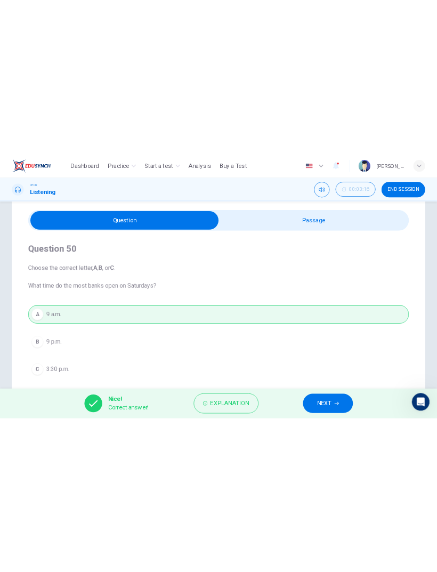
scroll to position [0, 0]
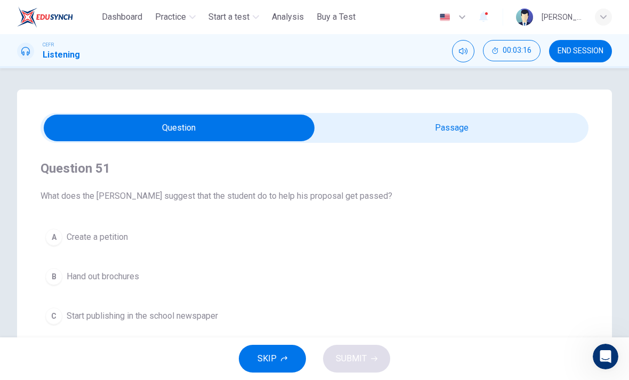
click at [57, 242] on div "A" at bounding box center [53, 237] width 17 height 17
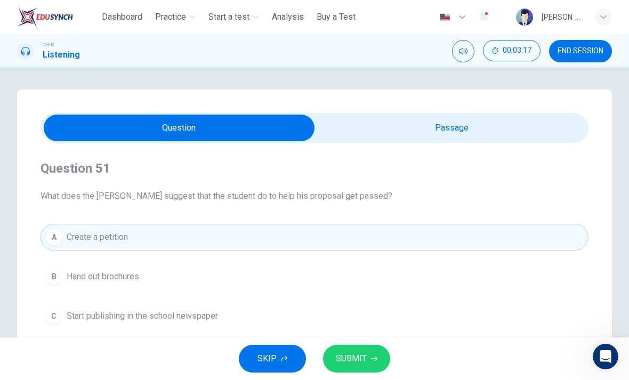
click at [356, 362] on span "SUBMIT" at bounding box center [351, 358] width 31 height 15
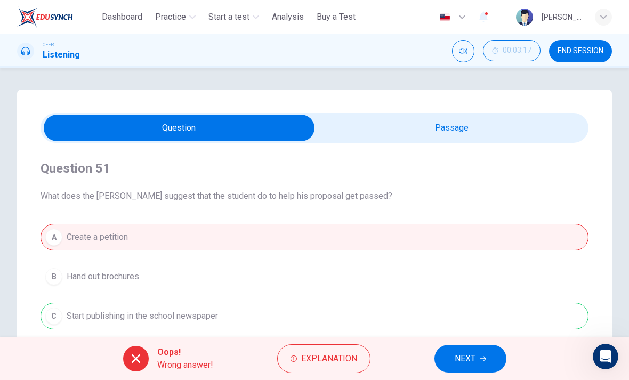
click at [437, 360] on span "NEXT" at bounding box center [465, 358] width 21 height 15
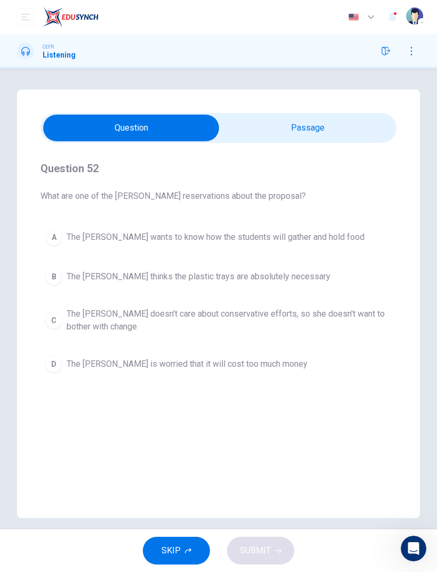
click at [53, 316] on div "C" at bounding box center [53, 320] width 17 height 17
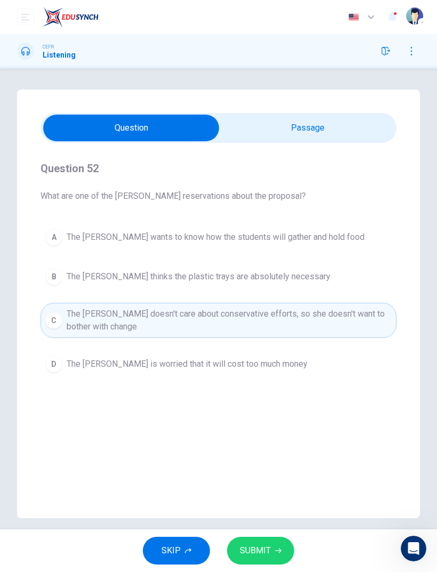
click at [260, 545] on span "SUBMIT" at bounding box center [255, 550] width 31 height 15
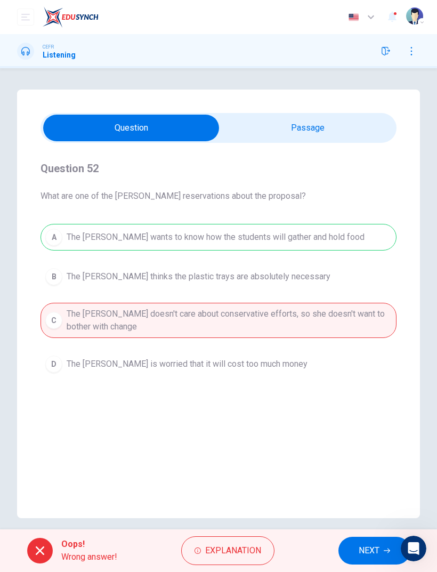
click at [366, 558] on span "NEXT" at bounding box center [369, 550] width 21 height 15
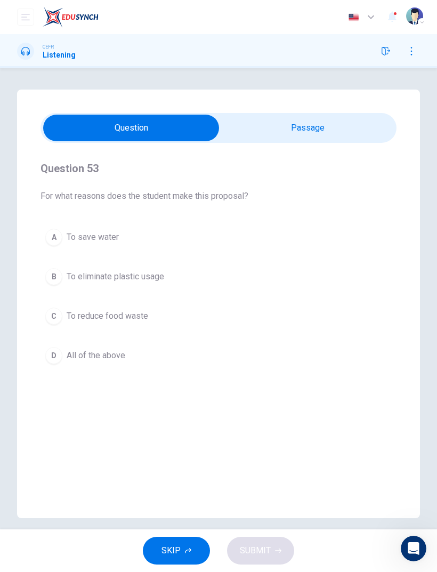
click at [49, 307] on button "C To reduce food waste" at bounding box center [219, 316] width 356 height 27
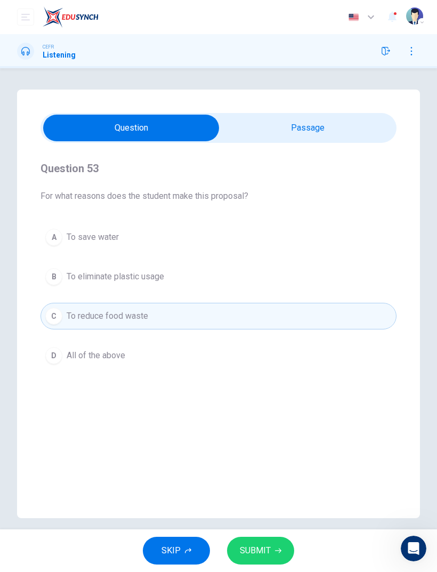
click at [277, 559] on button "SUBMIT" at bounding box center [260, 551] width 67 height 28
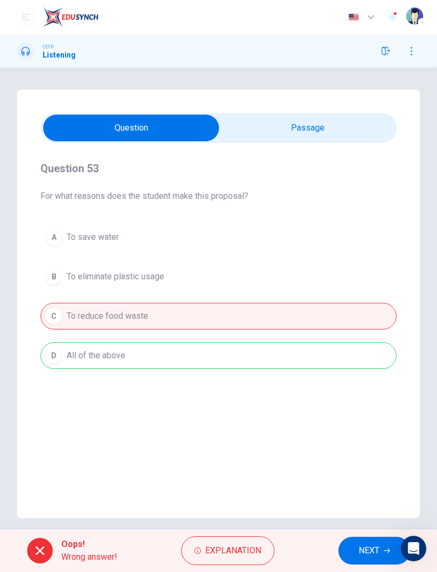
click at [345, 548] on button "NEXT" at bounding box center [375, 551] width 72 height 28
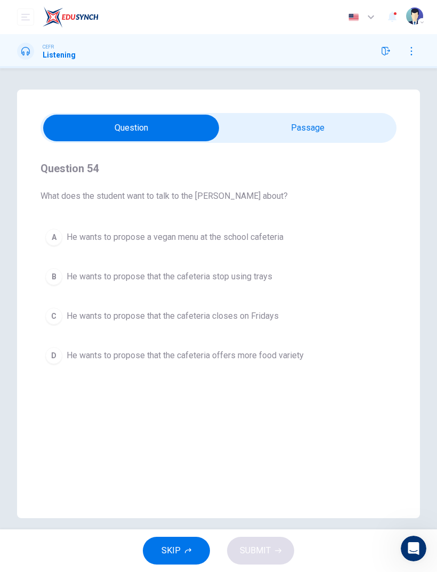
click at [84, 336] on div "A He wants to propose a vegan menu at the school cafeteria B He wants to propos…" at bounding box center [219, 296] width 356 height 145
click at [57, 356] on div "D" at bounding box center [53, 355] width 17 height 17
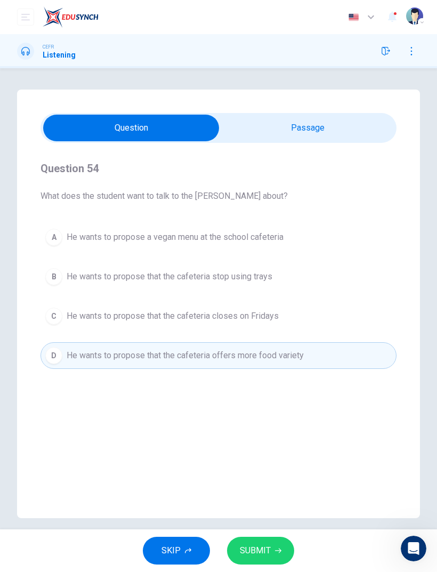
click at [276, 549] on icon "button" at bounding box center [278, 551] width 6 height 6
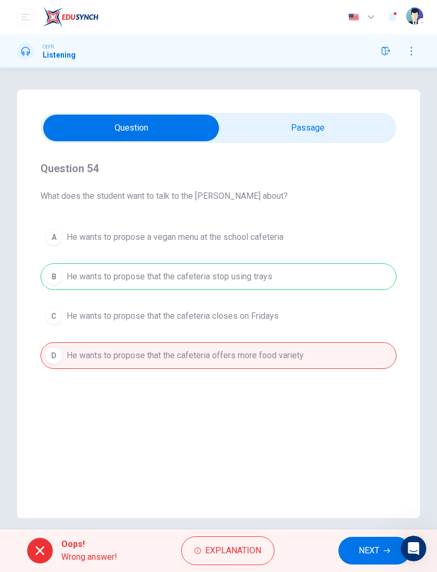
click at [363, 557] on span "NEXT" at bounding box center [369, 550] width 21 height 15
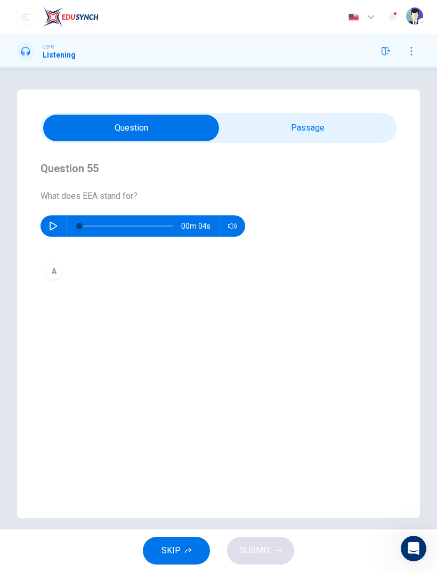
click at [55, 271] on div "A" at bounding box center [53, 271] width 17 height 17
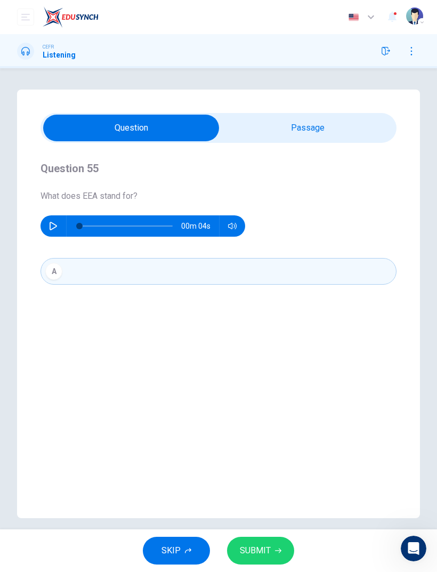
click at [61, 226] on button "button" at bounding box center [53, 225] width 17 height 21
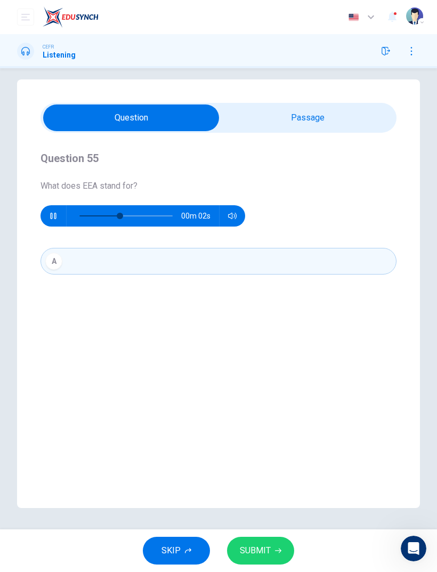
scroll to position [10, 0]
click at [259, 548] on span "SUBMIT" at bounding box center [255, 550] width 31 height 15
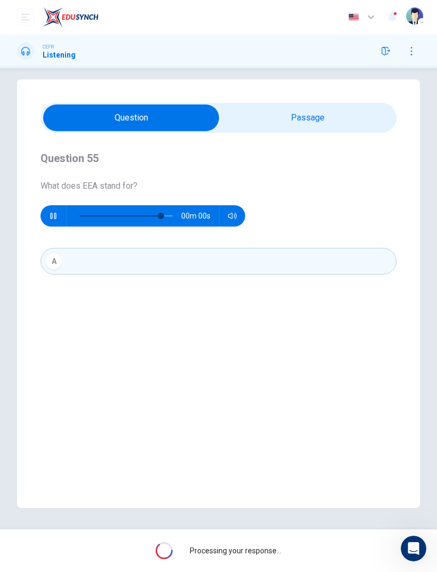
type input "*"
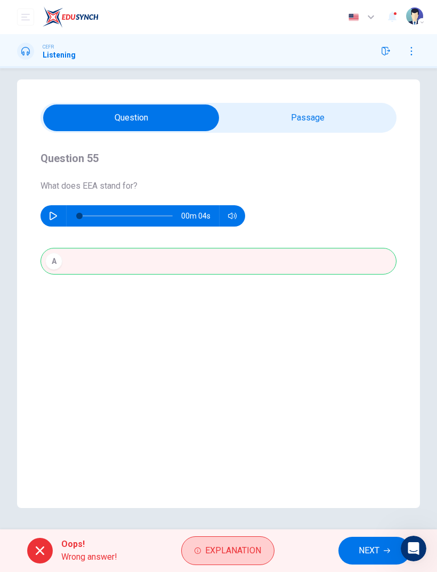
click at [236, 551] on span "Explanation" at bounding box center [233, 550] width 56 height 15
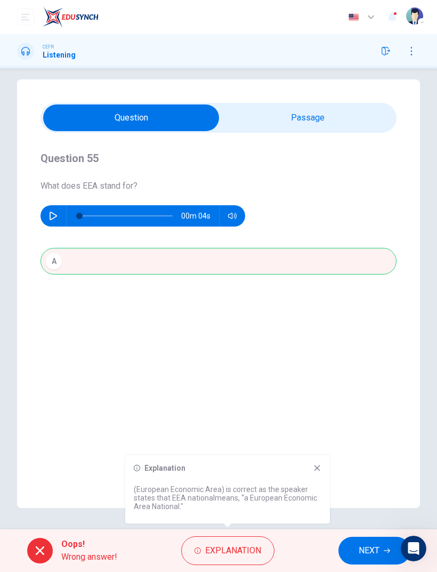
click at [306, 469] on div "Explanation" at bounding box center [228, 468] width 188 height 9
click at [354, 555] on button "NEXT" at bounding box center [375, 551] width 72 height 28
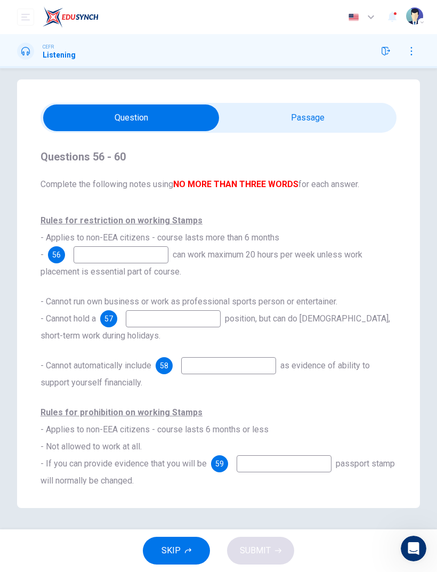
scroll to position [4, 0]
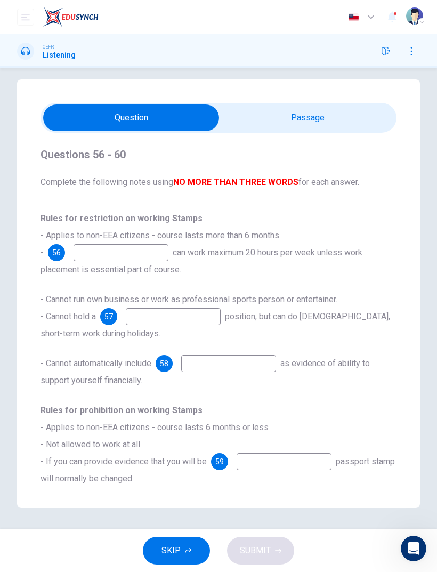
click at [99, 253] on input at bounding box center [121, 252] width 95 height 17
type input "******"
click at [160, 325] on input at bounding box center [173, 316] width 95 height 17
type input "*******"
click at [224, 372] on input at bounding box center [228, 363] width 95 height 17
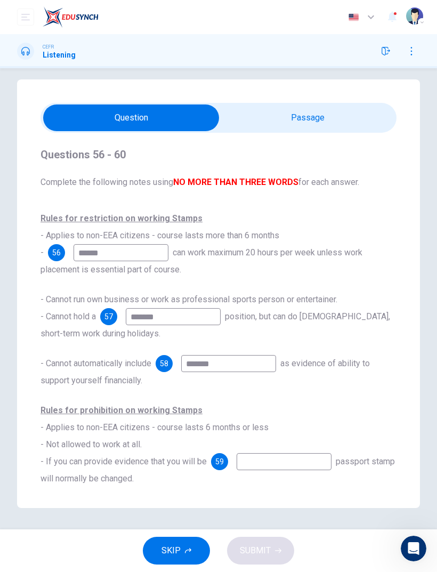
type input "******"
click at [267, 468] on input at bounding box center [284, 461] width 95 height 17
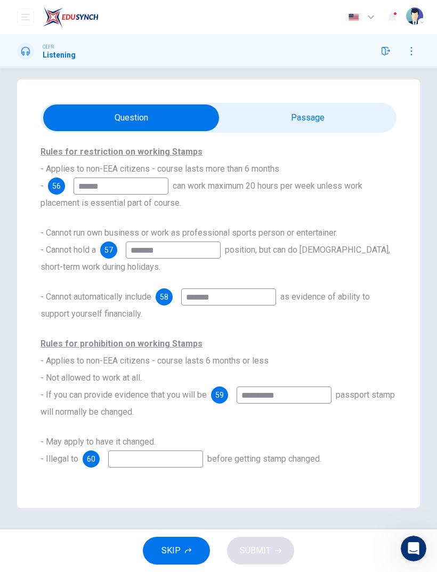
scroll to position [73, 0]
type input "*********"
click at [143, 466] on input at bounding box center [155, 459] width 95 height 17
type input "**********"
click at [253, 562] on button "SUBMIT" at bounding box center [260, 551] width 67 height 28
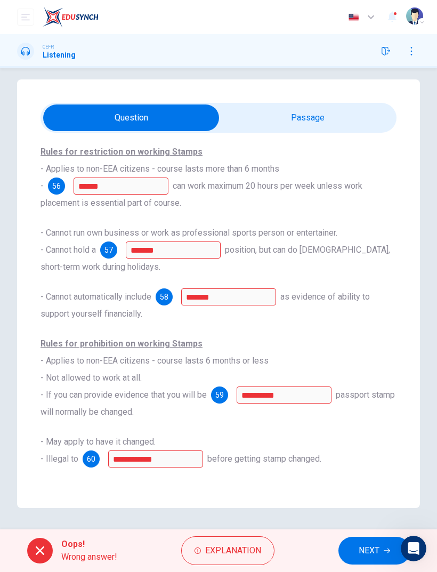
click at [359, 543] on button "NEXT" at bounding box center [375, 551] width 72 height 28
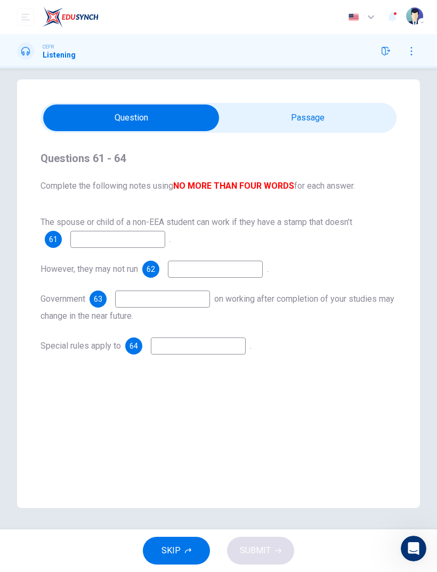
click at [94, 231] on input at bounding box center [117, 239] width 95 height 17
type input "********"
click at [215, 267] on input at bounding box center [215, 269] width 95 height 17
type input "**********"
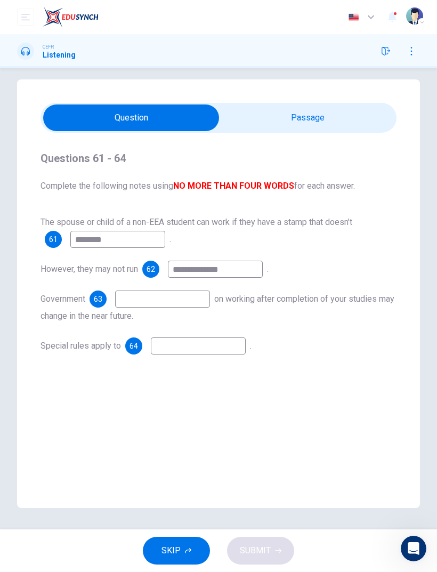
click at [142, 305] on input at bounding box center [162, 299] width 95 height 17
type input "*********"
click at [184, 348] on input at bounding box center [198, 345] width 95 height 17
type input "*****"
click at [267, 563] on button "SUBMIT" at bounding box center [260, 551] width 67 height 28
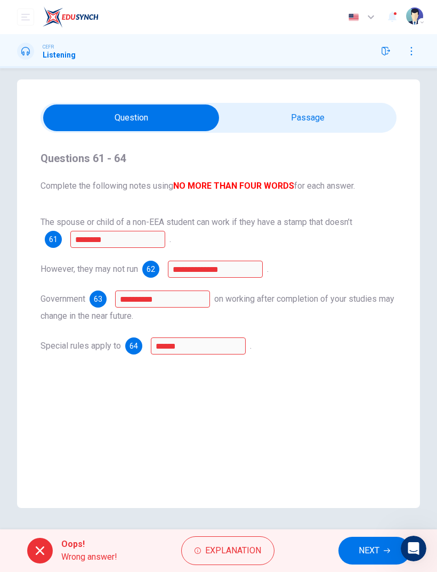
click at [374, 562] on button "NEXT" at bounding box center [375, 551] width 72 height 28
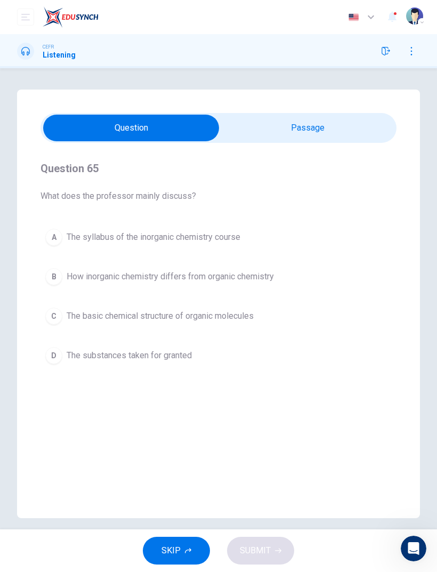
click at [58, 237] on div "A" at bounding box center [53, 237] width 17 height 17
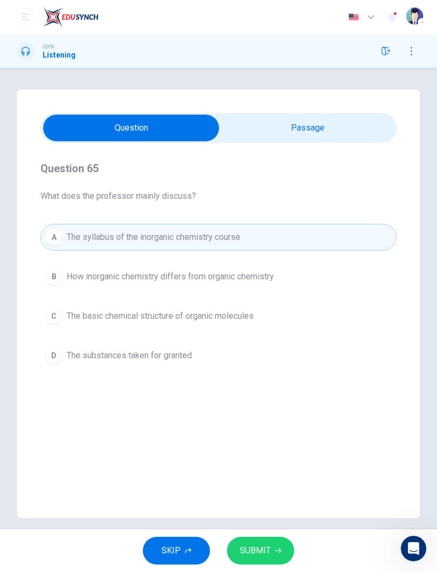
click at [270, 560] on button "SUBMIT" at bounding box center [260, 551] width 67 height 28
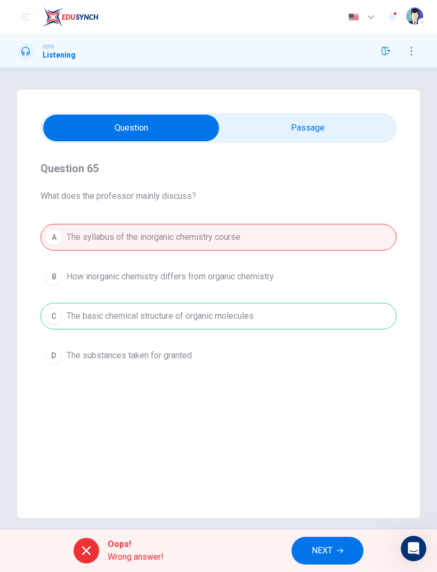
click at [326, 554] on span "NEXT" at bounding box center [322, 550] width 21 height 15
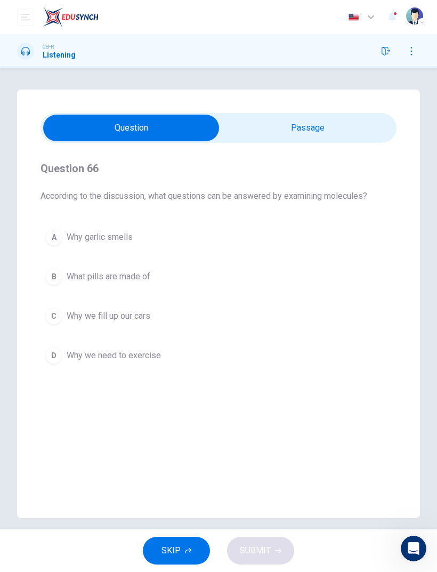
click at [57, 285] on div "B" at bounding box center [53, 276] width 17 height 17
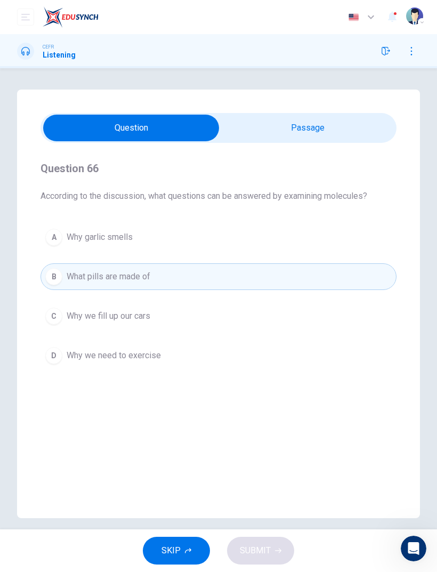
click at [254, 541] on div "SKIP SUBMIT" at bounding box center [218, 550] width 437 height 43
click at [53, 329] on button "C Why we fill up our cars" at bounding box center [219, 316] width 356 height 27
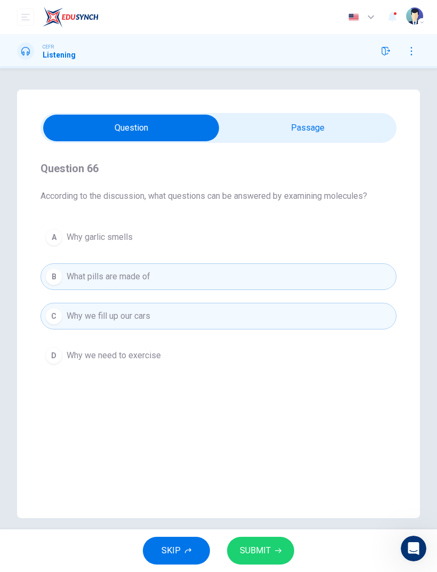
click at [272, 553] on button "SUBMIT" at bounding box center [260, 551] width 67 height 28
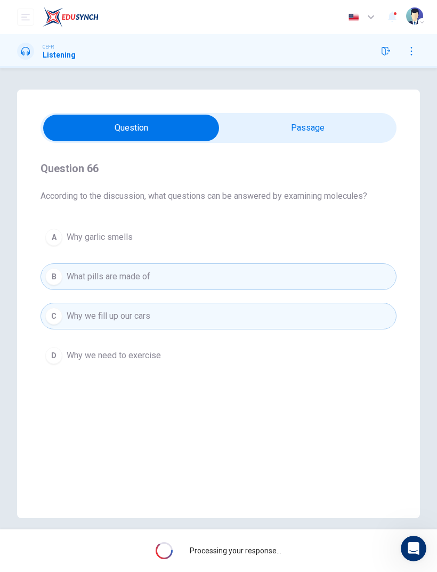
click at [265, 552] on span "Processing your response..." at bounding box center [236, 550] width 92 height 9
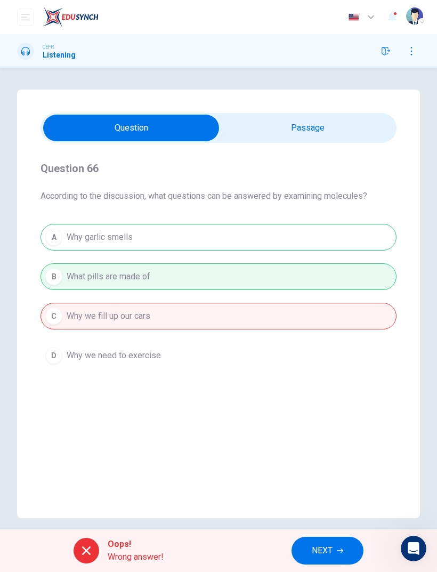
click at [318, 554] on span "NEXT" at bounding box center [322, 550] width 21 height 15
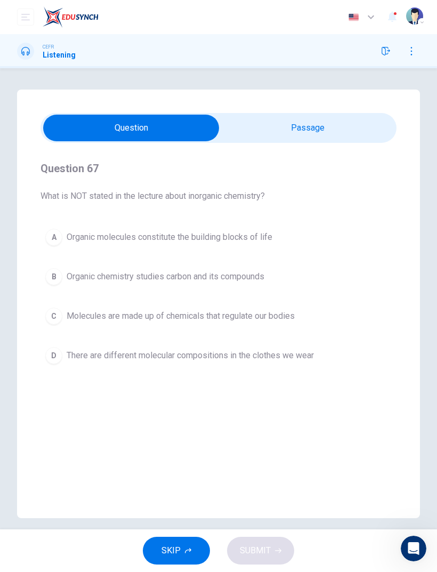
click at [45, 336] on div "A Organic molecules constitute the building blocks of life B Organic chemistry …" at bounding box center [219, 296] width 356 height 145
click at [66, 361] on button "D There are different molecular compositions in the clothes we wear" at bounding box center [219, 355] width 356 height 27
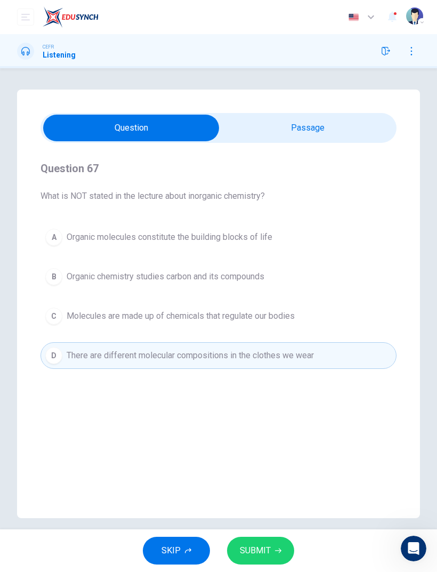
click at [275, 549] on icon "button" at bounding box center [278, 551] width 6 height 6
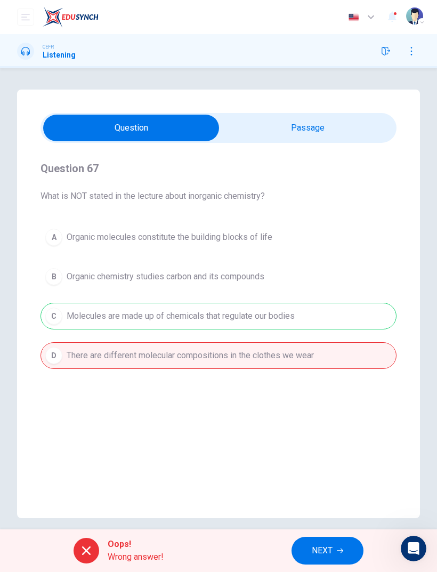
click at [317, 552] on span "NEXT" at bounding box center [322, 550] width 21 height 15
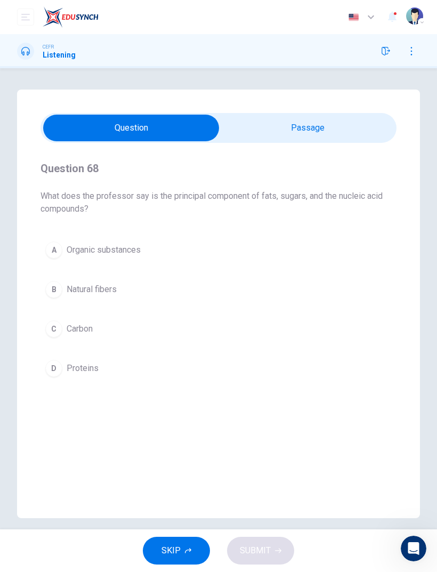
click at [37, 321] on div "Question 68 What does the professor say is the principal component of fats, sug…" at bounding box center [218, 304] width 403 height 429
click at [61, 300] on button "B Natural fibers" at bounding box center [219, 289] width 356 height 27
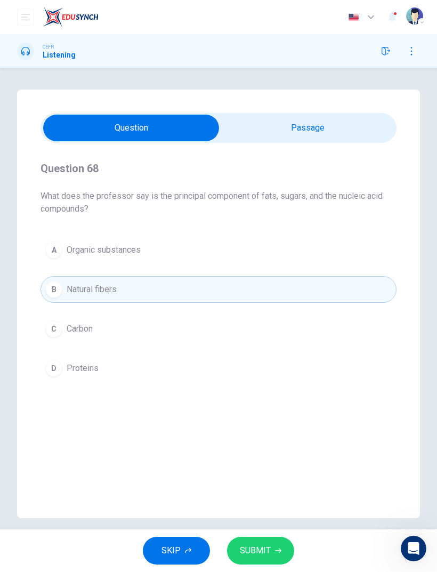
click at [269, 550] on span "SUBMIT" at bounding box center [255, 550] width 31 height 15
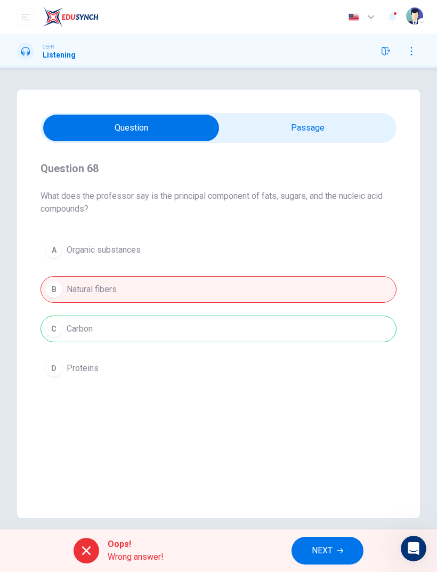
click at [326, 547] on span "NEXT" at bounding box center [322, 550] width 21 height 15
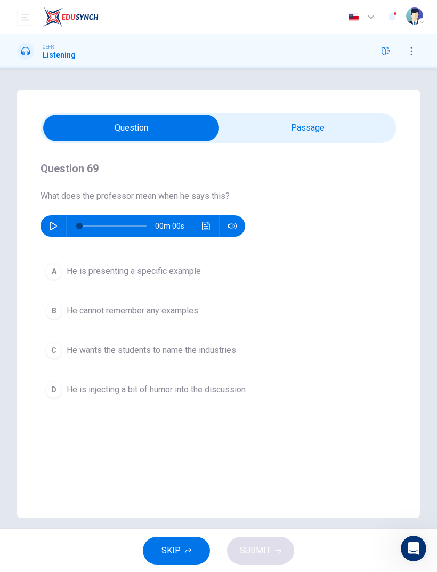
click at [43, 279] on button "A He is presenting a specific example" at bounding box center [219, 271] width 356 height 27
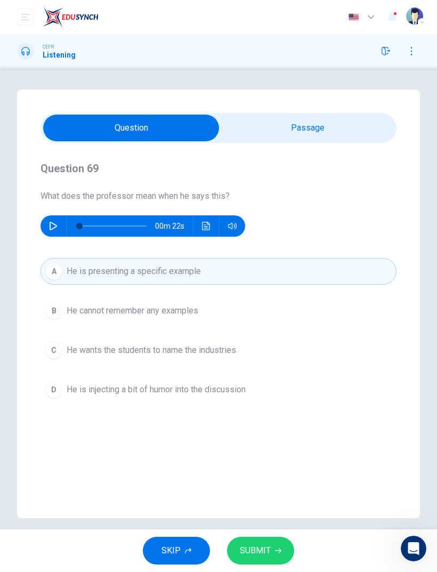
click at [262, 545] on span "SUBMIT" at bounding box center [255, 550] width 31 height 15
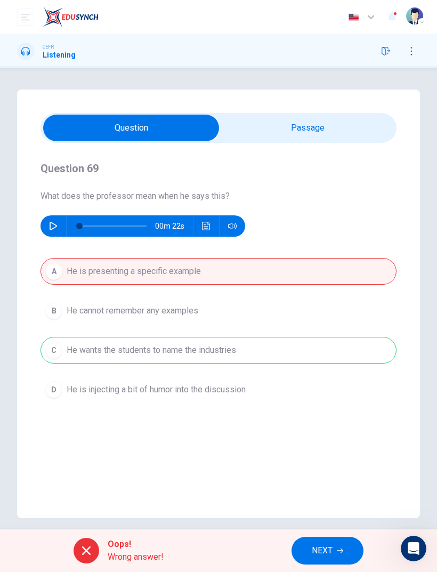
click at [316, 553] on span "NEXT" at bounding box center [322, 550] width 21 height 15
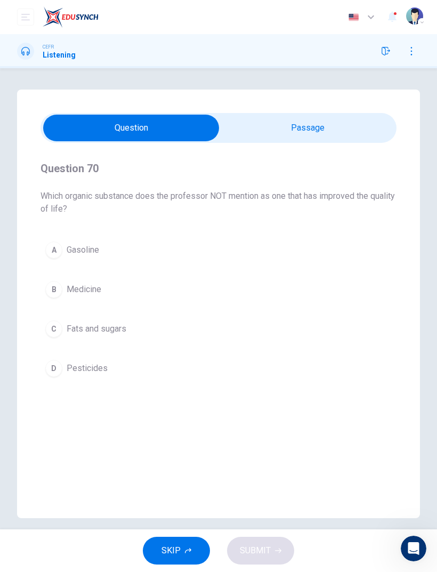
click at [59, 336] on button "C Fats and sugars" at bounding box center [219, 329] width 356 height 27
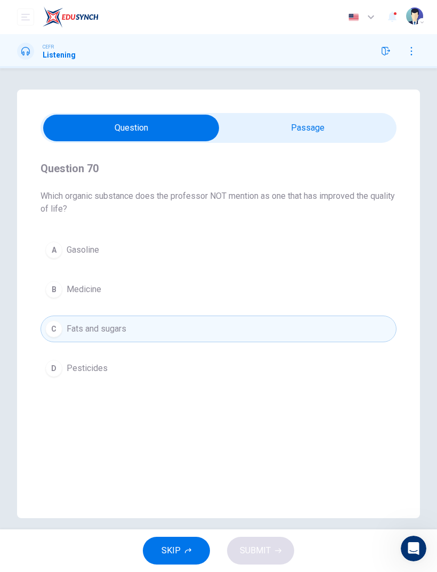
click at [269, 537] on div "SKIP SUBMIT" at bounding box center [218, 550] width 437 height 43
click at [66, 371] on button "D Pesticides" at bounding box center [219, 368] width 356 height 27
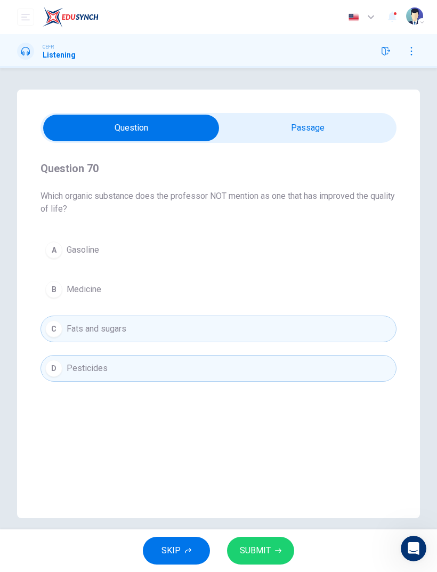
click at [267, 562] on button "SUBMIT" at bounding box center [260, 551] width 67 height 28
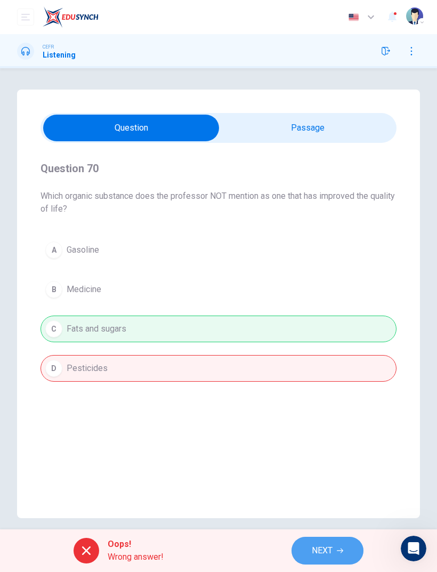
click at [315, 551] on span "NEXT" at bounding box center [322, 550] width 21 height 15
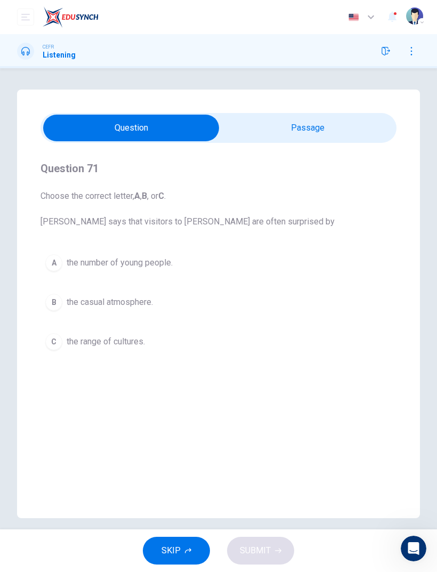
click at [45, 260] on div "A" at bounding box center [53, 262] width 17 height 17
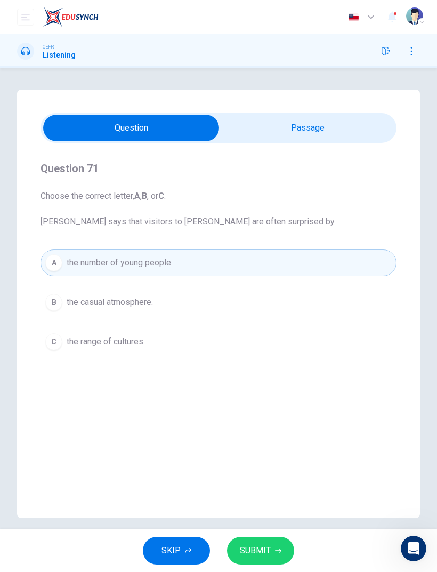
click at [255, 549] on span "SUBMIT" at bounding box center [255, 550] width 31 height 15
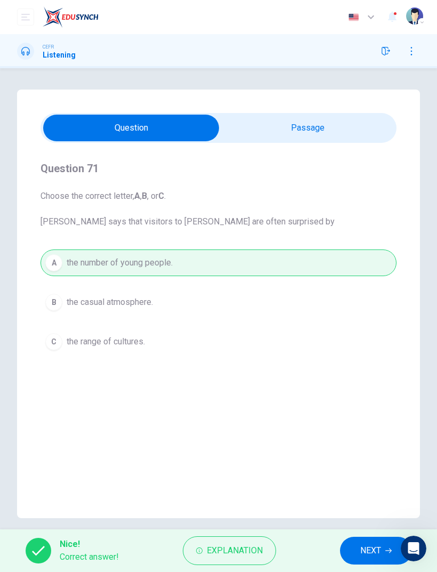
click at [358, 552] on button "NEXT" at bounding box center [376, 551] width 72 height 28
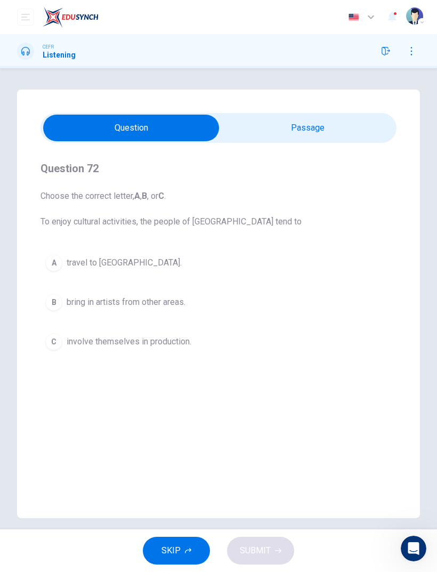
click at [57, 315] on button "B bring in artists from other areas." at bounding box center [219, 302] width 356 height 27
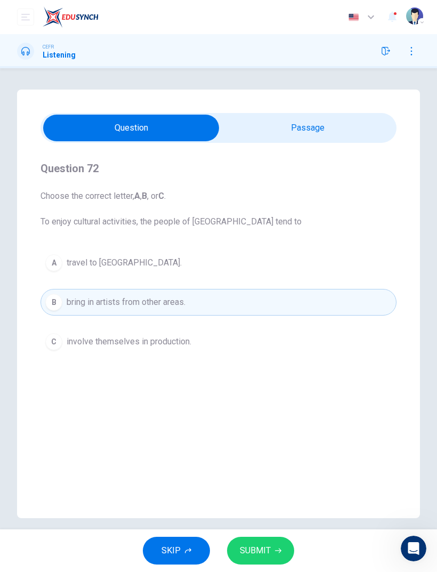
click at [258, 541] on button "SUBMIT" at bounding box center [260, 551] width 67 height 28
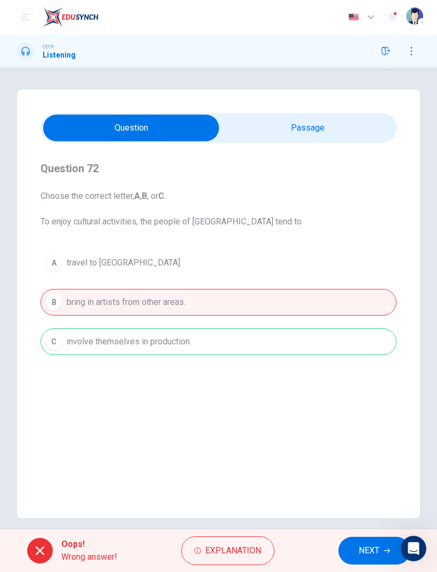
click at [344, 535] on div "Oops! Wrong answer! Explanation NEXT" at bounding box center [218, 550] width 437 height 43
click at [356, 553] on button "NEXT" at bounding box center [375, 551] width 72 height 28
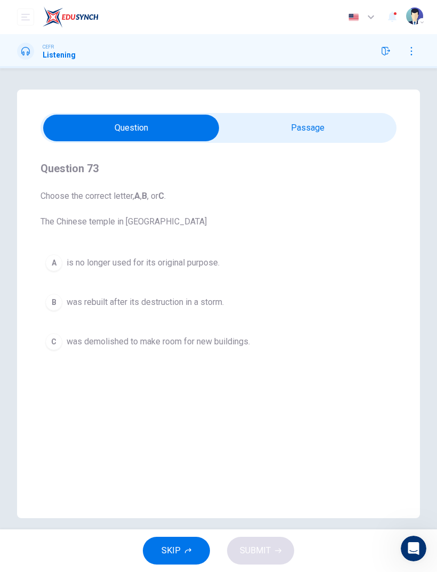
click at [74, 266] on span "is no longer used for its original purpose." at bounding box center [143, 262] width 153 height 13
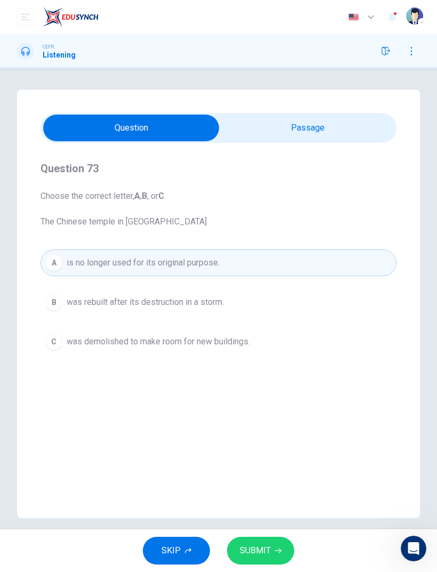
click at [280, 532] on div "SKIP SUBMIT" at bounding box center [218, 550] width 437 height 43
click at [268, 543] on button "SUBMIT" at bounding box center [260, 551] width 67 height 28
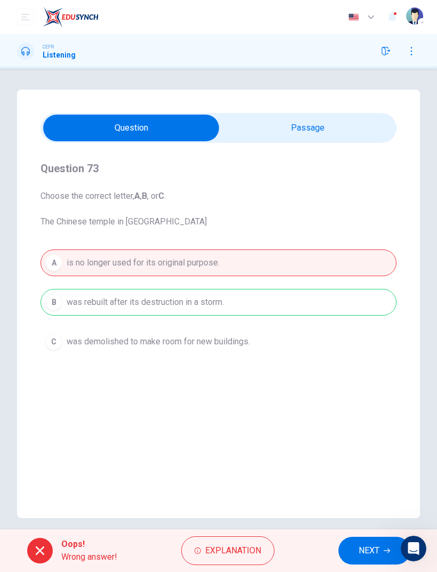
click at [366, 549] on span "NEXT" at bounding box center [369, 550] width 21 height 15
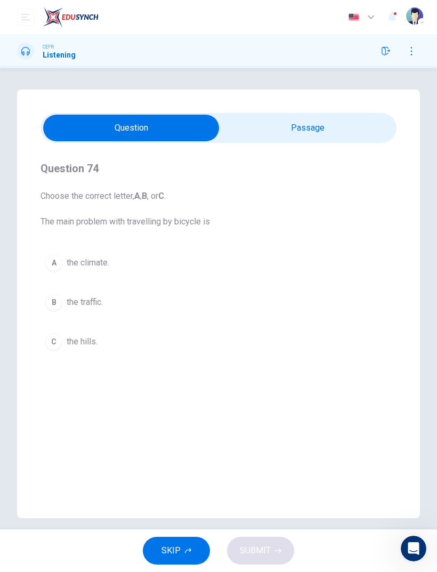
click at [58, 307] on div "B" at bounding box center [53, 302] width 17 height 17
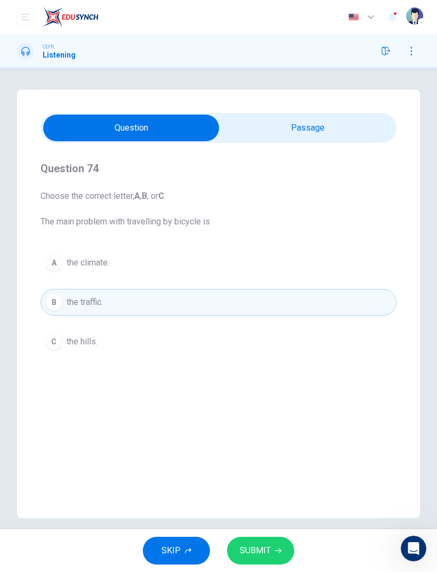
click at [270, 548] on span "SUBMIT" at bounding box center [255, 550] width 31 height 15
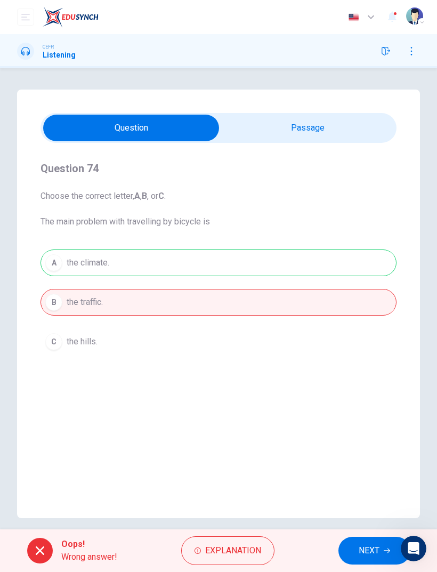
click at [362, 552] on span "NEXT" at bounding box center [369, 550] width 21 height 15
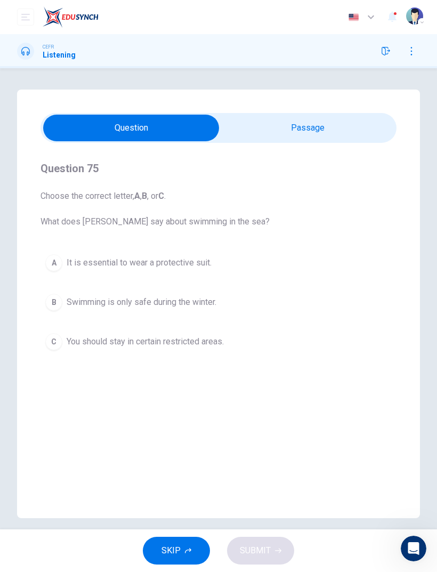
click at [57, 264] on div "A" at bounding box center [53, 262] width 17 height 17
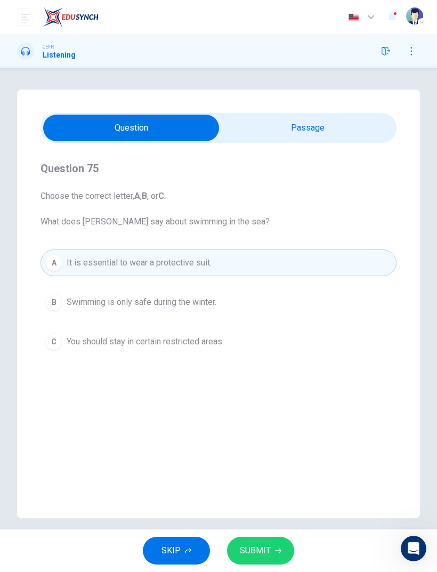
click at [260, 544] on span "SUBMIT" at bounding box center [255, 550] width 31 height 15
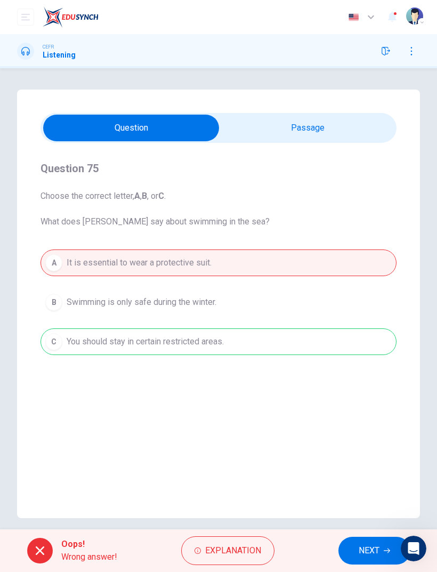
click at [373, 550] on span "NEXT" at bounding box center [369, 550] width 21 height 15
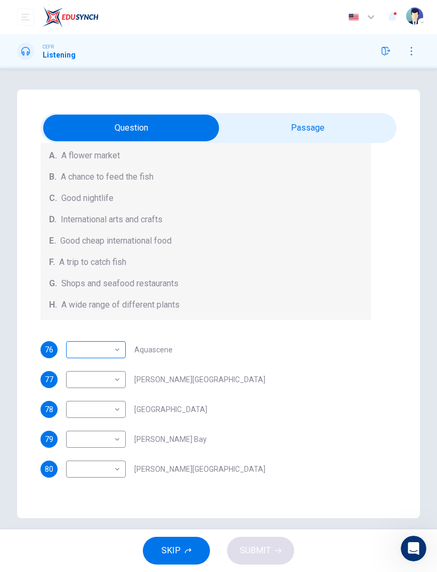
click at [96, 350] on body "This site uses cookies, as explained in our Privacy Policy . If you agree to th…" at bounding box center [218, 286] width 437 height 572
click at [83, 368] on li "A" at bounding box center [96, 366] width 60 height 17
type input "*"
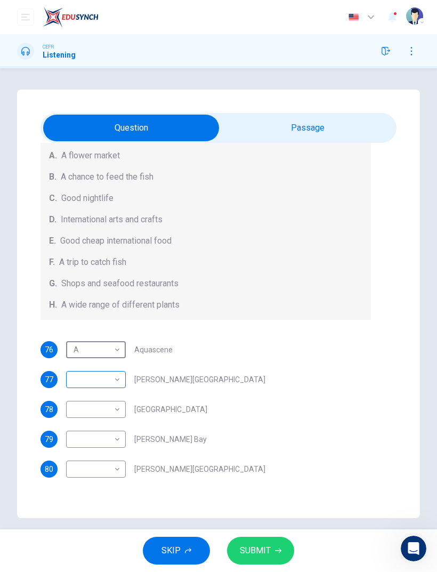
click at [83, 385] on body "This site uses cookies, as explained in our Privacy Policy . If you agree to th…" at bounding box center [218, 286] width 437 height 572
click at [81, 441] on li "D" at bounding box center [96, 447] width 60 height 17
type input "*"
click at [84, 421] on body "This site uses cookies, as explained in our Privacy Policy . If you agree to th…" at bounding box center [218, 286] width 437 height 572
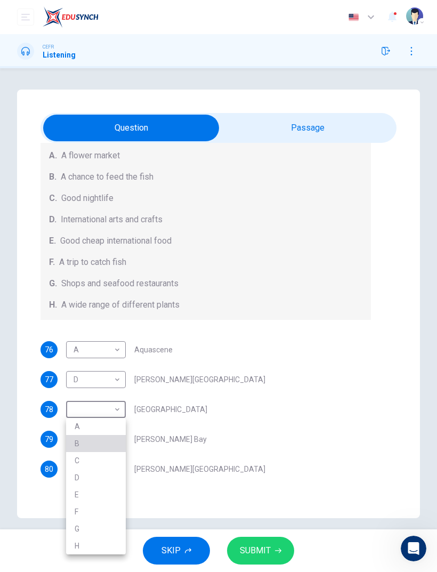
click at [79, 441] on li "B" at bounding box center [96, 443] width 60 height 17
type input "*"
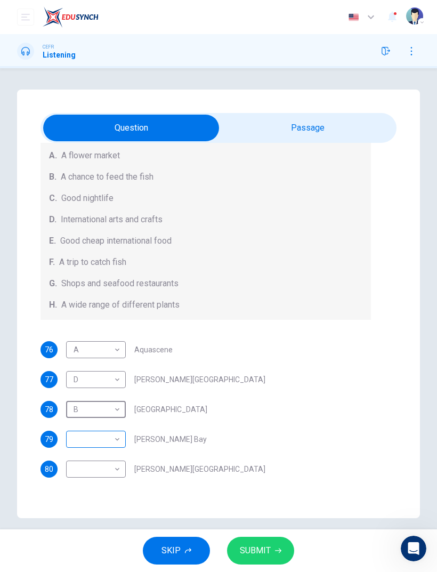
click at [81, 447] on body "This site uses cookies, as explained in our Privacy Policy . If you agree to th…" at bounding box center [218, 286] width 437 height 572
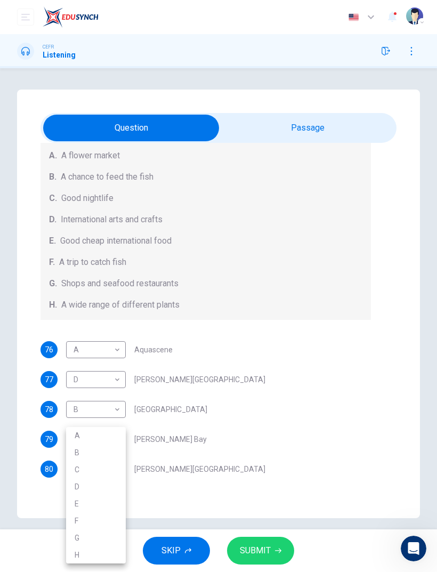
click at [93, 521] on li "F" at bounding box center [96, 520] width 60 height 17
type input "*"
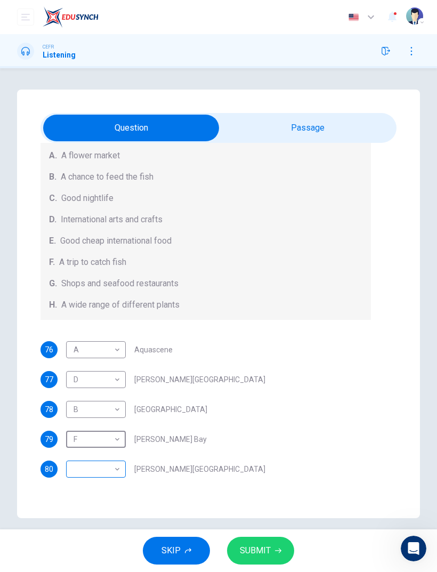
click at [90, 476] on body "This site uses cookies, as explained in our Privacy Policy . If you agree to th…" at bounding box center [218, 286] width 437 height 572
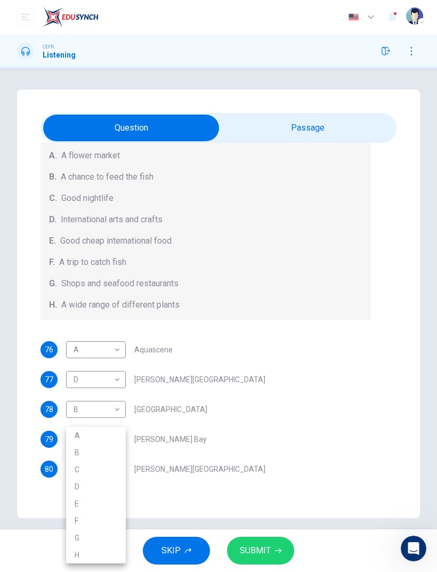
click at [73, 542] on li "G" at bounding box center [96, 537] width 60 height 17
type input "*"
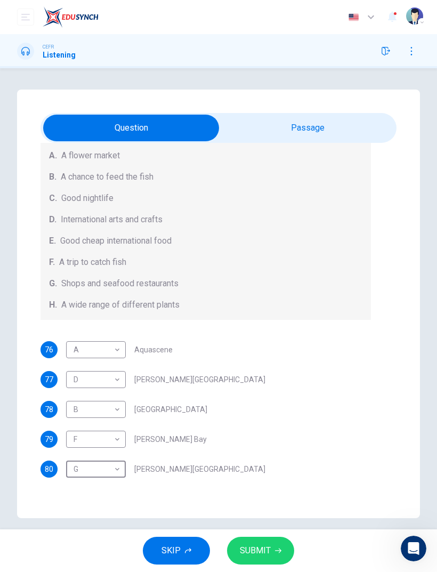
scroll to position [7, 0]
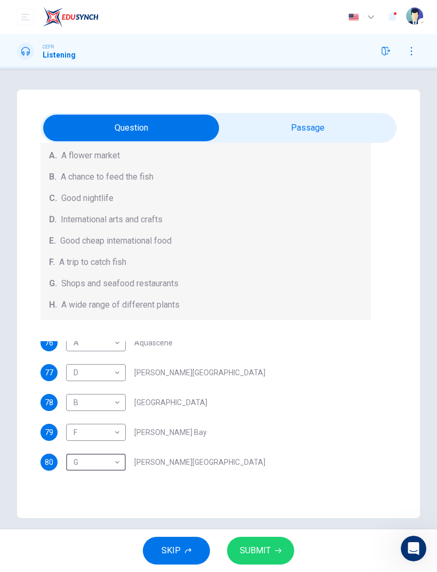
click at [272, 556] on button "SUBMIT" at bounding box center [260, 551] width 67 height 28
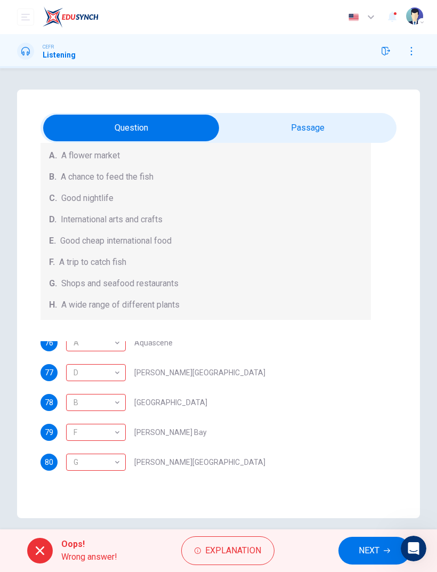
click at [352, 554] on button "NEXT" at bounding box center [375, 551] width 72 height 28
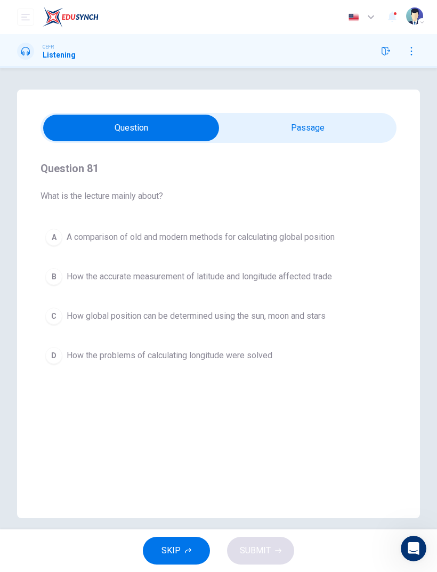
click at [54, 288] on button "B How the accurate measurement of latitude and longitude affected trade" at bounding box center [219, 276] width 356 height 27
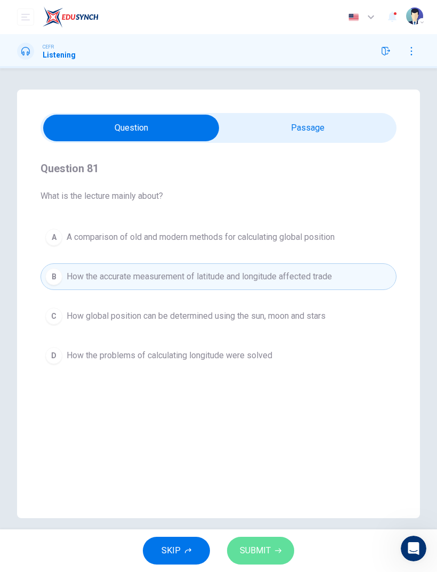
click at [261, 550] on span "SUBMIT" at bounding box center [255, 550] width 31 height 15
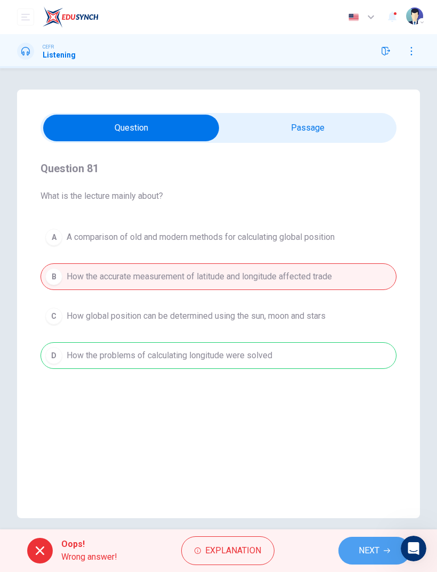
click at [372, 558] on button "NEXT" at bounding box center [375, 551] width 72 height 28
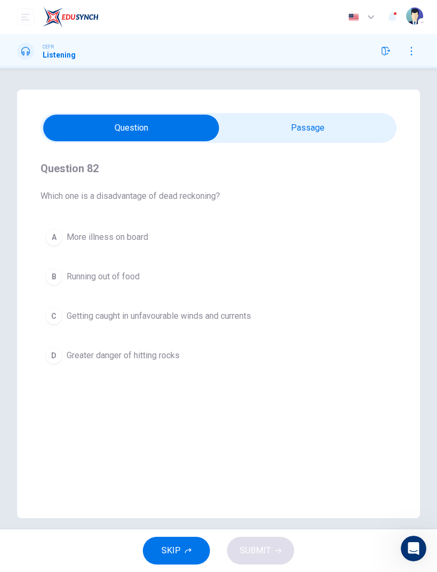
click at [56, 329] on button "C Getting caught in unfavourable winds and currents" at bounding box center [219, 316] width 356 height 27
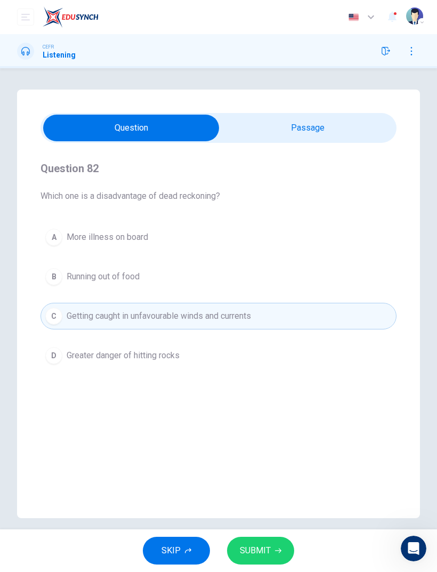
click at [266, 560] on button "SUBMIT" at bounding box center [260, 551] width 67 height 28
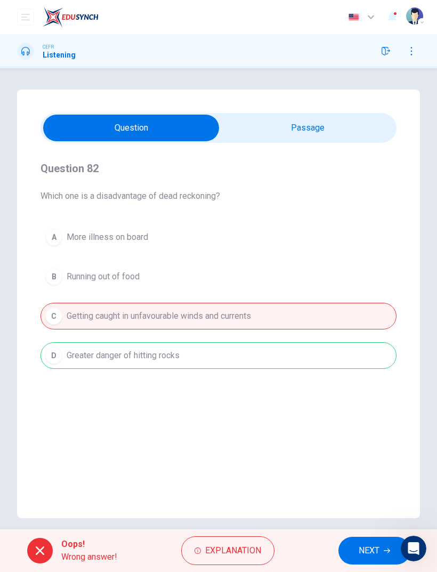
click at [363, 550] on span "NEXT" at bounding box center [369, 550] width 21 height 15
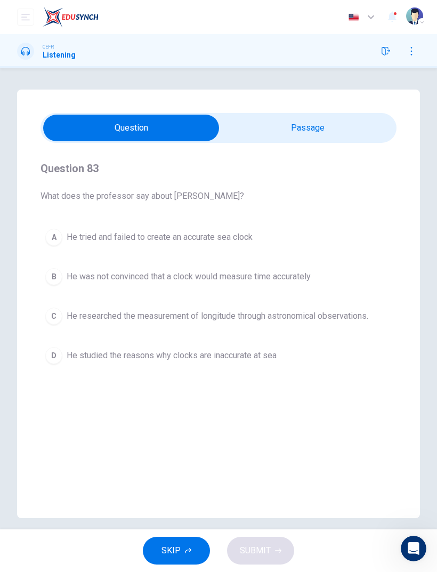
click at [56, 364] on div "D" at bounding box center [53, 355] width 17 height 17
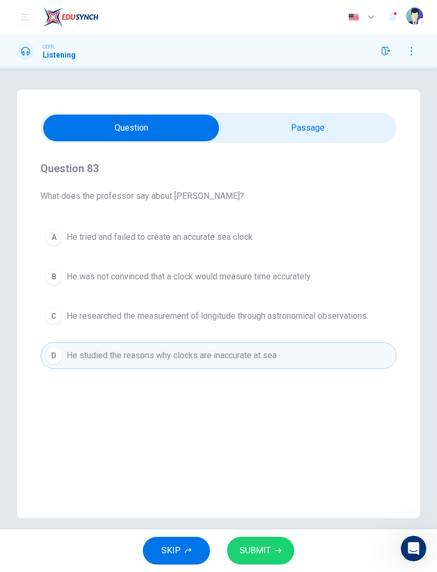
click at [268, 551] on span "SUBMIT" at bounding box center [255, 550] width 31 height 15
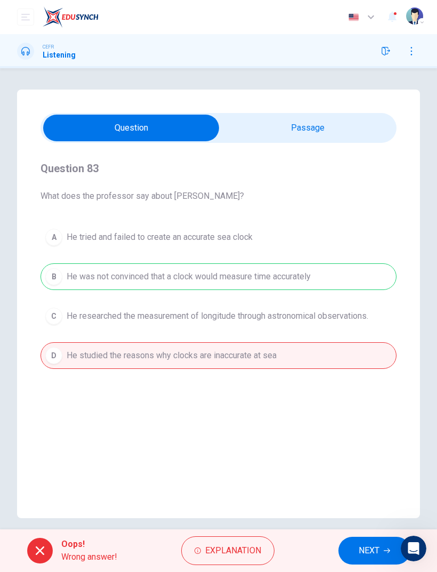
click at [355, 546] on button "NEXT" at bounding box center [375, 551] width 72 height 28
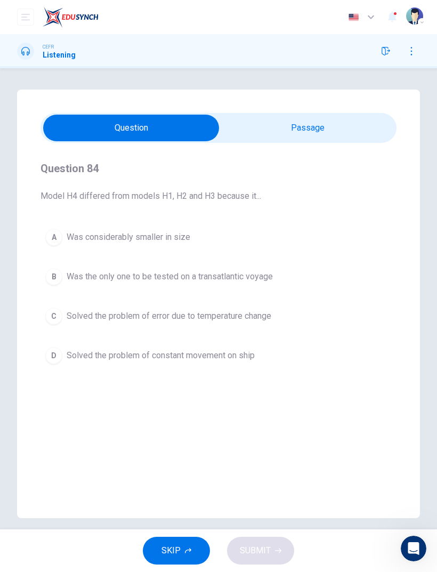
click at [60, 354] on div "D" at bounding box center [53, 355] width 17 height 17
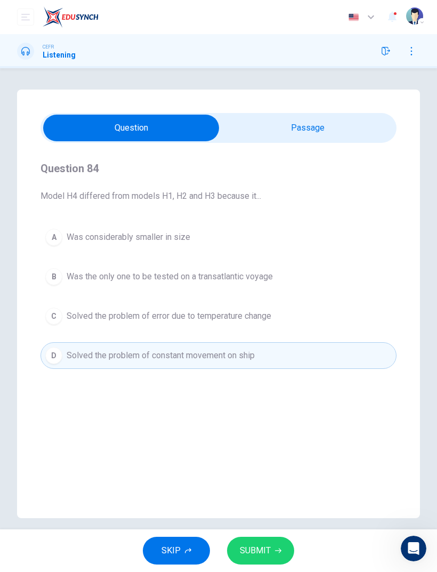
click at [278, 549] on icon "button" at bounding box center [278, 551] width 6 height 6
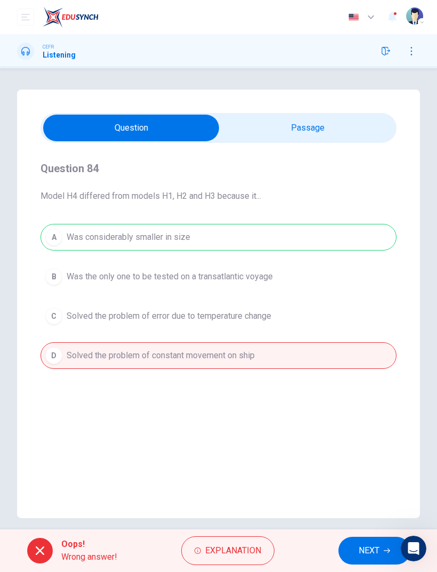
click at [345, 554] on button "NEXT" at bounding box center [375, 551] width 72 height 28
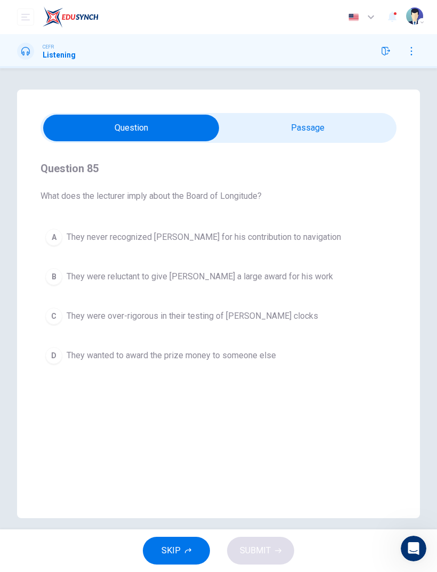
click at [52, 345] on button "D They wanted to award the prize money to someone else" at bounding box center [219, 355] width 356 height 27
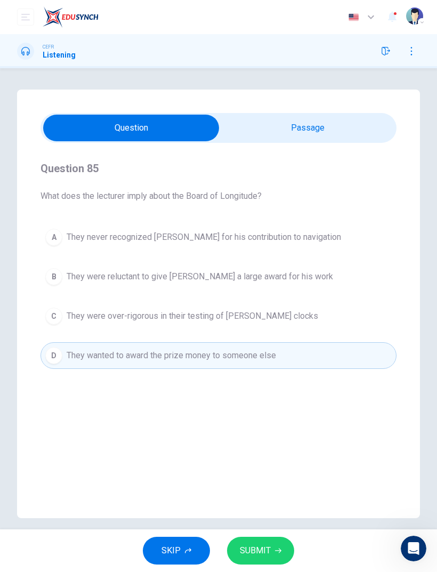
click at [263, 553] on span "SUBMIT" at bounding box center [255, 550] width 31 height 15
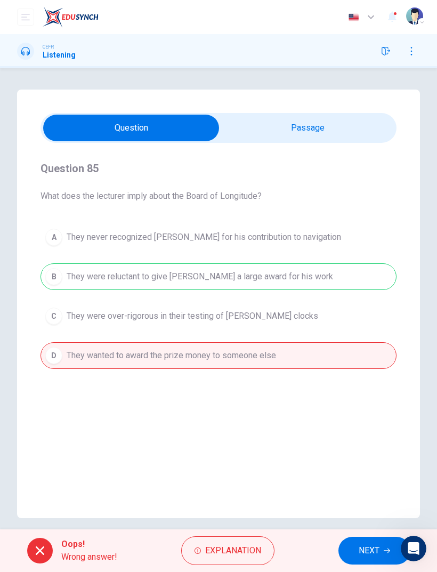
click at [368, 549] on span "NEXT" at bounding box center [369, 550] width 21 height 15
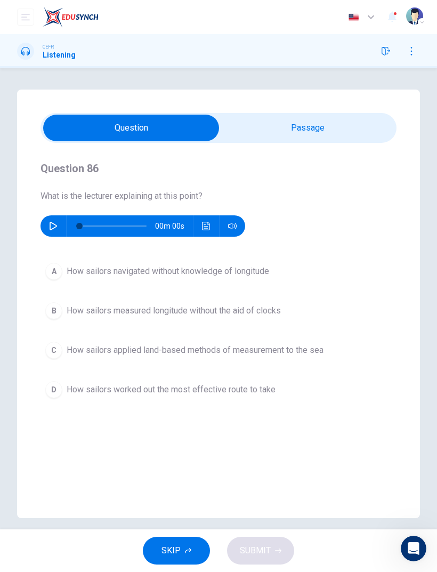
click at [59, 387] on div "D" at bounding box center [53, 389] width 17 height 17
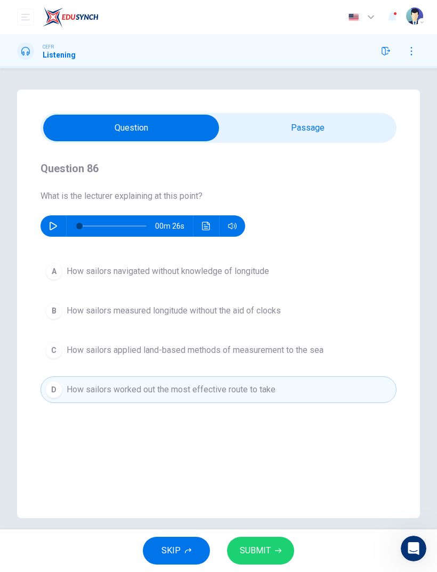
click at [283, 561] on button "SUBMIT" at bounding box center [260, 551] width 67 height 28
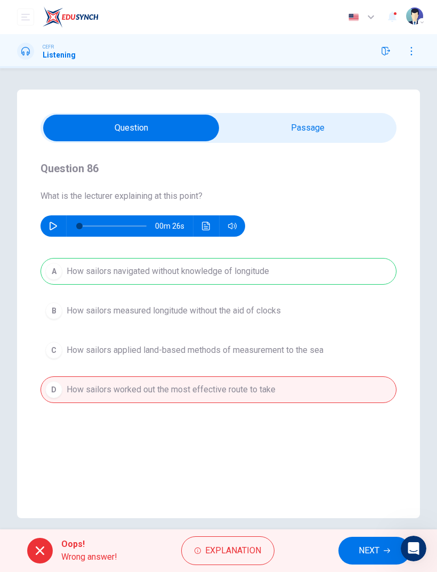
click at [364, 554] on span "NEXT" at bounding box center [369, 550] width 21 height 15
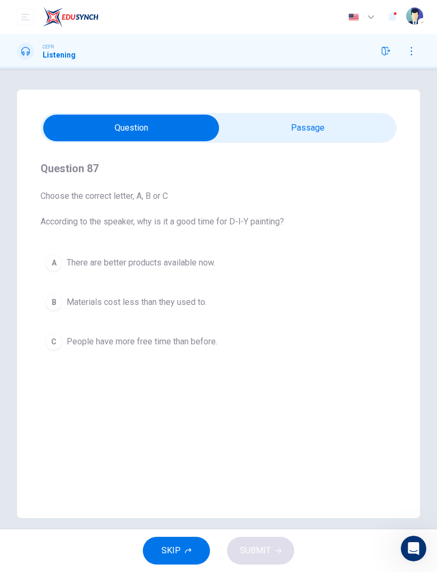
click at [49, 269] on div "A" at bounding box center [53, 262] width 17 height 17
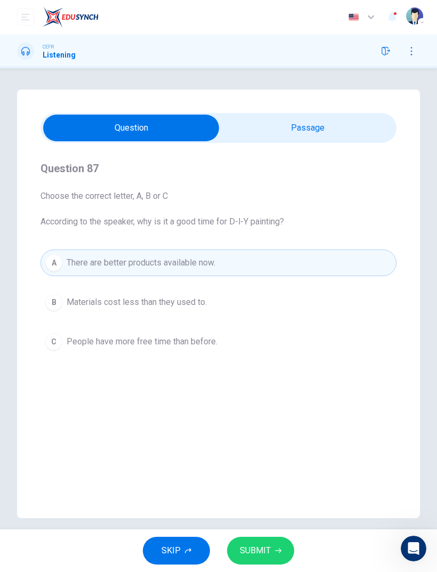
click at [264, 553] on span "SUBMIT" at bounding box center [255, 550] width 31 height 15
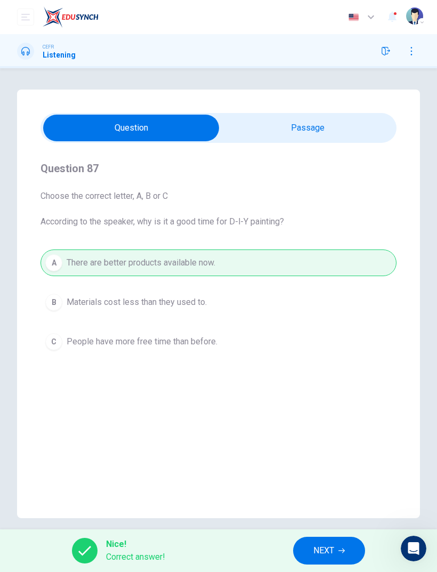
click at [334, 548] on span "NEXT" at bounding box center [323, 550] width 21 height 15
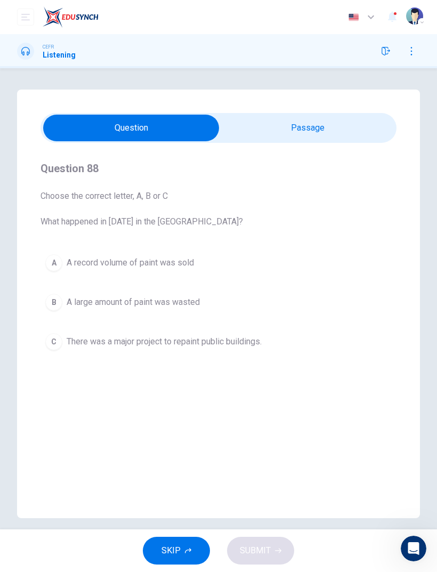
click at [52, 337] on div "C" at bounding box center [53, 341] width 17 height 17
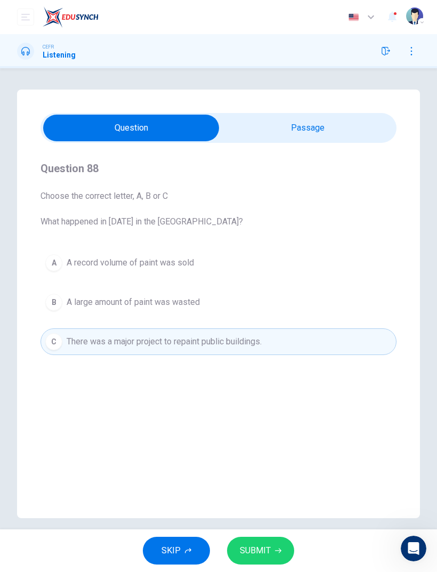
click at [277, 557] on button "SUBMIT" at bounding box center [260, 551] width 67 height 28
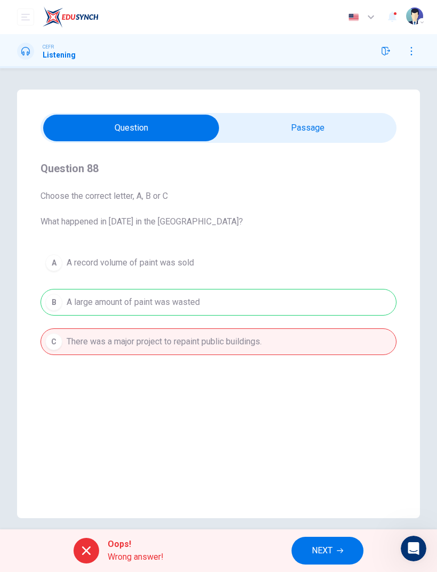
click at [325, 552] on span "NEXT" at bounding box center [322, 550] width 21 height 15
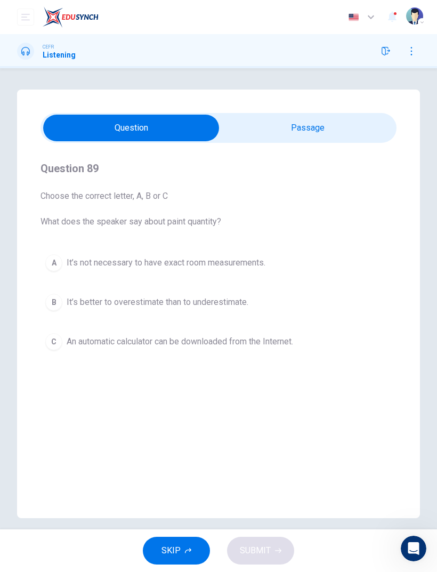
click at [53, 311] on button "B It’s better to overestimate than to underestimate." at bounding box center [219, 302] width 356 height 27
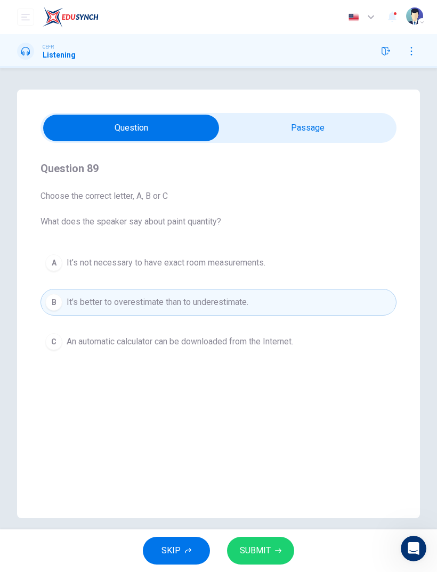
click at [272, 550] on button "SUBMIT" at bounding box center [260, 551] width 67 height 28
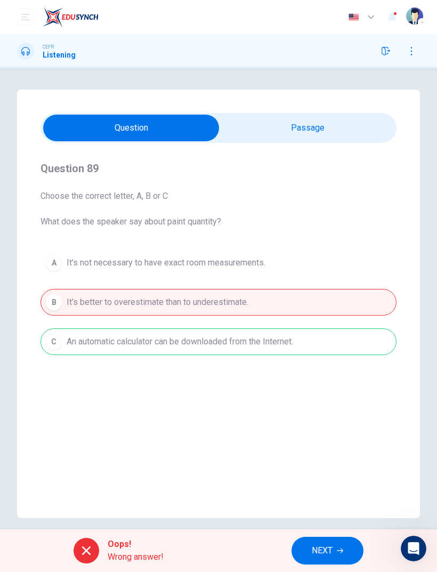
click at [303, 556] on button "NEXT" at bounding box center [328, 551] width 72 height 28
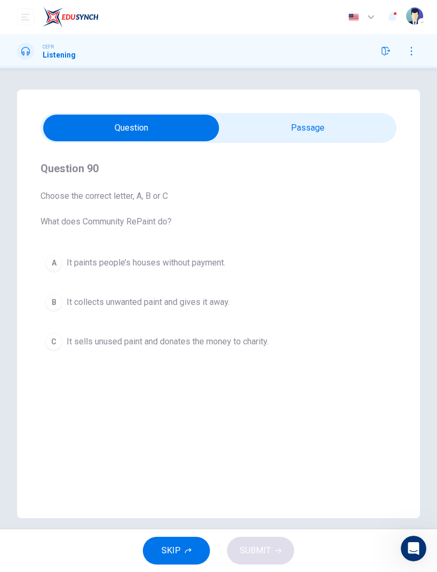
click at [38, 335] on div "Question 90 Choose the correct letter, A, B or C What does Community RePaint do…" at bounding box center [218, 304] width 403 height 429
click at [65, 348] on button "C It sells unused paint and donates the money to charity." at bounding box center [219, 341] width 356 height 27
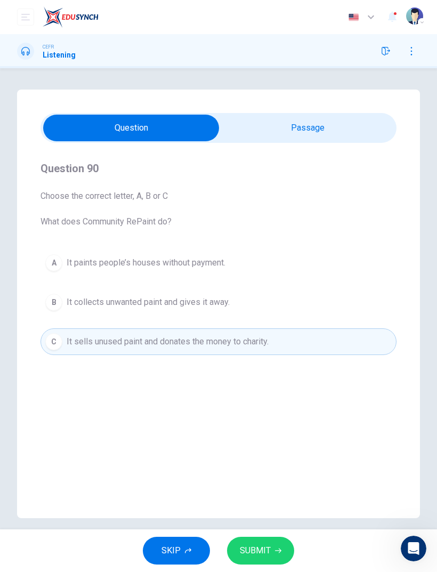
click at [255, 548] on span "SUBMIT" at bounding box center [255, 550] width 31 height 15
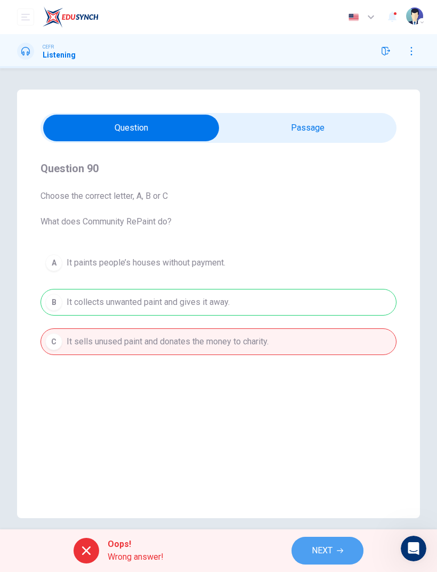
click at [317, 553] on span "NEXT" at bounding box center [322, 550] width 21 height 15
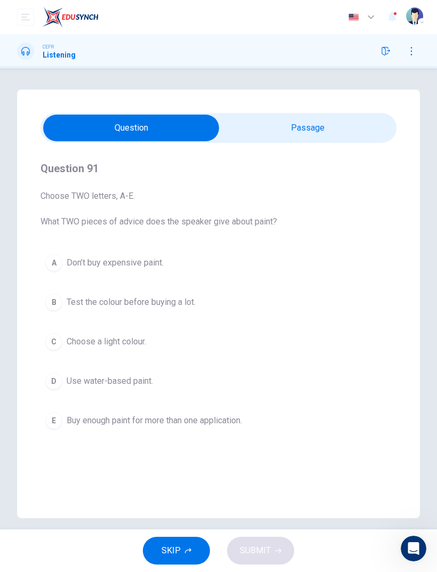
click at [42, 324] on div "A Don’t buy expensive paint. B Test the colour before buying a lot. C Choose a …" at bounding box center [219, 342] width 356 height 184
click at [51, 341] on div "C" at bounding box center [53, 341] width 17 height 17
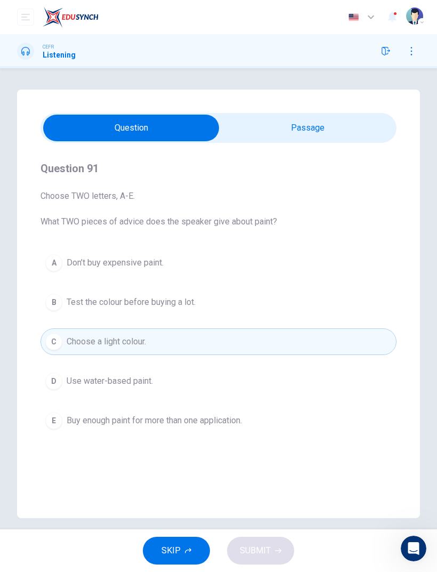
click at [267, 553] on div "SKIP SUBMIT" at bounding box center [218, 550] width 437 height 43
click at [61, 385] on div "D" at bounding box center [53, 381] width 17 height 17
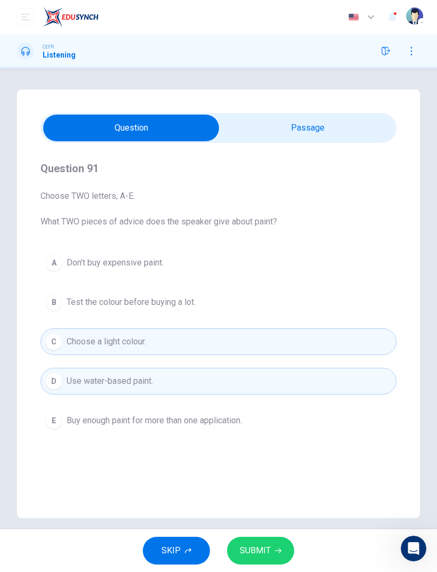
click at [255, 552] on span "SUBMIT" at bounding box center [255, 550] width 31 height 15
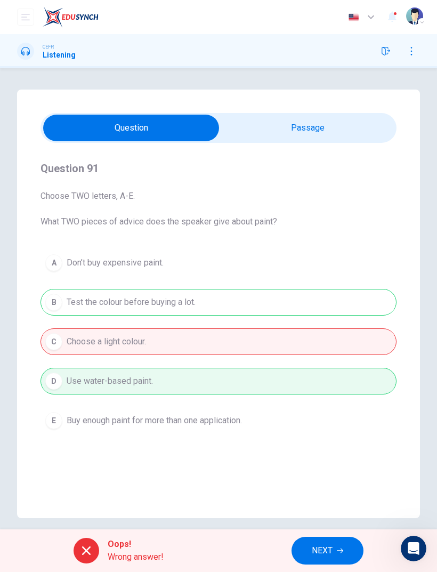
click at [320, 552] on span "NEXT" at bounding box center [322, 550] width 21 height 15
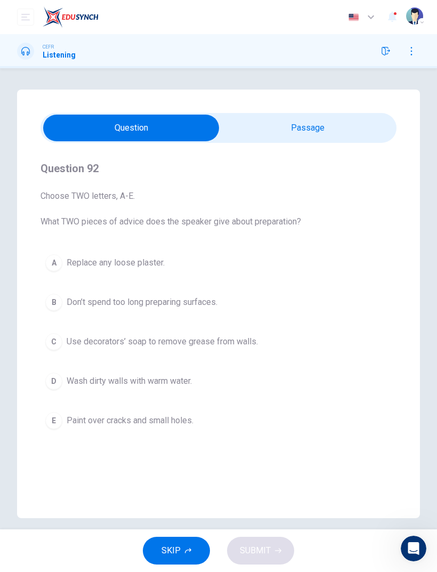
click at [57, 308] on div "B" at bounding box center [53, 302] width 17 height 17
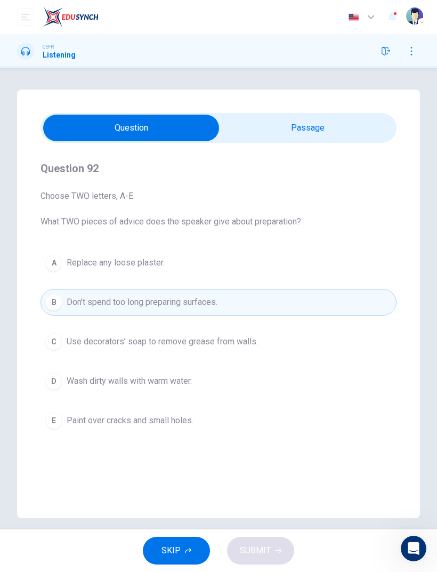
click at [66, 351] on button "C Use decorators’ soap to remove grease from walls." at bounding box center [219, 341] width 356 height 27
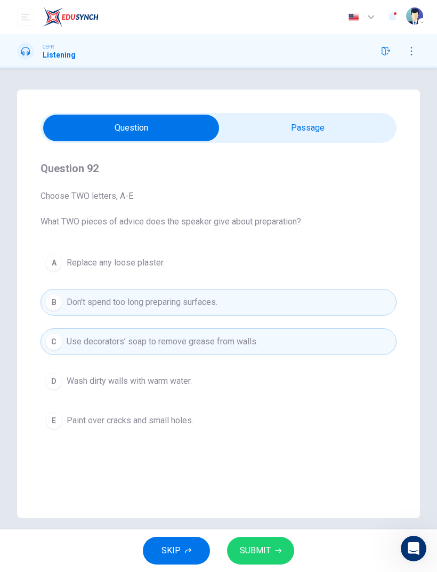
click at [270, 549] on span "SUBMIT" at bounding box center [255, 550] width 31 height 15
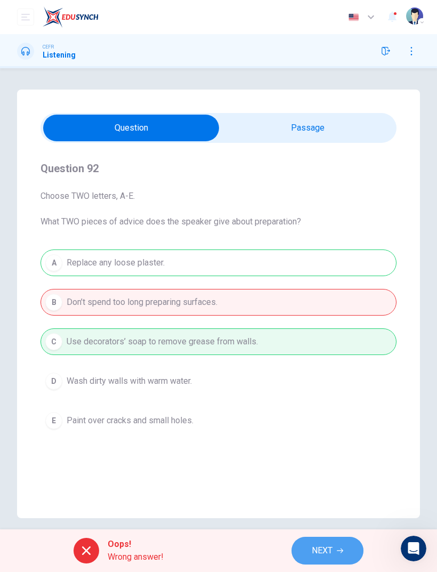
click at [322, 558] on span "NEXT" at bounding box center [322, 550] width 21 height 15
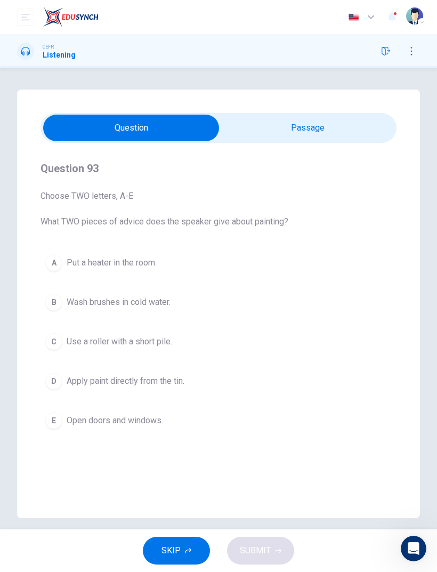
click at [63, 374] on button "D Apply paint directly from the tin." at bounding box center [219, 381] width 356 height 27
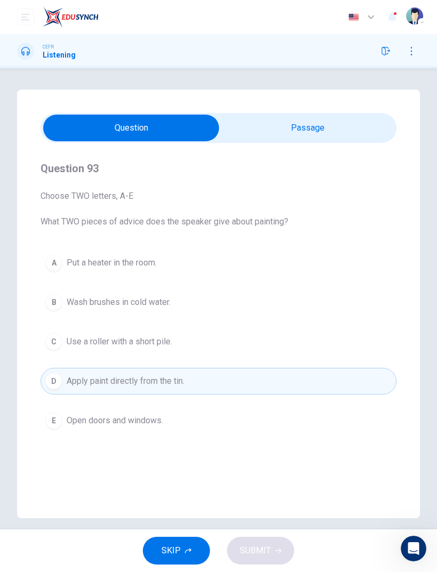
click at [54, 347] on div "C" at bounding box center [53, 341] width 17 height 17
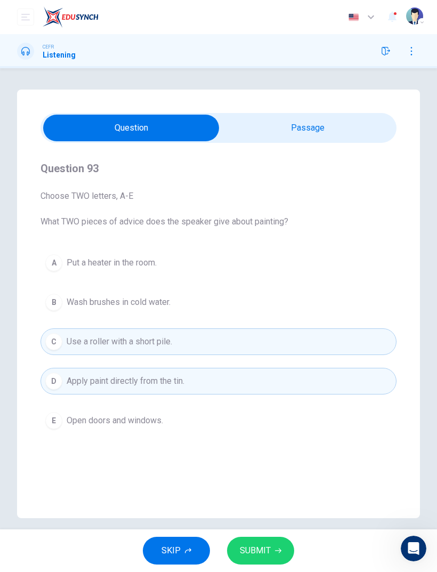
click at [277, 554] on button "SUBMIT" at bounding box center [260, 551] width 67 height 28
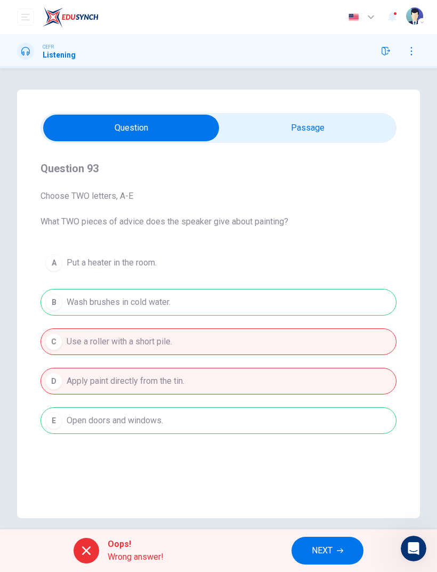
click at [327, 551] on span "NEXT" at bounding box center [322, 550] width 21 height 15
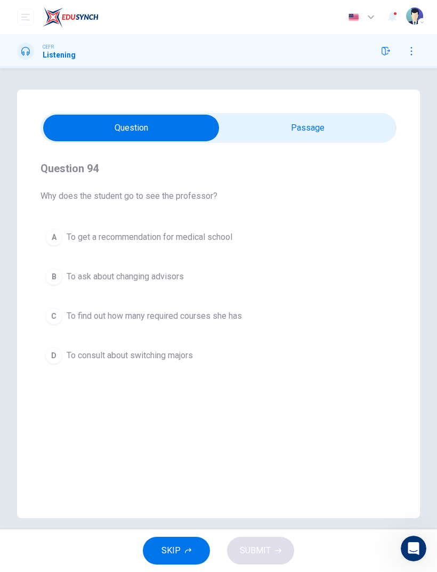
click at [57, 354] on div "D" at bounding box center [53, 355] width 17 height 17
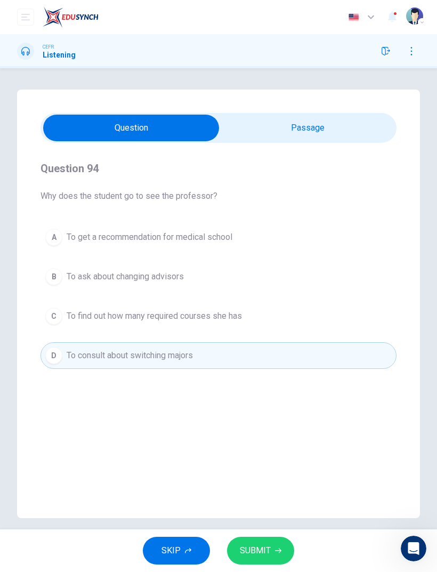
click at [269, 549] on span "SUBMIT" at bounding box center [255, 550] width 31 height 15
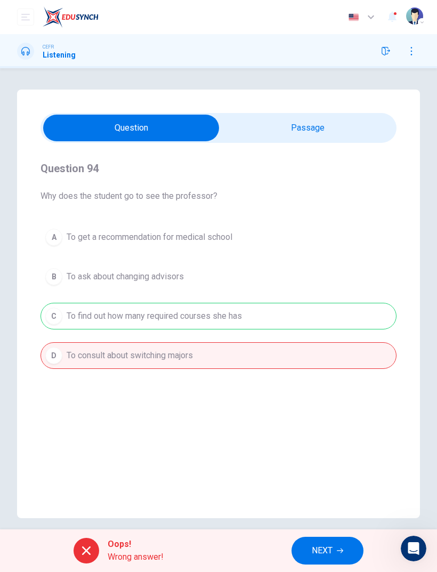
click at [317, 555] on span "NEXT" at bounding box center [322, 550] width 21 height 15
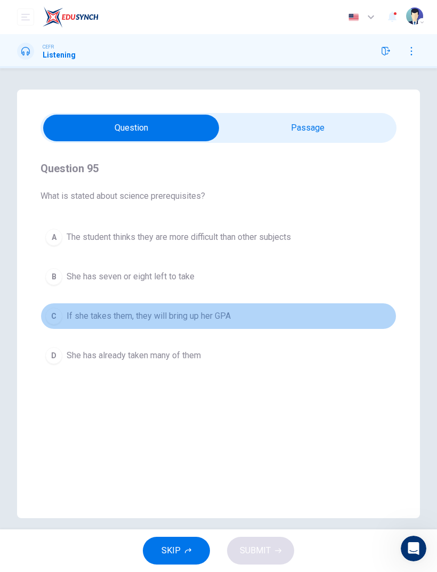
click at [54, 324] on div "C" at bounding box center [53, 316] width 17 height 17
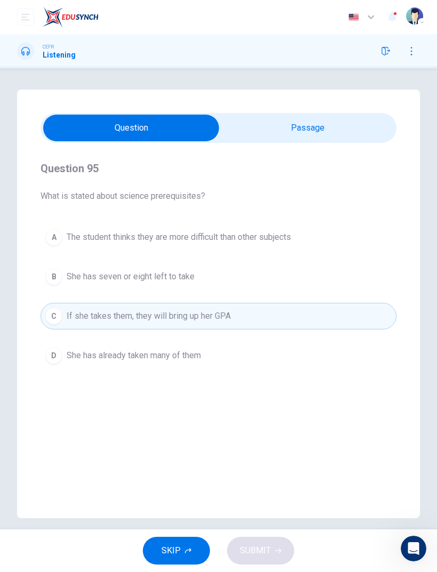
click at [285, 562] on div "SKIP SUBMIT" at bounding box center [218, 550] width 437 height 43
click at [57, 350] on div "D" at bounding box center [53, 355] width 17 height 17
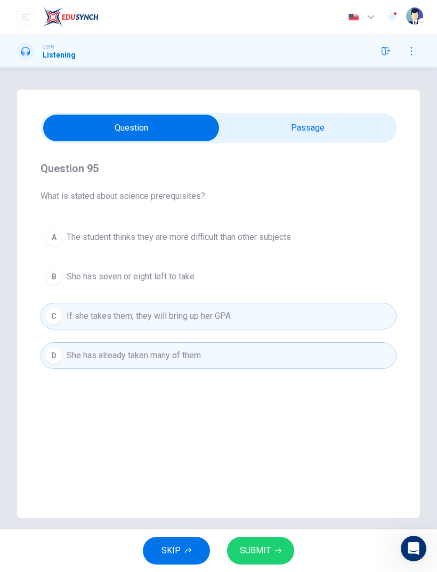
click at [254, 538] on button "SUBMIT" at bounding box center [260, 551] width 67 height 28
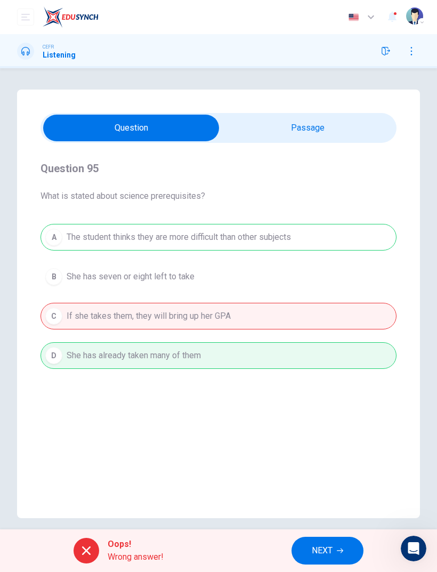
click at [323, 547] on span "NEXT" at bounding box center [322, 550] width 21 height 15
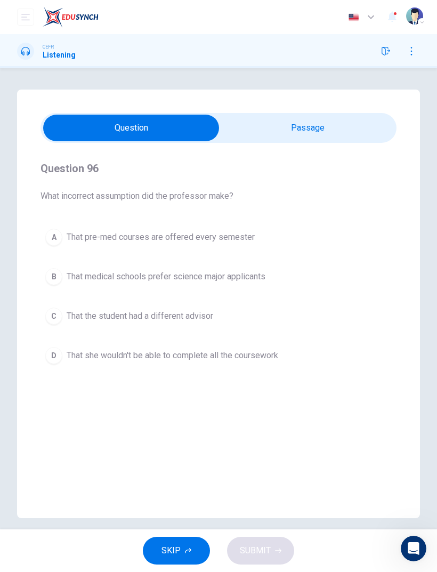
click at [42, 243] on button "A That pre-med courses are offered every semester" at bounding box center [219, 237] width 356 height 27
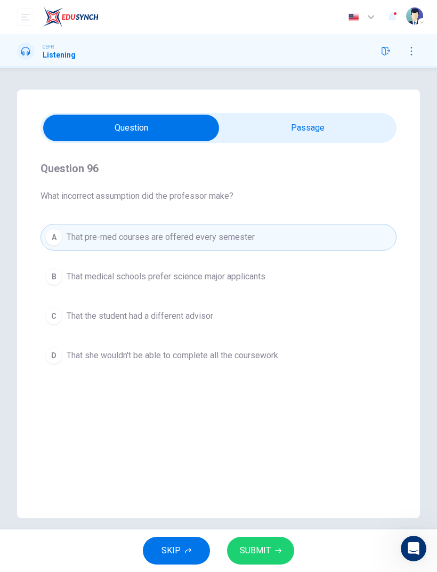
click at [276, 541] on button "SUBMIT" at bounding box center [260, 551] width 67 height 28
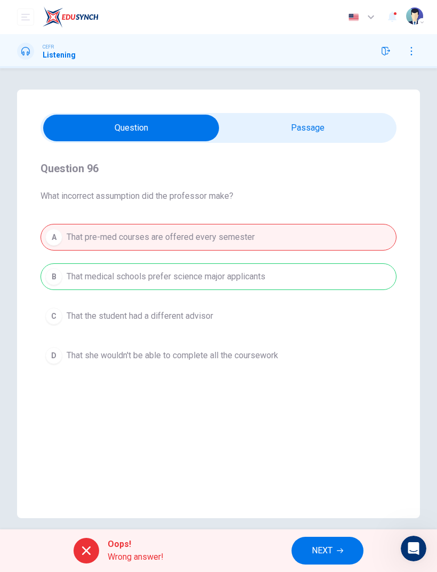
click at [318, 543] on button "NEXT" at bounding box center [328, 551] width 72 height 28
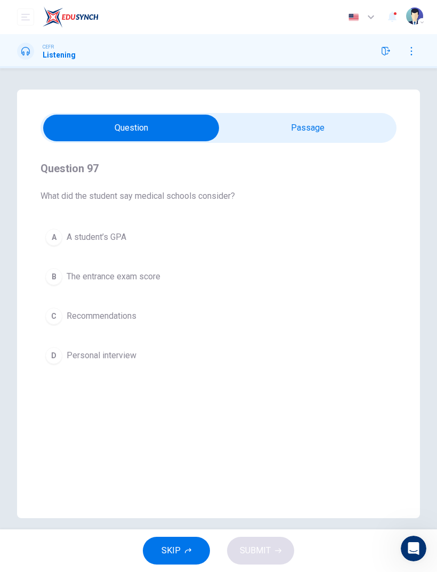
click at [59, 278] on div "B" at bounding box center [53, 276] width 17 height 17
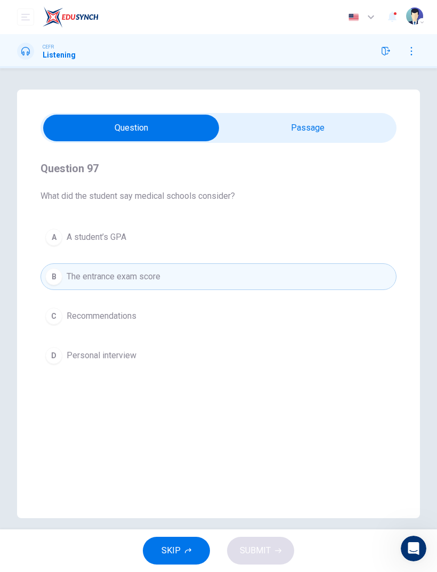
click at [266, 552] on div "SKIP SUBMIT" at bounding box center [218, 550] width 437 height 43
click at [66, 319] on button "C Recommendations" at bounding box center [219, 316] width 356 height 27
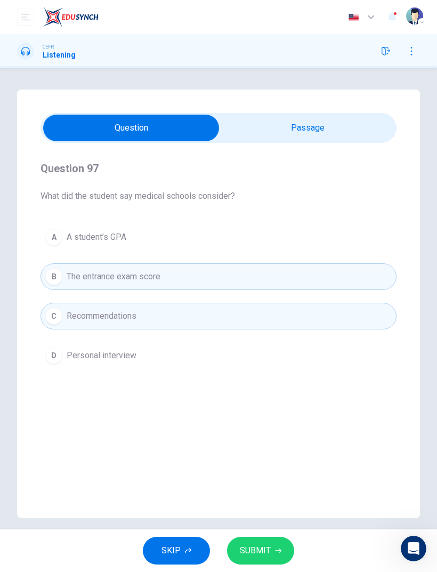
click at [269, 553] on span "SUBMIT" at bounding box center [255, 550] width 31 height 15
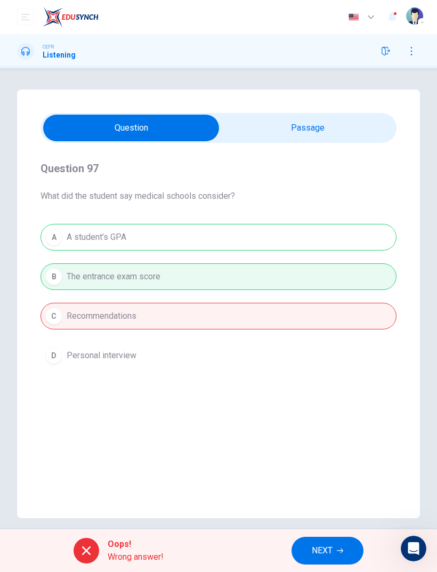
click at [329, 549] on span "NEXT" at bounding box center [322, 550] width 21 height 15
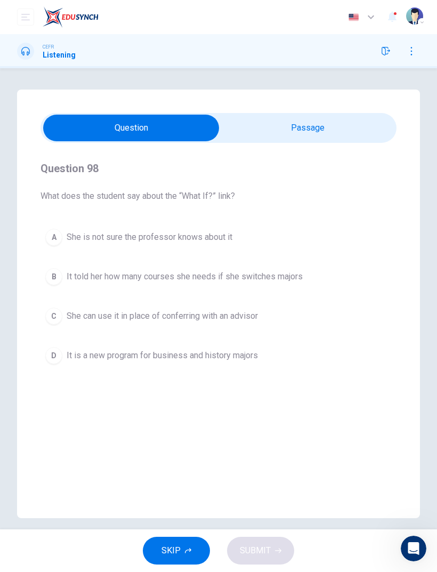
click at [53, 238] on div "A" at bounding box center [53, 237] width 17 height 17
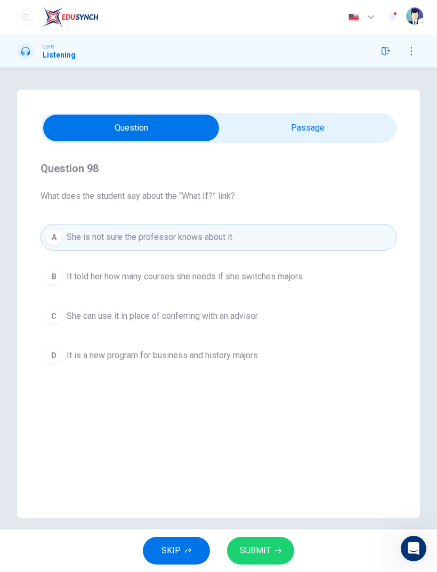
click at [55, 279] on div "B" at bounding box center [53, 276] width 17 height 17
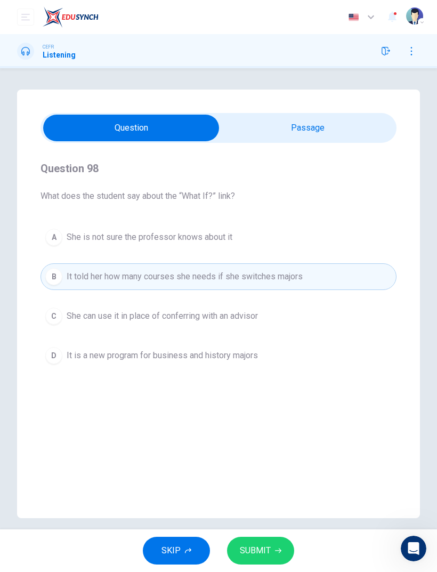
click at [277, 560] on button "SUBMIT" at bounding box center [260, 551] width 67 height 28
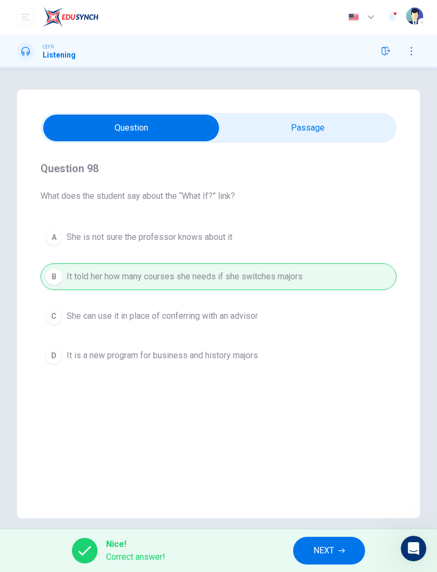
click at [329, 540] on button "NEXT" at bounding box center [329, 551] width 72 height 28
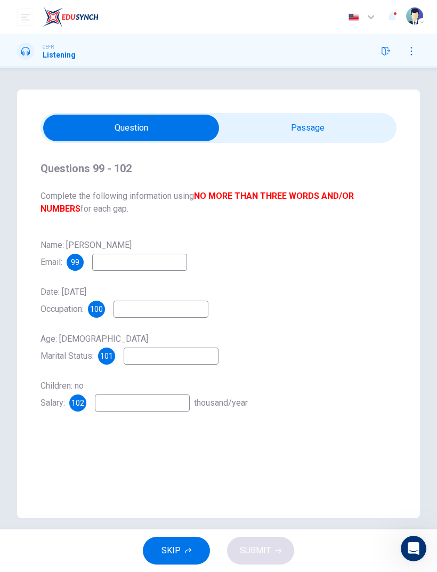
click at [127, 270] on input at bounding box center [139, 262] width 95 height 17
click at [134, 270] on input "*" at bounding box center [139, 262] width 95 height 17
type input "****"
click at [149, 327] on div "Name: William Glass Email: 99 **** Date: 26th February, 2007 Occupation: 100 Ag…" at bounding box center [219, 324] width 356 height 175
click at [135, 310] on input at bounding box center [161, 309] width 95 height 17
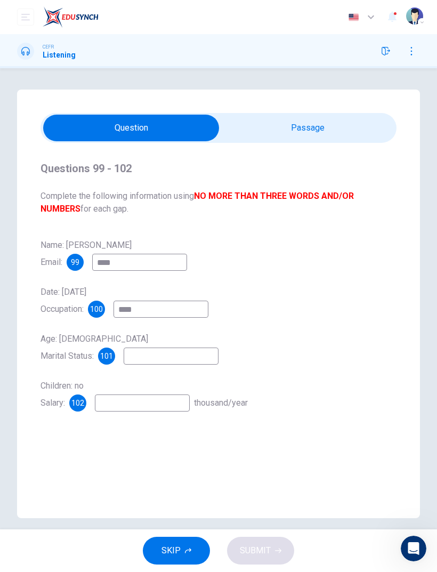
type input "****"
click at [153, 363] on input at bounding box center [171, 356] width 95 height 17
type input "****"
click at [130, 412] on input at bounding box center [142, 403] width 95 height 17
type input "****"
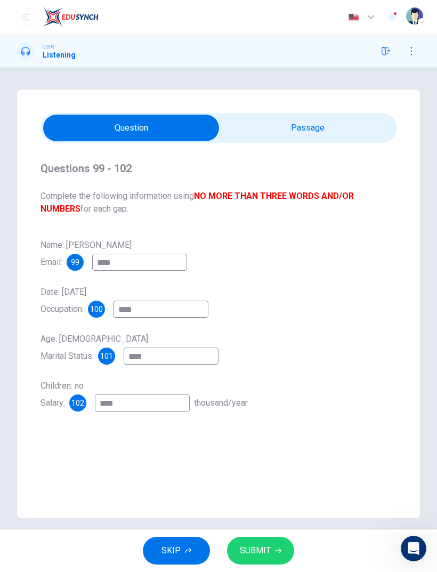
click at [255, 564] on button "SUBMIT" at bounding box center [260, 551] width 67 height 28
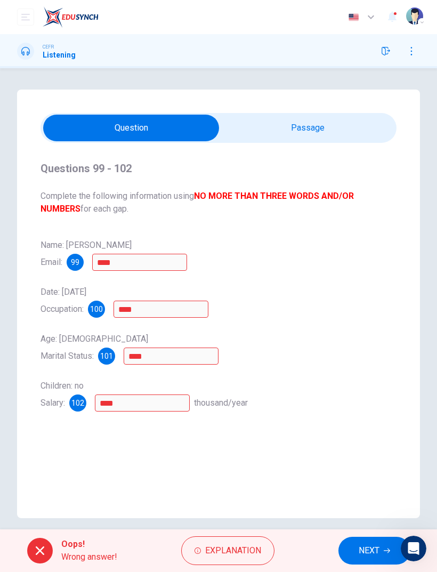
click at [361, 542] on button "NEXT" at bounding box center [375, 551] width 72 height 28
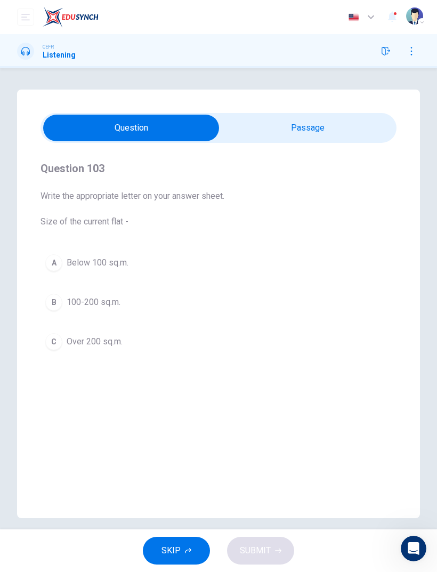
click at [47, 312] on button "B 100-200 sq.m." at bounding box center [219, 302] width 356 height 27
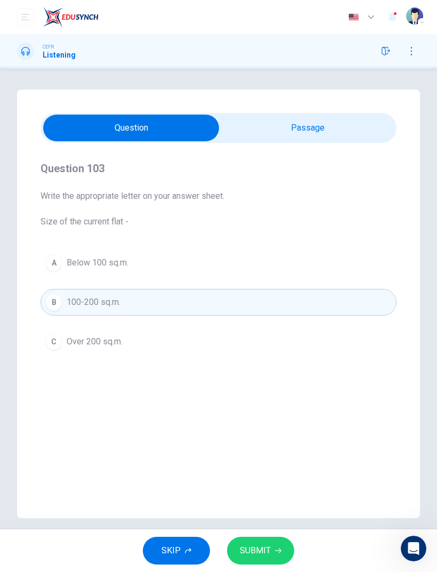
click at [269, 543] on button "SUBMIT" at bounding box center [260, 551] width 67 height 28
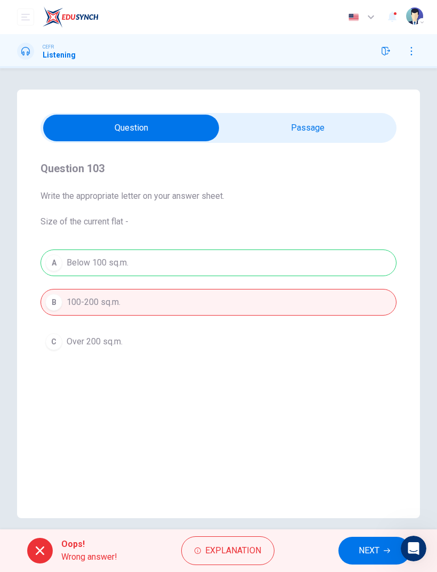
click at [364, 556] on span "NEXT" at bounding box center [369, 550] width 21 height 15
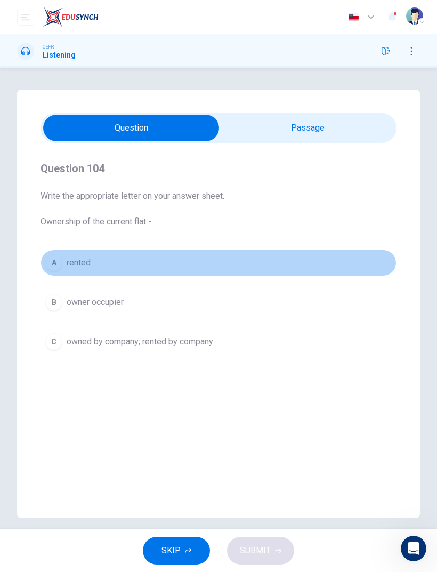
click at [55, 263] on div "A" at bounding box center [53, 262] width 17 height 17
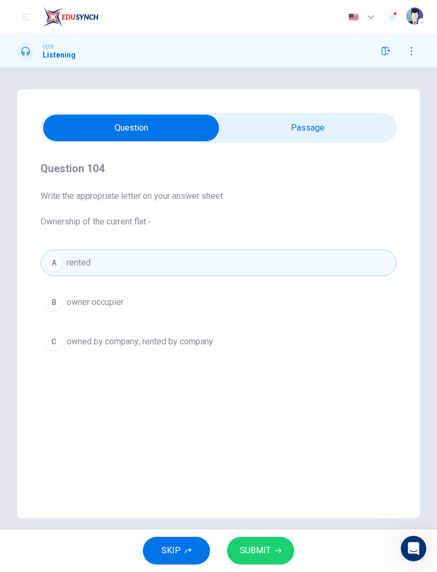
click at [259, 556] on span "SUBMIT" at bounding box center [255, 550] width 31 height 15
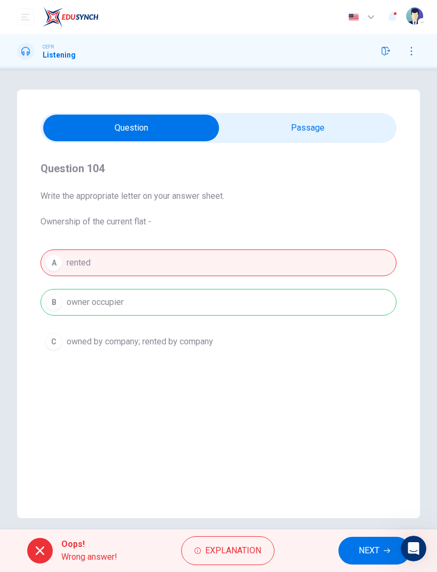
click at [370, 550] on span "NEXT" at bounding box center [369, 550] width 21 height 15
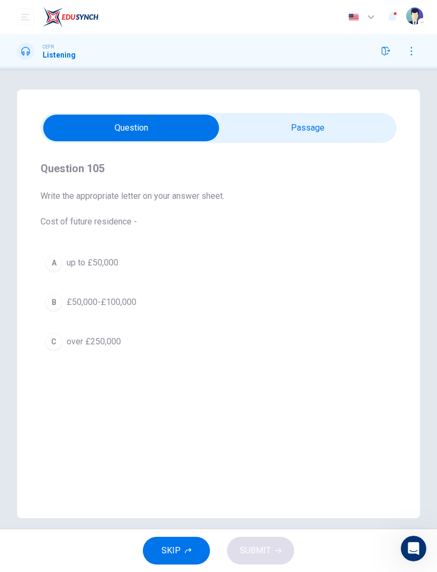
click at [61, 310] on button "B £50,000-£100,000" at bounding box center [219, 302] width 356 height 27
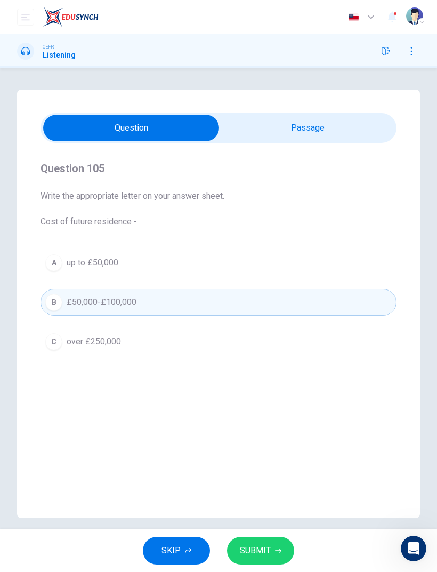
click at [263, 551] on span "SUBMIT" at bounding box center [255, 550] width 31 height 15
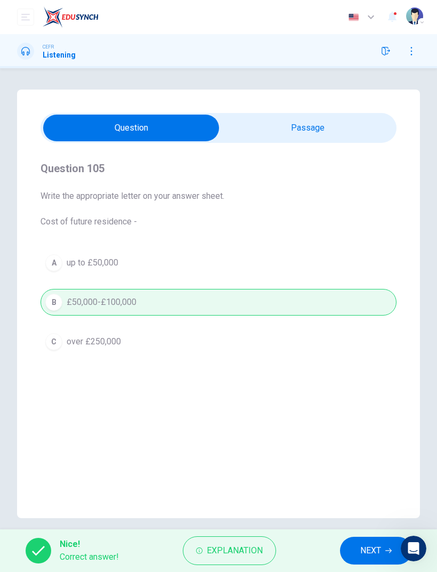
click at [372, 551] on span "NEXT" at bounding box center [370, 550] width 21 height 15
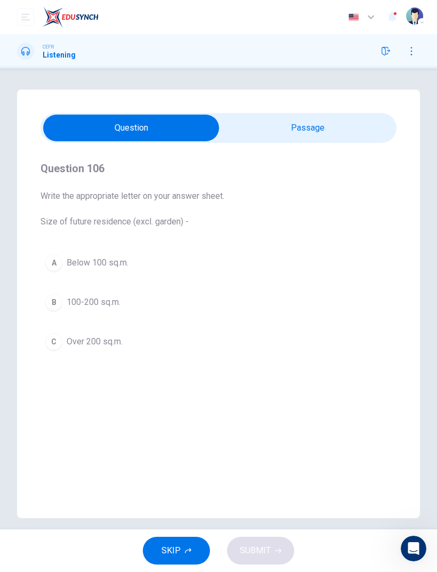
click at [59, 270] on button "A Below 100 sq.m." at bounding box center [219, 263] width 356 height 27
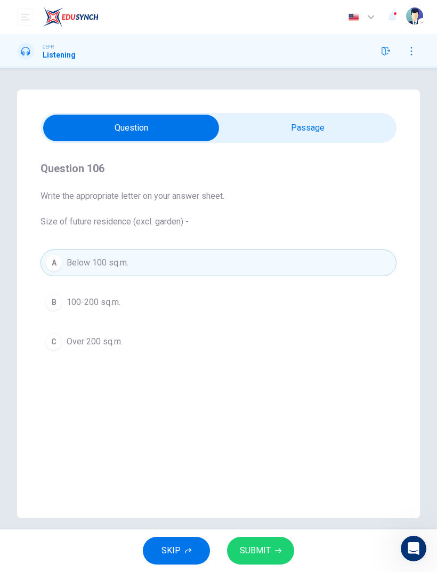
click at [254, 558] on button "SUBMIT" at bounding box center [260, 551] width 67 height 28
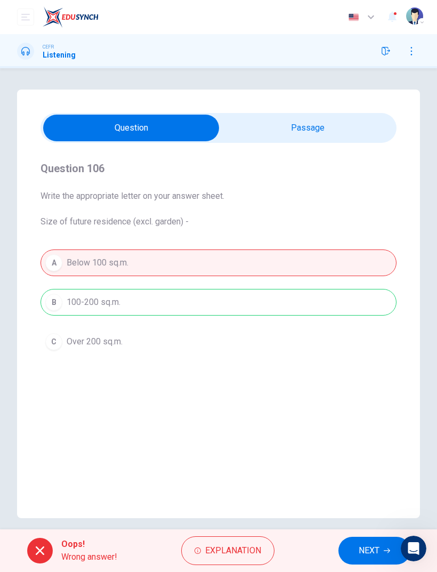
click at [366, 559] on button "NEXT" at bounding box center [375, 551] width 72 height 28
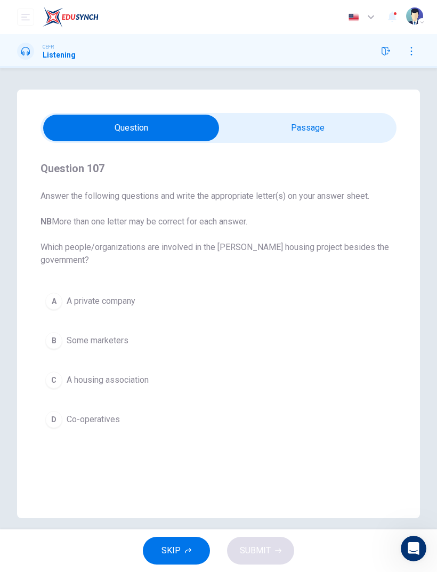
click at [81, 345] on span "Some marketers" at bounding box center [98, 340] width 62 height 13
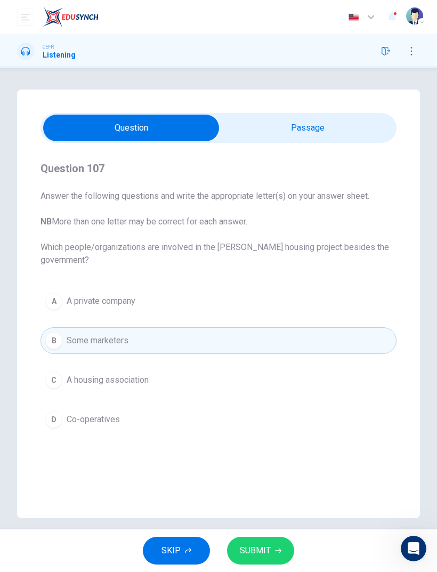
click at [283, 564] on button "SUBMIT" at bounding box center [260, 551] width 67 height 28
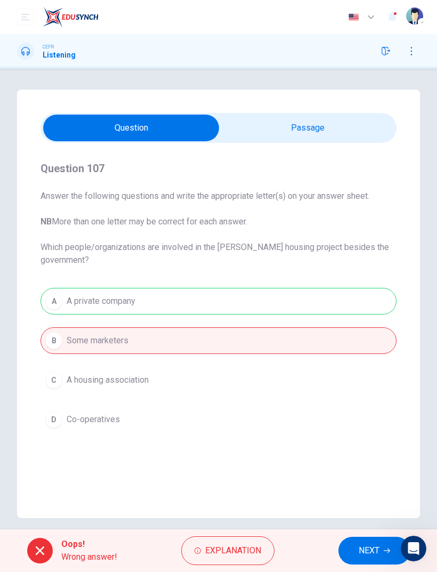
click at [362, 557] on span "NEXT" at bounding box center [369, 550] width 21 height 15
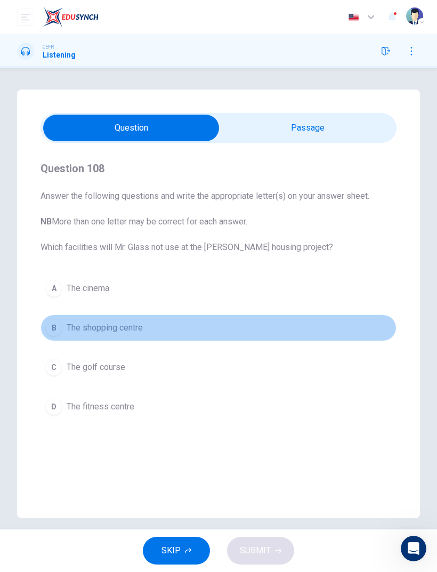
click at [55, 337] on button "B The shopping centre" at bounding box center [219, 328] width 356 height 27
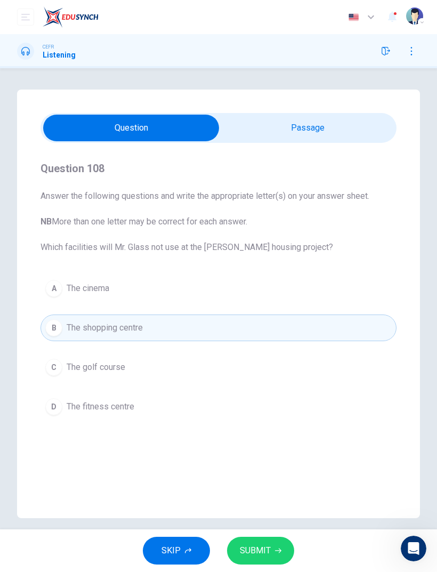
click at [256, 525] on div "Question 108 Answer the following questions and write the appropriate letter(s)…" at bounding box center [218, 298] width 437 height 461
click at [260, 549] on span "SUBMIT" at bounding box center [255, 550] width 31 height 15
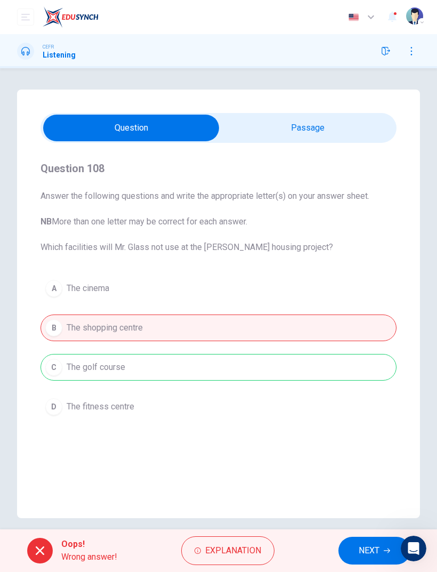
click at [353, 552] on button "NEXT" at bounding box center [375, 551] width 72 height 28
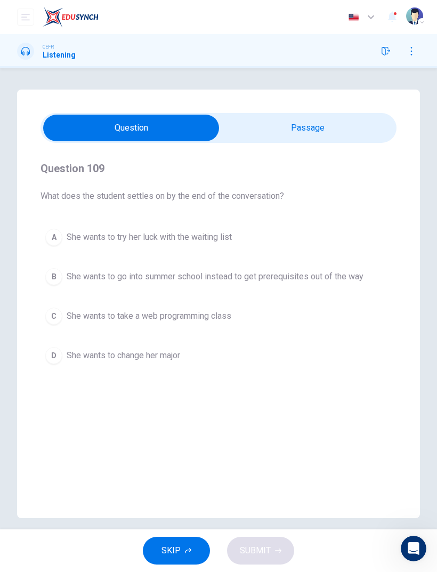
click at [40, 343] on div "Question 109 What does the student settles on by the end of the conversation? A…" at bounding box center [218, 304] width 403 height 429
click at [55, 358] on div "D" at bounding box center [53, 355] width 17 height 17
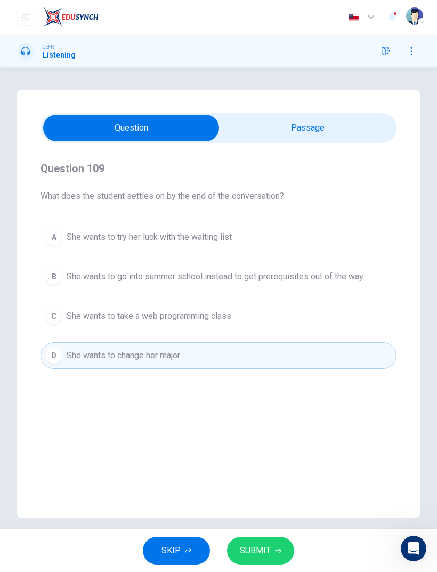
click at [277, 543] on button "SUBMIT" at bounding box center [260, 551] width 67 height 28
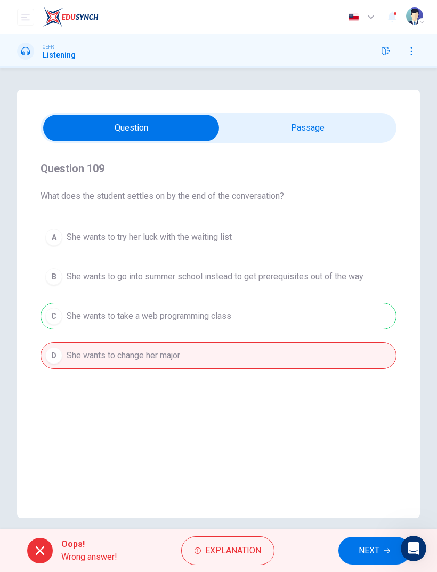
click at [364, 551] on span "NEXT" at bounding box center [369, 550] width 21 height 15
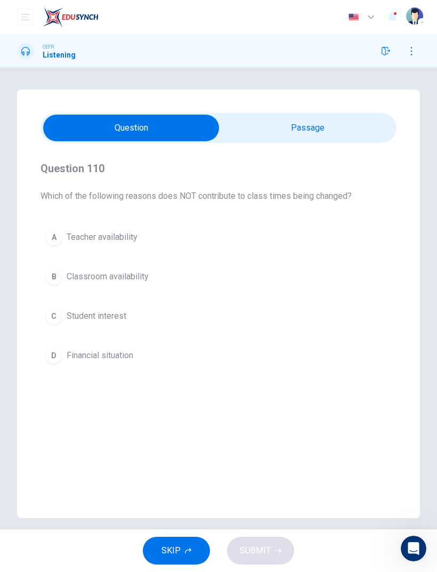
click at [59, 325] on button "C Student interest" at bounding box center [219, 316] width 356 height 27
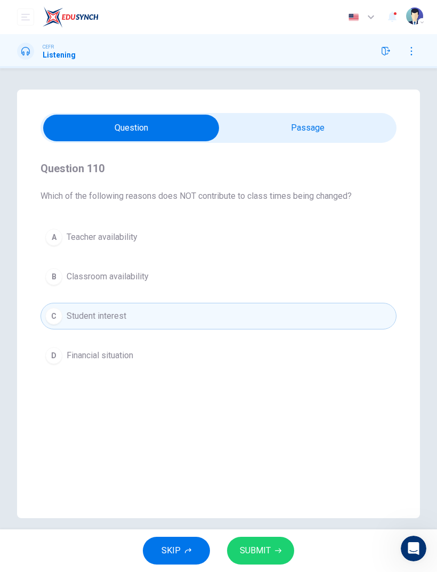
click at [262, 549] on span "SUBMIT" at bounding box center [255, 550] width 31 height 15
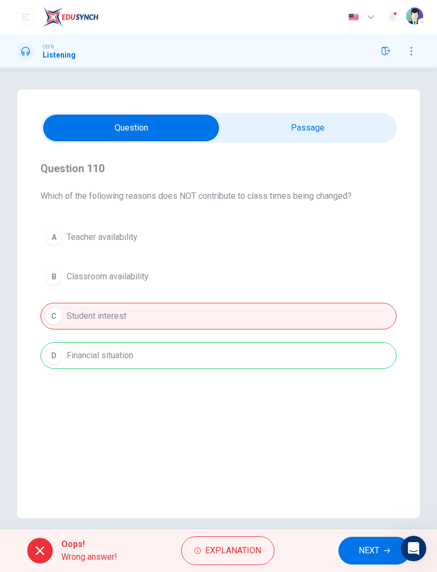
click at [365, 552] on span "NEXT" at bounding box center [369, 550] width 21 height 15
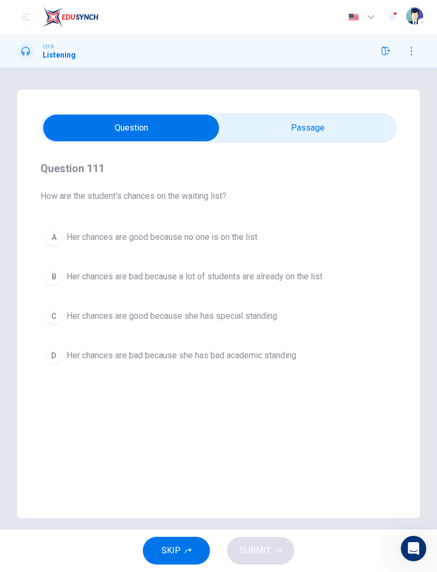
click at [55, 250] on button "A Her chances are good because no one is on the list" at bounding box center [219, 237] width 356 height 27
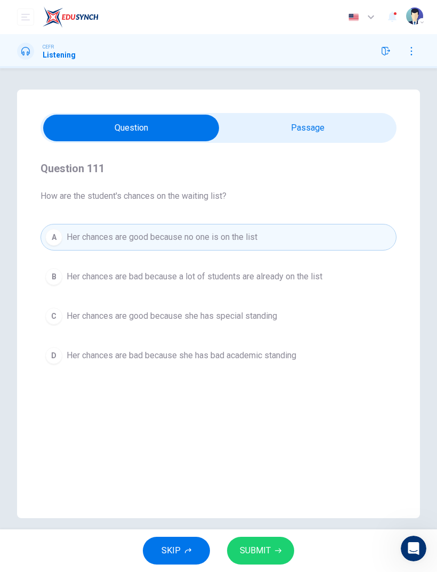
click at [260, 558] on button "SUBMIT" at bounding box center [260, 551] width 67 height 28
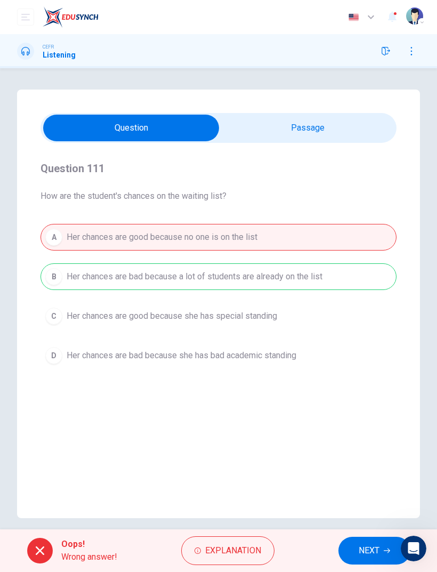
click at [371, 554] on span "NEXT" at bounding box center [369, 550] width 21 height 15
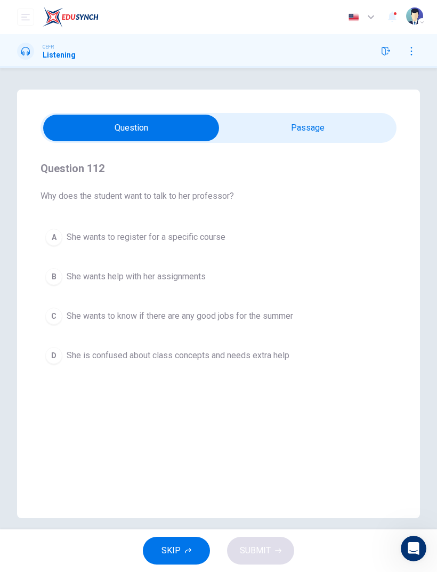
click at [47, 278] on div "B" at bounding box center [53, 276] width 17 height 17
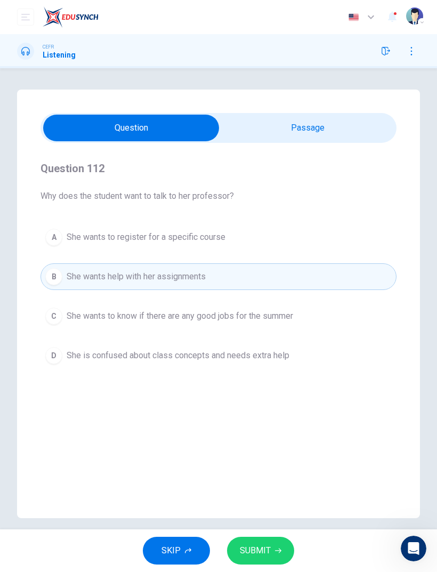
click at [254, 548] on span "SUBMIT" at bounding box center [255, 550] width 31 height 15
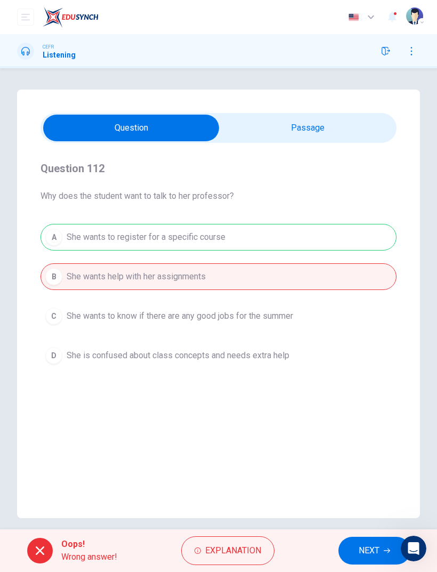
click at [68, 243] on div "A She wants to register for a specific course B She wants help with her assignm…" at bounding box center [219, 296] width 356 height 145
click at [363, 551] on span "NEXT" at bounding box center [369, 550] width 21 height 15
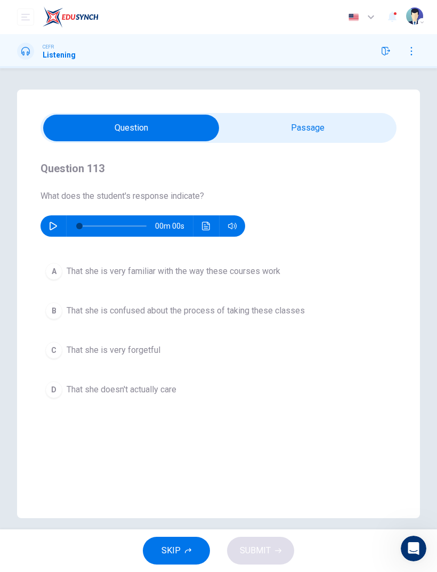
click at [59, 278] on div "A" at bounding box center [53, 271] width 17 height 17
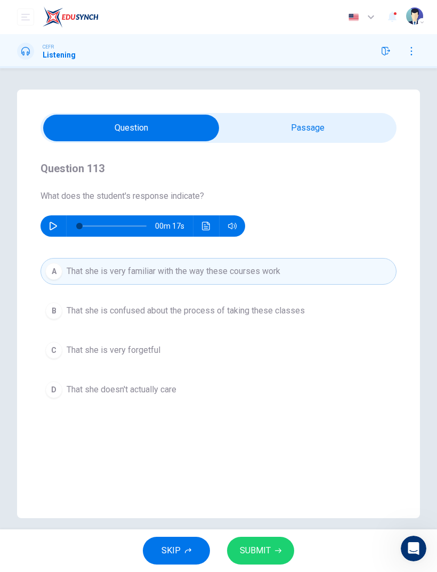
click at [261, 542] on button "SUBMIT" at bounding box center [260, 551] width 67 height 28
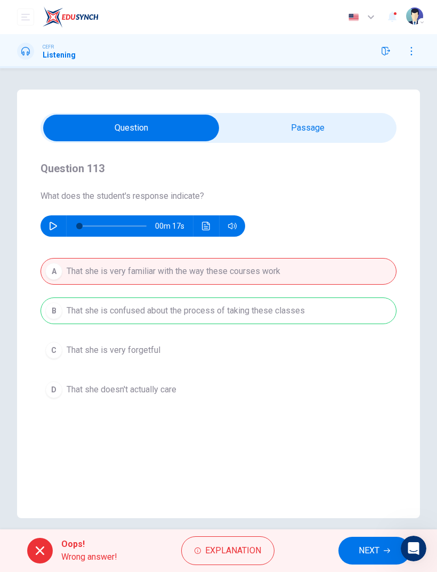
click at [366, 553] on span "NEXT" at bounding box center [369, 550] width 21 height 15
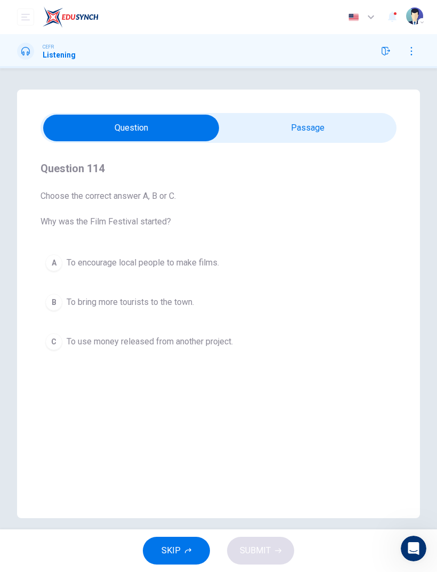
click at [57, 326] on div "A To encourage local people to make films. B To bring more tourists to the town…" at bounding box center [219, 303] width 356 height 106
click at [55, 343] on div "C" at bounding box center [53, 341] width 17 height 17
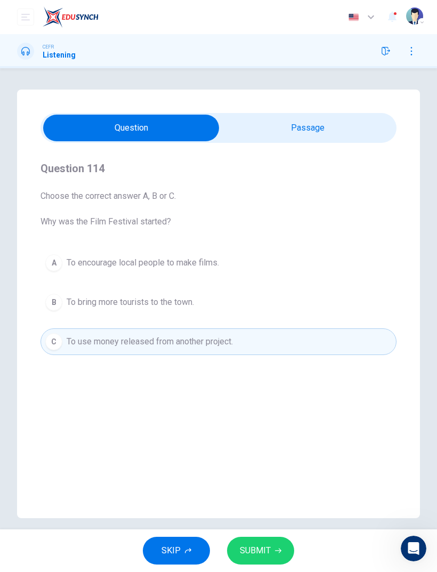
click at [258, 548] on span "SUBMIT" at bounding box center [255, 550] width 31 height 15
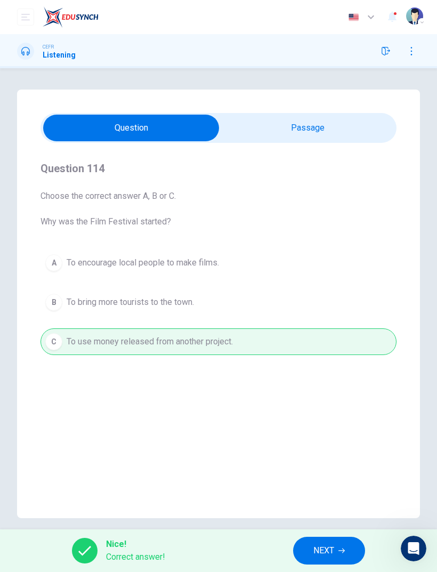
click at [330, 549] on span "NEXT" at bounding box center [323, 550] width 21 height 15
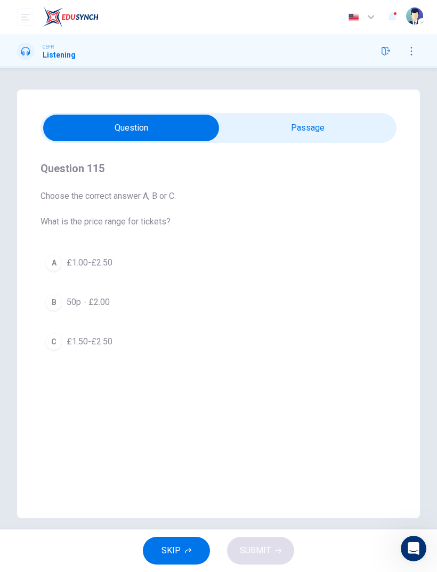
click at [54, 298] on div "B" at bounding box center [53, 302] width 17 height 17
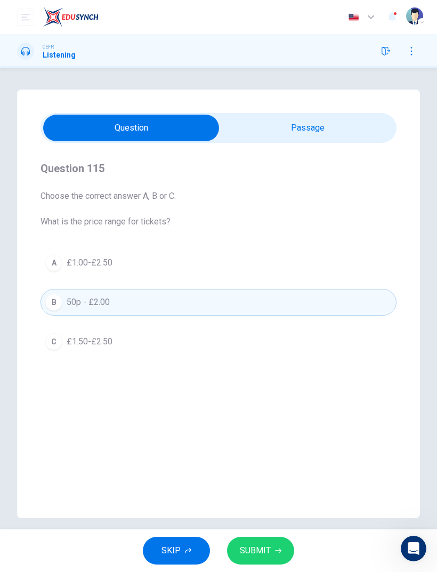
click at [251, 541] on button "SUBMIT" at bounding box center [260, 551] width 67 height 28
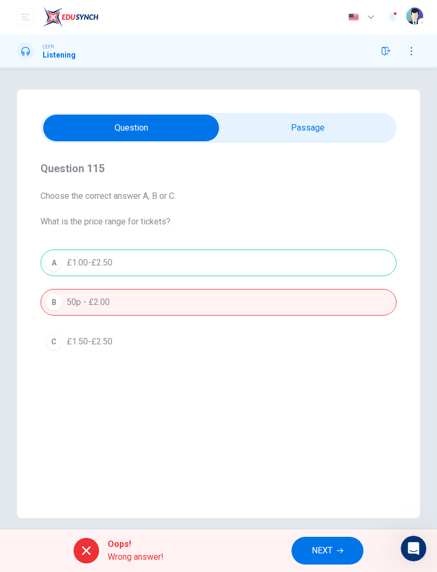
click at [342, 556] on button "NEXT" at bounding box center [328, 551] width 72 height 28
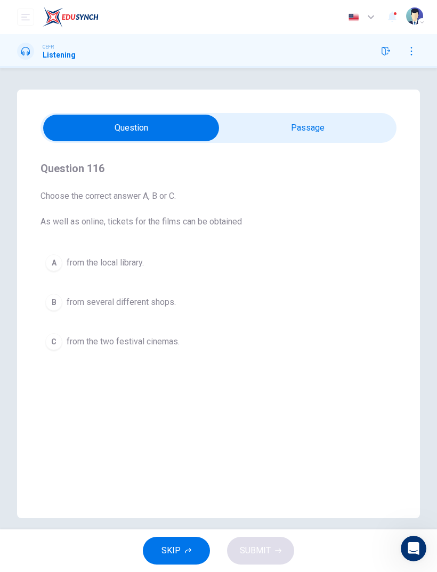
click at [62, 340] on div "C" at bounding box center [53, 341] width 17 height 17
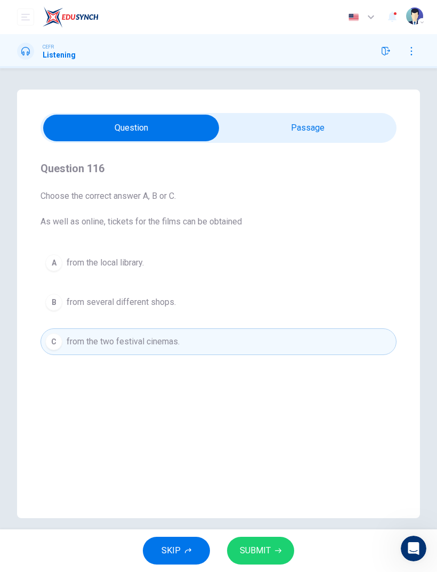
click at [267, 544] on span "SUBMIT" at bounding box center [255, 550] width 31 height 15
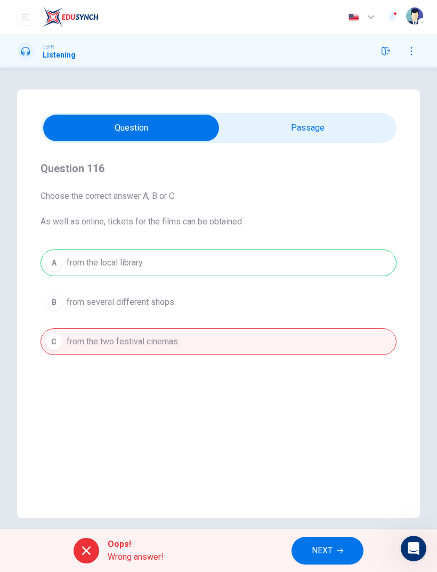
click at [310, 545] on button "NEXT" at bounding box center [328, 551] width 72 height 28
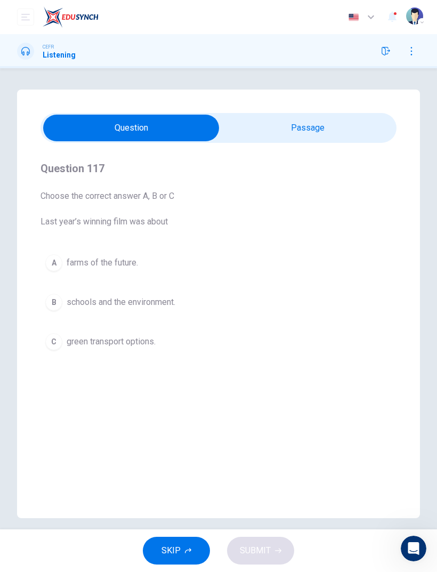
click at [57, 303] on div "B" at bounding box center [53, 302] width 17 height 17
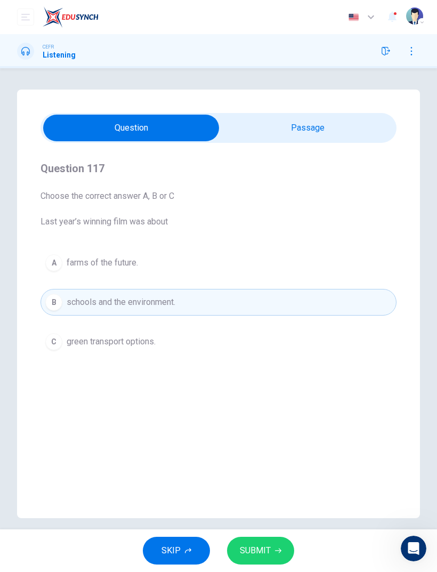
click at [276, 547] on button "SUBMIT" at bounding box center [260, 551] width 67 height 28
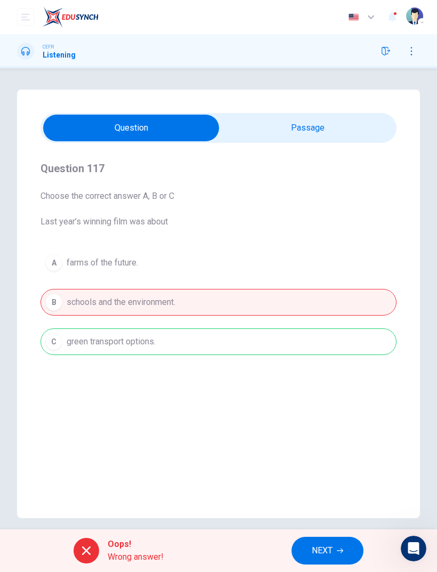
click at [329, 553] on span "NEXT" at bounding box center [322, 550] width 21 height 15
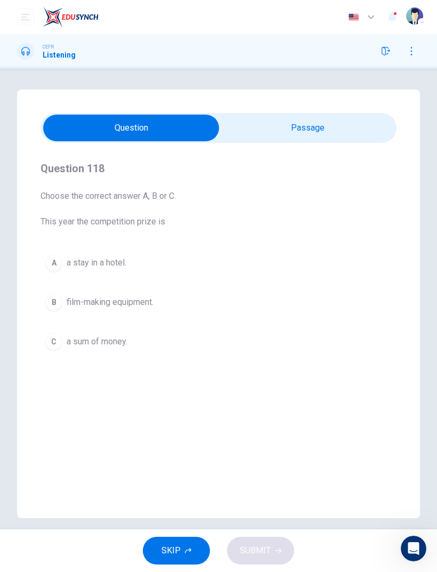
click at [63, 270] on button "A a stay in a hotel." at bounding box center [219, 263] width 356 height 27
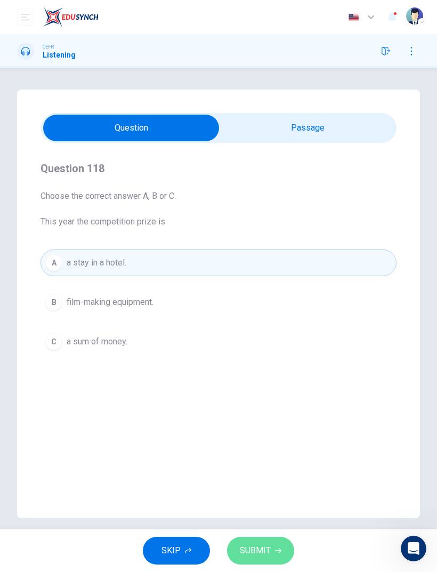
click at [266, 554] on span "SUBMIT" at bounding box center [255, 550] width 31 height 15
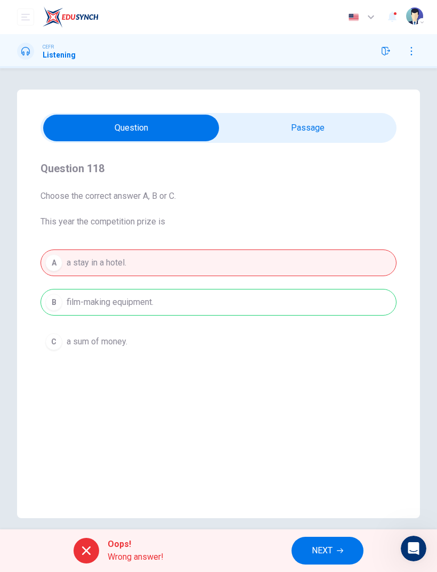
click at [324, 551] on span "NEXT" at bounding box center [322, 550] width 21 height 15
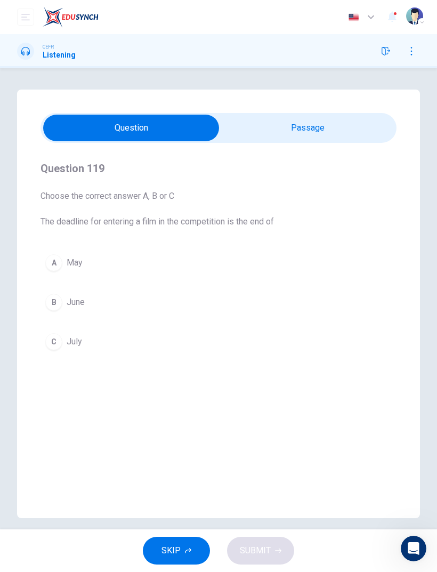
click at [52, 297] on div "B" at bounding box center [53, 302] width 17 height 17
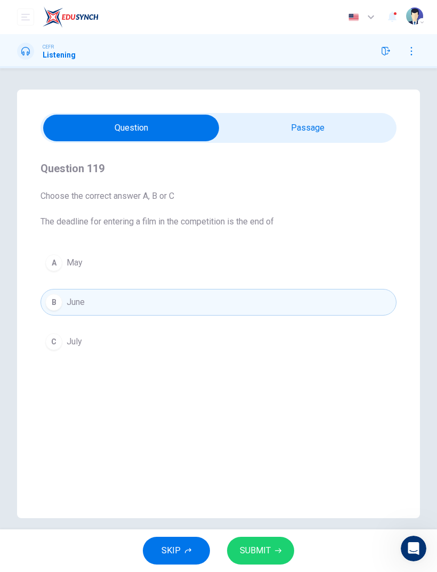
click at [258, 541] on button "SUBMIT" at bounding box center [260, 551] width 67 height 28
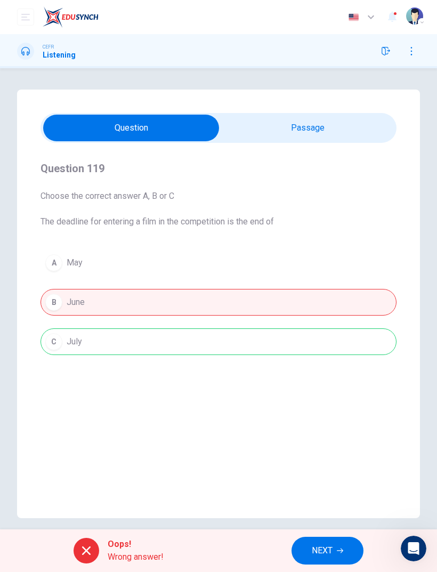
click at [317, 553] on span "NEXT" at bounding box center [322, 550] width 21 height 15
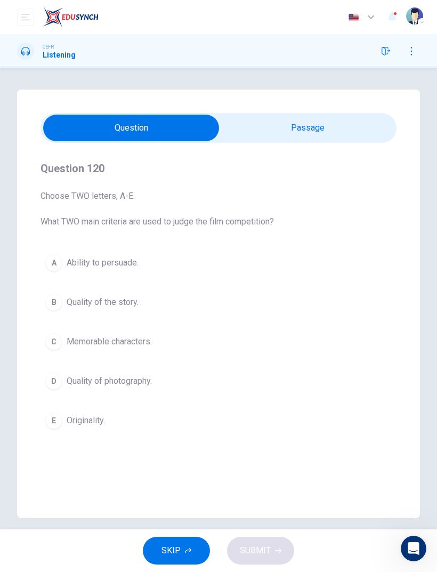
click at [54, 304] on div "B" at bounding box center [53, 302] width 17 height 17
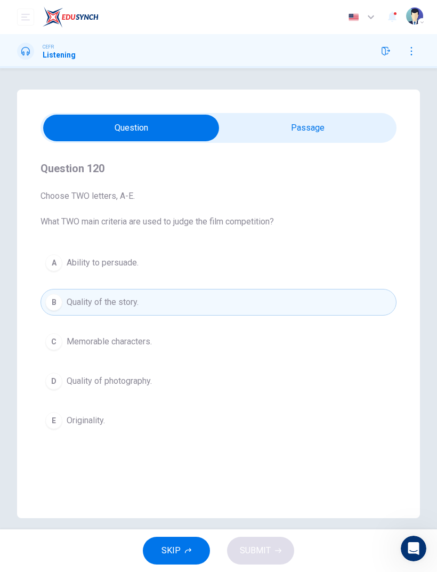
click at [278, 558] on div "SKIP SUBMIT" at bounding box center [218, 550] width 437 height 43
click at [79, 393] on button "D Quality of photography." at bounding box center [219, 381] width 356 height 27
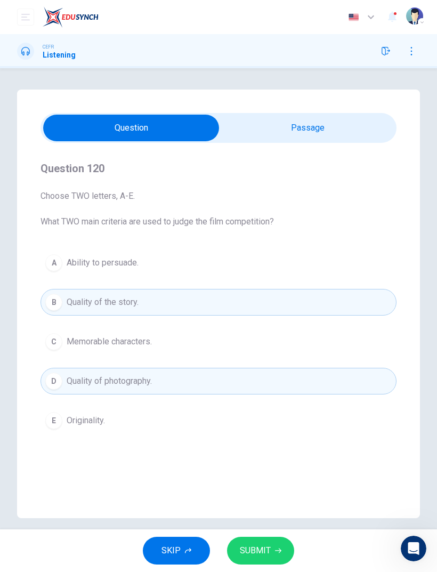
click at [255, 564] on button "SUBMIT" at bounding box center [260, 551] width 67 height 28
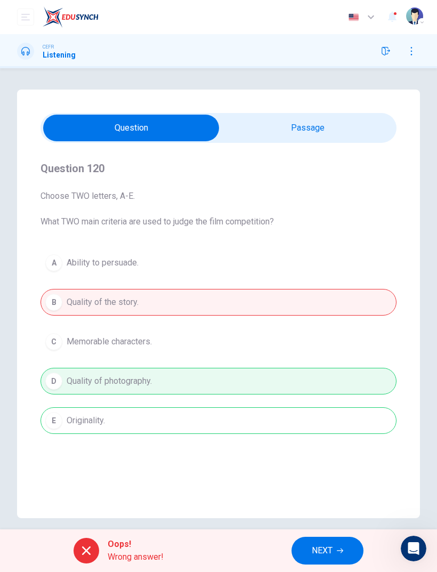
click at [312, 554] on span "NEXT" at bounding box center [322, 550] width 21 height 15
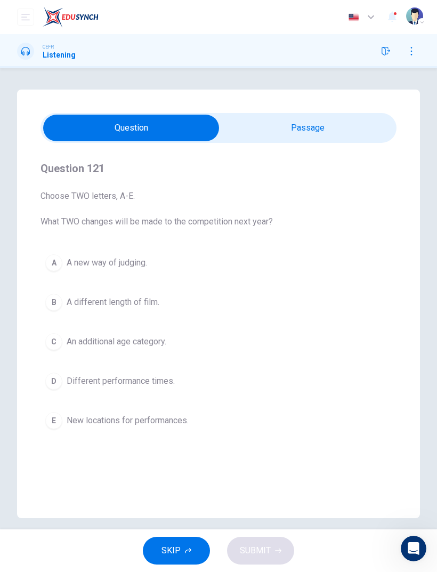
click at [55, 265] on div "A" at bounding box center [53, 262] width 17 height 17
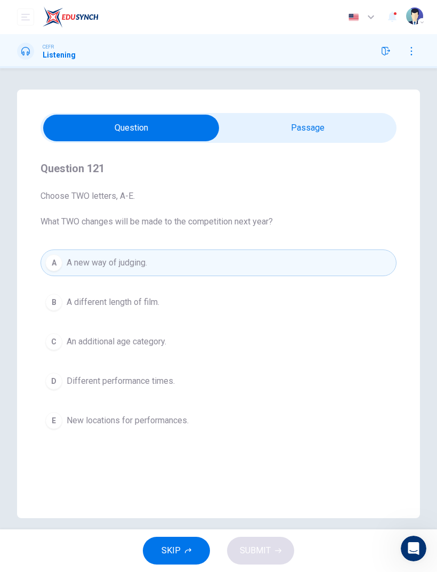
click at [82, 407] on button "E New locations for performances." at bounding box center [219, 420] width 356 height 27
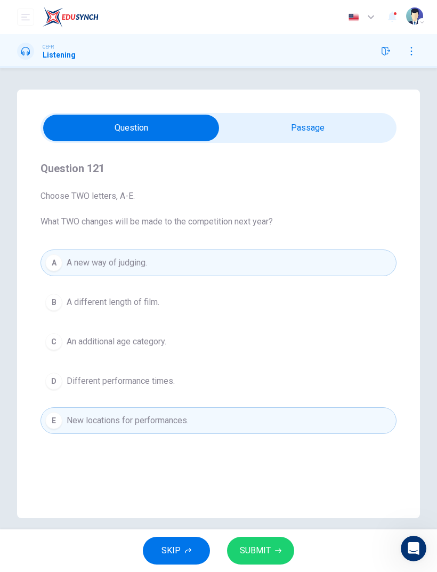
click at [260, 548] on span "SUBMIT" at bounding box center [255, 550] width 31 height 15
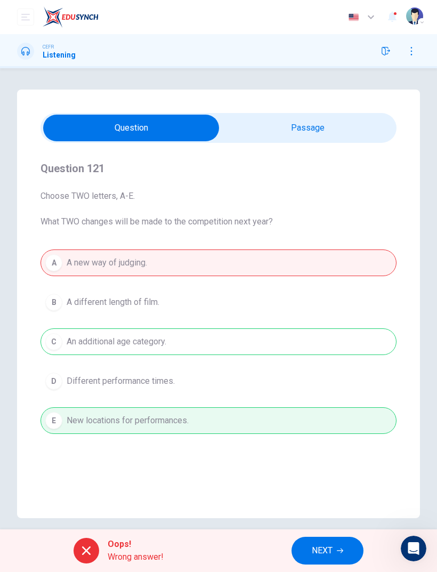
click at [303, 558] on button "NEXT" at bounding box center [328, 551] width 72 height 28
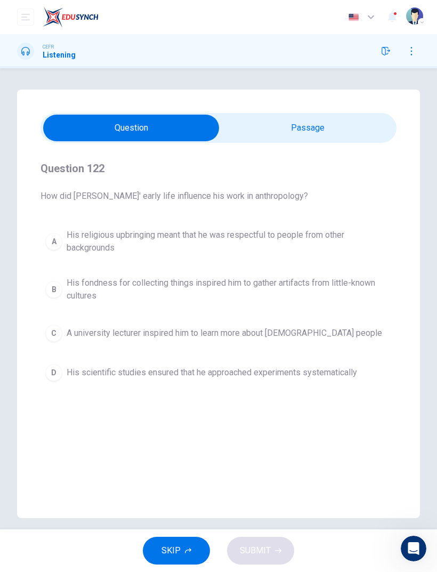
click at [58, 303] on button "B His fondness for collecting things inspired him to gather artifacts from litt…" at bounding box center [219, 289] width 356 height 35
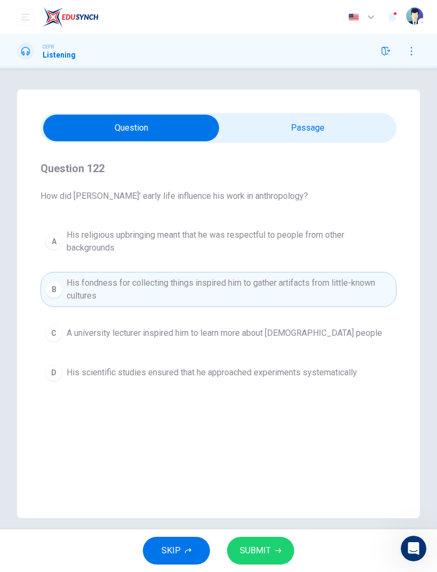
click at [62, 352] on div "A His religious upbringing meant that he was respectful to people from other ba…" at bounding box center [219, 305] width 356 height 162
click at [62, 382] on button "D His scientific studies ensured that he approached experiments systematically" at bounding box center [219, 372] width 356 height 27
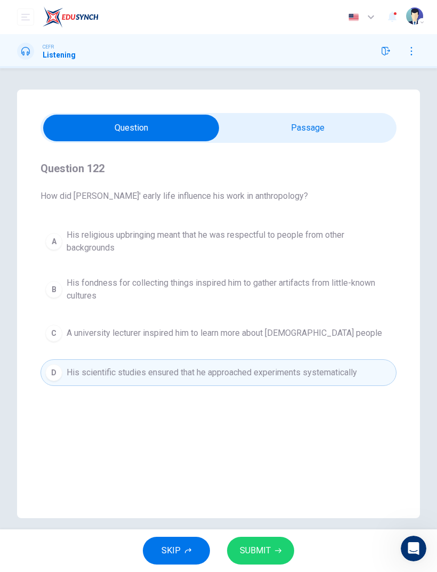
click at [259, 550] on span "SUBMIT" at bounding box center [255, 550] width 31 height 15
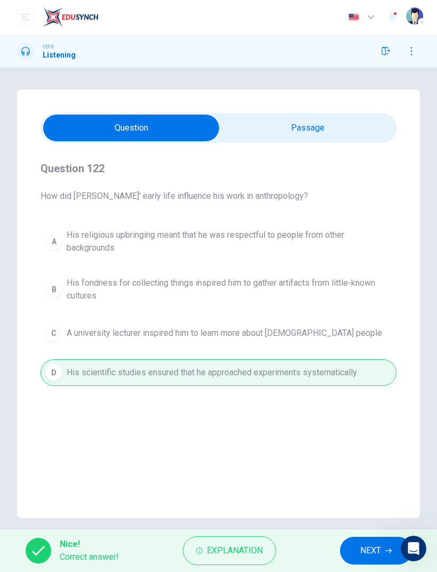
click at [371, 559] on button "NEXT" at bounding box center [376, 551] width 72 height 28
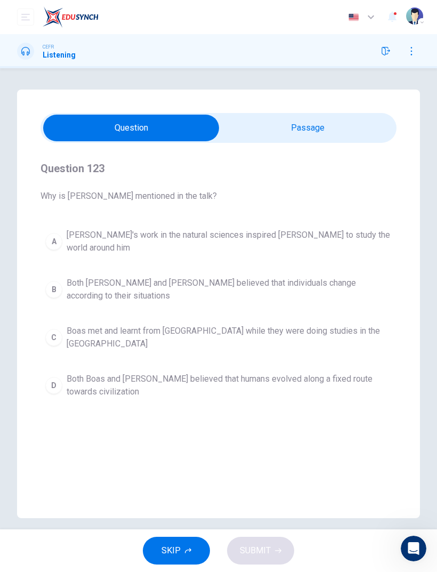
click at [53, 368] on button "D Both Boas and Darwin believed that humans evolved along a fixed route towards…" at bounding box center [219, 385] width 356 height 35
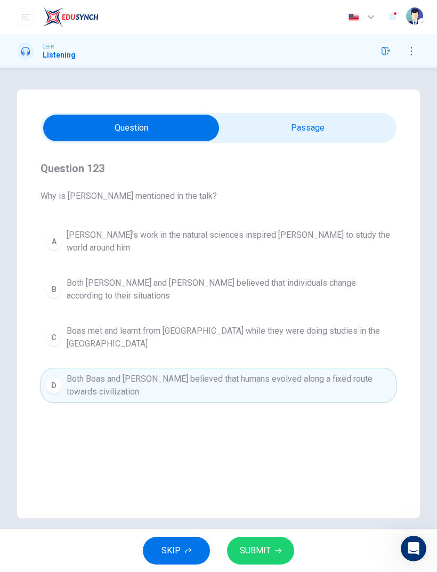
click at [264, 552] on span "SUBMIT" at bounding box center [255, 550] width 31 height 15
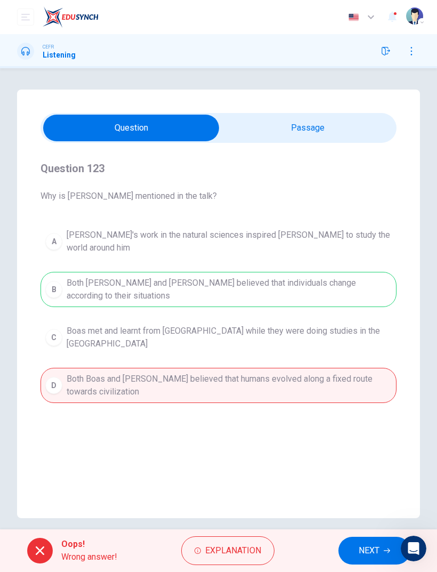
click at [363, 546] on span "NEXT" at bounding box center [369, 550] width 21 height 15
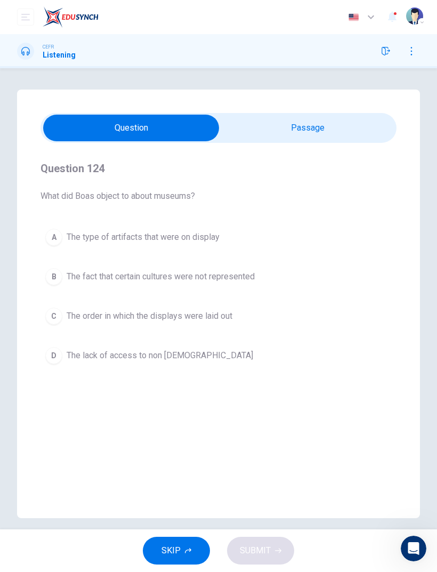
click at [51, 305] on button "C The order in which the displays were laid out" at bounding box center [219, 316] width 356 height 27
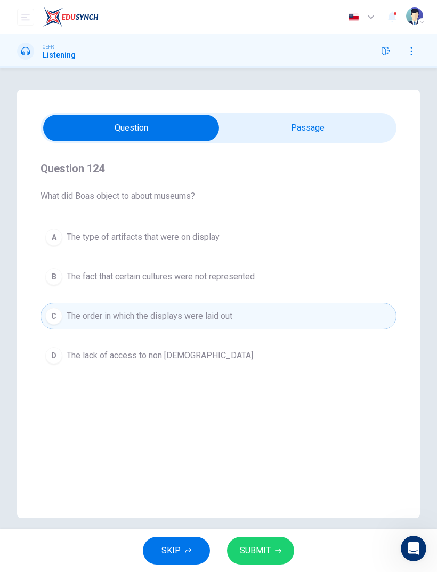
click at [266, 546] on span "SUBMIT" at bounding box center [255, 550] width 31 height 15
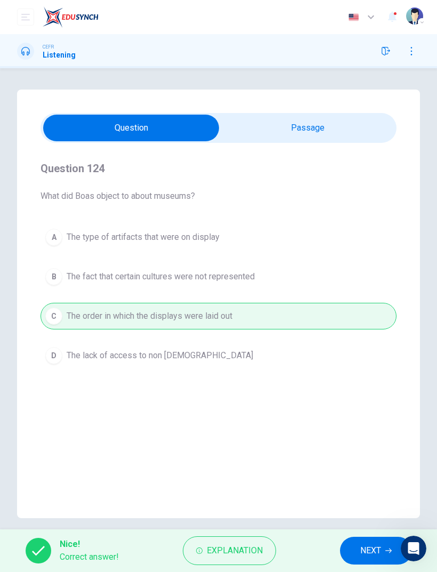
click at [391, 555] on button "NEXT" at bounding box center [376, 551] width 72 height 28
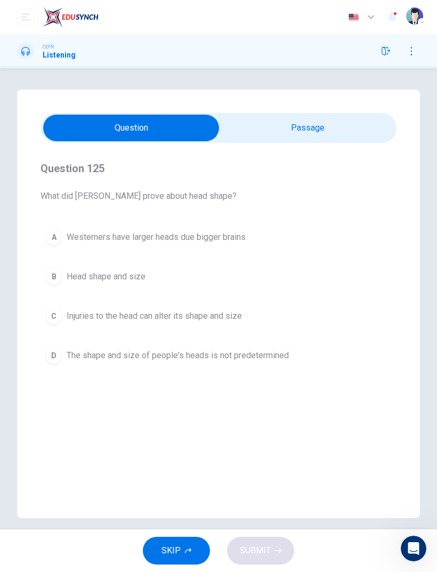
click at [49, 250] on button "A Westerners have larger heads due bigger brains" at bounding box center [219, 237] width 356 height 27
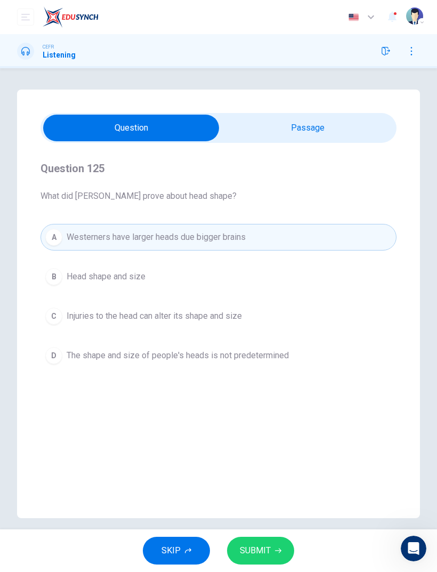
click at [268, 557] on span "SUBMIT" at bounding box center [255, 550] width 31 height 15
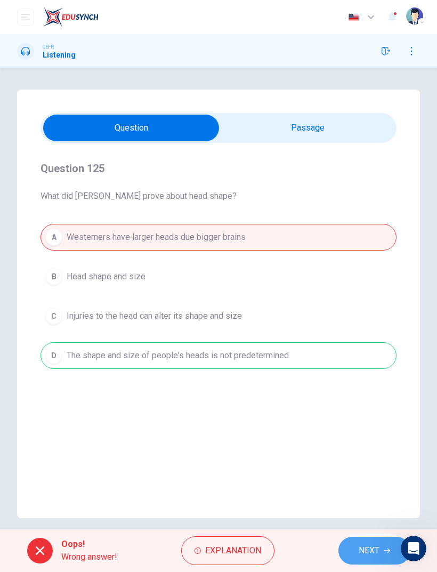
click at [366, 554] on span "NEXT" at bounding box center [369, 550] width 21 height 15
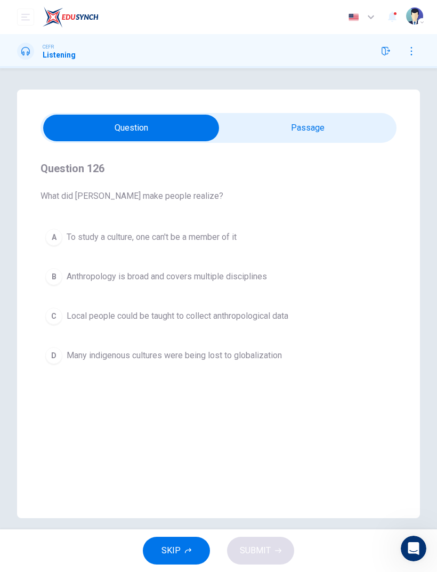
click at [56, 282] on div "B" at bounding box center [53, 276] width 17 height 17
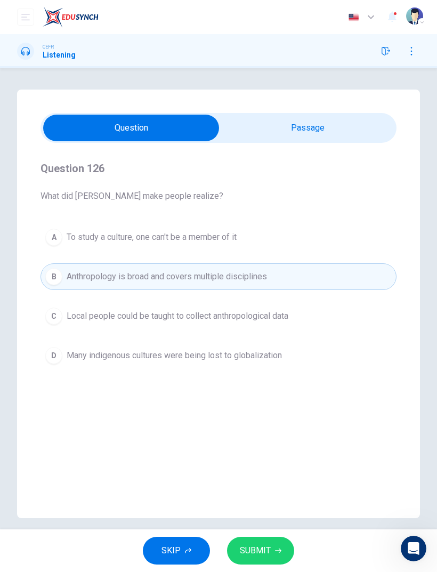
click at [260, 556] on span "SUBMIT" at bounding box center [255, 550] width 31 height 15
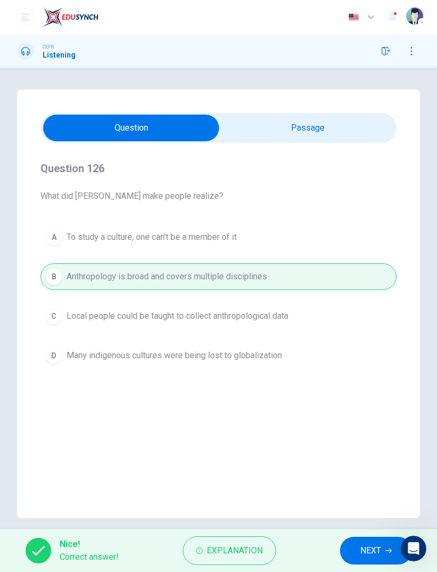
click at [375, 558] on span "NEXT" at bounding box center [370, 550] width 21 height 15
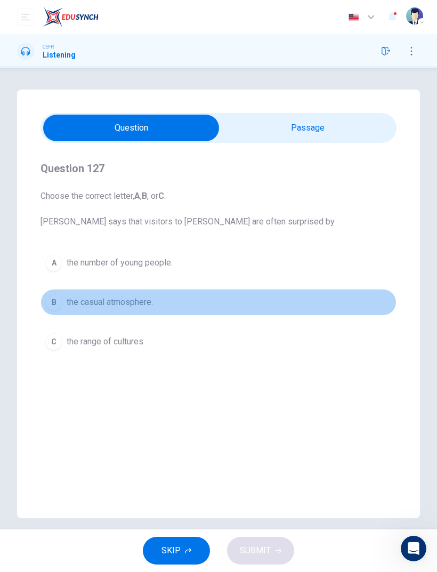
click at [48, 307] on div "B" at bounding box center [53, 302] width 17 height 17
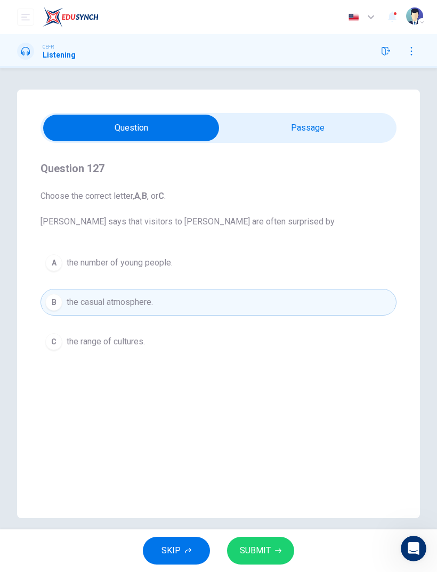
click at [268, 549] on span "SUBMIT" at bounding box center [255, 550] width 31 height 15
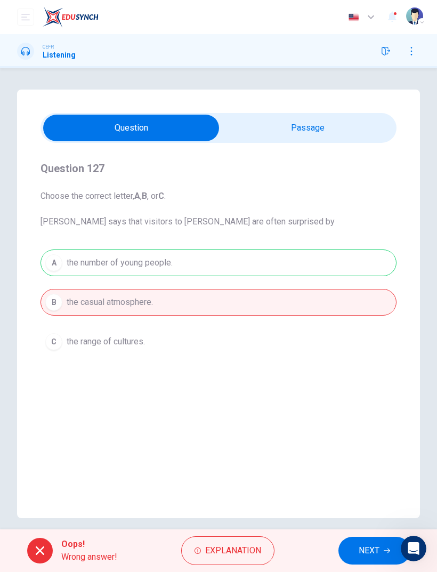
click at [371, 551] on span "NEXT" at bounding box center [369, 550] width 21 height 15
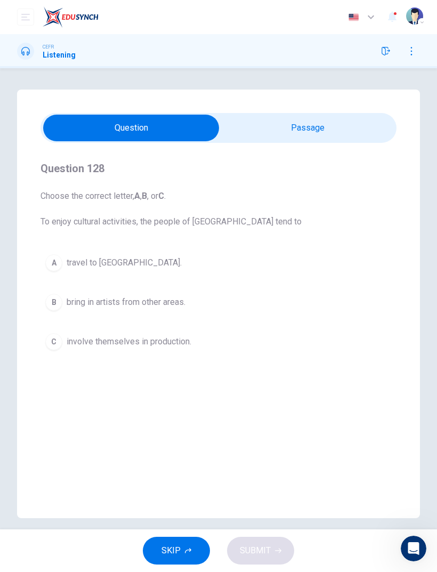
click at [53, 303] on div "B" at bounding box center [53, 302] width 17 height 17
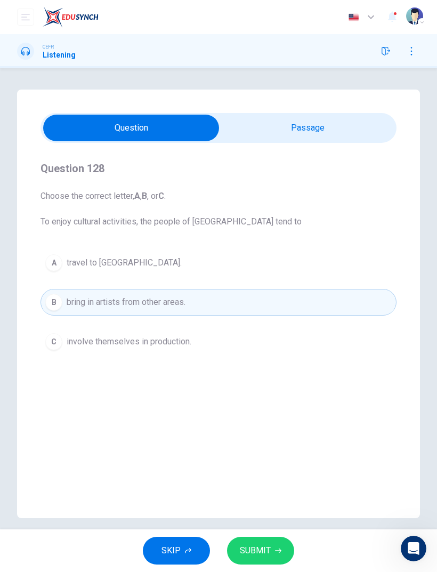
click at [271, 558] on button "SUBMIT" at bounding box center [260, 551] width 67 height 28
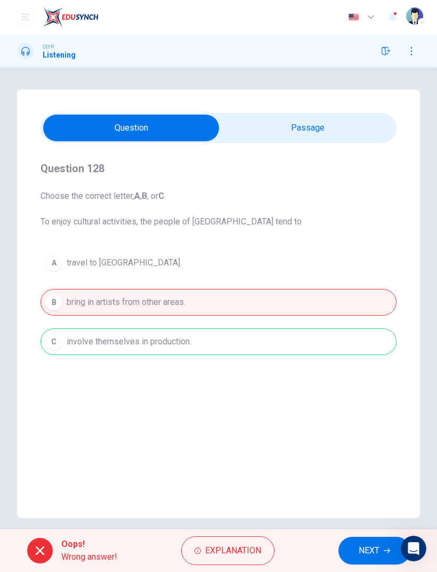
click at [356, 548] on button "NEXT" at bounding box center [375, 551] width 72 height 28
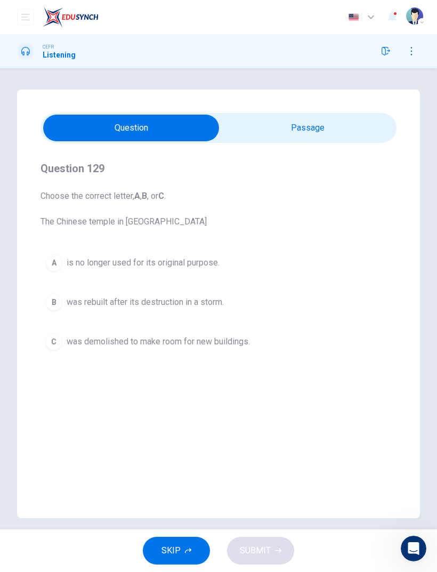
click at [51, 314] on button "B was rebuilt after its destruction in a storm." at bounding box center [219, 302] width 356 height 27
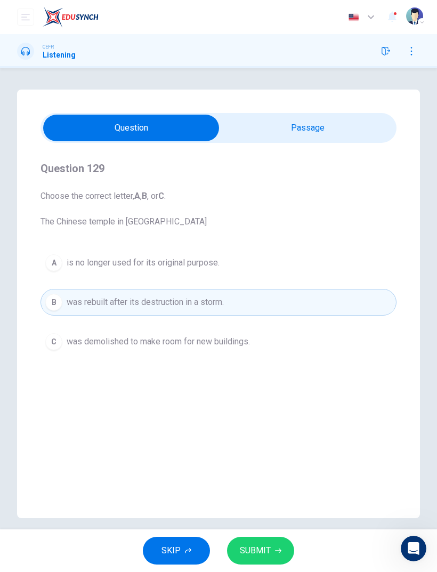
click at [264, 554] on span "SUBMIT" at bounding box center [255, 550] width 31 height 15
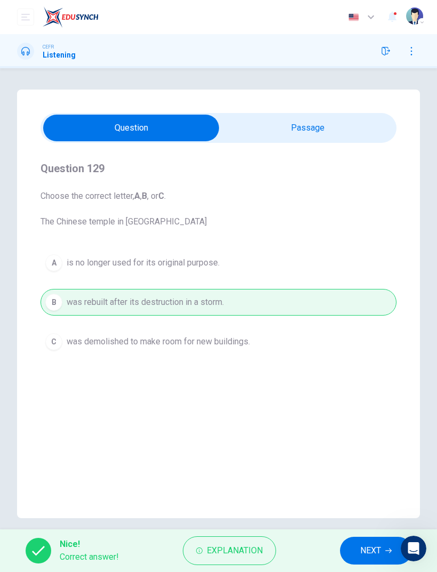
click at [357, 548] on button "NEXT" at bounding box center [376, 551] width 72 height 28
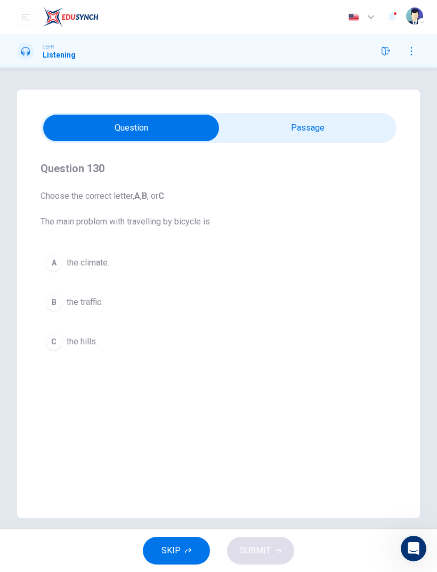
click at [52, 285] on div "A the climate. B the traffic. C the hills." at bounding box center [219, 303] width 356 height 106
click at [51, 305] on div "B" at bounding box center [53, 302] width 17 height 17
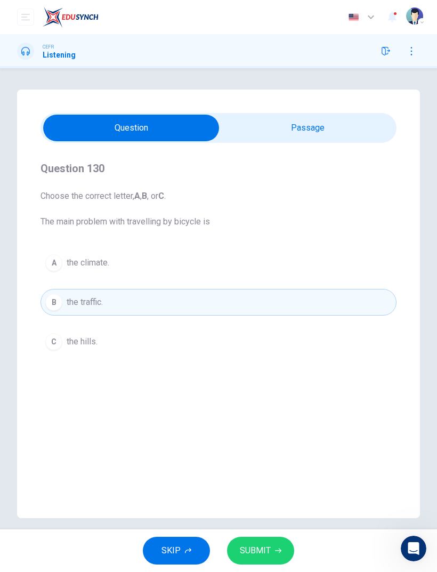
click at [269, 560] on button "SUBMIT" at bounding box center [260, 551] width 67 height 28
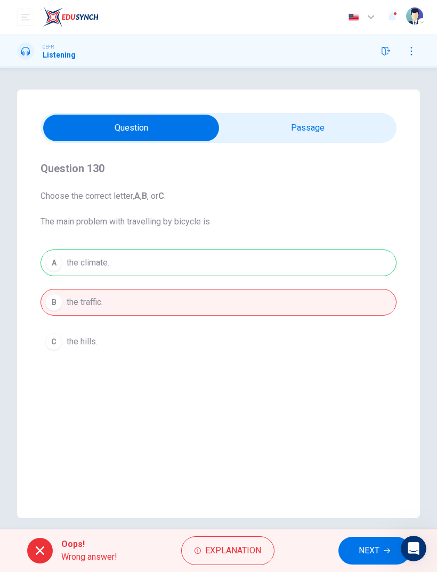
click at [360, 545] on span "NEXT" at bounding box center [369, 550] width 21 height 15
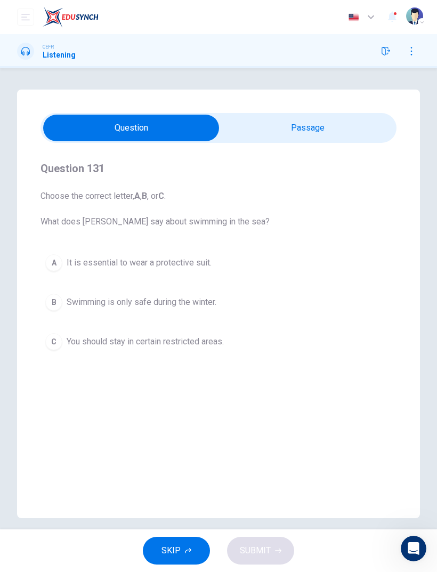
click at [51, 299] on div "B" at bounding box center [53, 302] width 17 height 17
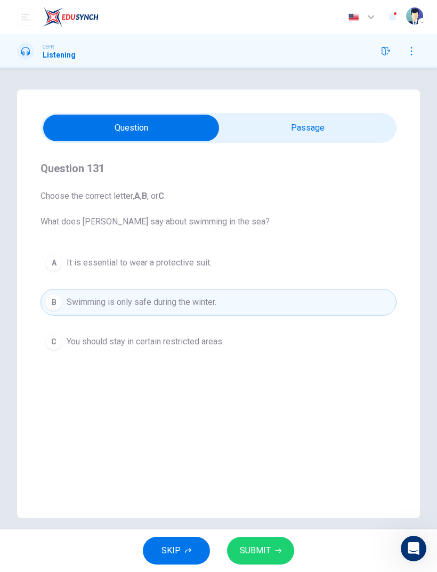
click at [264, 551] on span "SUBMIT" at bounding box center [255, 550] width 31 height 15
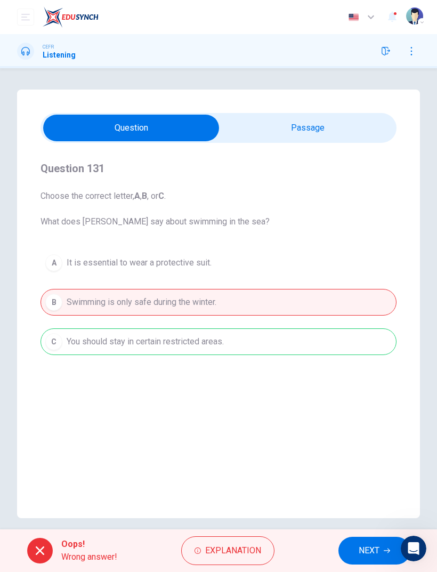
click at [367, 548] on span "NEXT" at bounding box center [369, 550] width 21 height 15
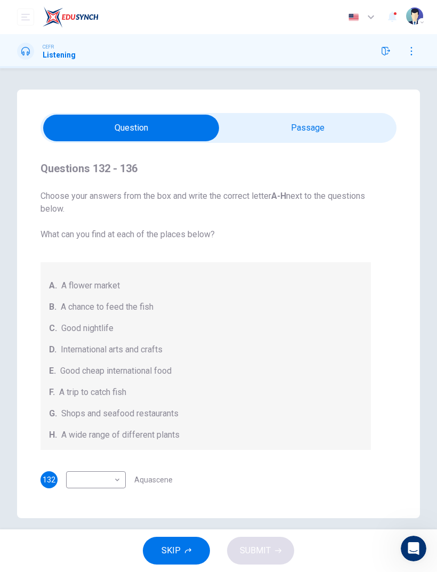
click at [54, 346] on span "D." at bounding box center [52, 349] width 7 height 13
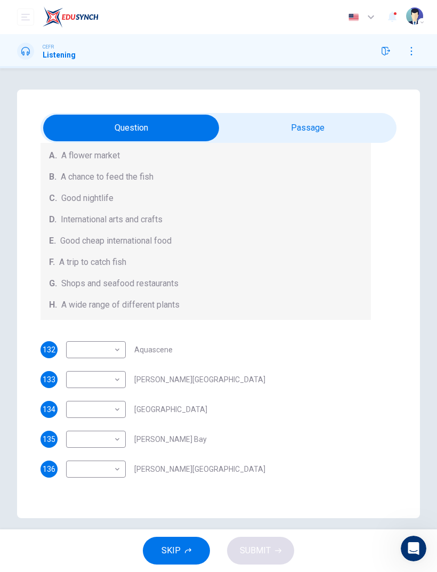
click at [44, 382] on div "132 ​ ​ Aquascene 133 ​ ​ Smith Street Mall 134 ​ ​ Cullen Bay Marina 135 ​ ​ F…" at bounding box center [206, 409] width 331 height 136
click at [81, 352] on body "This site uses cookies, as explained in our Privacy Policy . If you agree to th…" at bounding box center [218, 286] width 437 height 572
click at [81, 453] on li "F" at bounding box center [96, 452] width 60 height 17
type input "*"
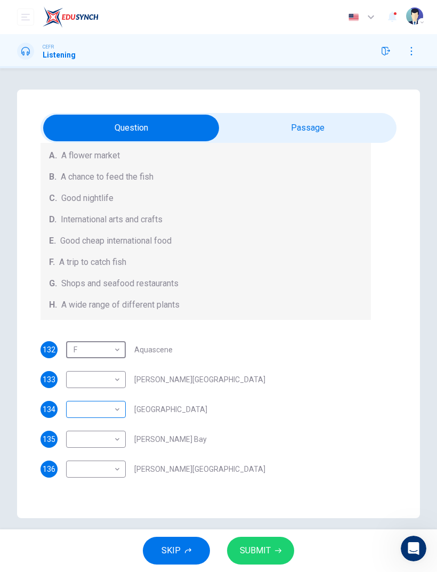
click at [78, 400] on body "This site uses cookies, as explained in our Privacy Policy . If you agree to th…" at bounding box center [218, 286] width 437 height 572
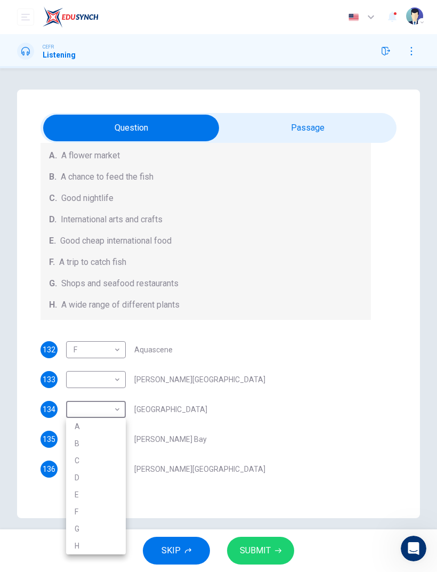
click at [69, 415] on div at bounding box center [218, 286] width 437 height 572
click at [75, 430] on li "B" at bounding box center [96, 433] width 45 height 10
type input "*"
click at [73, 381] on body "This site uses cookies, as explained in our Privacy Policy . If you agree to th…" at bounding box center [218, 286] width 437 height 572
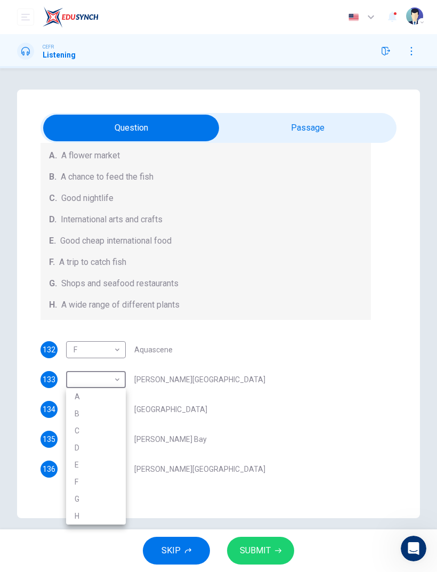
click at [69, 441] on li "D" at bounding box center [96, 447] width 60 height 17
type input "*"
click at [78, 439] on body "This site uses cookies, as explained in our Privacy Policy . If you agree to th…" at bounding box center [218, 286] width 437 height 572
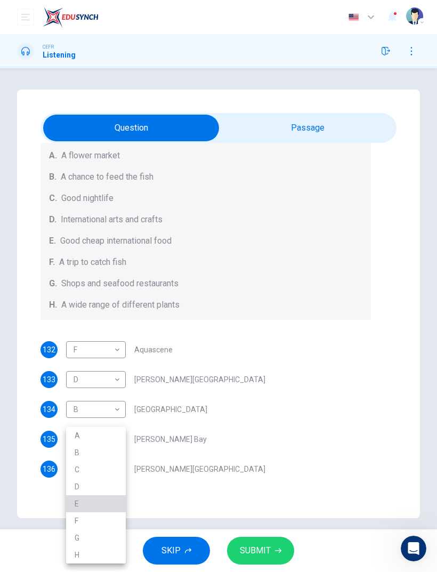
click at [76, 509] on li "E" at bounding box center [96, 503] width 60 height 17
type input "*"
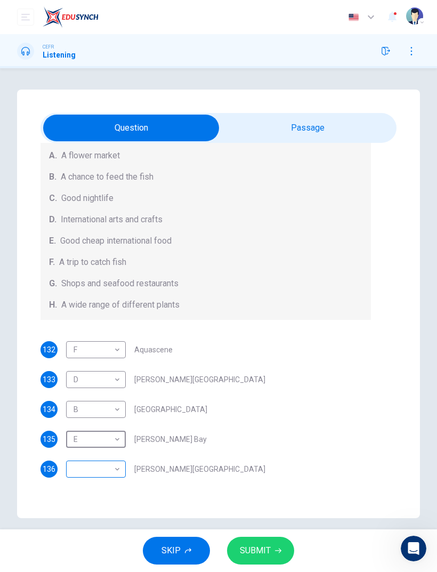
click at [73, 470] on body "This site uses cookies, as explained in our Privacy Policy . If you agree to th…" at bounding box center [218, 286] width 437 height 572
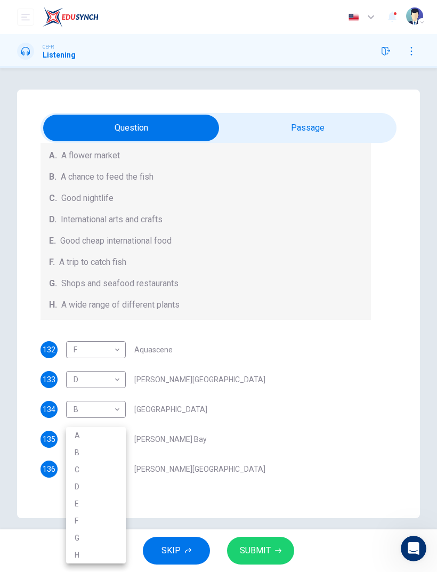
click at [74, 441] on li "A" at bounding box center [96, 435] width 60 height 17
type input "*"
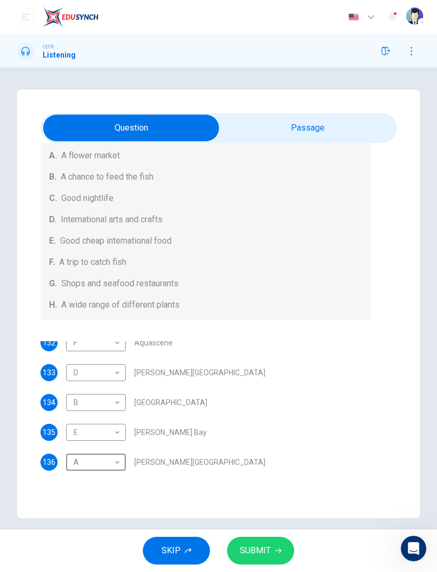
click at [272, 558] on button "SUBMIT" at bounding box center [260, 551] width 67 height 28
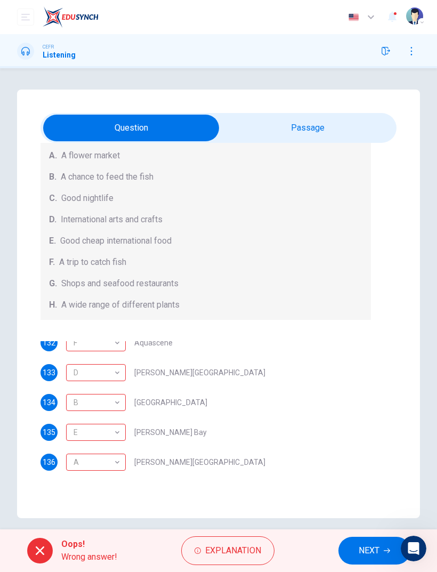
click at [374, 553] on span "NEXT" at bounding box center [369, 550] width 21 height 15
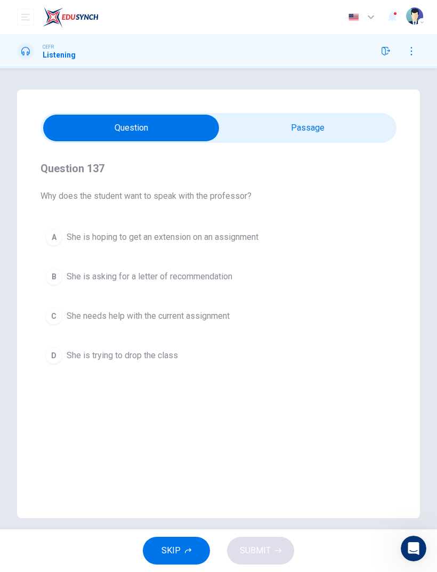
click at [46, 255] on div "A She is hoping to get an extension on an assignment B She is asking for a lett…" at bounding box center [219, 296] width 356 height 145
click at [58, 283] on div "B" at bounding box center [53, 276] width 17 height 17
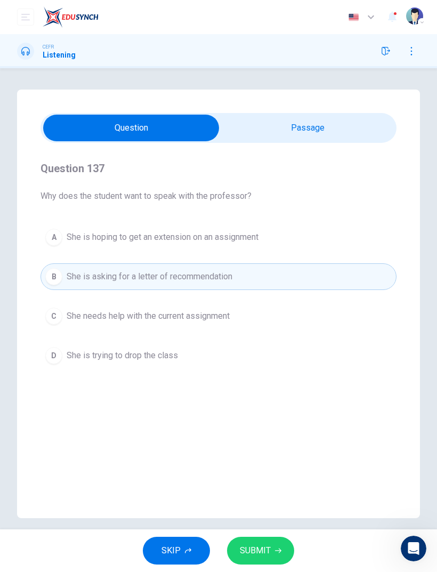
click at [52, 318] on div "C" at bounding box center [53, 316] width 17 height 17
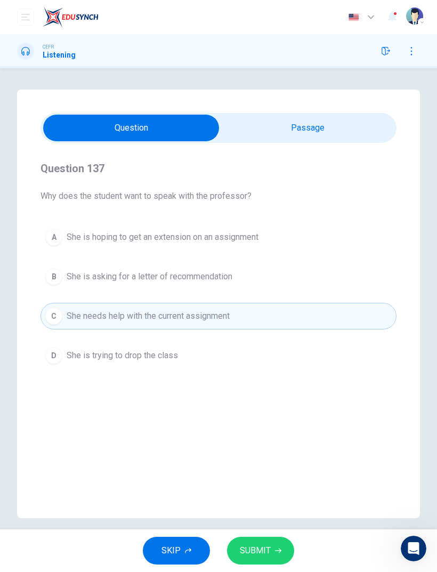
click at [274, 544] on button "SUBMIT" at bounding box center [260, 551] width 67 height 28
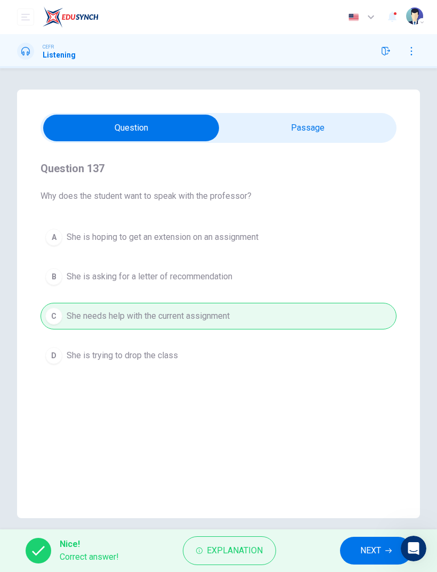
click at [372, 549] on span "NEXT" at bounding box center [370, 550] width 21 height 15
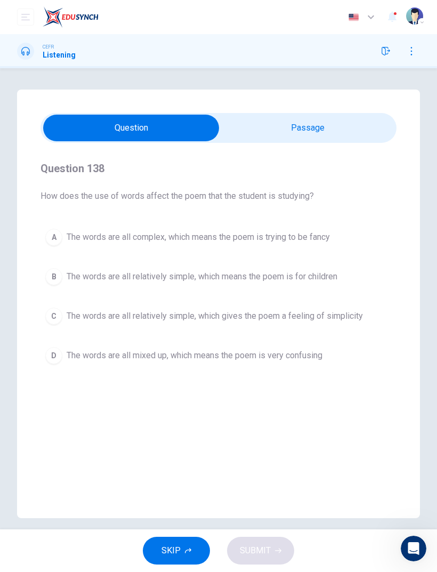
click at [58, 340] on div "A The words are all complex, which means the poem is trying to be fancy B The w…" at bounding box center [219, 296] width 356 height 145
click at [55, 363] on div "D" at bounding box center [53, 355] width 17 height 17
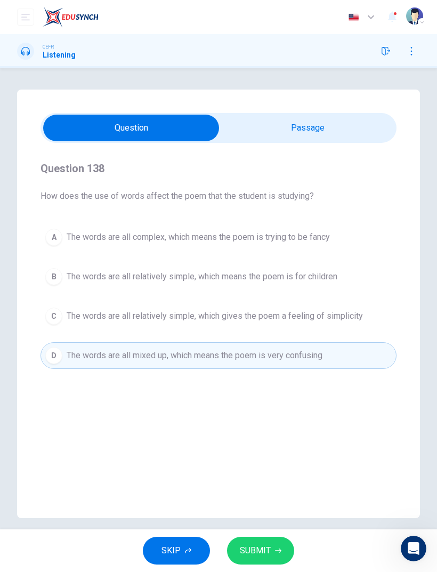
click at [274, 540] on button "SUBMIT" at bounding box center [260, 551] width 67 height 28
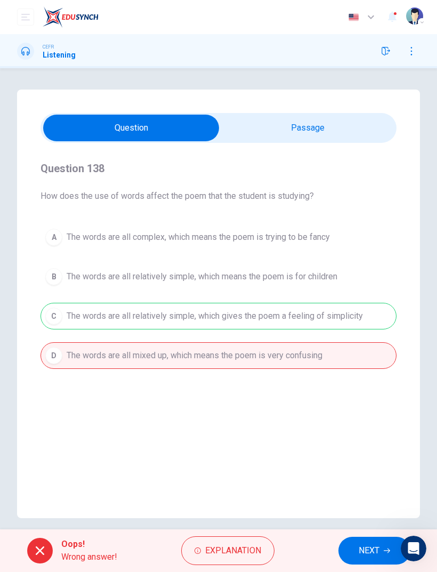
click at [368, 549] on span "NEXT" at bounding box center [369, 550] width 21 height 15
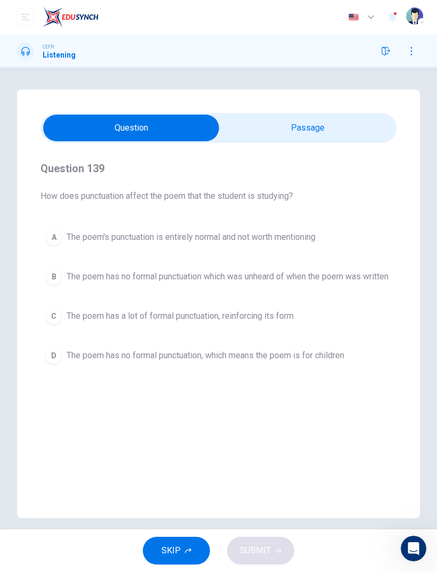
click at [47, 320] on div "C" at bounding box center [53, 316] width 17 height 17
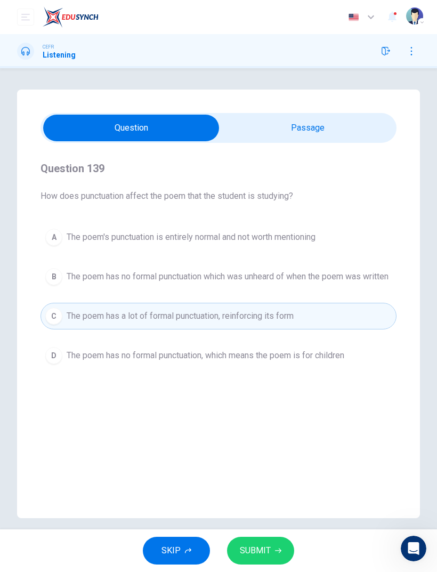
click at [263, 546] on span "SUBMIT" at bounding box center [255, 550] width 31 height 15
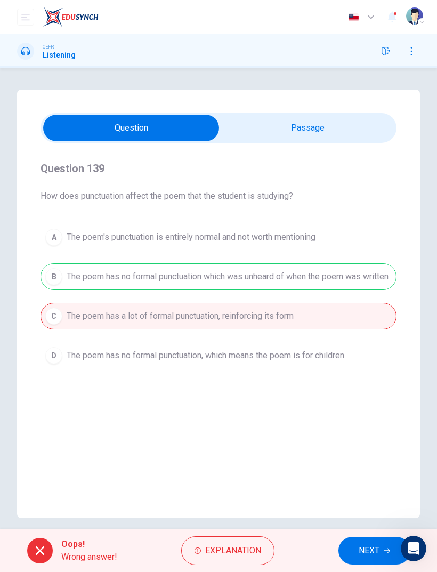
click at [366, 548] on span "NEXT" at bounding box center [369, 550] width 21 height 15
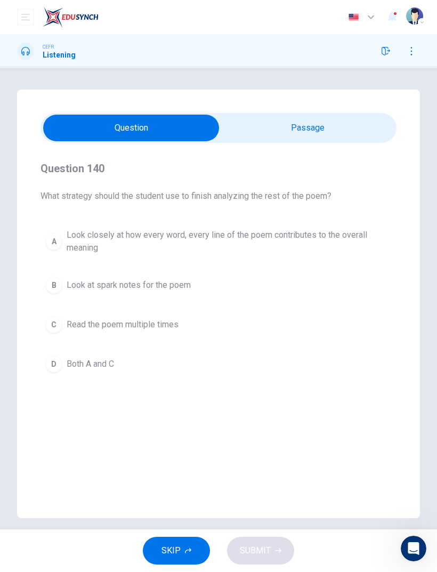
click at [51, 323] on div "C" at bounding box center [53, 324] width 17 height 17
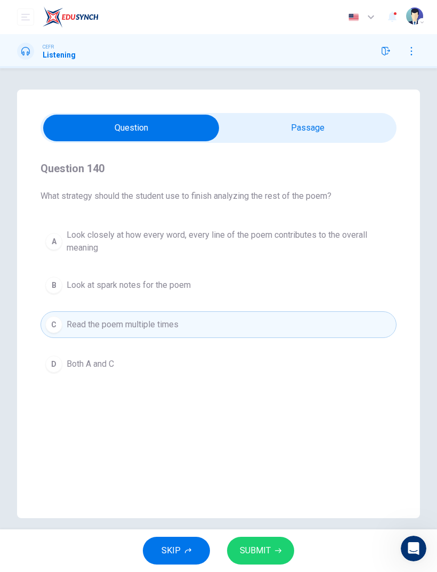
click at [260, 553] on span "SUBMIT" at bounding box center [255, 550] width 31 height 15
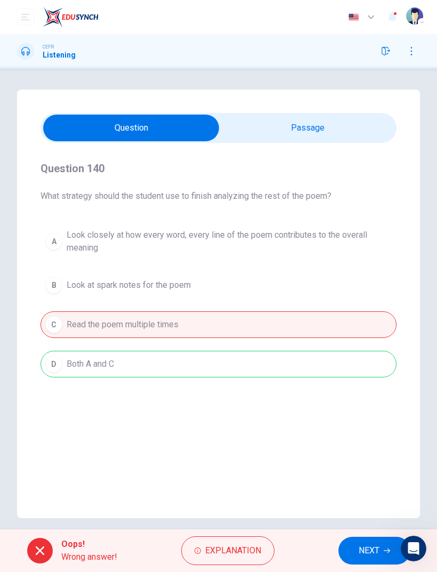
click at [366, 548] on span "NEXT" at bounding box center [369, 550] width 21 height 15
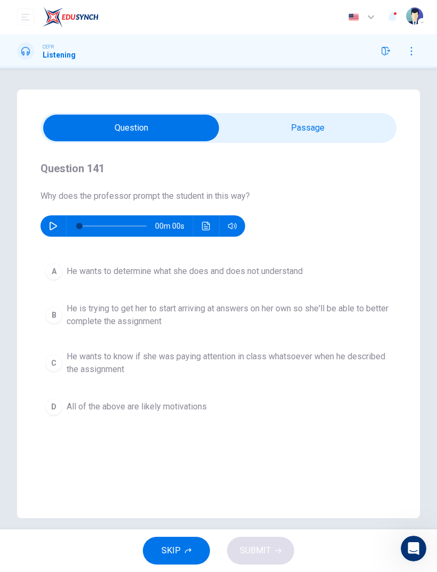
click at [49, 325] on button "B He is trying to get her to start arriving at answers on her own so she'll be …" at bounding box center [219, 314] width 356 height 35
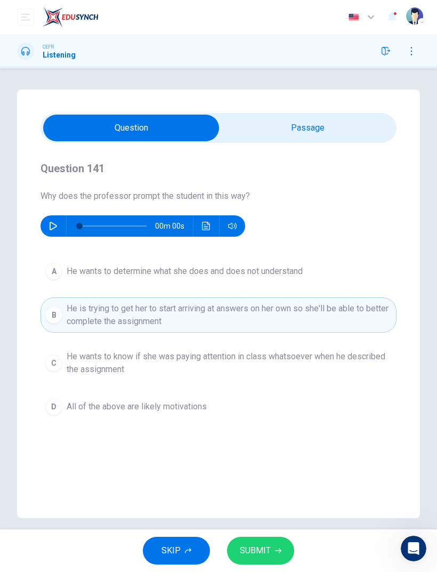
click at [54, 308] on div "B" at bounding box center [53, 315] width 17 height 17
click at [275, 544] on button "SUBMIT" at bounding box center [260, 551] width 67 height 28
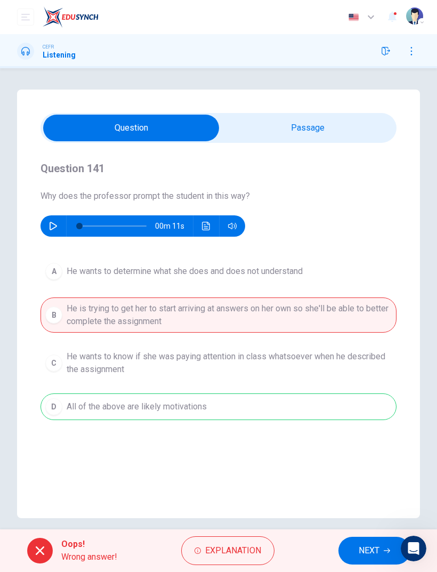
click at [370, 546] on span "NEXT" at bounding box center [369, 550] width 21 height 15
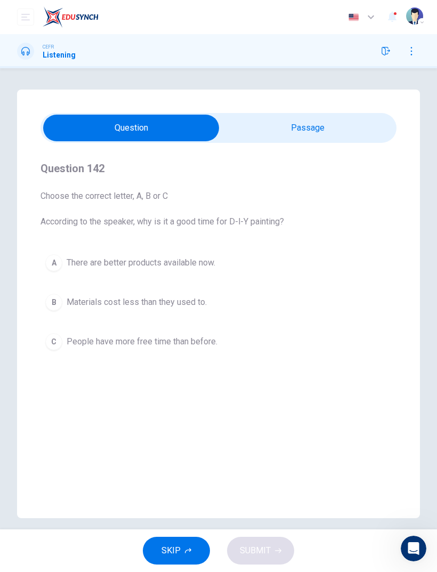
click at [55, 337] on div "C" at bounding box center [53, 341] width 17 height 17
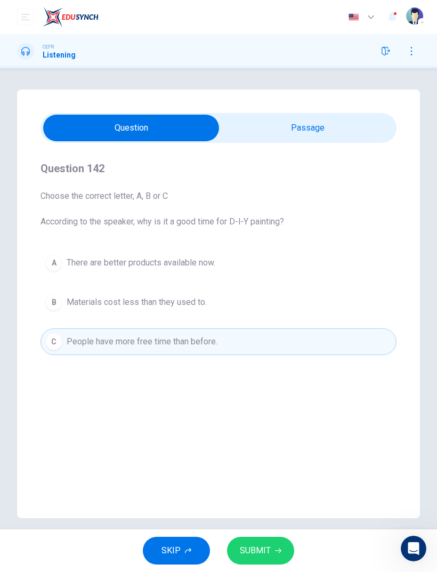
click at [275, 539] on button "SUBMIT" at bounding box center [260, 551] width 67 height 28
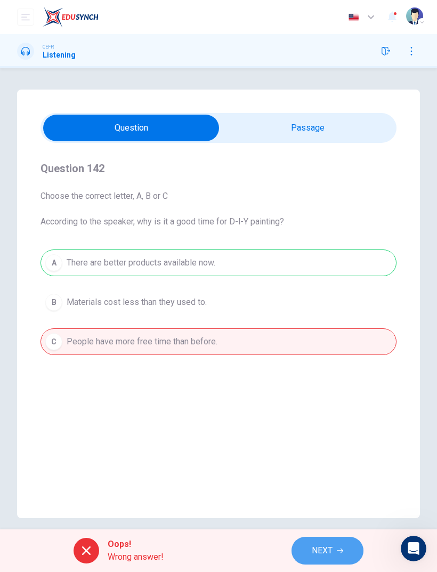
click at [344, 543] on button "NEXT" at bounding box center [328, 551] width 72 height 28
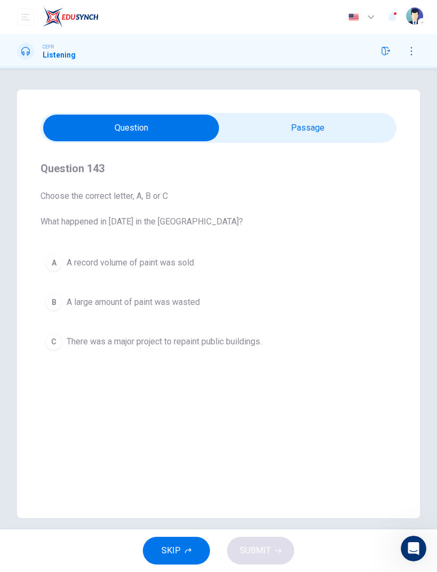
click at [54, 343] on div "C" at bounding box center [53, 341] width 17 height 17
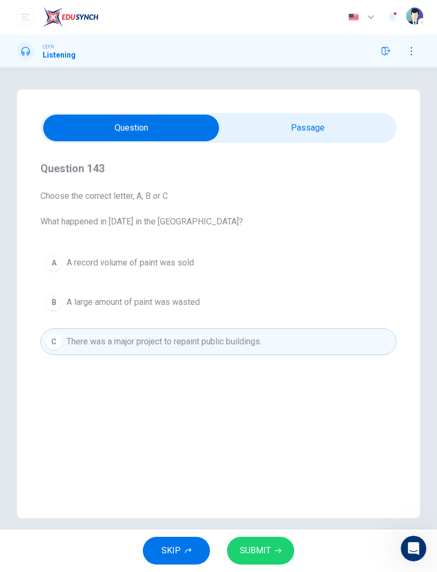
click at [279, 546] on button "SUBMIT" at bounding box center [260, 551] width 67 height 28
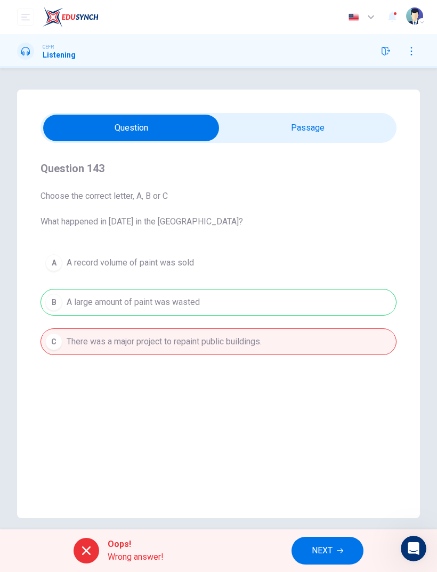
click at [335, 548] on button "NEXT" at bounding box center [328, 551] width 72 height 28
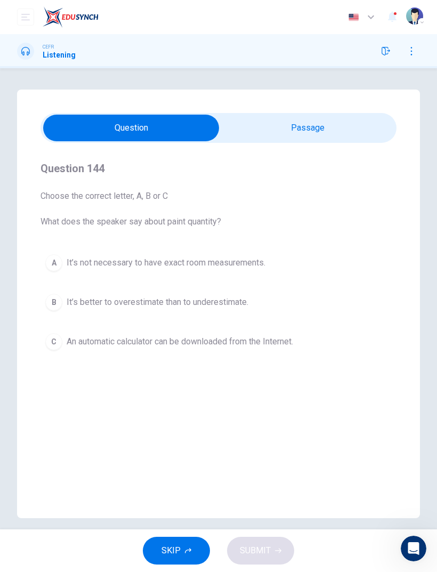
click at [54, 341] on div "C" at bounding box center [53, 341] width 17 height 17
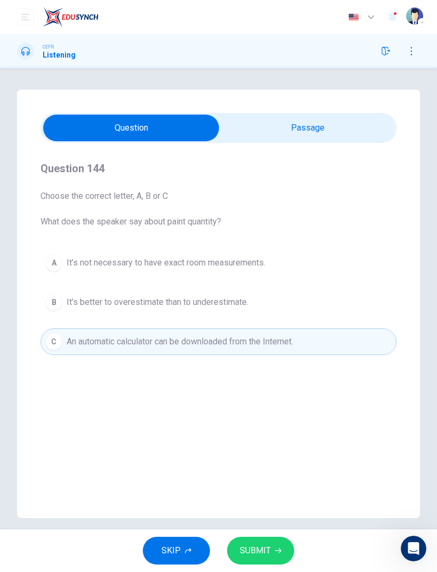
click at [264, 553] on span "SUBMIT" at bounding box center [255, 550] width 31 height 15
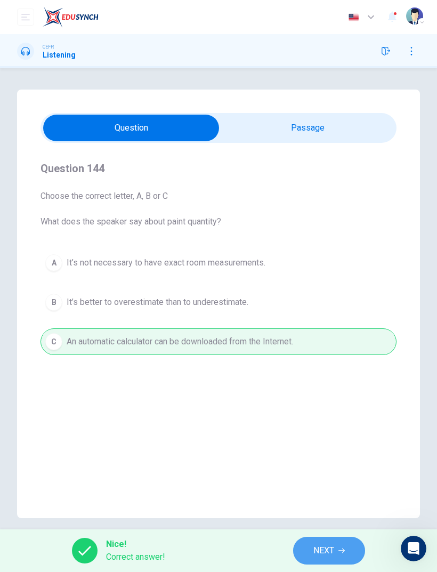
click at [337, 547] on button "NEXT" at bounding box center [329, 551] width 72 height 28
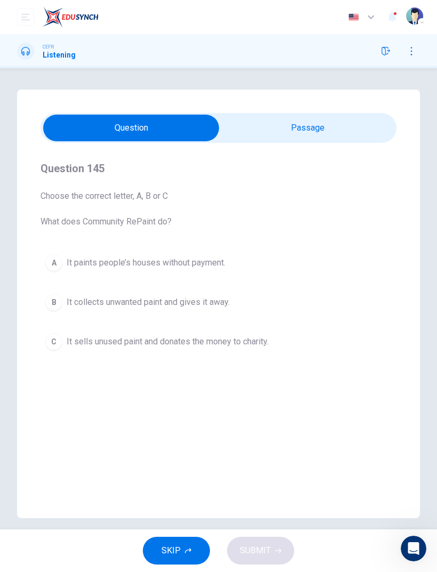
click at [51, 332] on button "C It sells unused paint and donates the money to charity." at bounding box center [219, 341] width 356 height 27
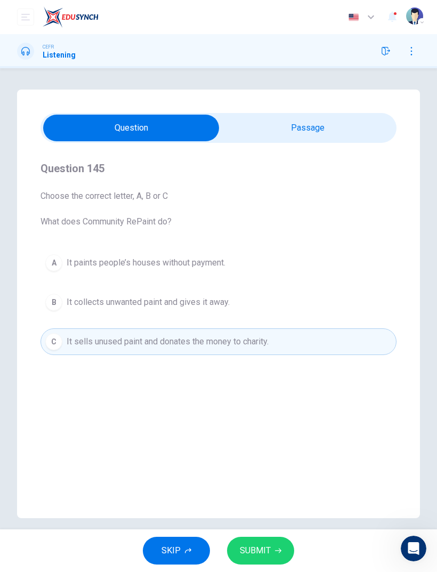
click at [270, 549] on button "SUBMIT" at bounding box center [260, 551] width 67 height 28
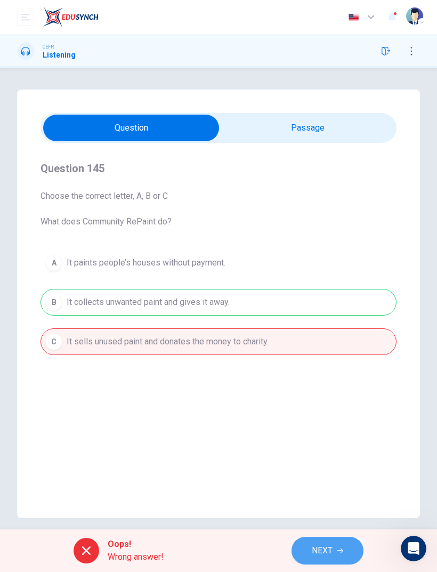
click at [341, 543] on button "NEXT" at bounding box center [328, 551] width 72 height 28
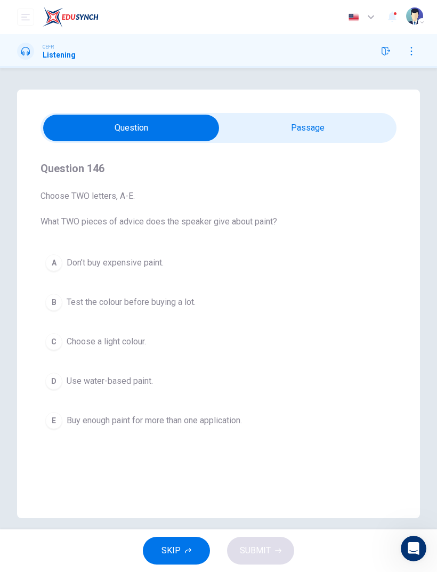
click at [47, 347] on div "C" at bounding box center [53, 341] width 17 height 17
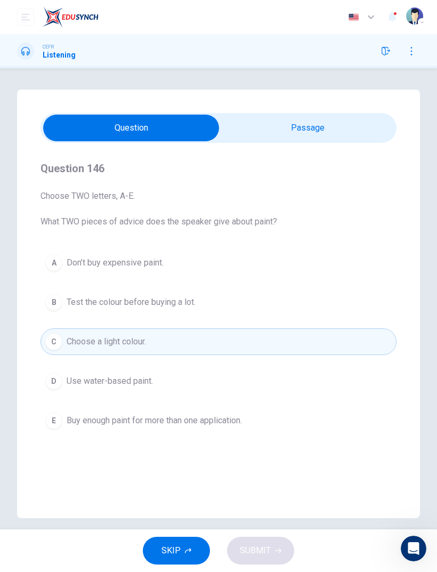
click at [276, 553] on div "SKIP SUBMIT" at bounding box center [218, 550] width 437 height 43
click at [58, 387] on div "D" at bounding box center [53, 381] width 17 height 17
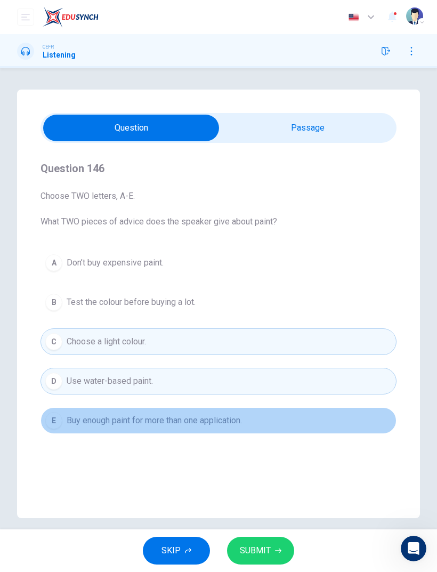
click at [59, 423] on div "E" at bounding box center [53, 420] width 17 height 17
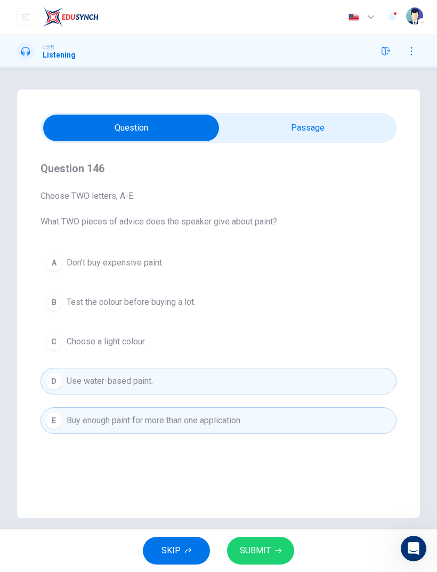
click at [265, 552] on span "SUBMIT" at bounding box center [255, 550] width 31 height 15
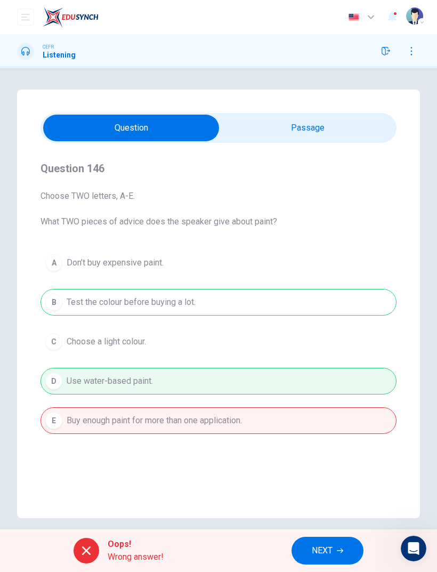
click at [344, 557] on button "NEXT" at bounding box center [328, 551] width 72 height 28
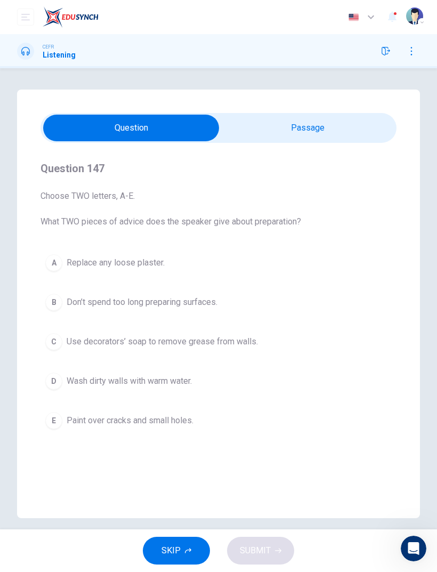
click at [50, 310] on div "B" at bounding box center [53, 302] width 17 height 17
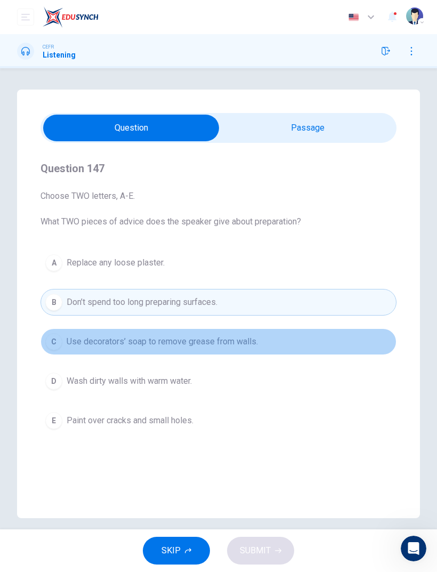
click at [49, 346] on div "C" at bounding box center [53, 341] width 17 height 17
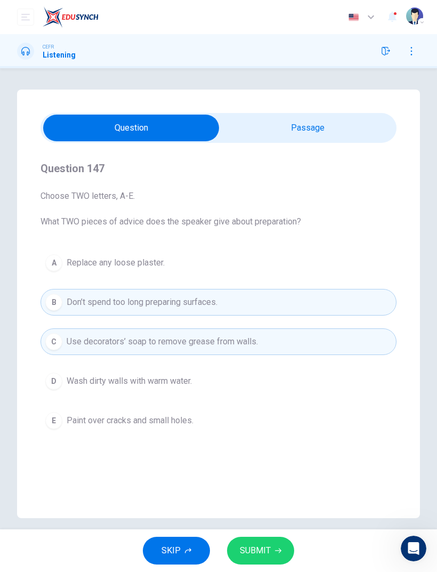
click at [54, 413] on div "E" at bounding box center [53, 420] width 17 height 17
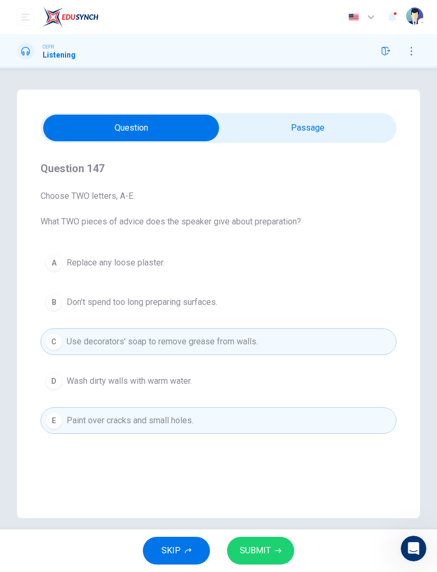
click at [279, 551] on icon "button" at bounding box center [278, 551] width 6 height 6
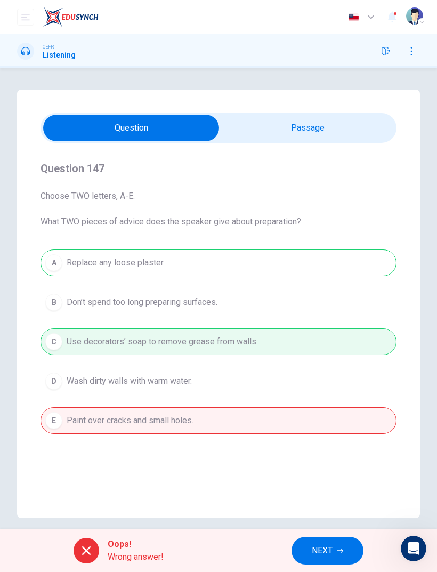
click at [334, 549] on button "NEXT" at bounding box center [328, 551] width 72 height 28
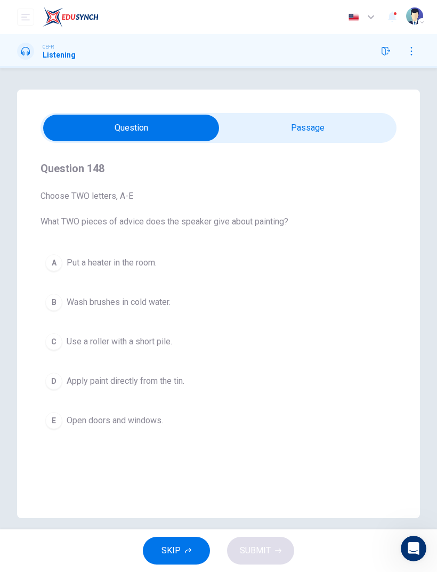
click at [58, 351] on button "C Use a roller with a short pile." at bounding box center [219, 341] width 356 height 27
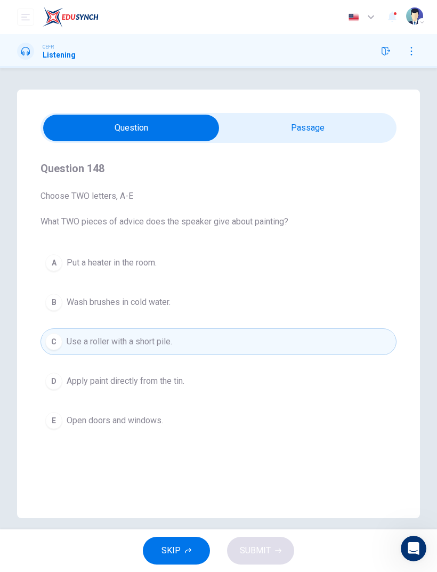
click at [58, 393] on button "D Apply paint directly from the tin." at bounding box center [219, 381] width 356 height 27
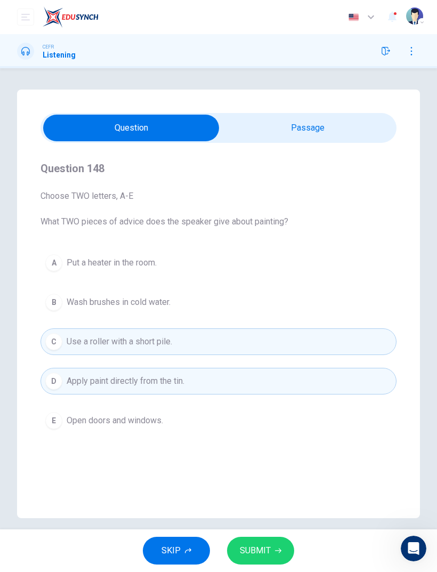
click at [282, 552] on button "SUBMIT" at bounding box center [260, 551] width 67 height 28
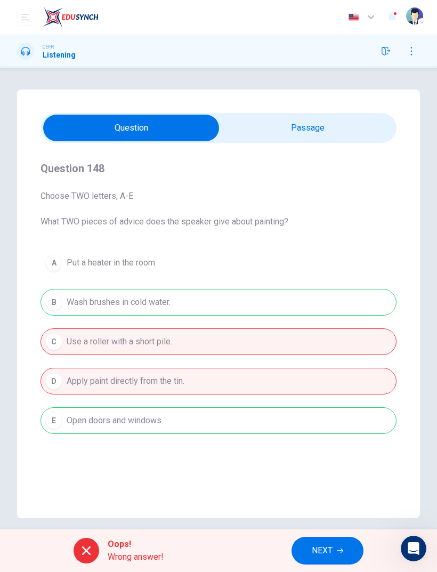
click at [336, 555] on button "NEXT" at bounding box center [328, 551] width 72 height 28
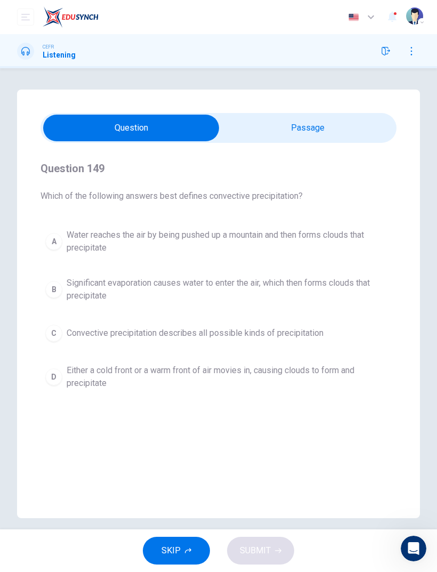
click at [49, 382] on div "D" at bounding box center [53, 376] width 17 height 17
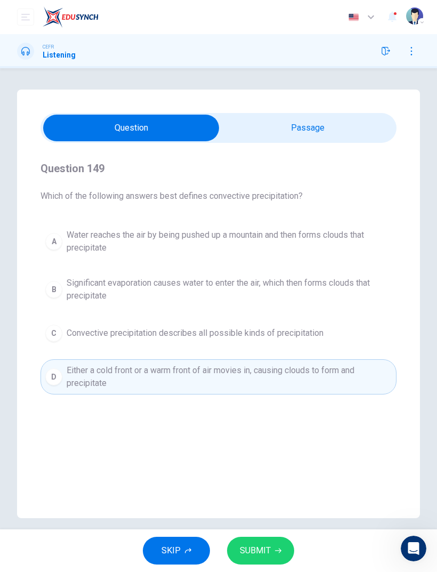
click at [286, 550] on button "SUBMIT" at bounding box center [260, 551] width 67 height 28
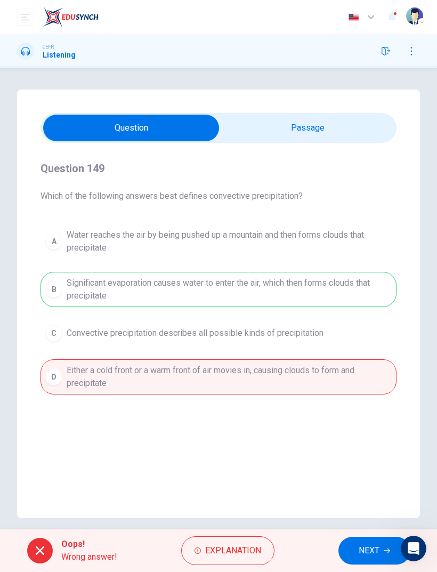
click at [380, 551] on span "NEXT" at bounding box center [369, 550] width 21 height 15
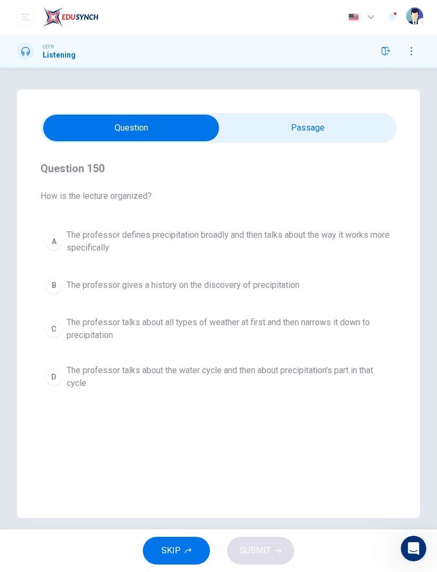
click at [53, 327] on div "C" at bounding box center [53, 328] width 17 height 17
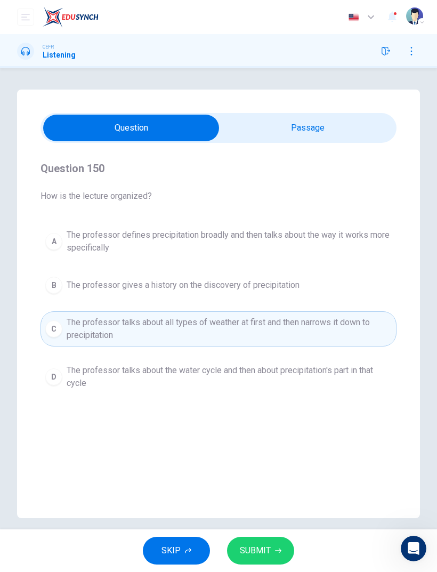
click at [277, 546] on button "SUBMIT" at bounding box center [260, 551] width 67 height 28
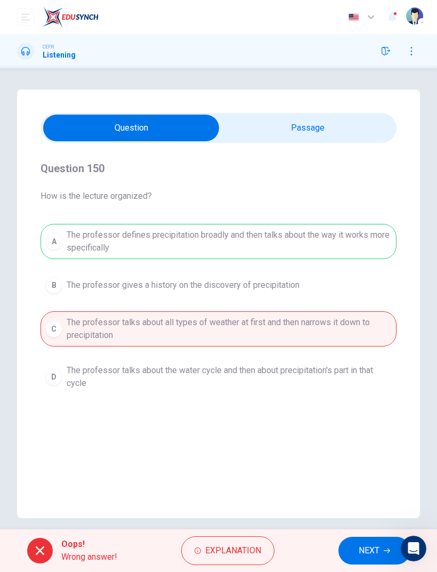
click at [356, 546] on button "NEXT" at bounding box center [375, 551] width 72 height 28
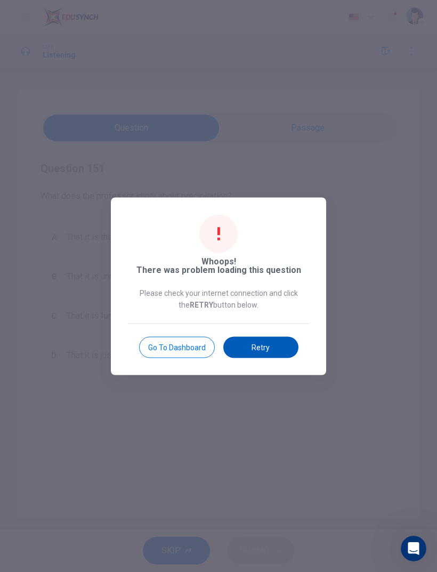
click at [252, 355] on button "Retry" at bounding box center [260, 346] width 75 height 21
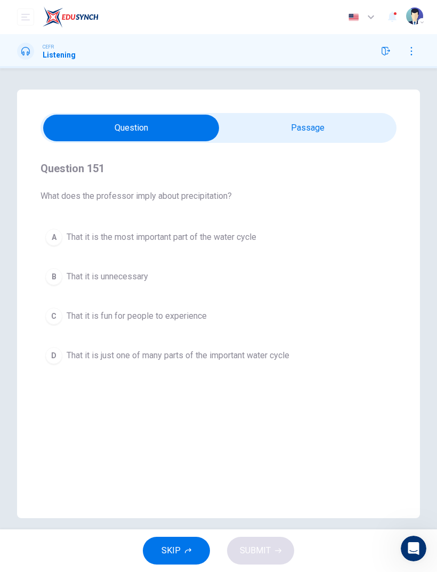
click at [60, 246] on button "A That it is the most important part of the water cycle" at bounding box center [219, 237] width 356 height 27
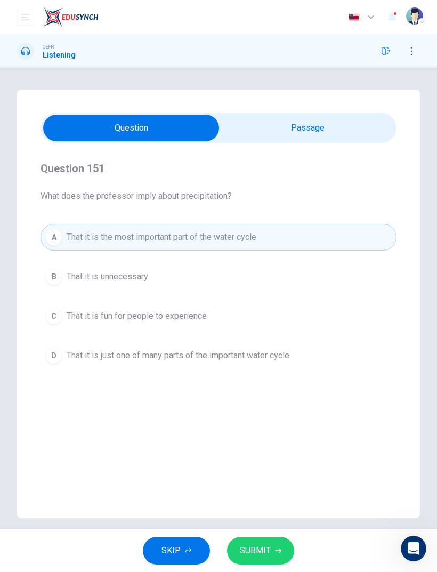
click at [270, 545] on span "SUBMIT" at bounding box center [255, 550] width 31 height 15
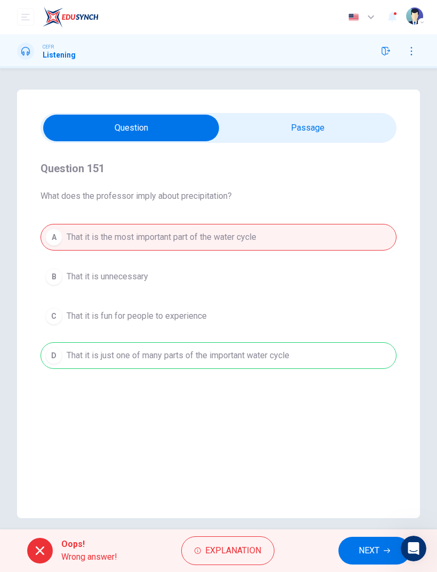
click at [355, 557] on button "NEXT" at bounding box center [375, 551] width 72 height 28
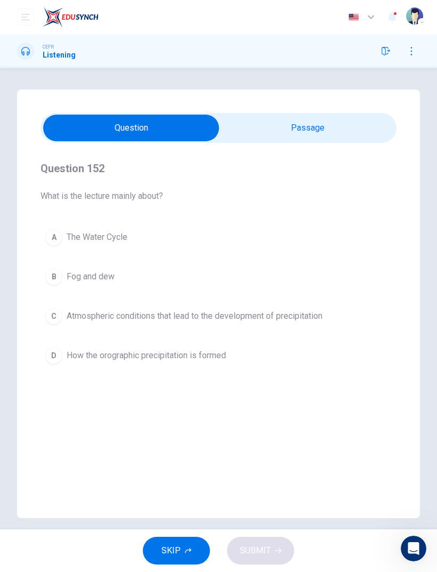
click at [50, 350] on div "D" at bounding box center [53, 355] width 17 height 17
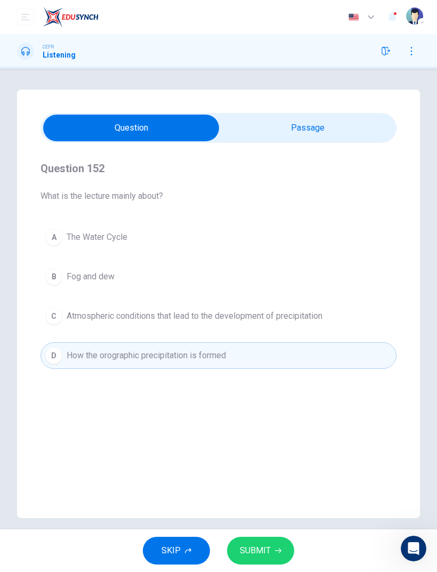
click at [271, 549] on button "SUBMIT" at bounding box center [260, 551] width 67 height 28
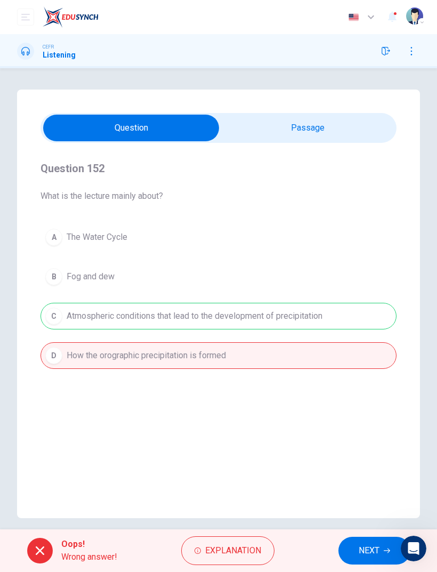
click at [383, 564] on button "NEXT" at bounding box center [375, 551] width 72 height 28
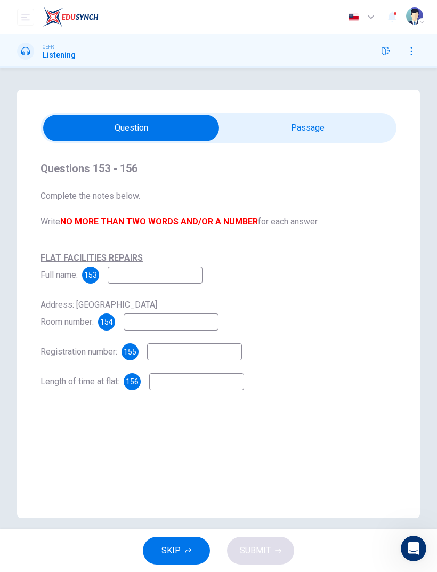
click at [159, 278] on input at bounding box center [155, 275] width 95 height 17
type input "********"
click at [149, 322] on input at bounding box center [171, 321] width 95 height 17
type input "******"
click at [180, 358] on input at bounding box center [194, 351] width 95 height 17
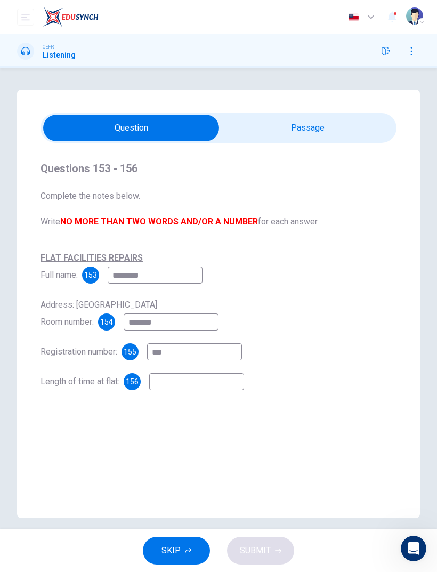
click at [181, 360] on input "*" at bounding box center [194, 351] width 95 height 17
type input "*"
click at [182, 363] on div "FLAT FACILITIES REPAIRS Full name: 153 ******** Address: International house Ro…" at bounding box center [219, 320] width 356 height 141
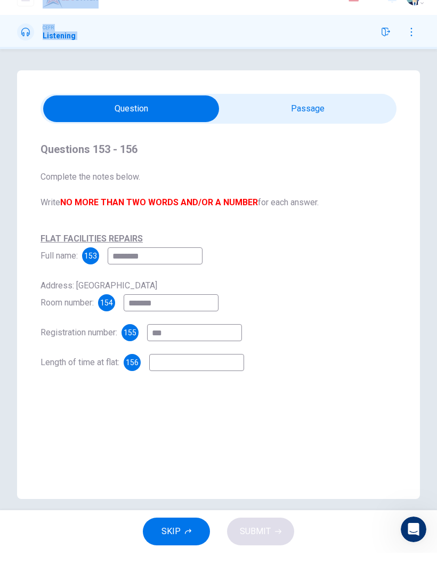
click at [179, 400] on div "Questions 153 - 156 Complete the notes below. Write NO MORE THAN TWO WORDS AND/…" at bounding box center [218, 304] width 403 height 429
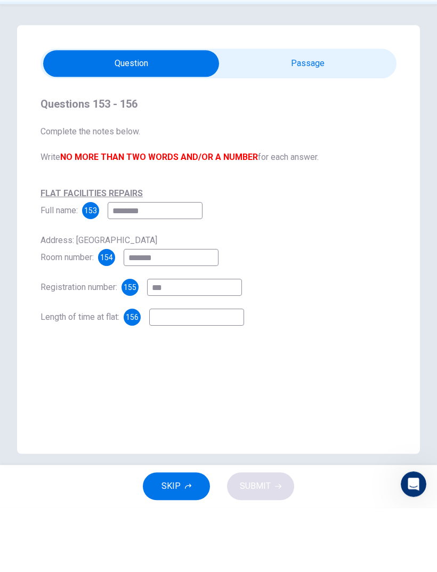
click at [180, 398] on div "Questions 153 - 156 Complete the notes below. Write NO MORE THAN TWO WORDS AND/…" at bounding box center [218, 304] width 403 height 429
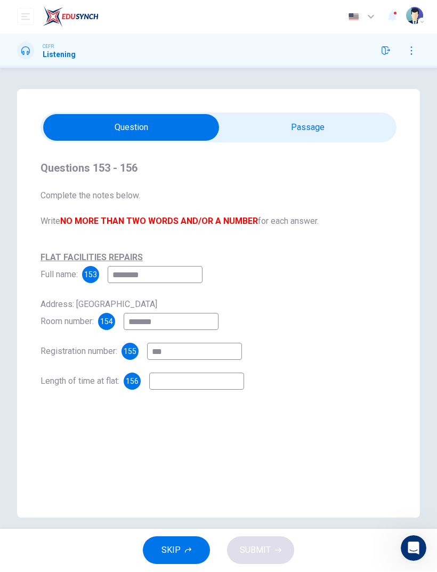
click at [190, 388] on input at bounding box center [196, 381] width 95 height 17
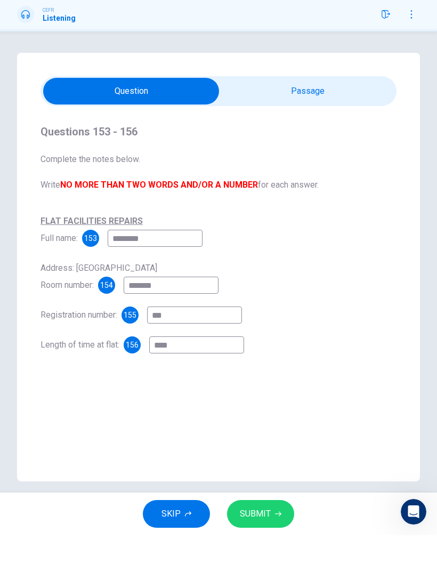
type input "****"
click at [266, 537] on button "SUBMIT" at bounding box center [260, 551] width 67 height 28
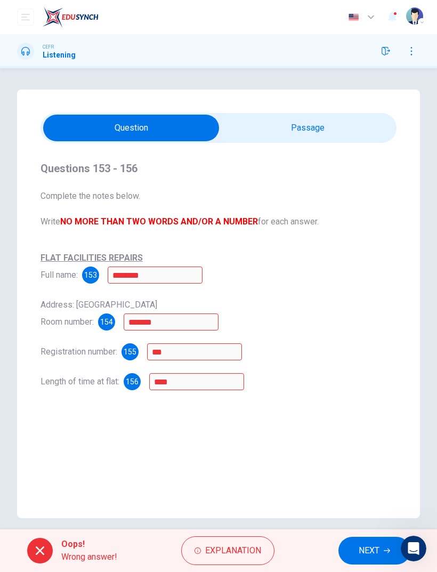
click at [366, 562] on button "NEXT" at bounding box center [375, 551] width 72 height 28
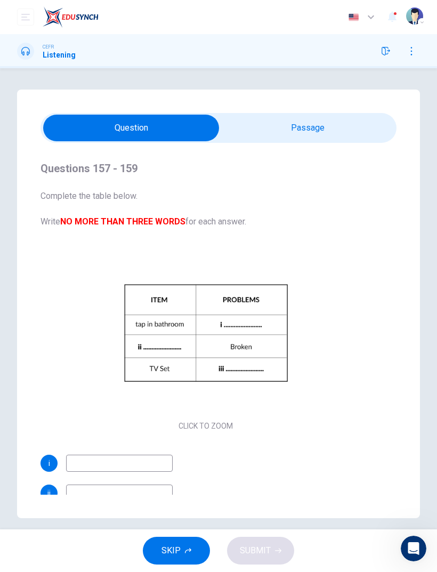
click at [87, 471] on input at bounding box center [119, 463] width 107 height 17
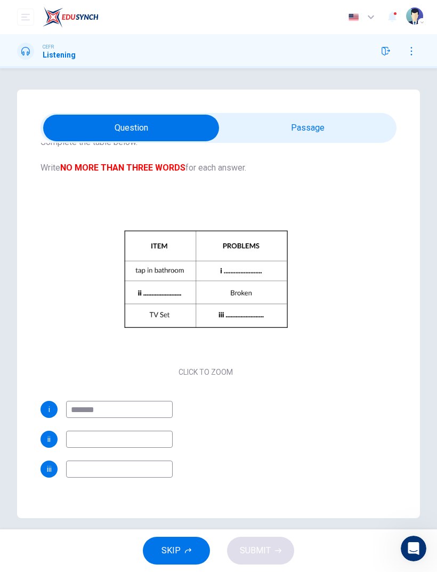
scroll to position [54, 0]
type input "*******"
click at [95, 436] on input at bounding box center [119, 439] width 107 height 17
type input "**"
click at [84, 471] on input at bounding box center [119, 469] width 107 height 17
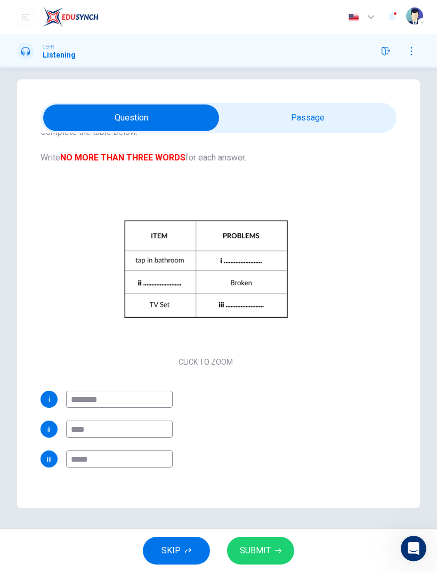
type input "***"
click at [261, 562] on button "SUBMIT" at bounding box center [260, 551] width 67 height 28
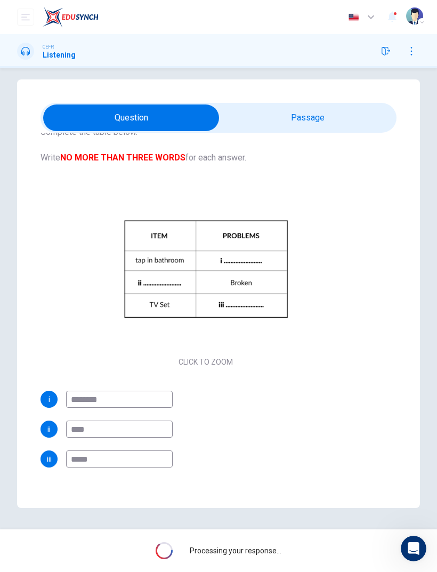
scroll to position [10, 0]
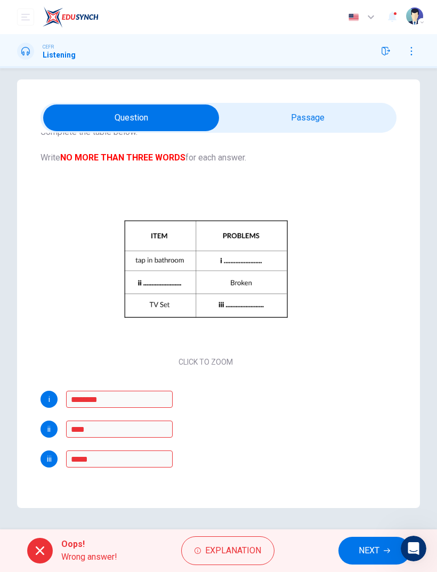
click at [378, 557] on span "NEXT" at bounding box center [369, 550] width 21 height 15
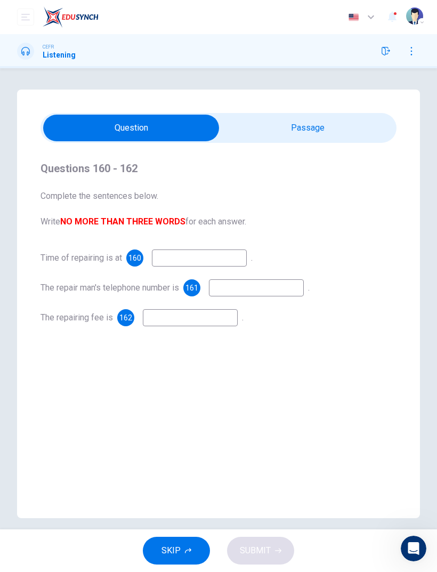
scroll to position [0, 0]
click at [186, 250] on input at bounding box center [199, 258] width 95 height 17
type input "*********"
click at [248, 296] on input at bounding box center [256, 287] width 95 height 17
type input "******"
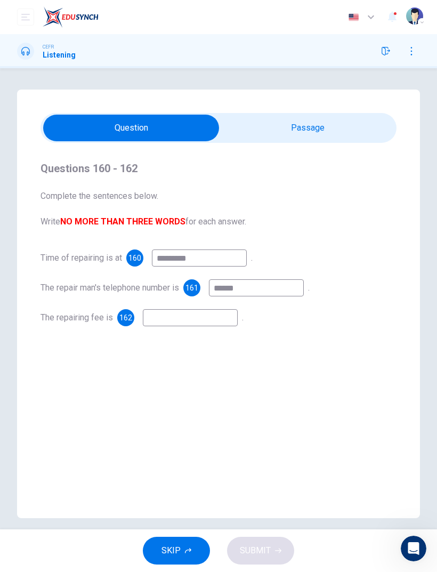
click at [160, 318] on input at bounding box center [190, 317] width 95 height 17
type input "**********"
click at [256, 564] on button "SUBMIT" at bounding box center [260, 551] width 67 height 28
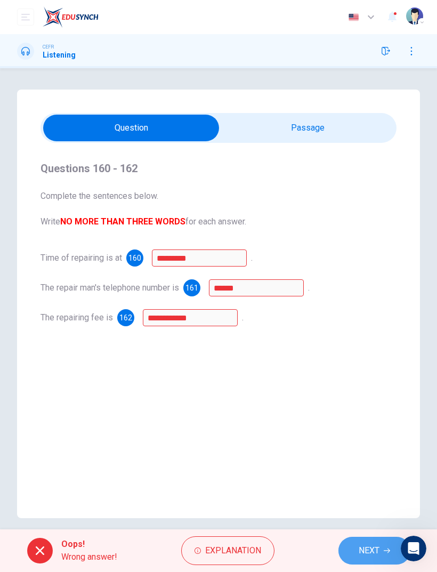
click at [377, 555] on span "NEXT" at bounding box center [369, 550] width 21 height 15
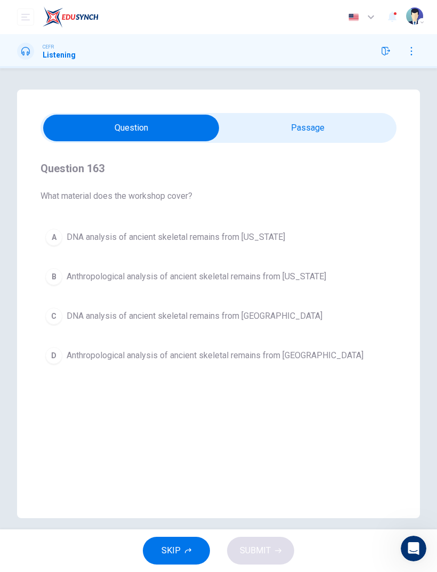
click at [417, 55] on button "button" at bounding box center [411, 51] width 17 height 17
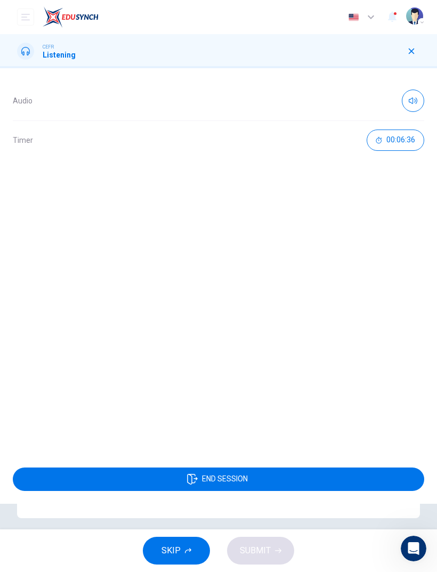
click at [104, 476] on button "END SESSION" at bounding box center [219, 479] width 412 height 23
click at [32, 480] on button "END SESSION" at bounding box center [219, 479] width 412 height 23
click at [416, 50] on button "button" at bounding box center [411, 51] width 17 height 17
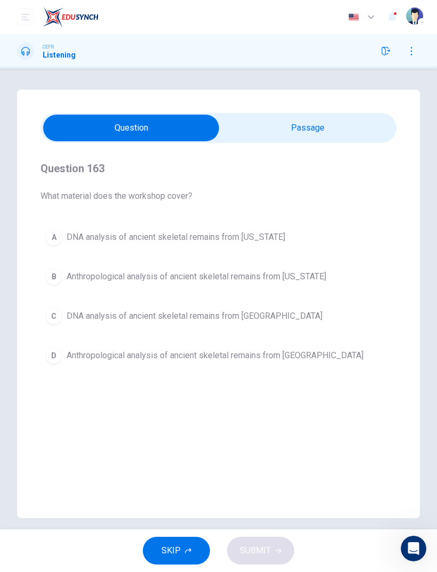
click at [53, 303] on button "C DNA analysis of ancient skeletal remains from South America" at bounding box center [219, 316] width 356 height 27
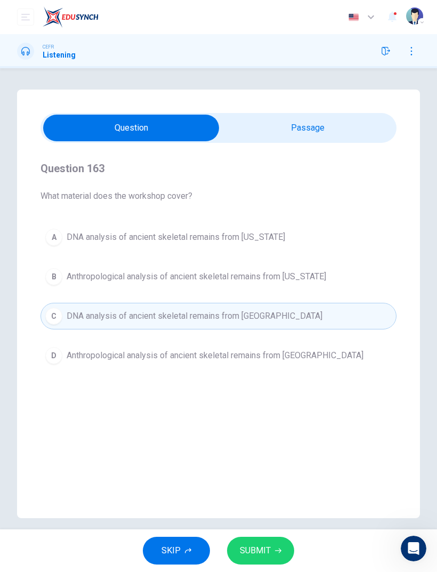
click at [258, 545] on span "SUBMIT" at bounding box center [255, 550] width 31 height 15
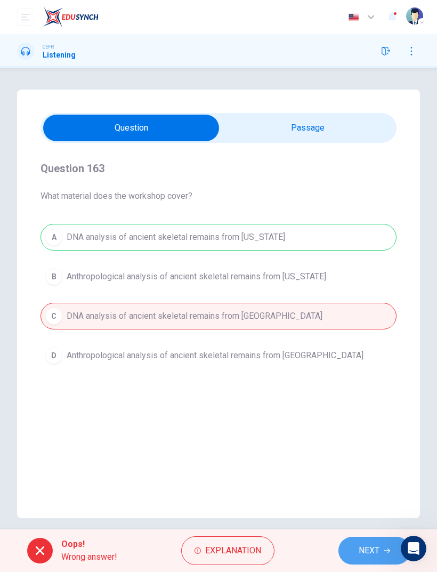
click at [385, 552] on icon "button" at bounding box center [387, 551] width 6 height 6
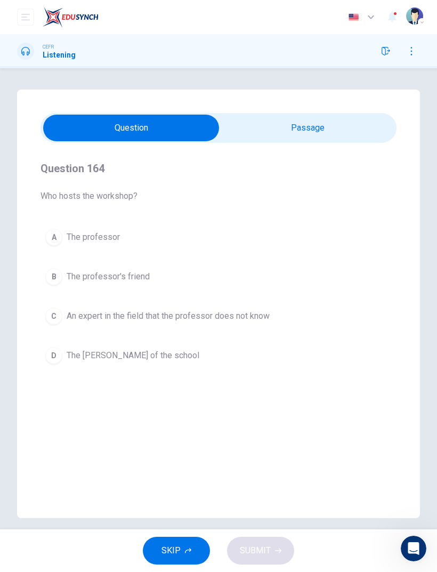
click at [64, 315] on button "C An expert in the field that the professor does not know" at bounding box center [219, 316] width 356 height 27
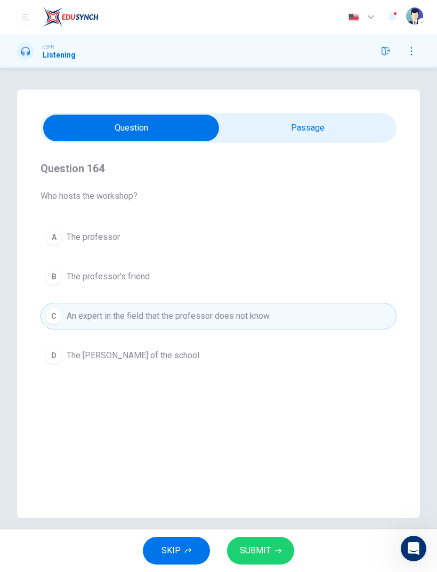
click at [264, 551] on span "SUBMIT" at bounding box center [255, 550] width 31 height 15
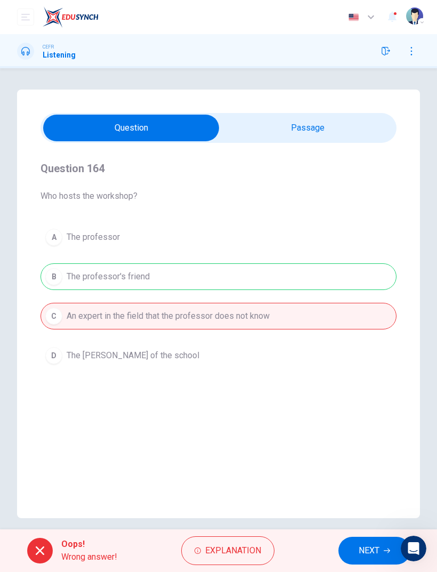
click at [350, 548] on button "NEXT" at bounding box center [375, 551] width 72 height 28
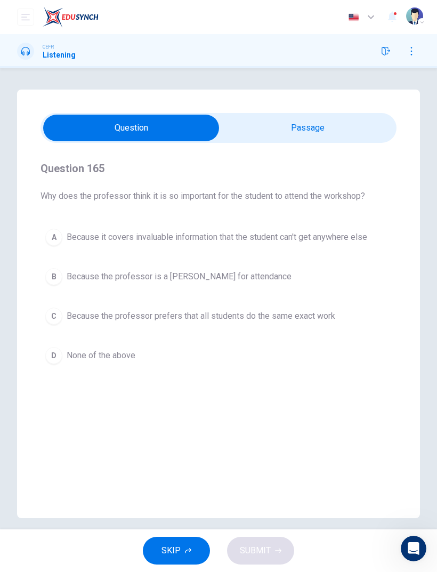
click at [54, 244] on div "A" at bounding box center [53, 237] width 17 height 17
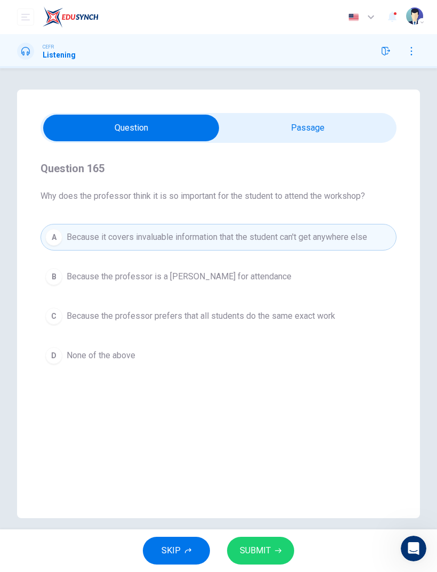
click at [266, 552] on span "SUBMIT" at bounding box center [255, 550] width 31 height 15
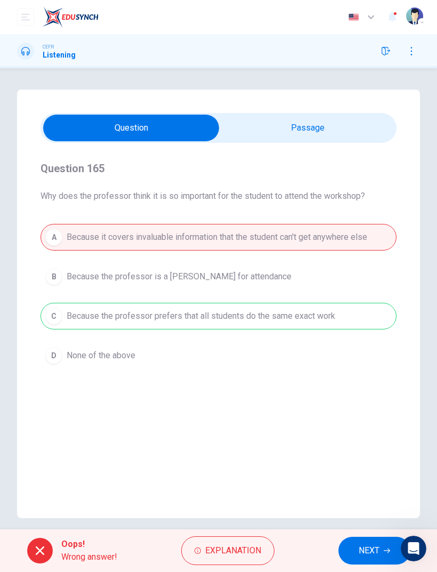
click at [360, 555] on span "NEXT" at bounding box center [369, 550] width 21 height 15
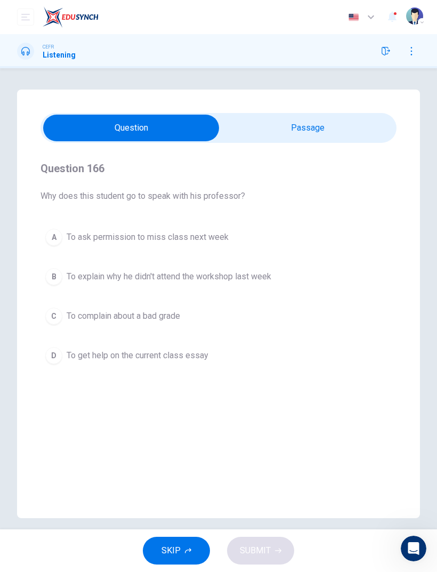
click at [61, 270] on button "B To explain why he didn't attend the workshop last week" at bounding box center [219, 276] width 356 height 27
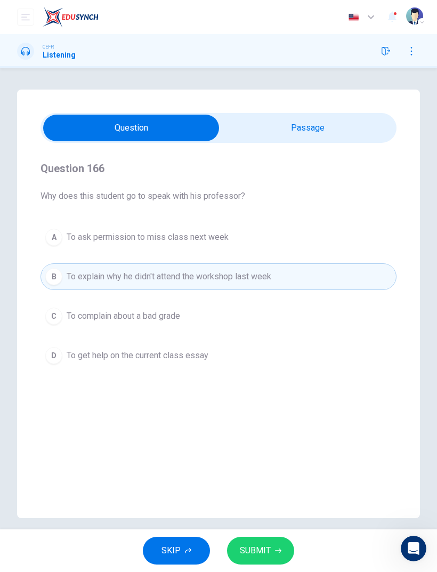
click at [266, 553] on span "SUBMIT" at bounding box center [255, 550] width 31 height 15
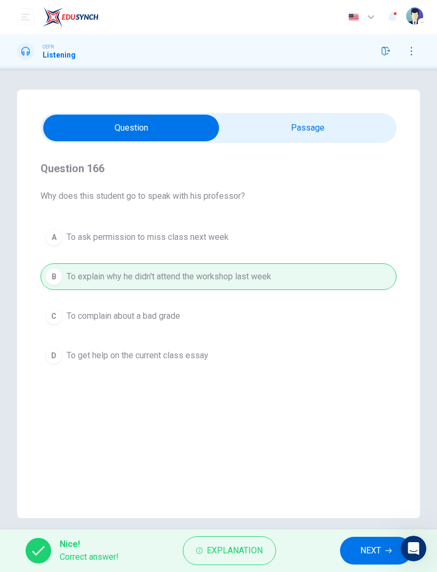
click at [372, 556] on span "NEXT" at bounding box center [370, 550] width 21 height 15
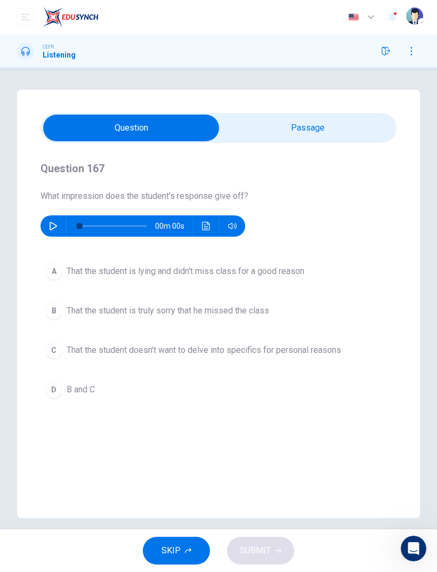
click at [54, 275] on div "A" at bounding box center [53, 271] width 17 height 17
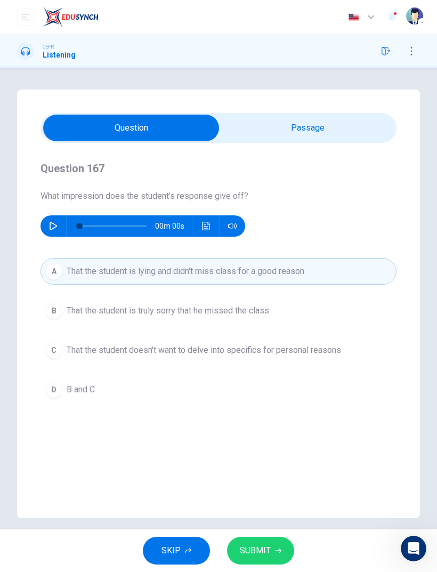
click at [263, 556] on span "SUBMIT" at bounding box center [255, 550] width 31 height 15
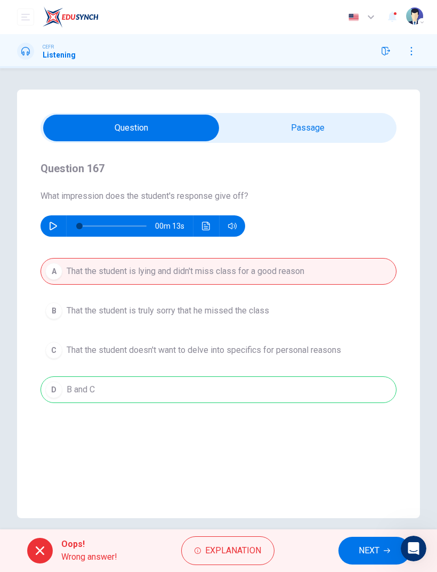
click at [361, 553] on span "NEXT" at bounding box center [369, 550] width 21 height 15
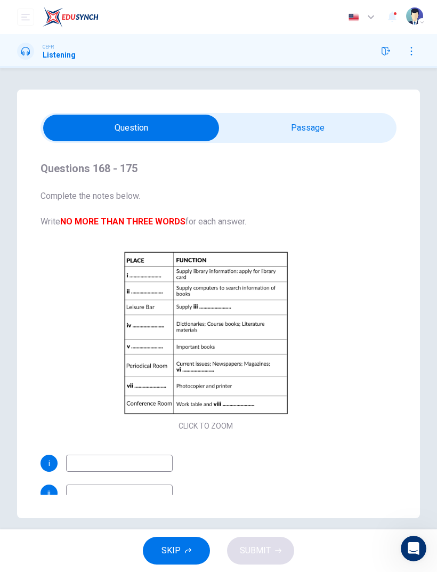
click at [381, 54] on button "button" at bounding box center [385, 51] width 17 height 17
click at [19, 20] on button "open mobile menu" at bounding box center [25, 17] width 17 height 17
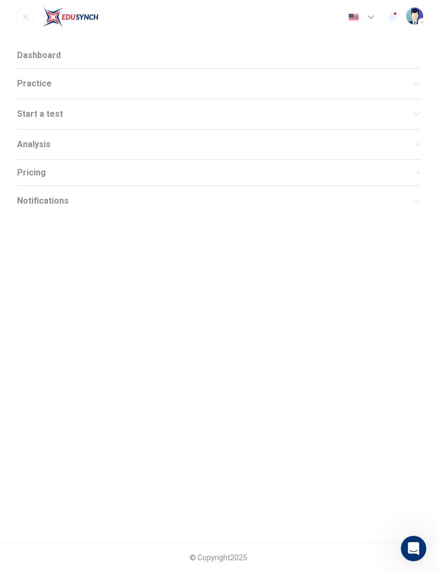
click at [37, 61] on li "Dashboard" at bounding box center [218, 56] width 403 height 26
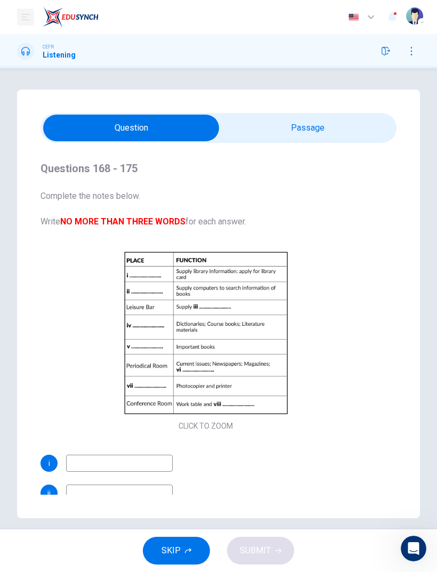
click at [33, 17] on button "open mobile menu" at bounding box center [25, 17] width 17 height 17
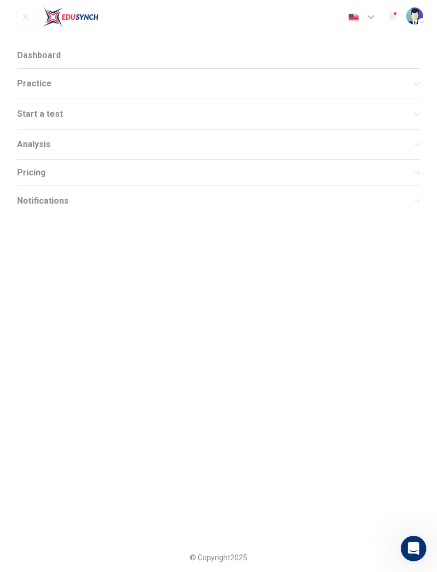
click at [59, 57] on li "Dashboard" at bounding box center [218, 56] width 403 height 26
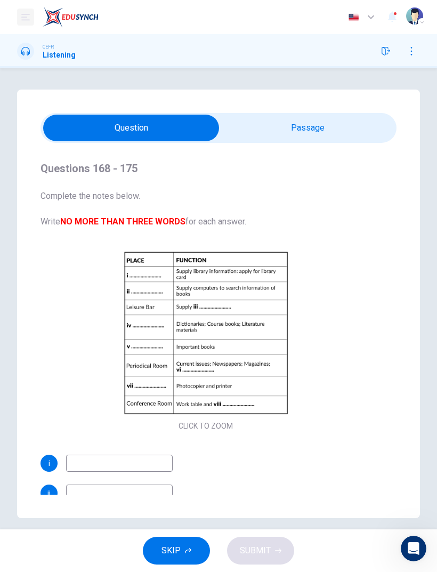
click at [22, 18] on icon "open mobile menu" at bounding box center [25, 17] width 9 height 9
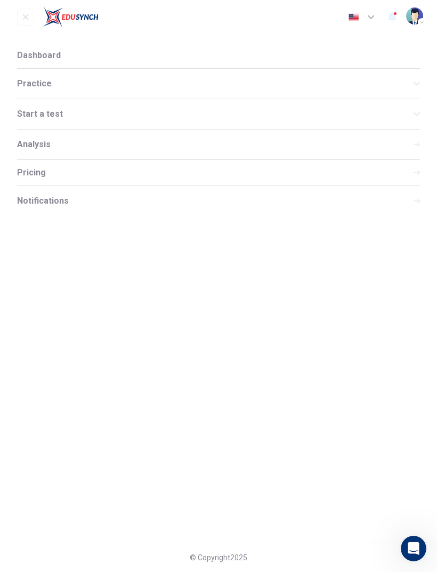
click at [34, 87] on span "Practice" at bounding box center [215, 83] width 397 height 9
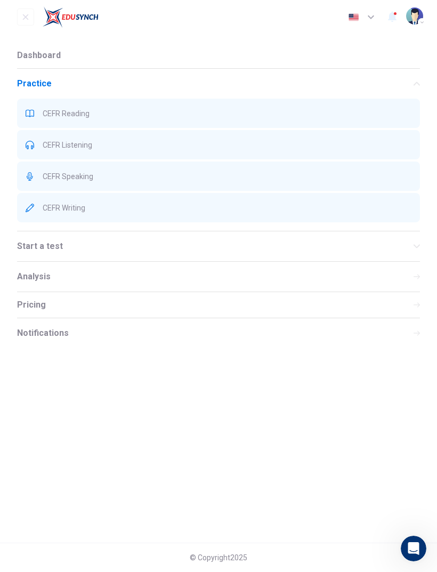
click at [33, 255] on div "Start a test" at bounding box center [218, 246] width 403 height 30
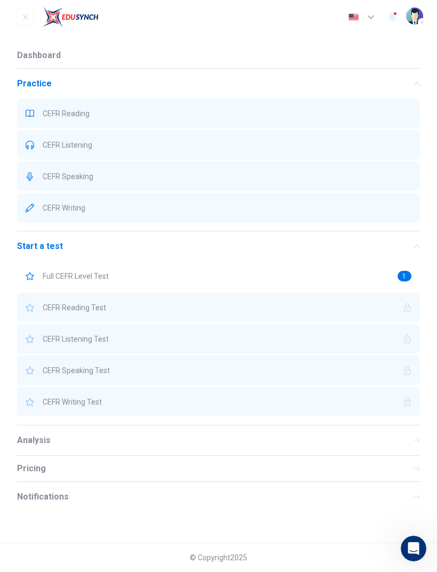
click at [70, 287] on div "Full CEFR Level Test 1" at bounding box center [218, 275] width 403 height 29
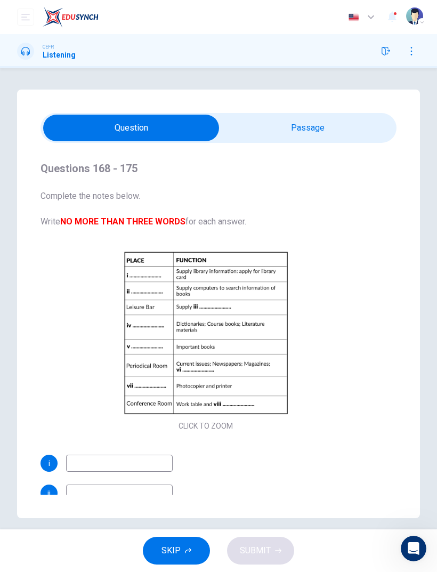
click at [419, 53] on button "button" at bounding box center [411, 51] width 17 height 17
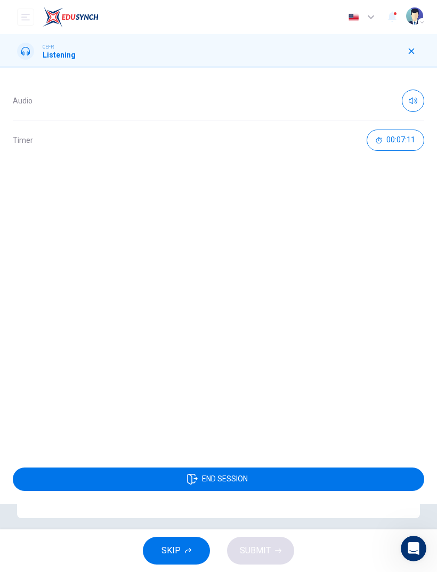
click at [213, 455] on div "END SESSION" at bounding box center [218, 479] width 437 height 49
click at [187, 469] on button "END SESSION" at bounding box center [219, 479] width 412 height 23
click at [419, 45] on div at bounding box center [411, 51] width 17 height 17
click at [393, 19] on icon "button" at bounding box center [392, 17] width 9 height 11
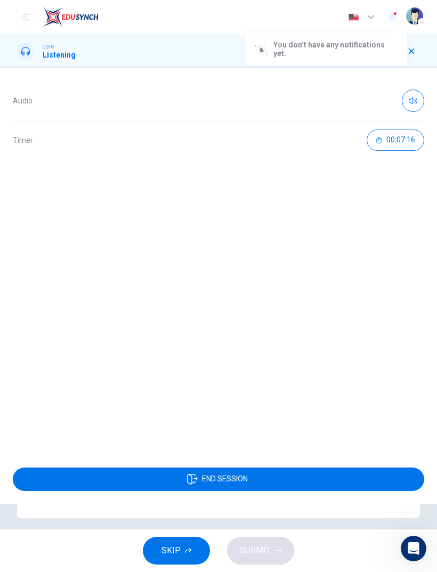
click at [413, 57] on div at bounding box center [218, 286] width 437 height 572
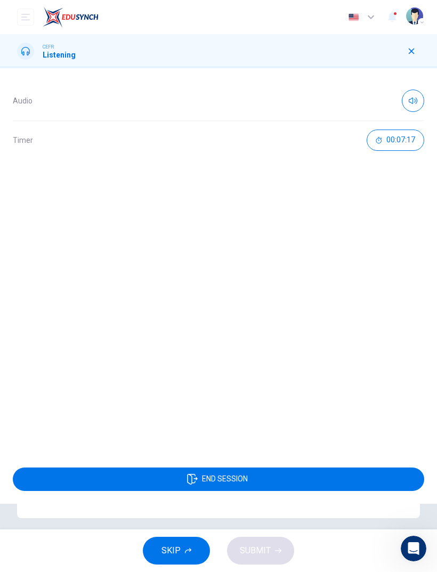
click at [414, 54] on icon "button" at bounding box center [412, 52] width 6 height 6
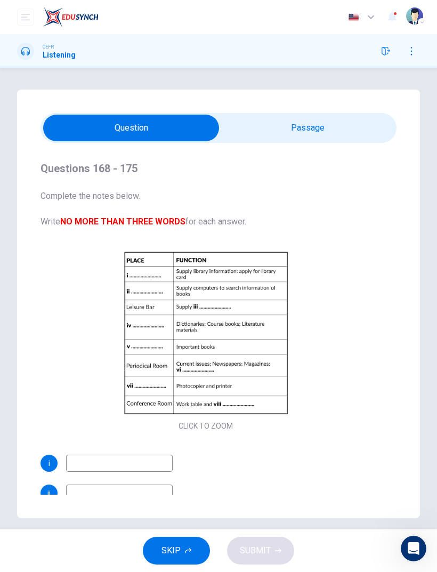
click at [415, 49] on icon "button" at bounding box center [411, 51] width 9 height 9
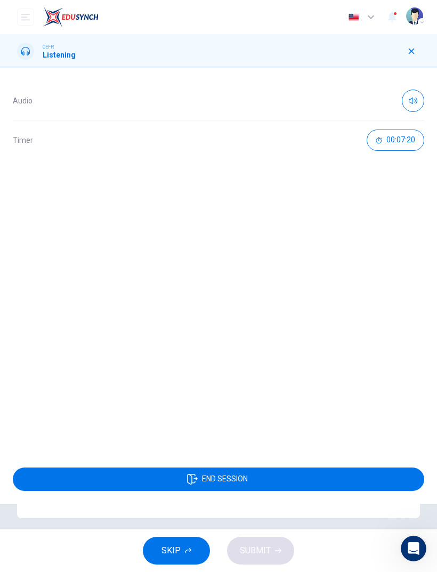
click at [168, 475] on button "END SESSION" at bounding box center [219, 479] width 412 height 23
click at [13, 16] on div "Dashboard Practice Start a test Analysis Buy a Test English ** ​ ann" at bounding box center [218, 17] width 437 height 34
click at [19, 22] on button "open mobile menu" at bounding box center [25, 17] width 17 height 17
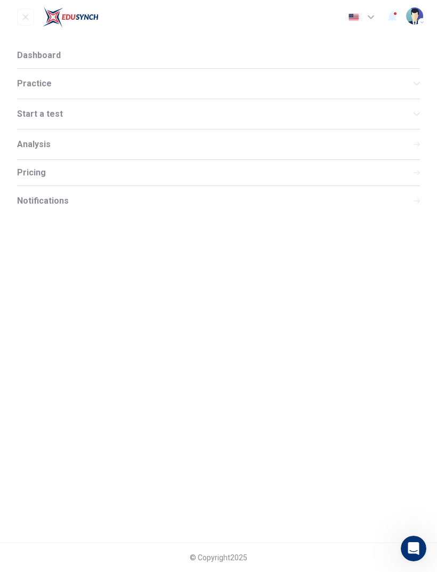
click at [51, 54] on span "Dashboard" at bounding box center [39, 55] width 44 height 9
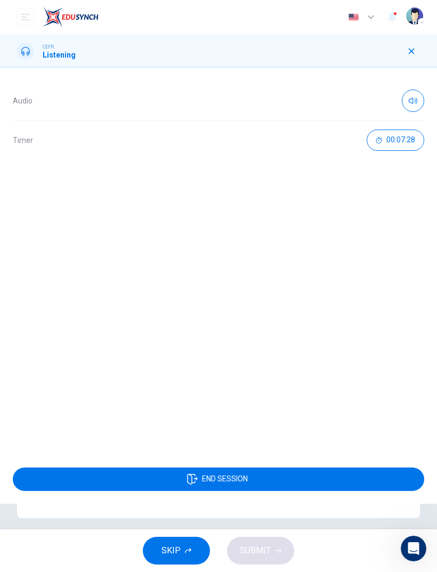
click at [418, 19] on img "button" at bounding box center [414, 15] width 17 height 17
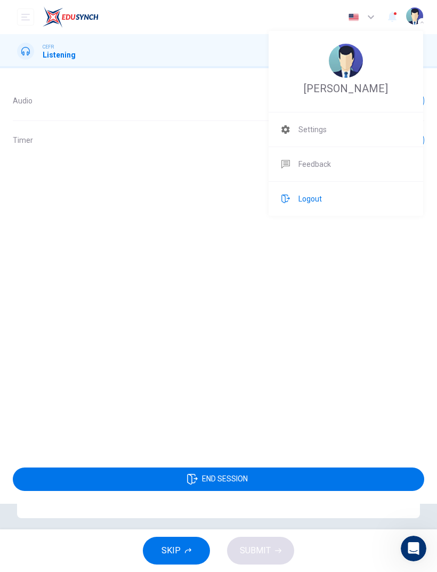
click at [294, 198] on li "Logout" at bounding box center [346, 199] width 155 height 34
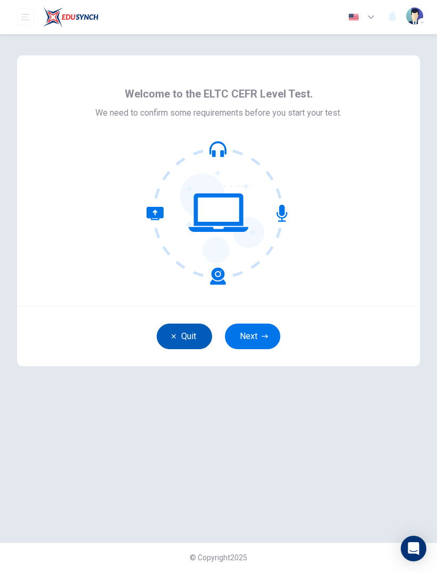
click at [175, 335] on icon "button" at bounding box center [174, 336] width 6 height 6
